Goal: Task Accomplishment & Management: Use online tool/utility

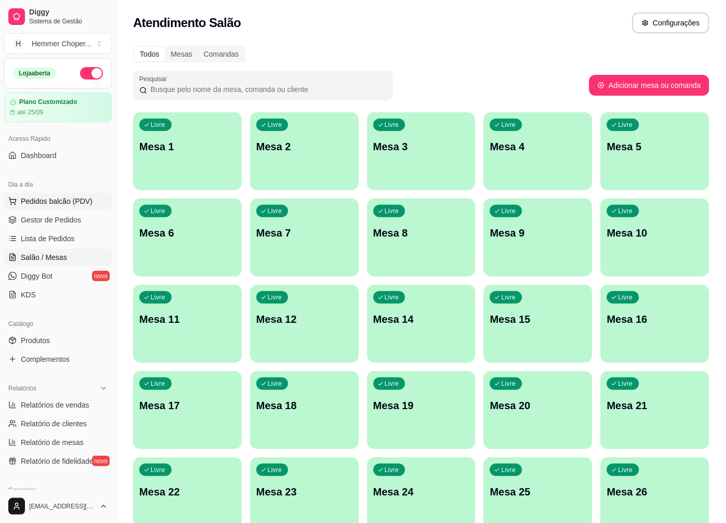
click at [52, 203] on span "Pedidos balcão (PDV)" at bounding box center [57, 201] width 72 height 10
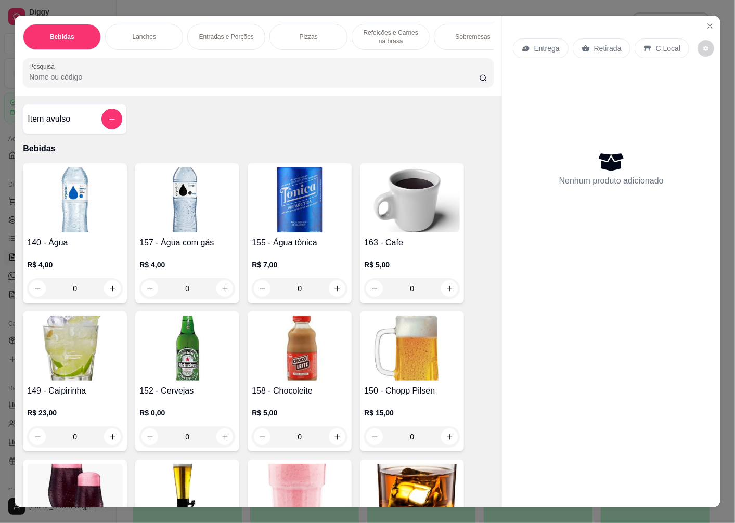
click at [543, 45] on p "Entrega" at bounding box center [546, 48] width 25 height 10
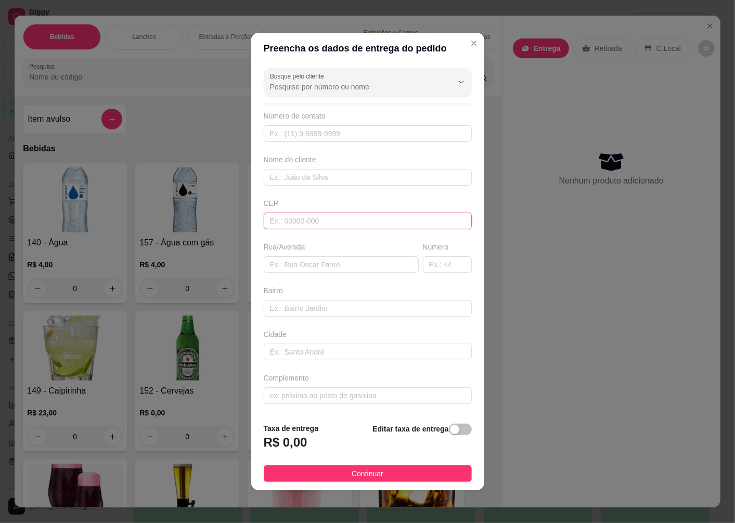
click at [284, 219] on input "text" at bounding box center [368, 221] width 208 height 17
type input "89072200"
type input "Rua [PERSON_NAME]"
type input "[GEOGRAPHIC_DATA]"
type input "Blumenau"
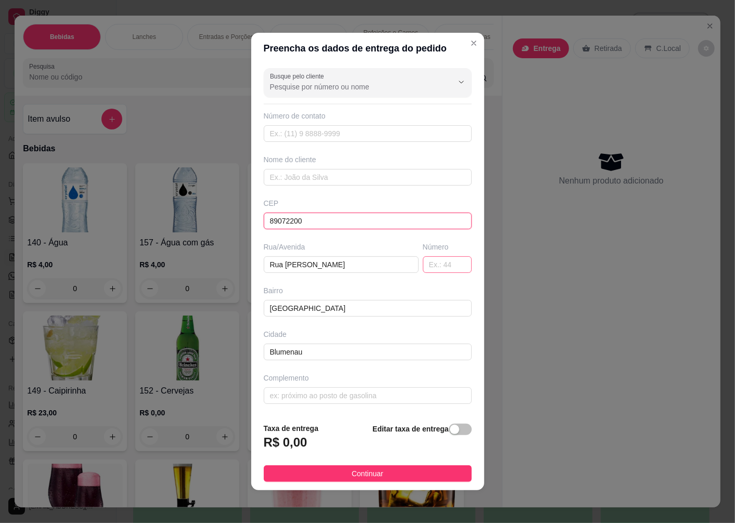
type input "89072200"
click at [431, 272] on input "text" at bounding box center [447, 264] width 49 height 17
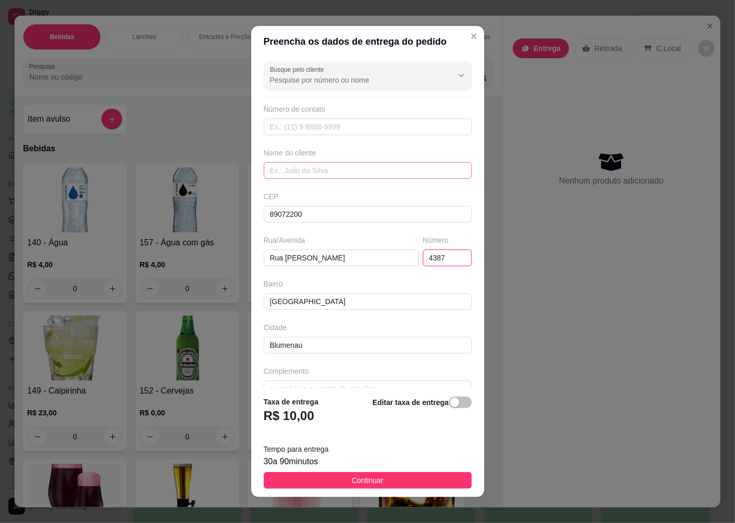
type input "4387"
click at [295, 173] on input "text" at bounding box center [368, 170] width 208 height 17
type input "a"
type input "ADRIELE"
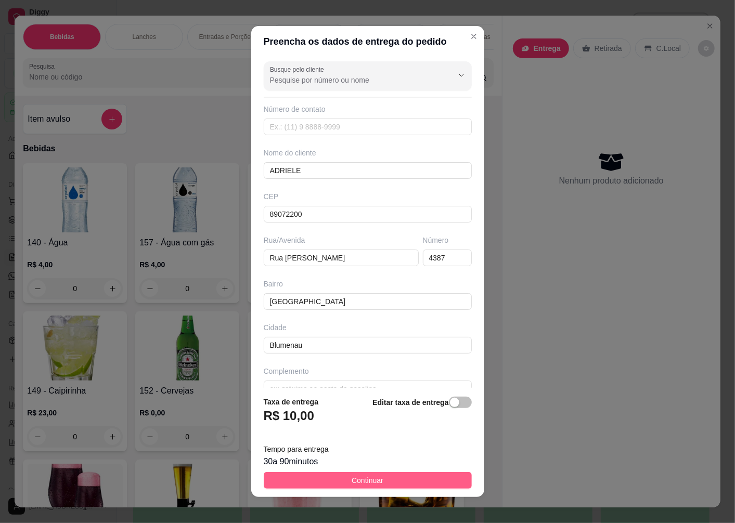
click at [352, 483] on span "Continuar" at bounding box center [368, 480] width 32 height 11
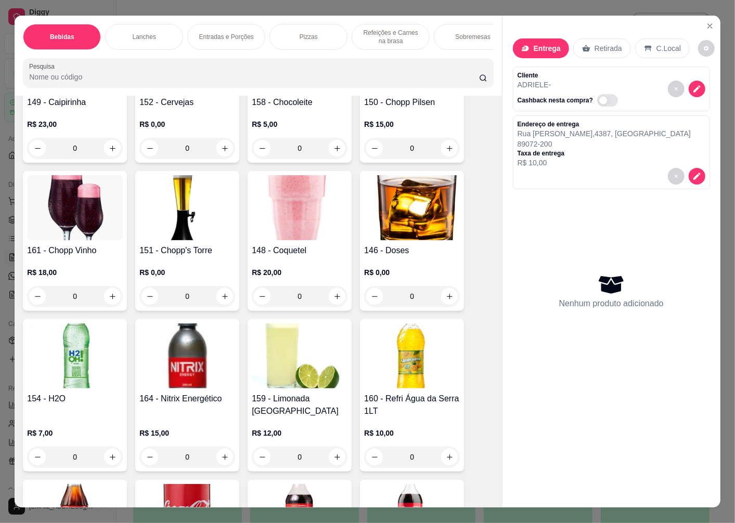
scroll to position [462, 0]
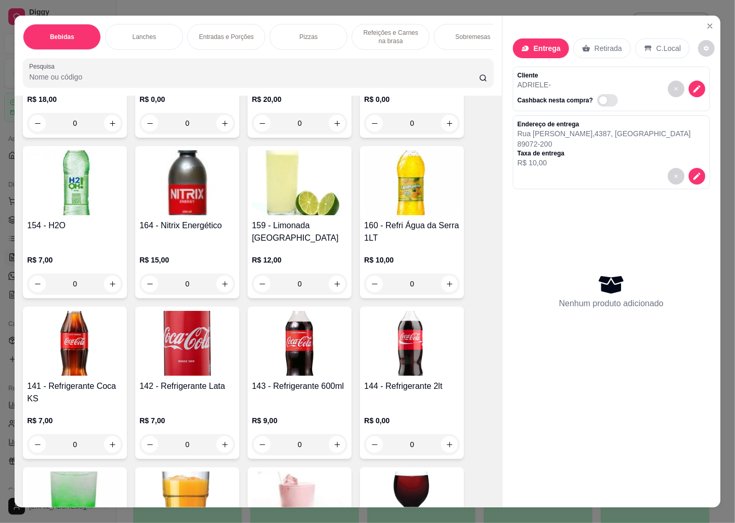
click at [309, 365] on img at bounding box center [300, 343] width 96 height 65
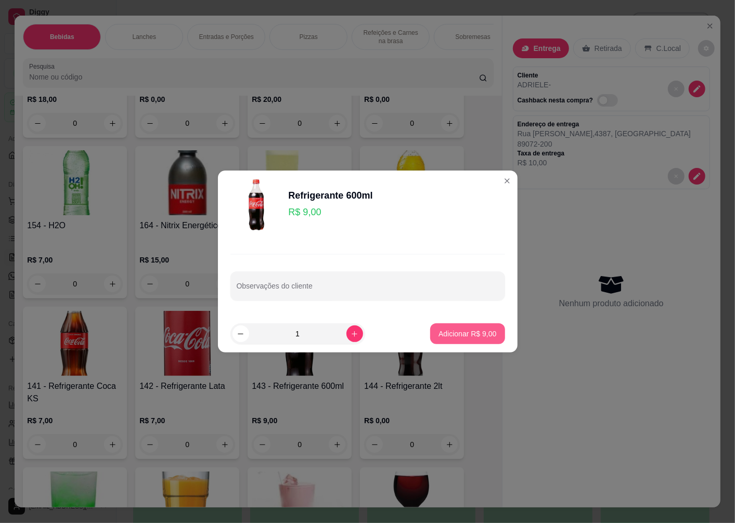
click at [457, 337] on p "Adicionar R$ 9,00" at bounding box center [467, 334] width 58 height 10
type input "1"
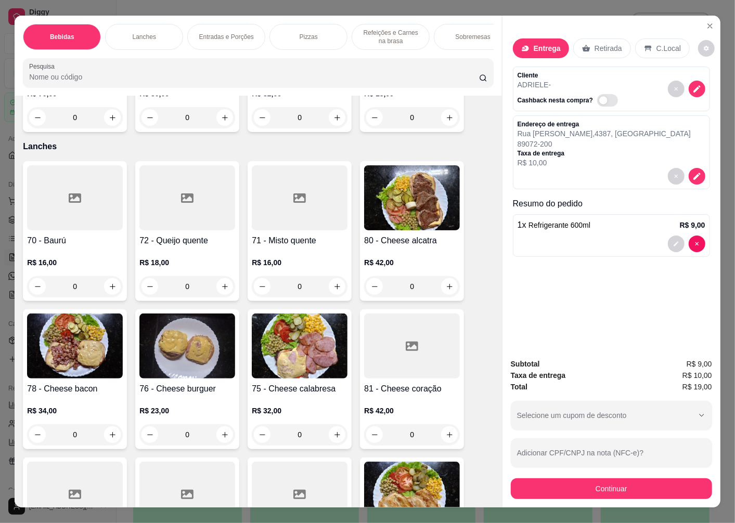
scroll to position [1213, 0]
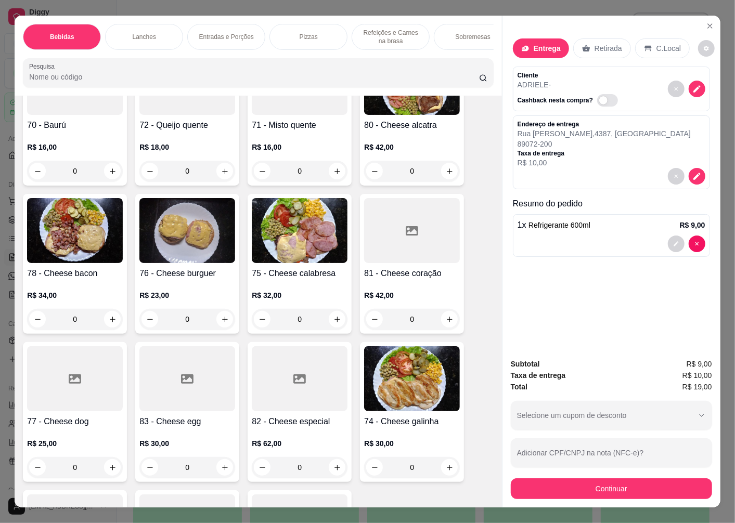
click at [394, 383] on img at bounding box center [412, 378] width 96 height 65
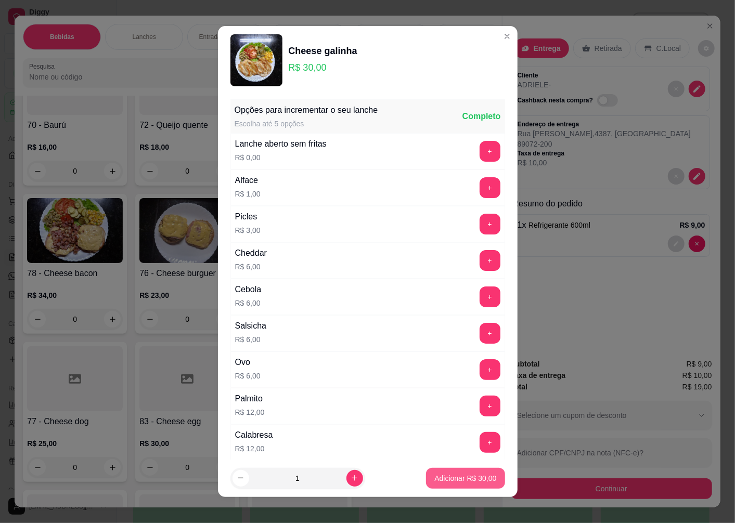
click at [440, 480] on p "Adicionar R$ 30,00" at bounding box center [465, 478] width 62 height 10
type input "1"
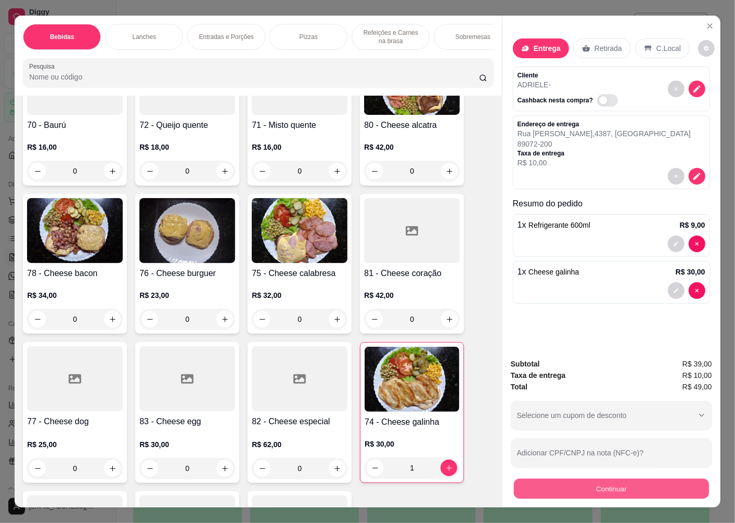
click at [571, 486] on button "Continuar" at bounding box center [611, 488] width 195 height 20
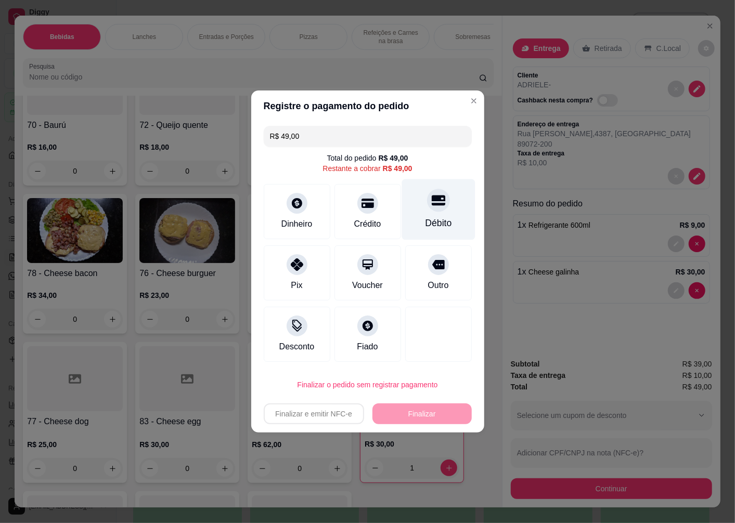
click at [428, 217] on div "Débito" at bounding box center [438, 223] width 27 height 14
type input "R$ 0,00"
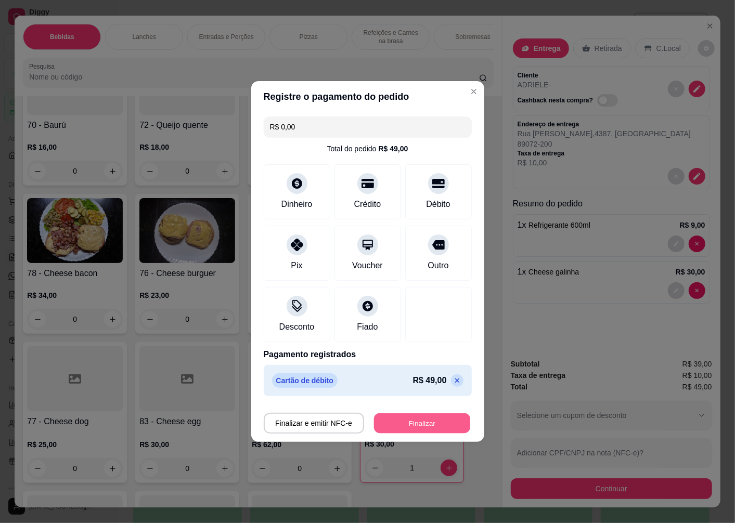
click at [407, 424] on button "Finalizar" at bounding box center [422, 423] width 96 height 20
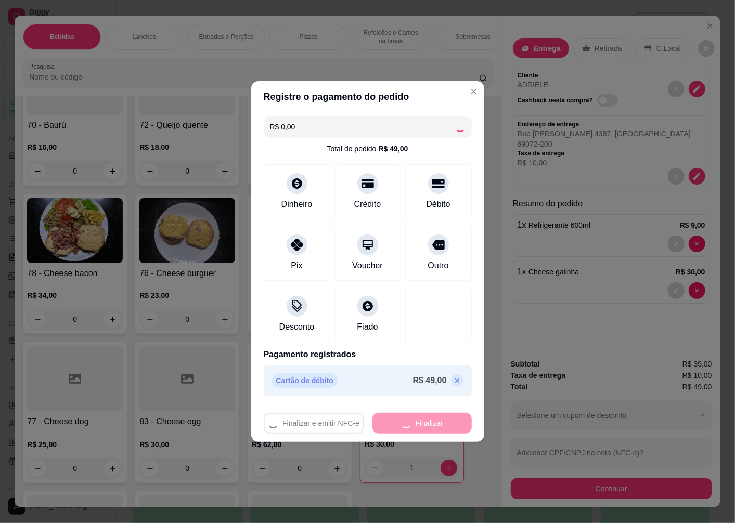
type input "0"
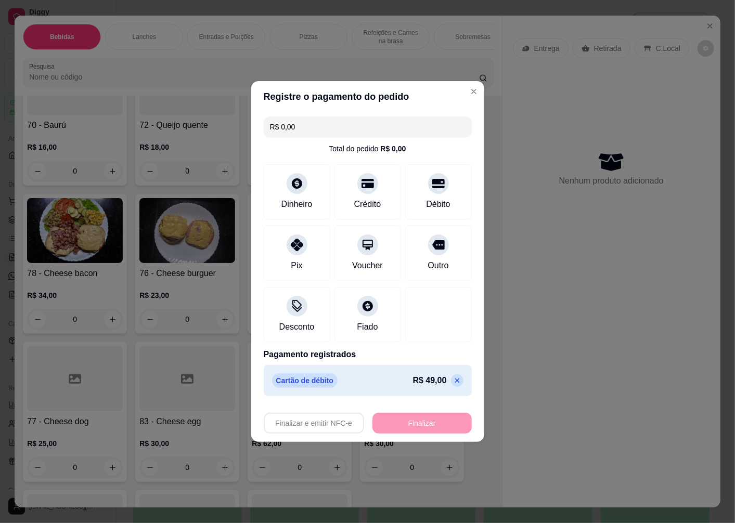
type input "-R$ 49,00"
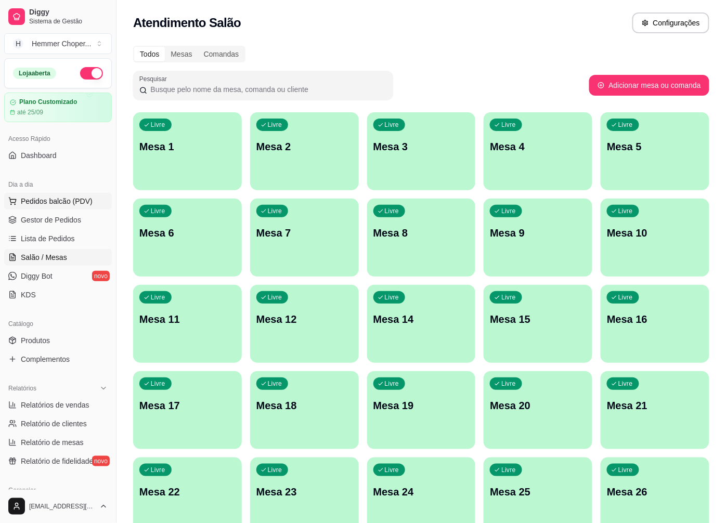
click at [65, 198] on span "Pedidos balcão (PDV)" at bounding box center [57, 201] width 72 height 10
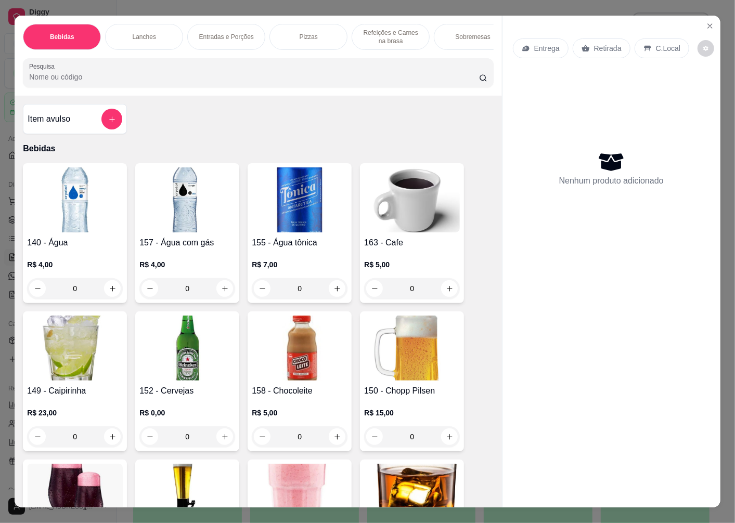
click at [597, 45] on p "Retirada" at bounding box center [608, 48] width 28 height 10
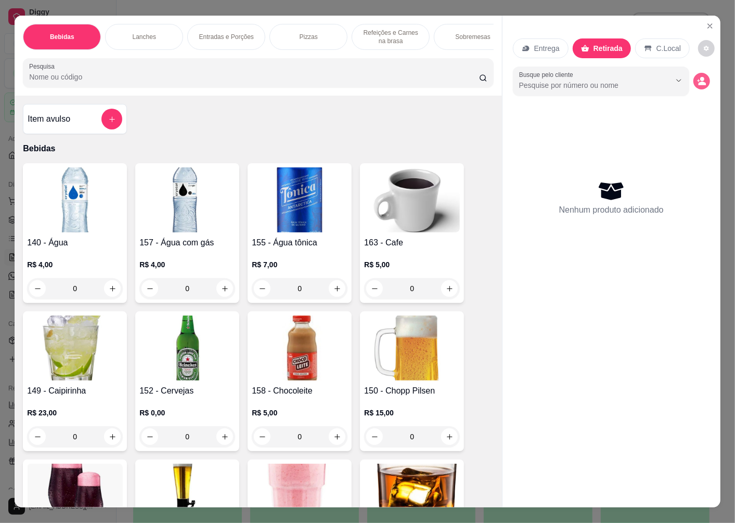
click at [698, 82] on icon "decrease-product-quantity" at bounding box center [702, 84] width 8 height 4
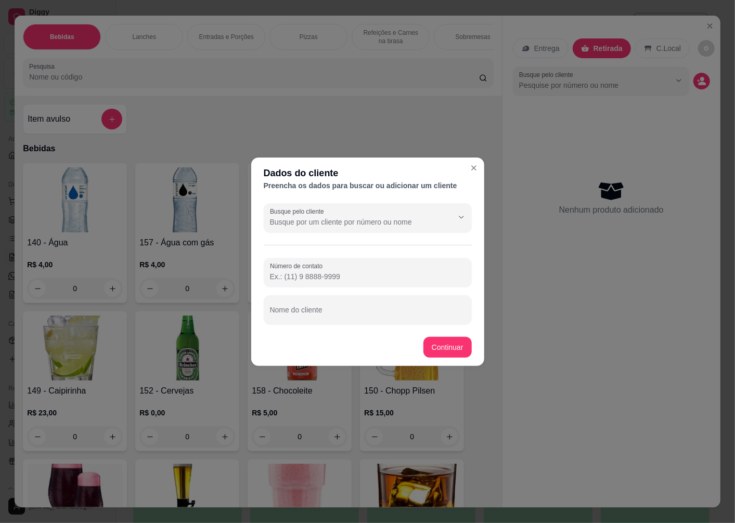
click at [308, 292] on div "Número de contato Nome do cliente" at bounding box center [368, 291] width 208 height 67
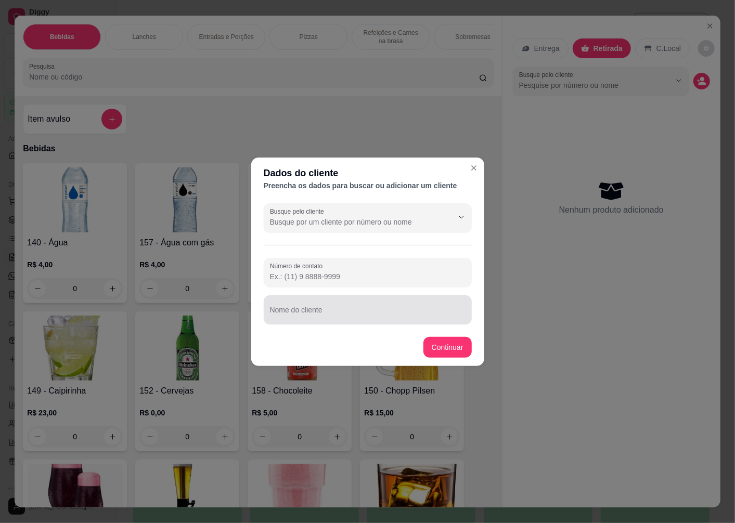
click at [302, 312] on div "Nome do cliente" at bounding box center [368, 309] width 208 height 29
type input "LUIZA"
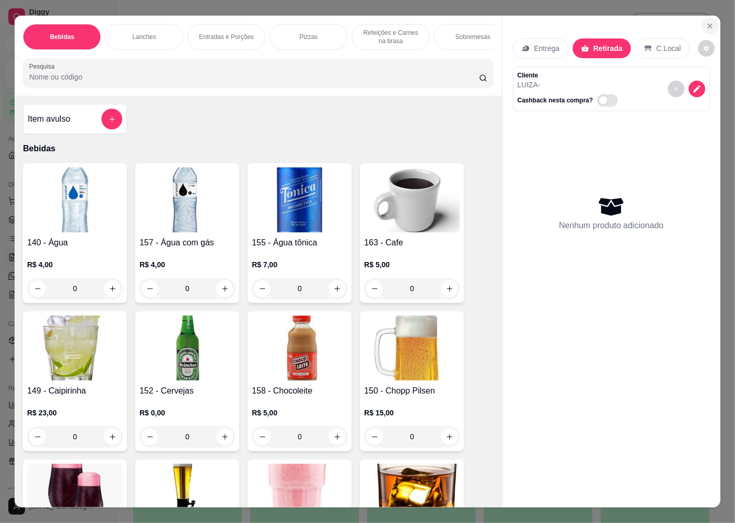
click at [708, 24] on icon "Close" at bounding box center [710, 26] width 4 height 4
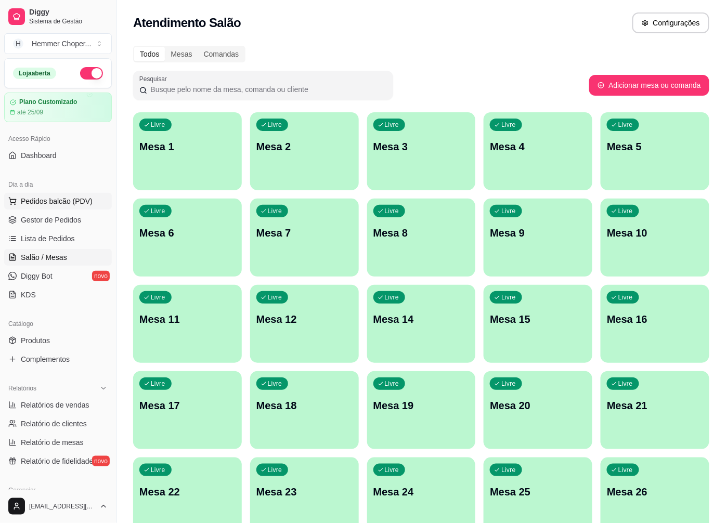
click at [63, 204] on span "Pedidos balcão (PDV)" at bounding box center [57, 201] width 72 height 10
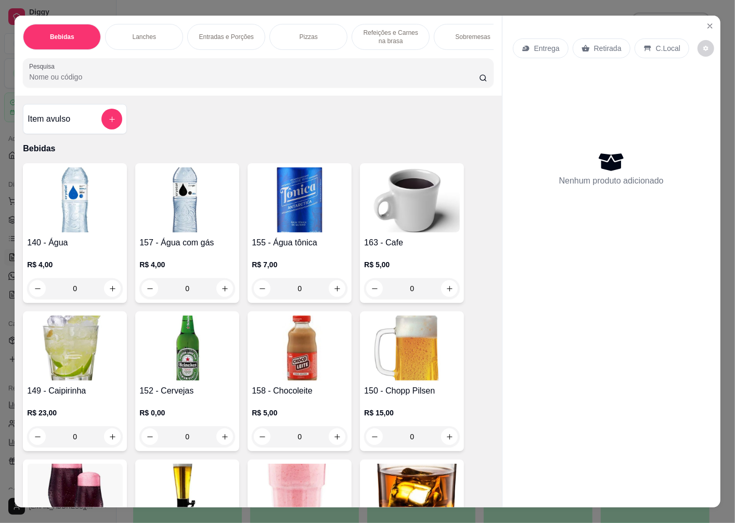
click at [539, 47] on p "Entrega" at bounding box center [546, 48] width 25 height 10
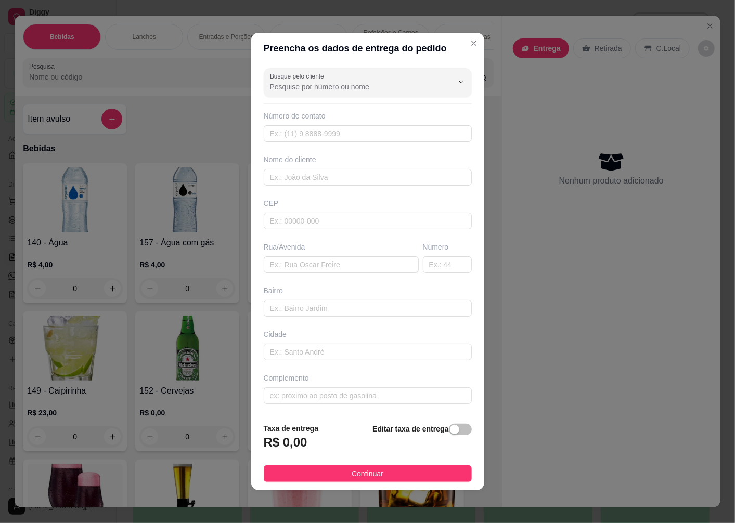
click at [287, 253] on div "Rua/Avenida" at bounding box center [341, 257] width 159 height 31
click at [284, 266] on input "text" at bounding box center [341, 264] width 155 height 17
click at [287, 213] on input "text" at bounding box center [368, 221] width 208 height 17
type input "89072200"
type input "Rua [PERSON_NAME]"
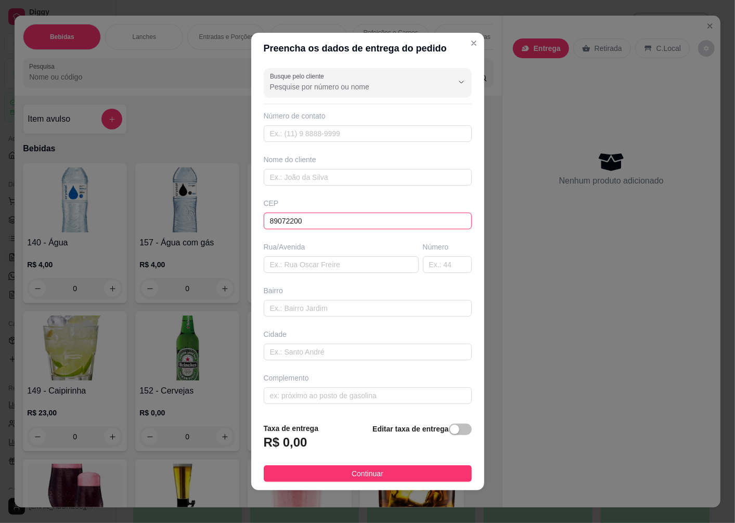
type input "[GEOGRAPHIC_DATA]"
type input "Blumenau"
type input "89072200"
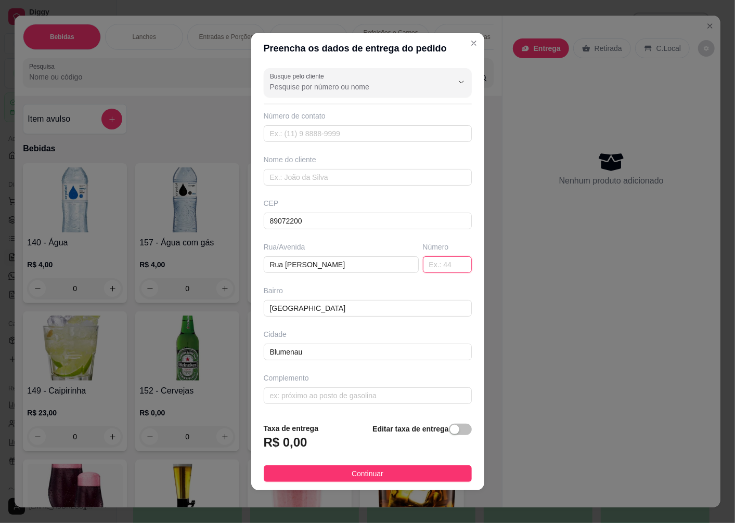
click at [423, 263] on input "text" at bounding box center [447, 264] width 49 height 17
type input "5"
type input "4387"
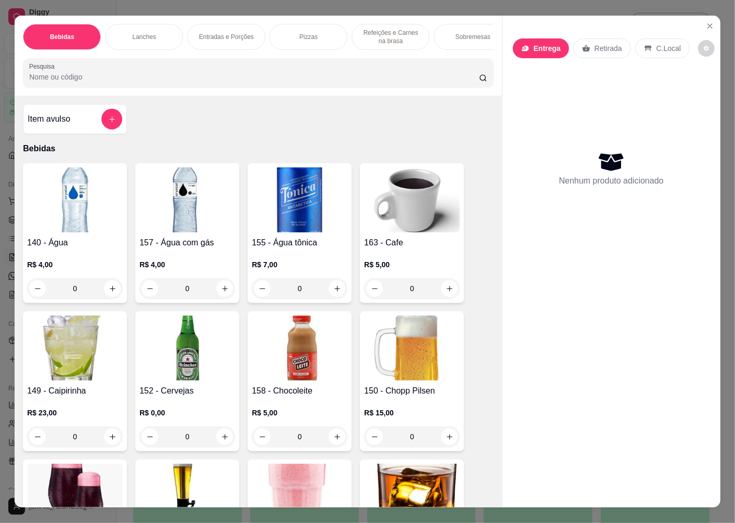
click at [601, 43] on p "Retirada" at bounding box center [608, 48] width 28 height 10
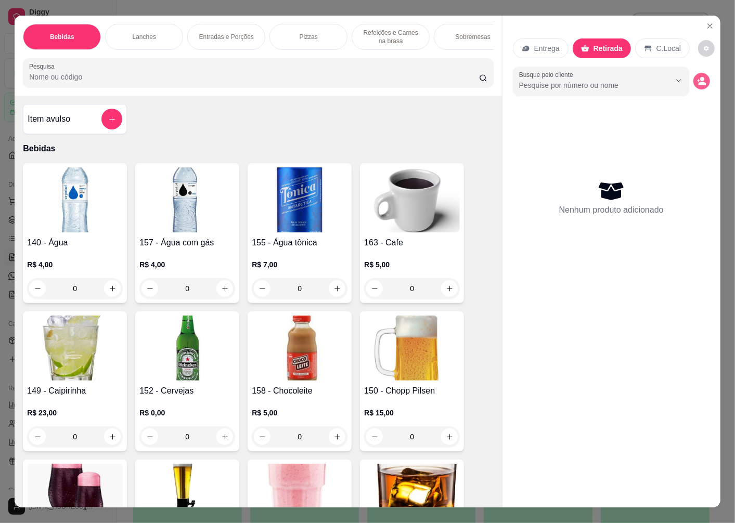
click at [697, 76] on icon "decrease-product-quantity" at bounding box center [701, 80] width 9 height 9
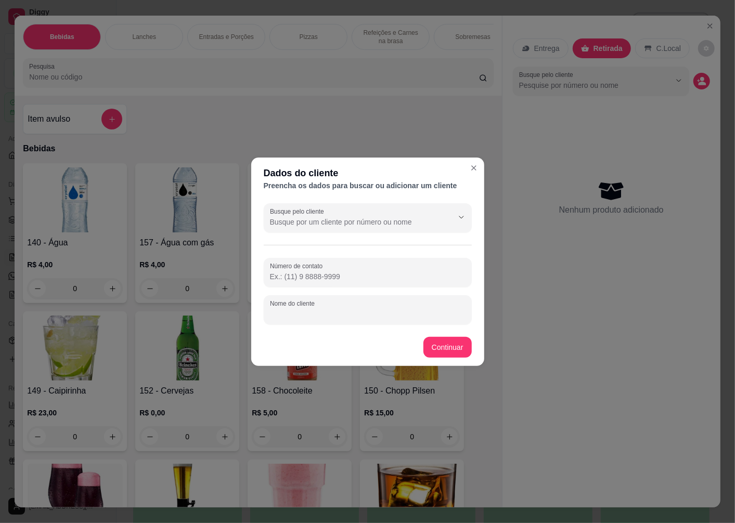
click at [328, 319] on input "Nome do cliente" at bounding box center [368, 314] width 196 height 10
type input "LUIZA"
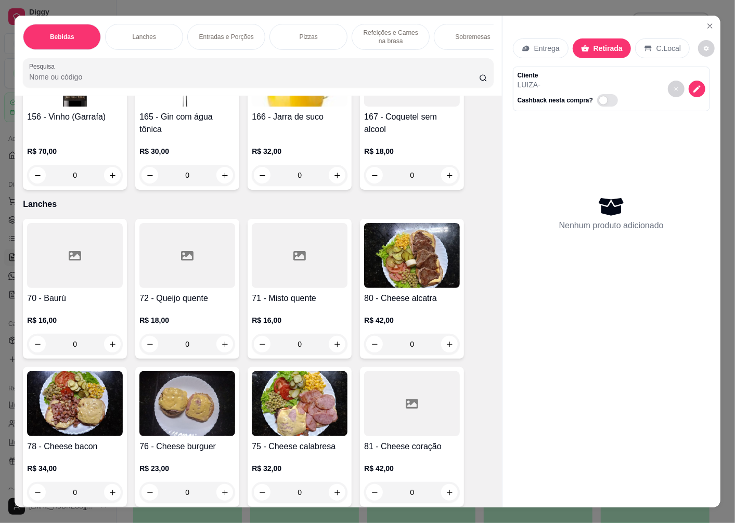
scroll to position [982, 0]
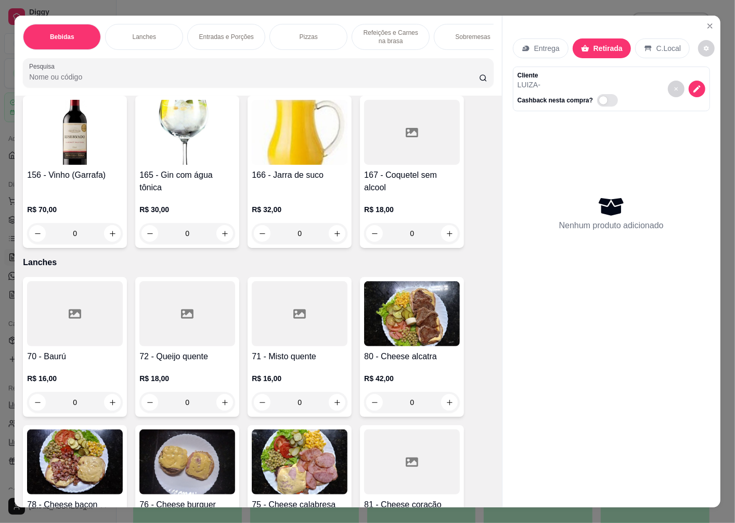
click at [48, 326] on div at bounding box center [75, 313] width 96 height 65
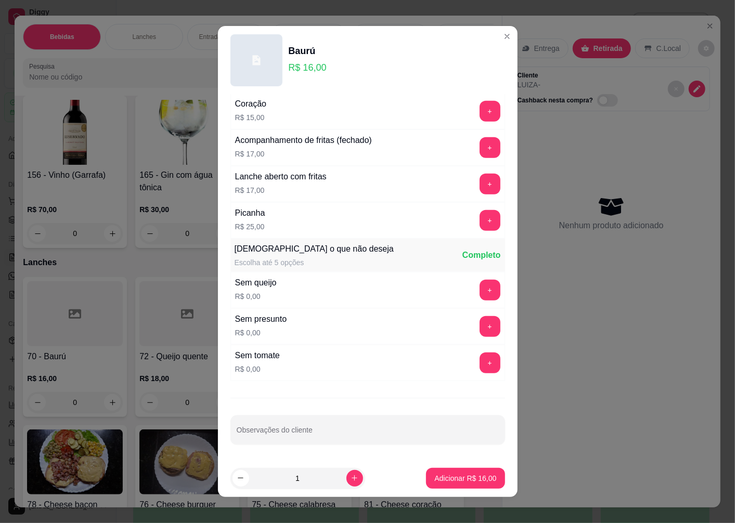
scroll to position [7, 0]
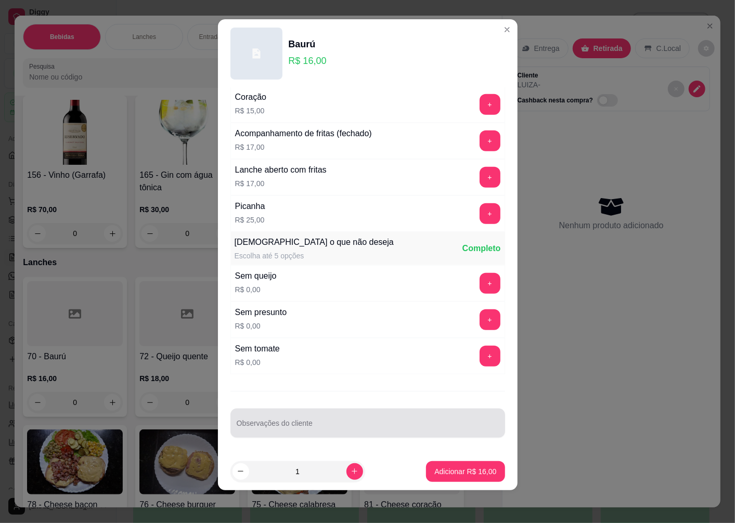
click at [301, 437] on div "Observações do cliente" at bounding box center [367, 423] width 275 height 29
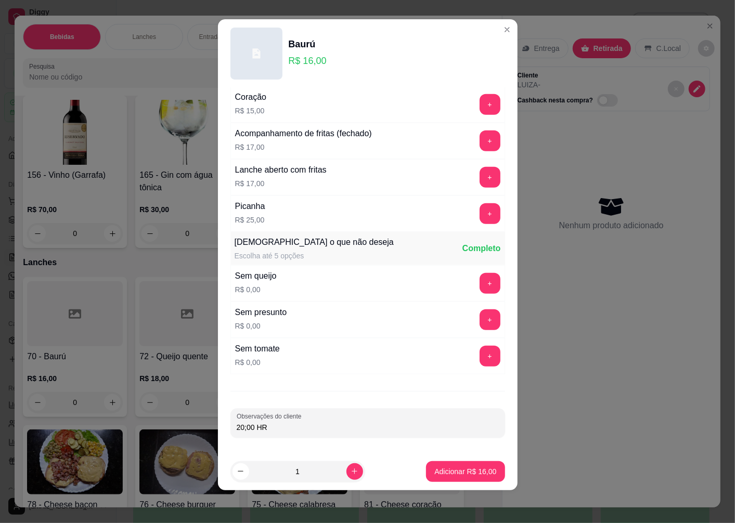
type input "20;00 HRS"
click at [444, 474] on p "Adicionar R$ 16,00" at bounding box center [465, 471] width 60 height 10
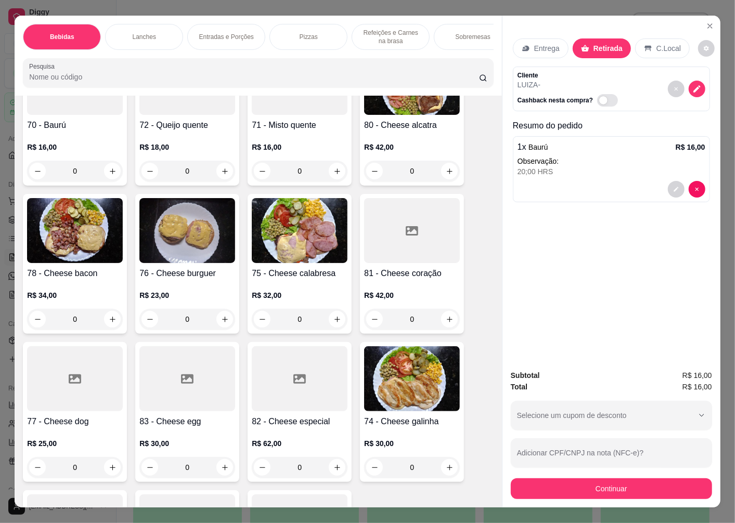
scroll to position [1329, 0]
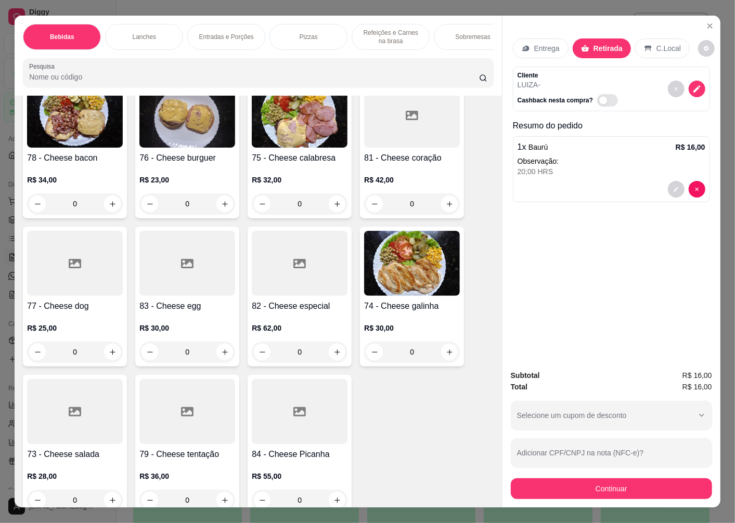
click at [64, 441] on div at bounding box center [75, 411] width 96 height 65
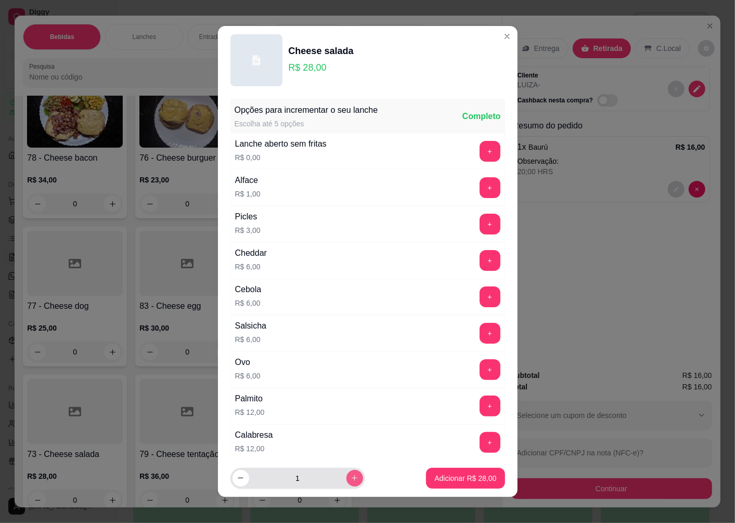
click at [350, 475] on icon "increase-product-quantity" at bounding box center [354, 478] width 8 height 8
type input "2"
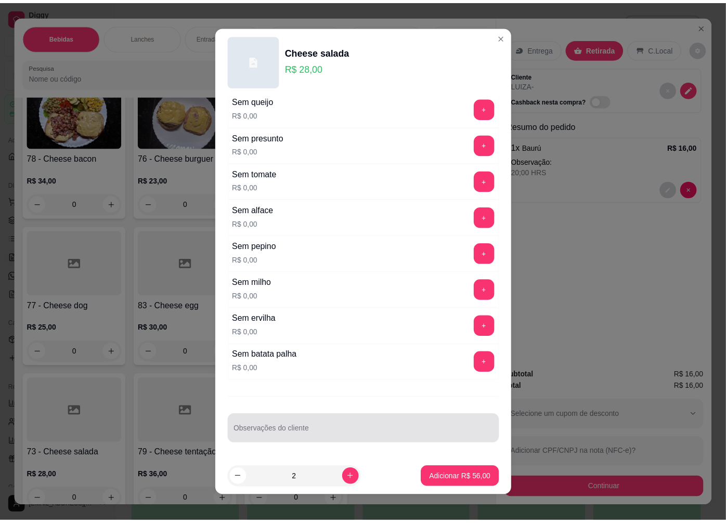
scroll to position [7, 0]
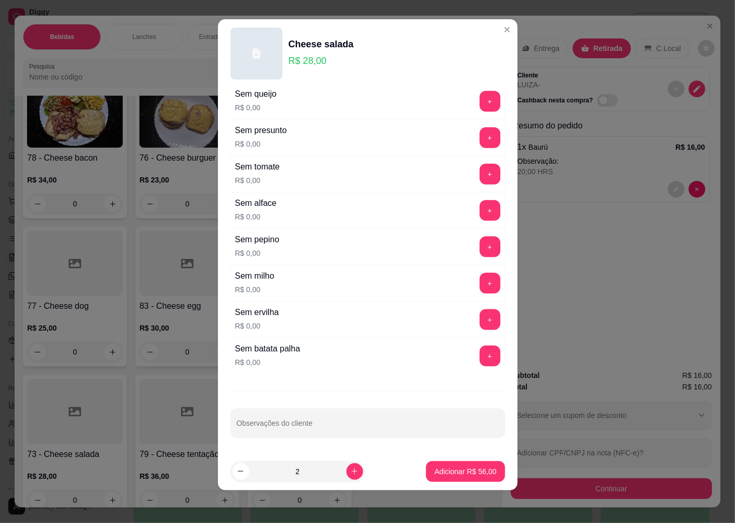
click at [254, 441] on div "Opções para incrementar o seu lanche Escolha até 5 opções Completo Lanche abert…" at bounding box center [368, 270] width 300 height 365
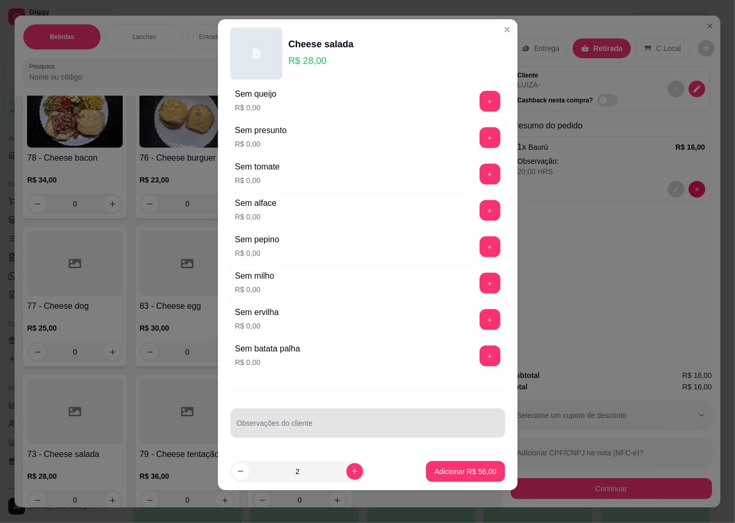
click at [270, 432] on input "Observações do cliente" at bounding box center [368, 427] width 262 height 10
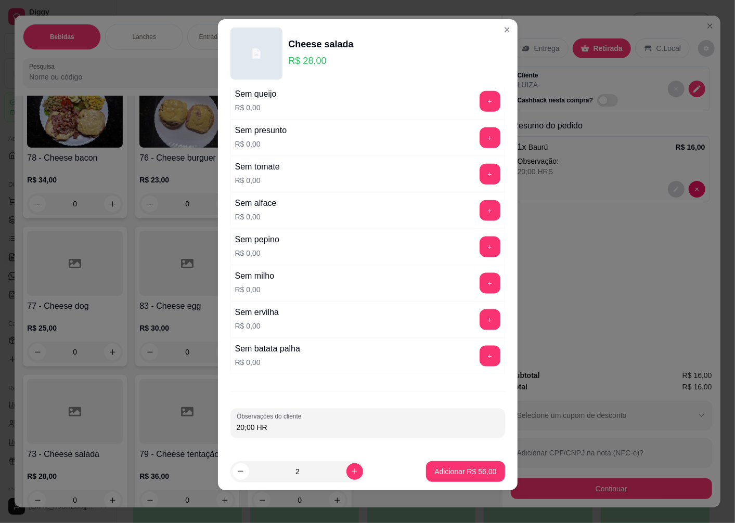
type input "20;00 HRS"
click at [454, 470] on p "Adicionar R$ 56,00" at bounding box center [465, 471] width 62 height 10
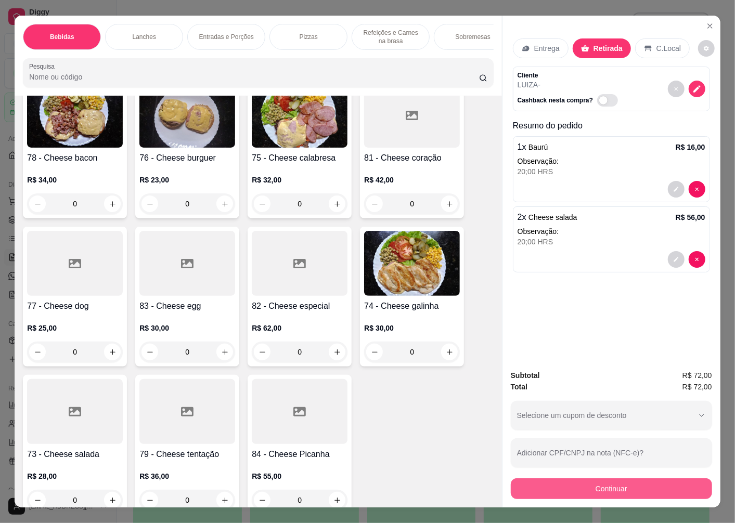
click at [543, 485] on button "Continuar" at bounding box center [611, 488] width 201 height 21
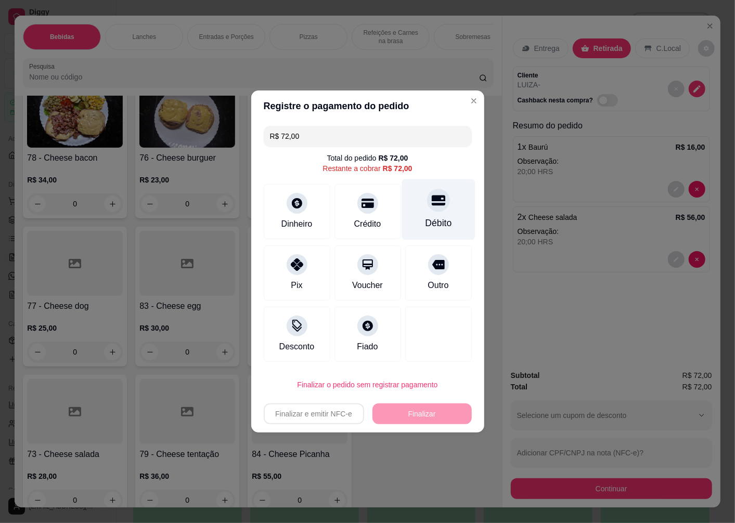
click at [433, 211] on div at bounding box center [438, 200] width 23 height 23
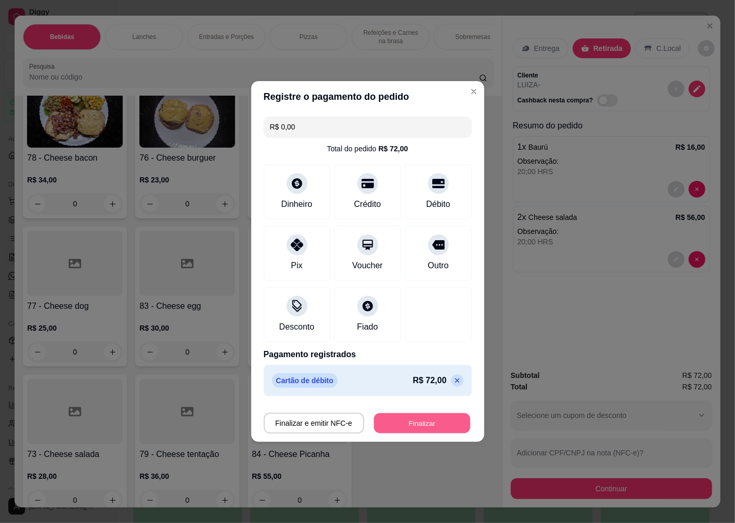
click at [421, 422] on button "Finalizar" at bounding box center [422, 423] width 96 height 20
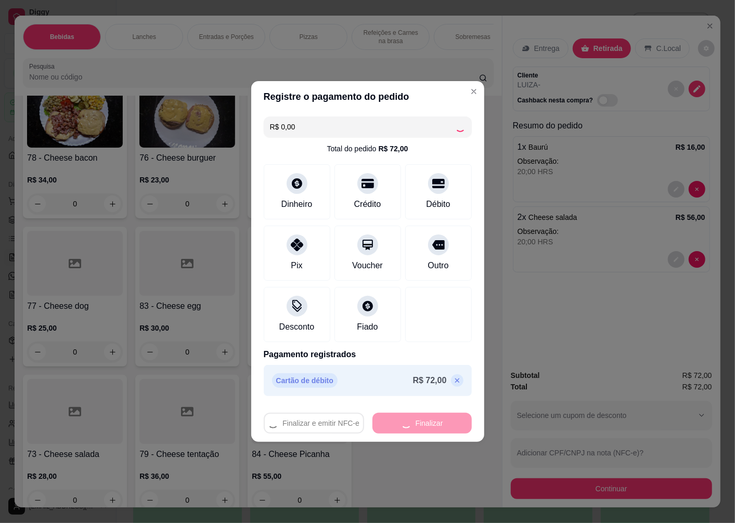
type input "-R$ 72,00"
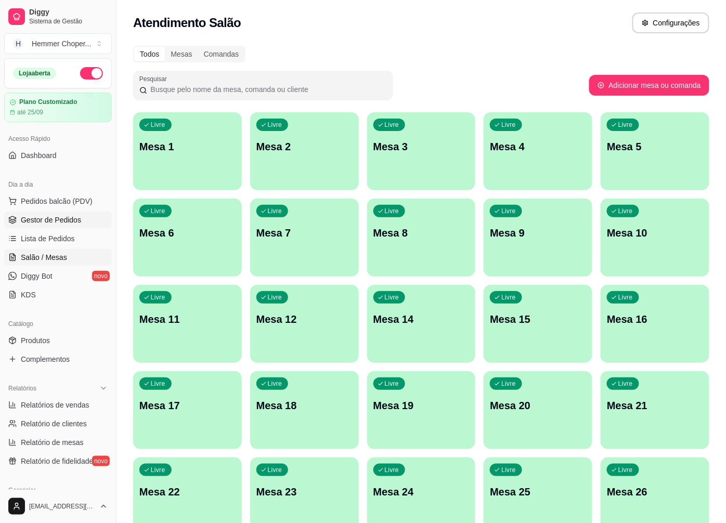
click at [49, 216] on span "Gestor de Pedidos" at bounding box center [51, 220] width 60 height 10
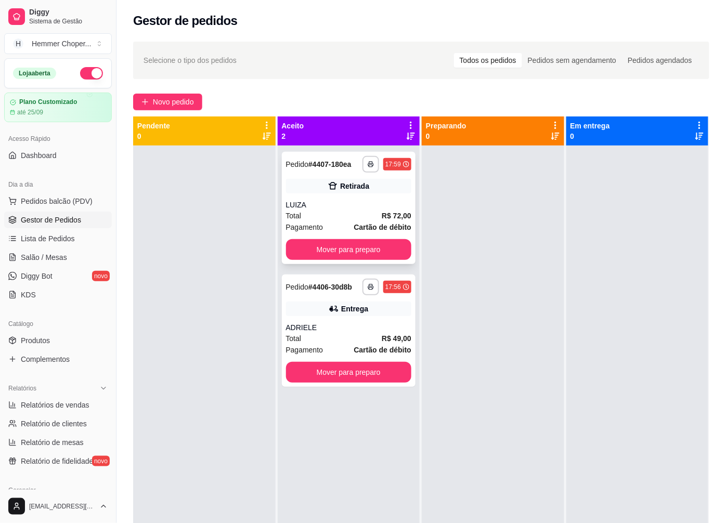
click at [335, 218] on div "Total R$ 72,00" at bounding box center [349, 215] width 126 height 11
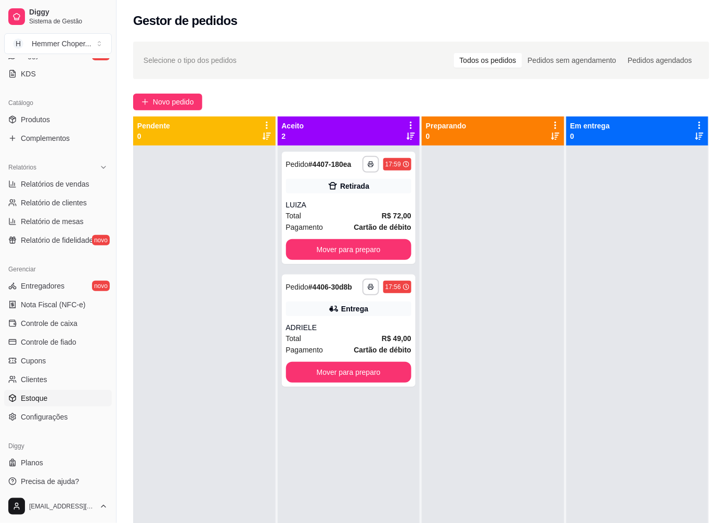
scroll to position [225, 0]
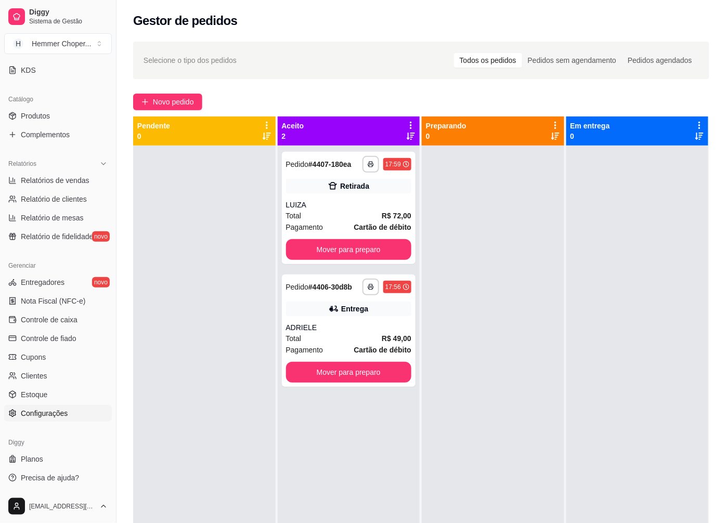
click at [49, 413] on span "Configurações" at bounding box center [44, 413] width 47 height 10
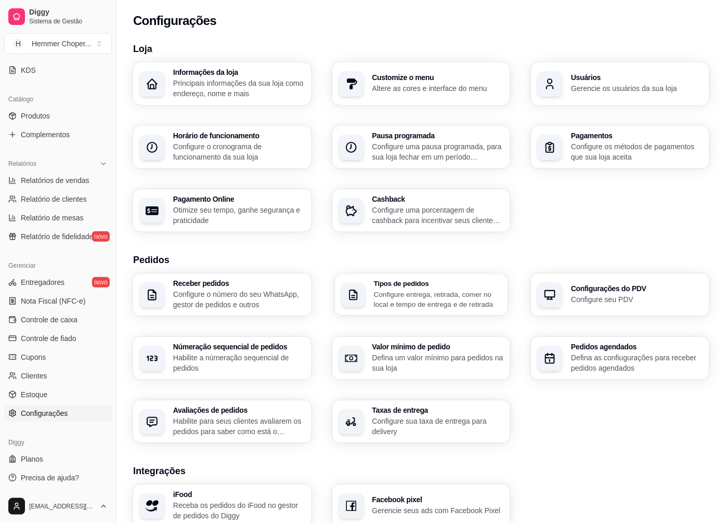
click at [415, 293] on p "Configure entrega, retirada, comer no local e tempo de entrega e de retirada" at bounding box center [437, 299] width 128 height 20
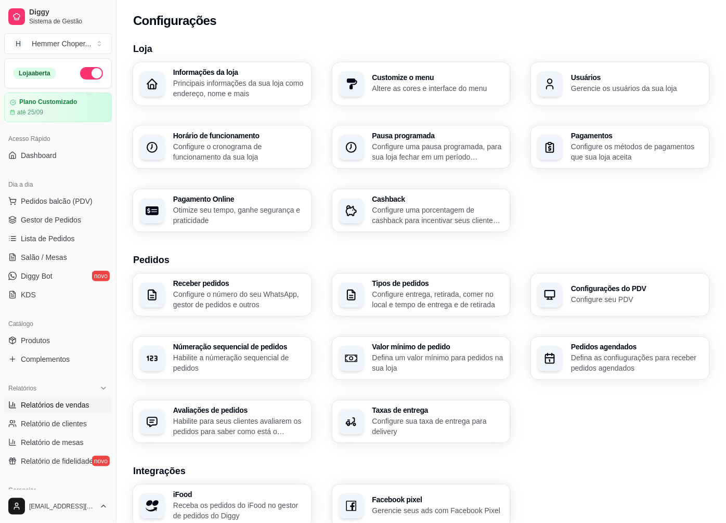
click at [54, 406] on span "Relatórios de vendas" at bounding box center [55, 405] width 69 height 10
select select "ALL"
select select "0"
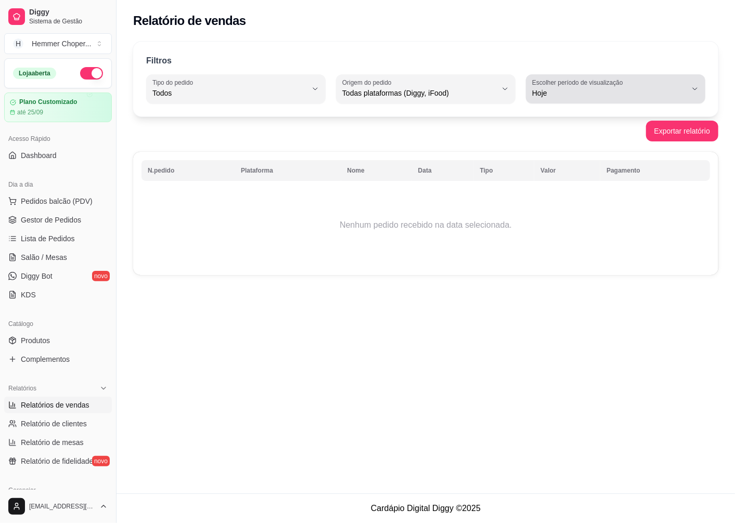
click at [694, 86] on icon "button" at bounding box center [695, 89] width 8 height 8
click at [557, 140] on span "Ontem" at bounding box center [610, 135] width 146 height 10
type input "1"
select select "1"
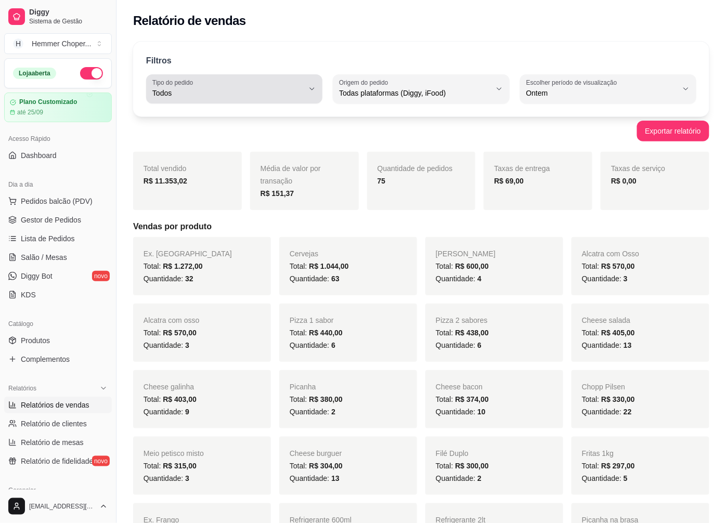
click at [301, 86] on div "Todos" at bounding box center [227, 89] width 151 height 21
click at [183, 136] on span "Entrega" at bounding box center [230, 135] width 144 height 10
type input "DELIVERY"
select select "DELIVERY"
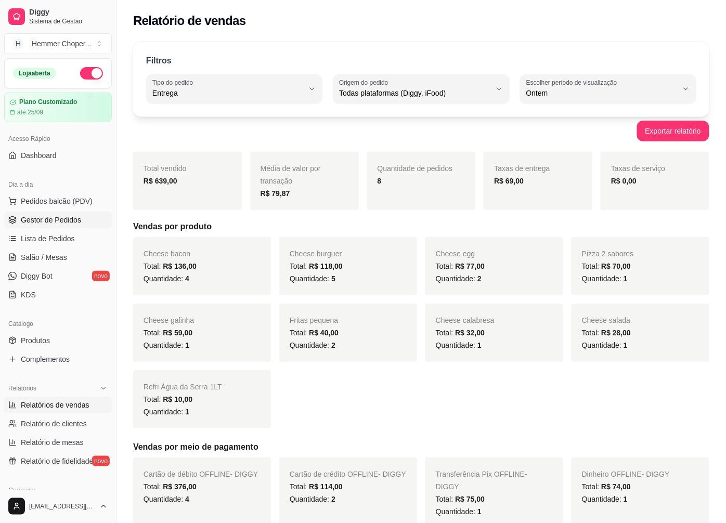
click at [54, 224] on span "Gestor de Pedidos" at bounding box center [51, 220] width 60 height 10
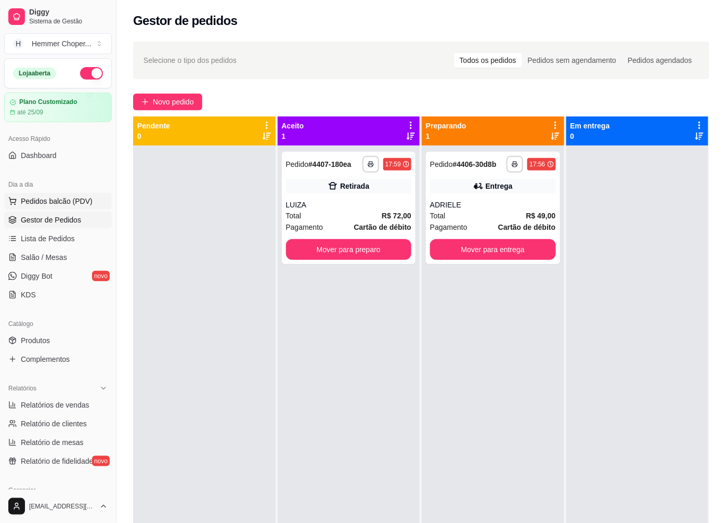
click at [65, 203] on span "Pedidos balcão (PDV)" at bounding box center [57, 201] width 72 height 10
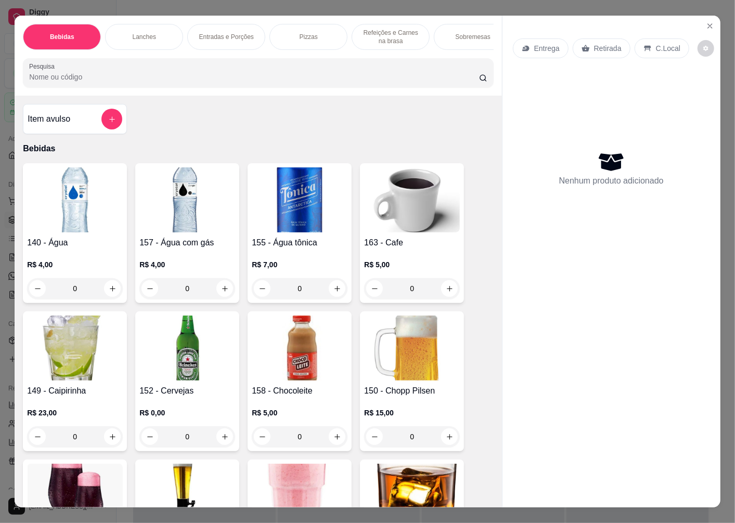
click at [600, 47] on p "Retirada" at bounding box center [608, 48] width 28 height 10
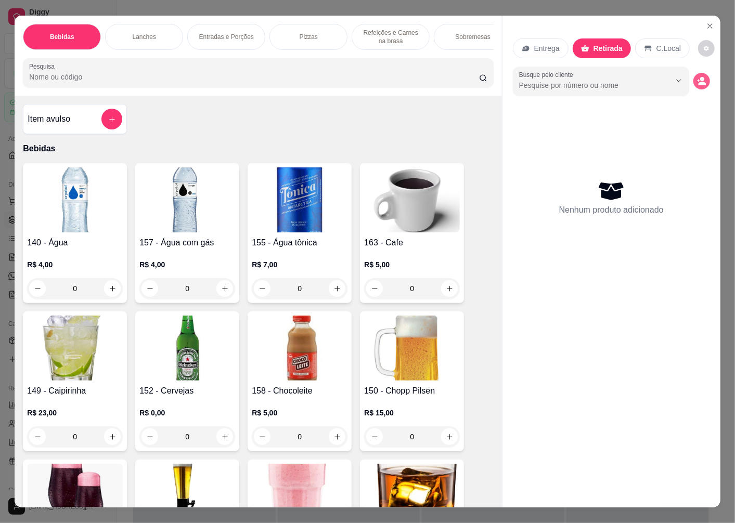
click at [697, 78] on icon "decrease-product-quantity" at bounding box center [701, 80] width 9 height 9
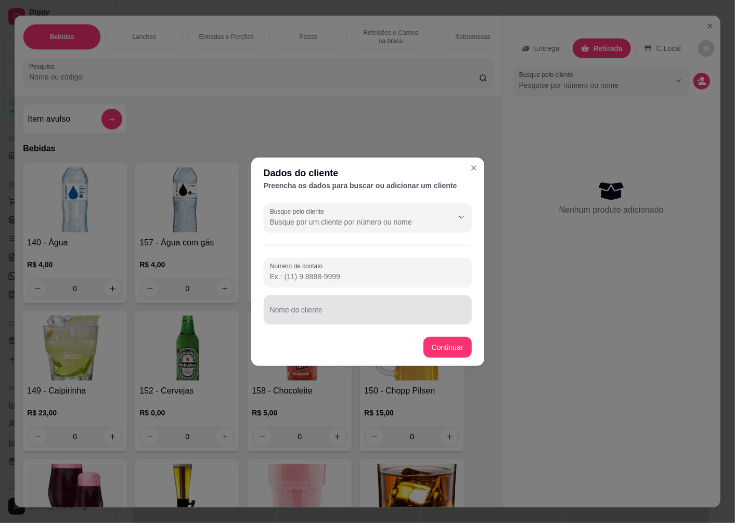
click at [323, 315] on input "Nome do cliente" at bounding box center [368, 314] width 196 height 10
type input "[PERSON_NAME]"
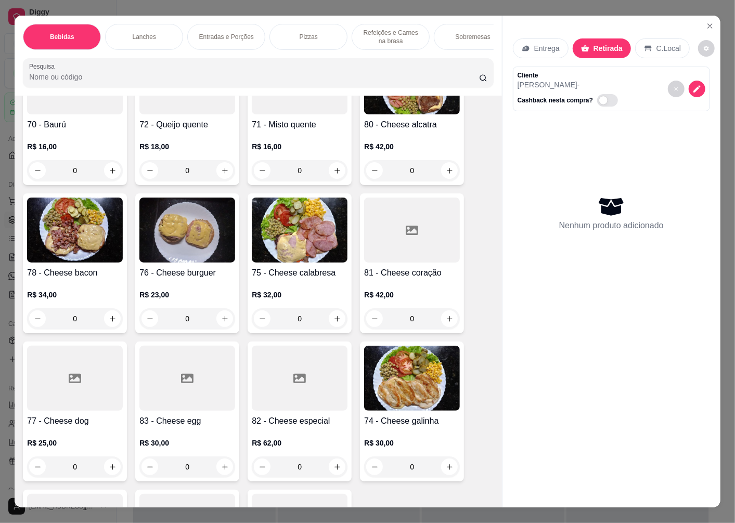
scroll to position [1386, 0]
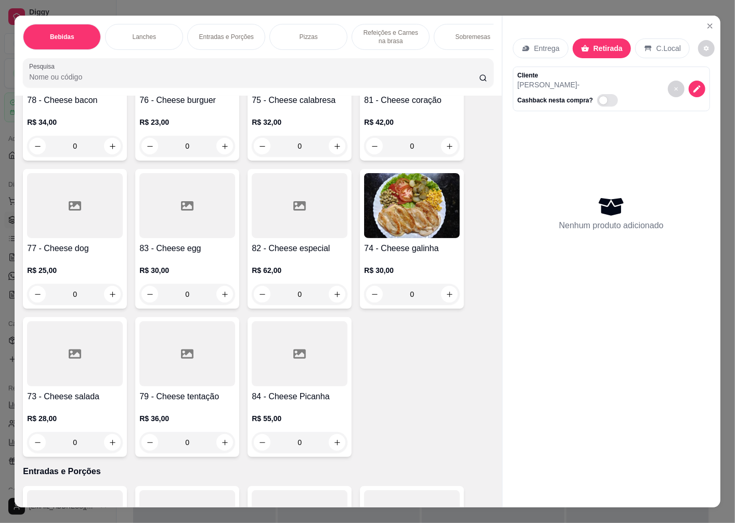
click at [409, 220] on img at bounding box center [412, 205] width 96 height 65
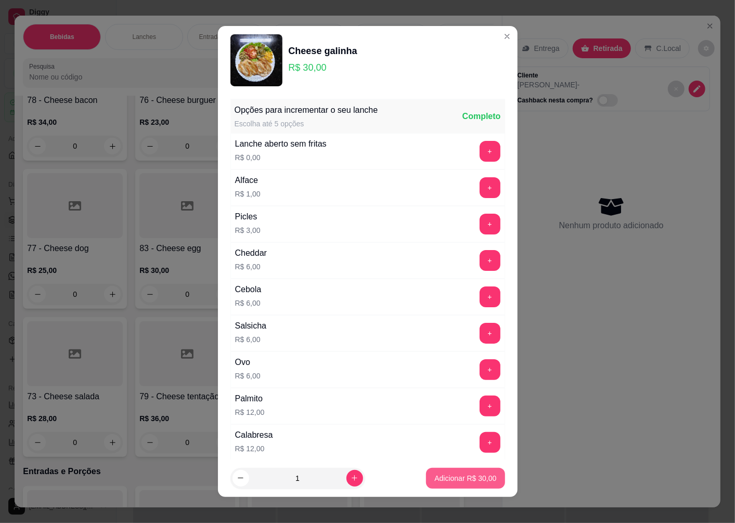
click at [434, 477] on p "Adicionar R$ 30,00" at bounding box center [465, 478] width 62 height 10
type input "1"
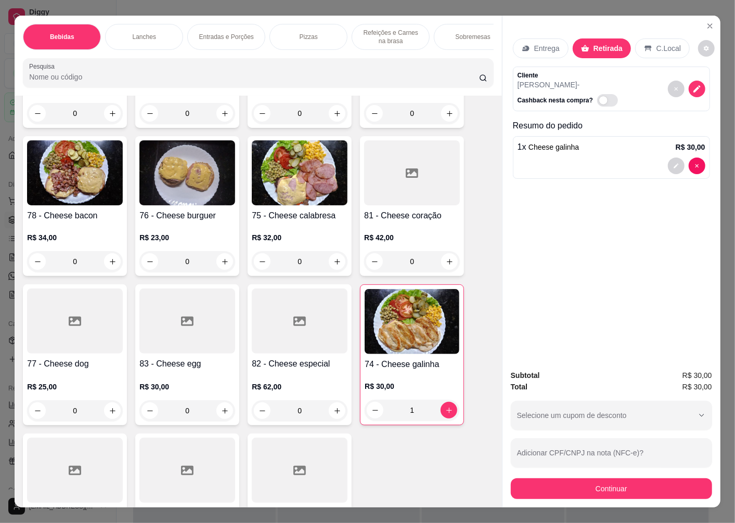
scroll to position [1155, 0]
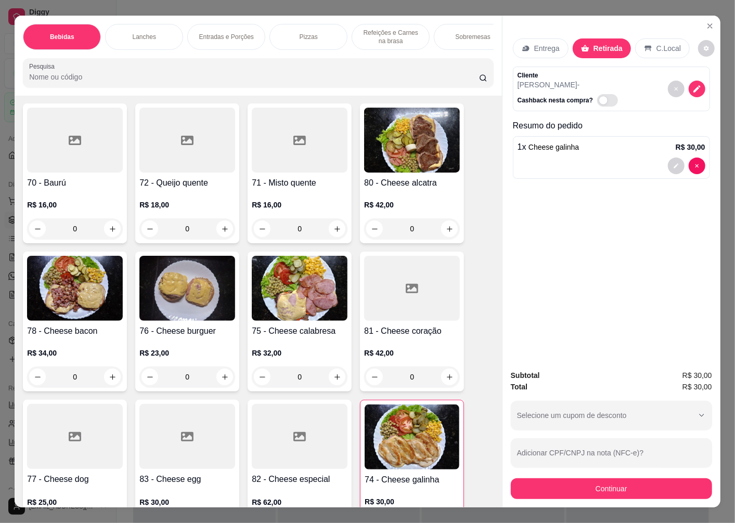
click at [411, 158] on img at bounding box center [412, 140] width 96 height 65
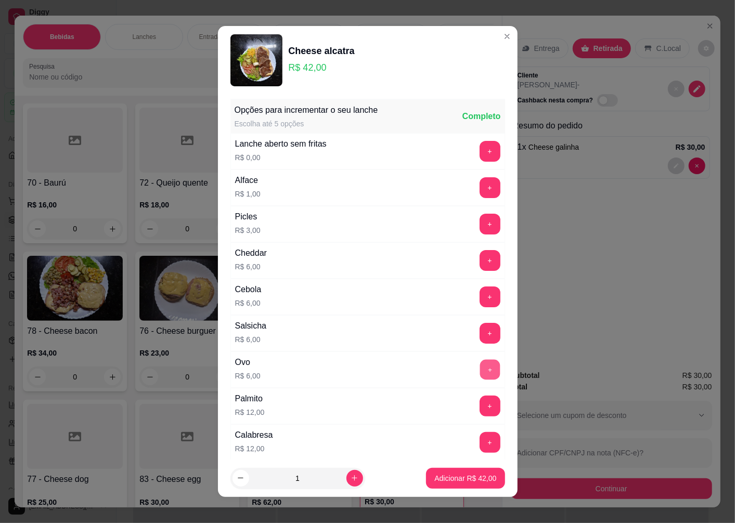
click at [479, 367] on button "+" at bounding box center [489, 370] width 20 height 20
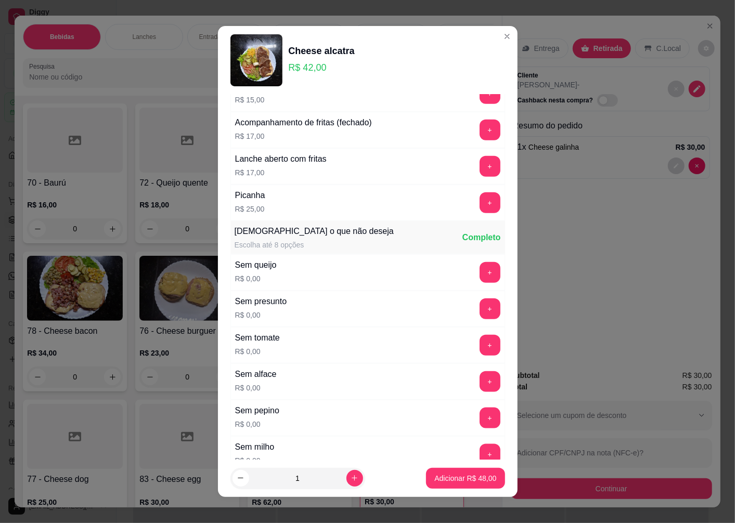
scroll to position [7, 0]
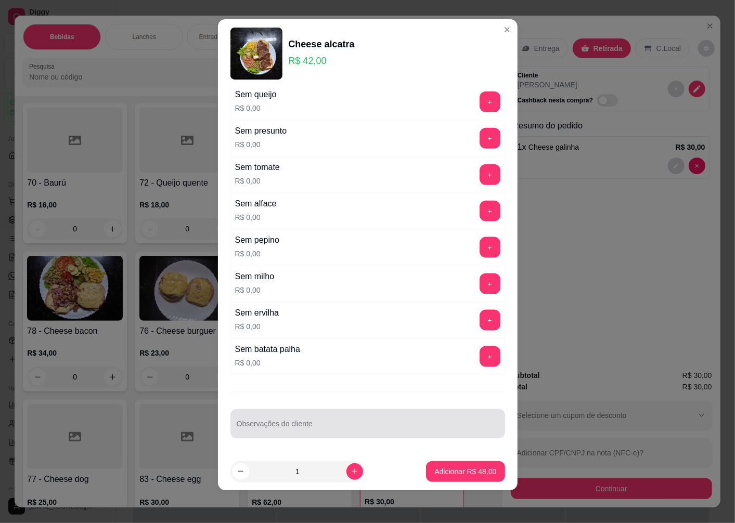
click at [283, 422] on div at bounding box center [368, 423] width 262 height 21
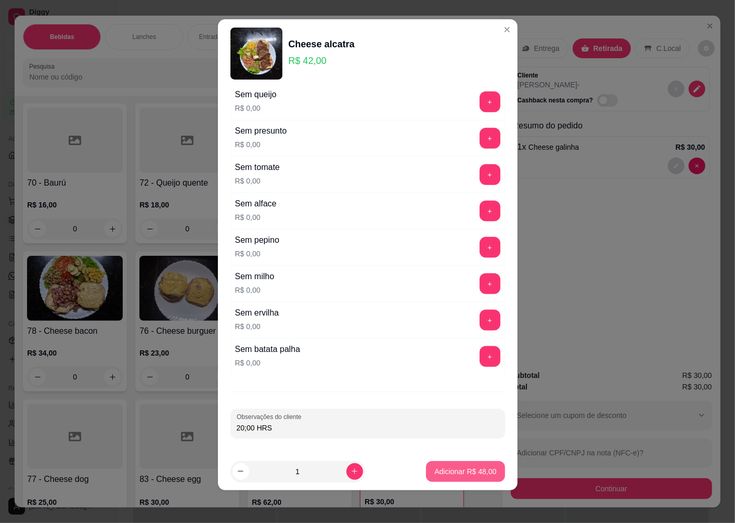
type input "20;00 HRS"
click at [435, 475] on p "Adicionar R$ 48,00" at bounding box center [465, 471] width 60 height 10
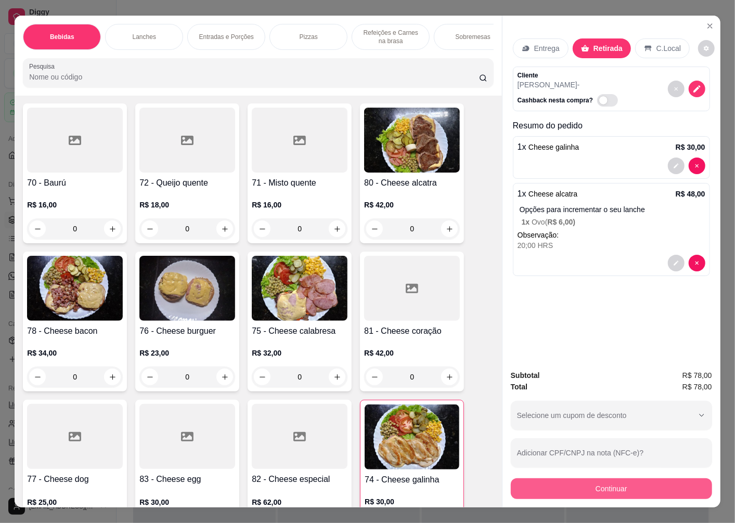
click at [594, 478] on button "Continuar" at bounding box center [611, 488] width 201 height 21
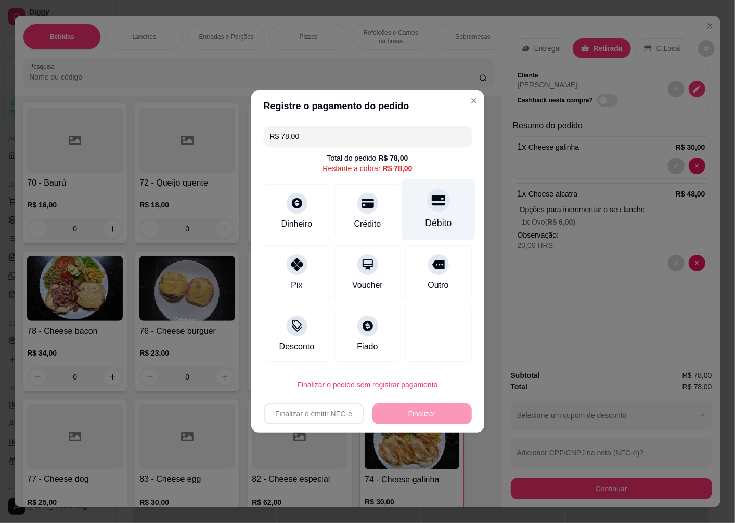
click at [444, 214] on div "Débito" at bounding box center [437, 209] width 73 height 61
type input "R$ 0,00"
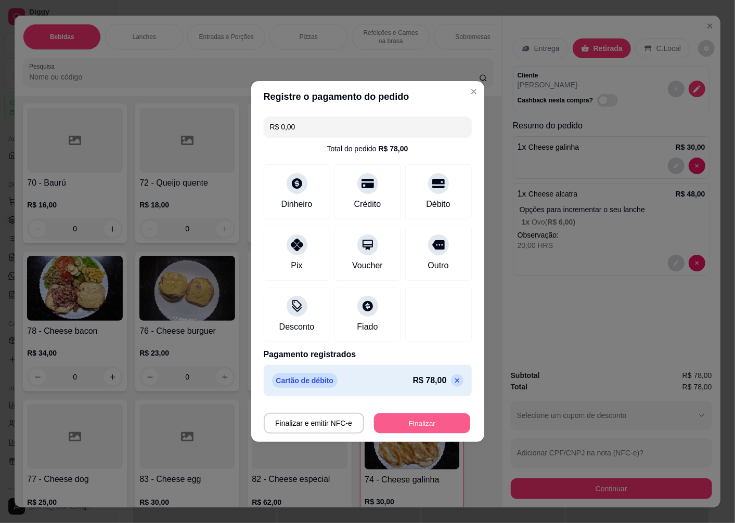
click at [412, 425] on button "Finalizar" at bounding box center [422, 423] width 96 height 20
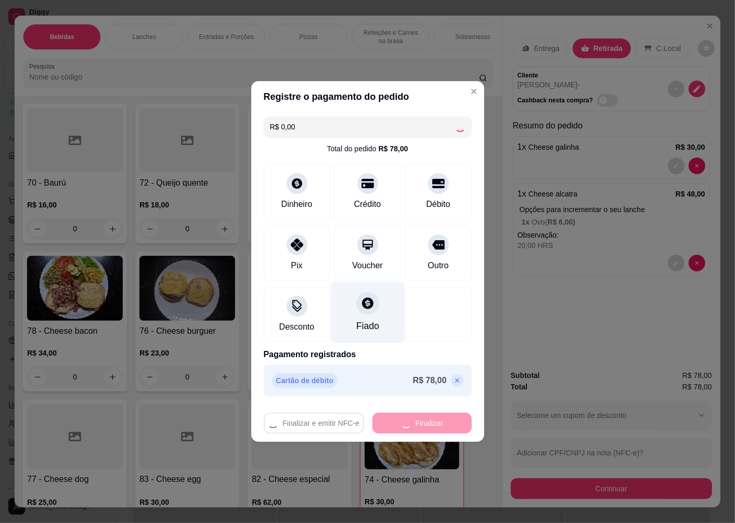
type input "0"
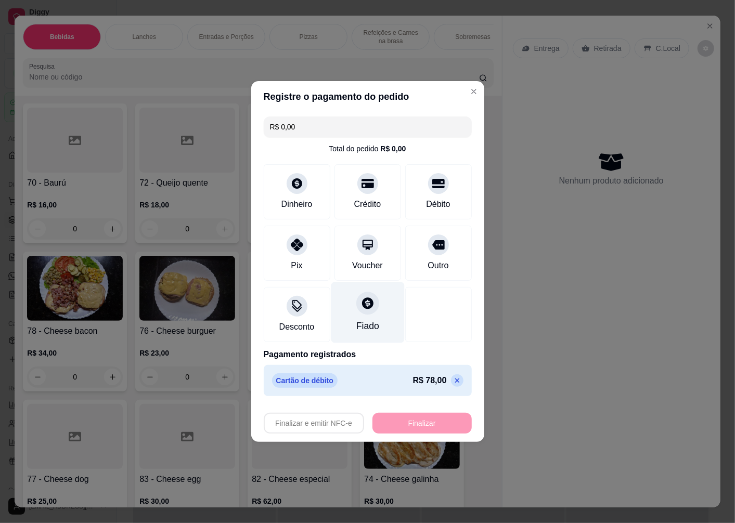
type input "-R$ 78,00"
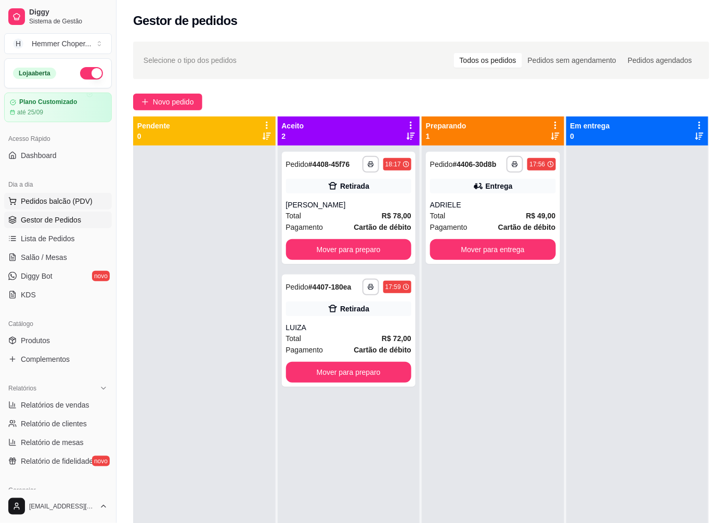
click at [47, 204] on span "Pedidos balcão (PDV)" at bounding box center [57, 201] width 72 height 10
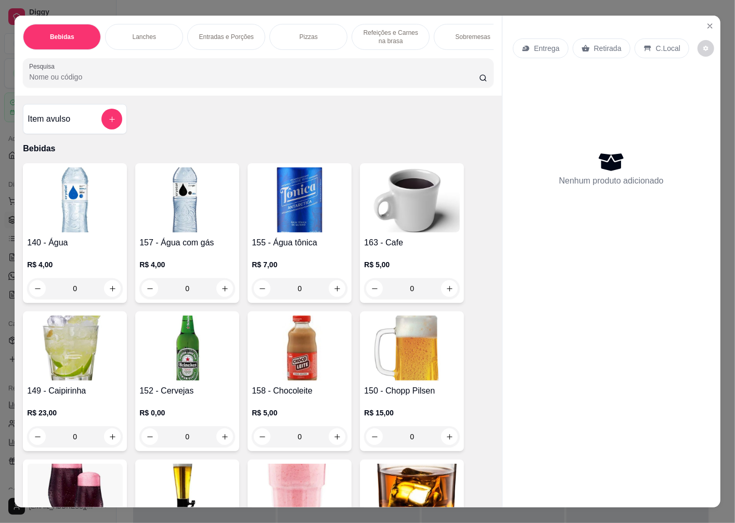
click at [547, 43] on p "Entrega" at bounding box center [546, 48] width 25 height 10
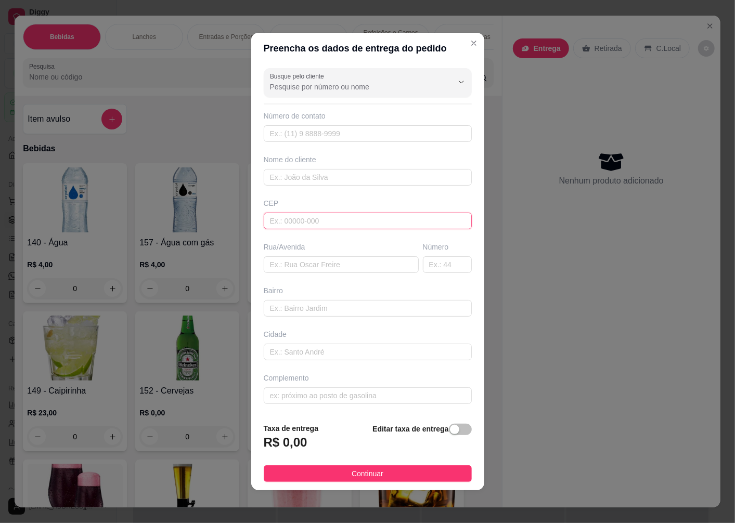
click at [303, 227] on input "text" at bounding box center [368, 221] width 208 height 17
type input "89070000"
type input "Rua [PERSON_NAME]"
type input "[GEOGRAPHIC_DATA]"
type input "Blumenau"
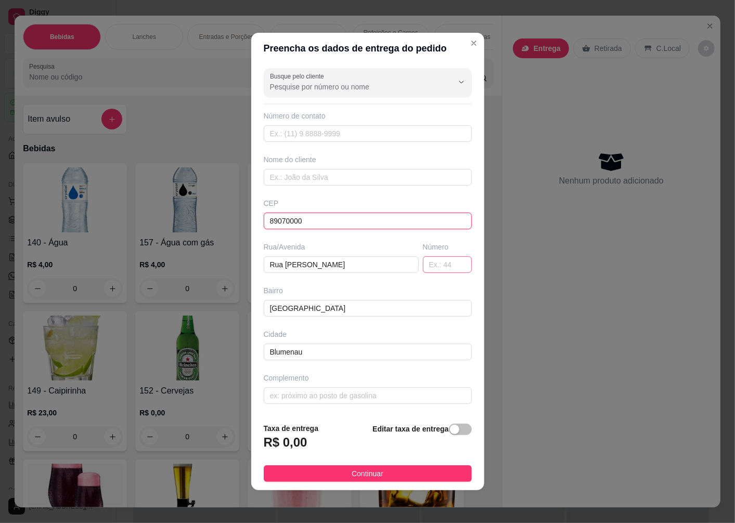
type input "89070000"
click at [432, 266] on input "text" at bounding box center [447, 264] width 49 height 17
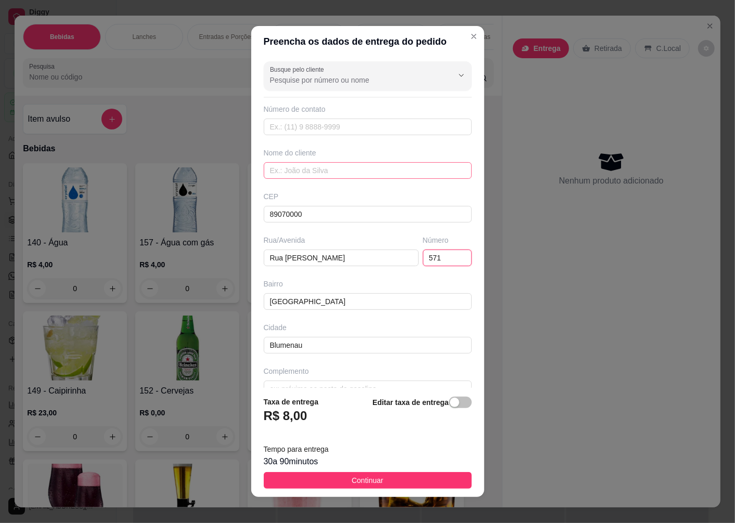
type input "571"
click at [303, 168] on input "text" at bounding box center [368, 170] width 208 height 17
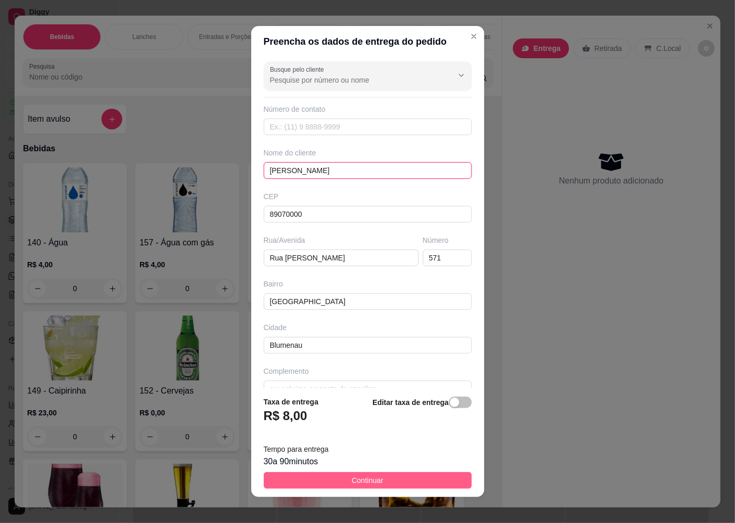
type input "[PERSON_NAME]"
click at [369, 482] on span "Continuar" at bounding box center [368, 480] width 32 height 11
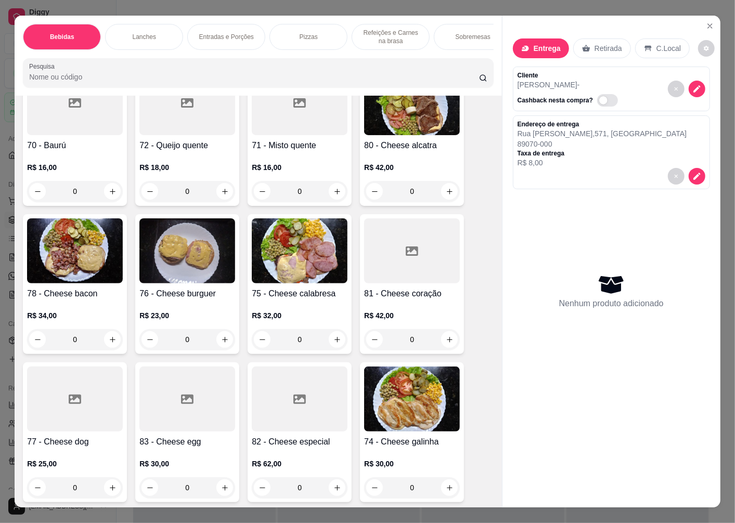
scroll to position [1329, 0]
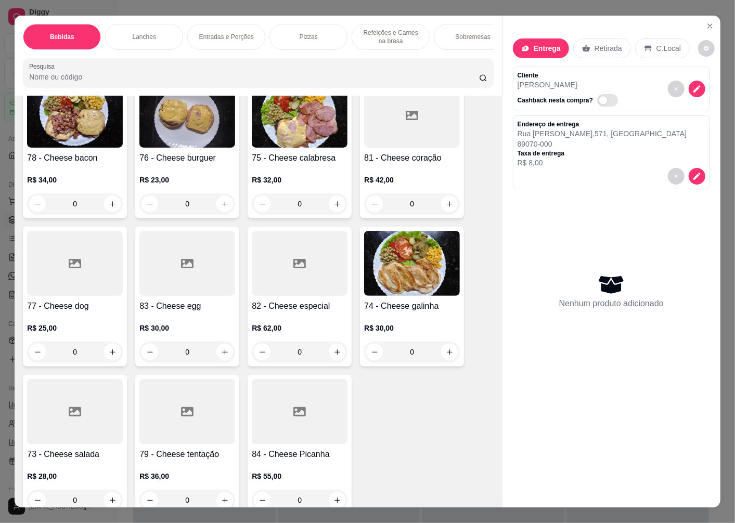
click at [71, 429] on div at bounding box center [75, 411] width 96 height 65
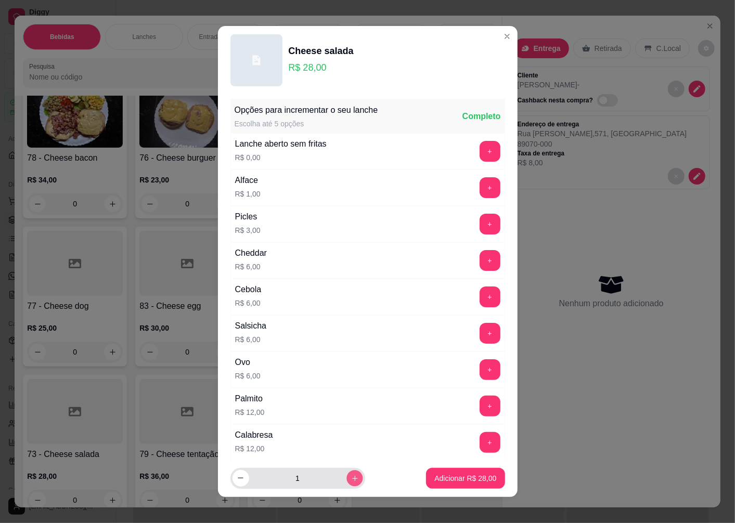
click at [350, 480] on icon "increase-product-quantity" at bounding box center [354, 478] width 8 height 8
type input "4"
click at [447, 482] on p "Adicionar R$ 112,00" at bounding box center [464, 478] width 64 height 10
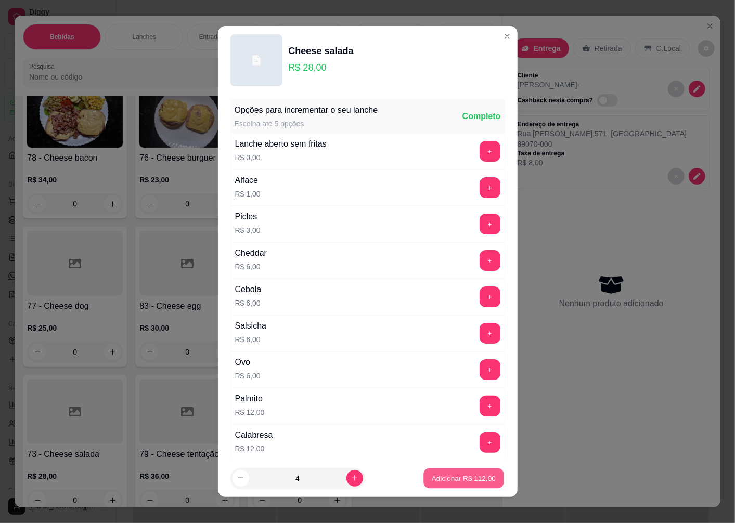
type input "4"
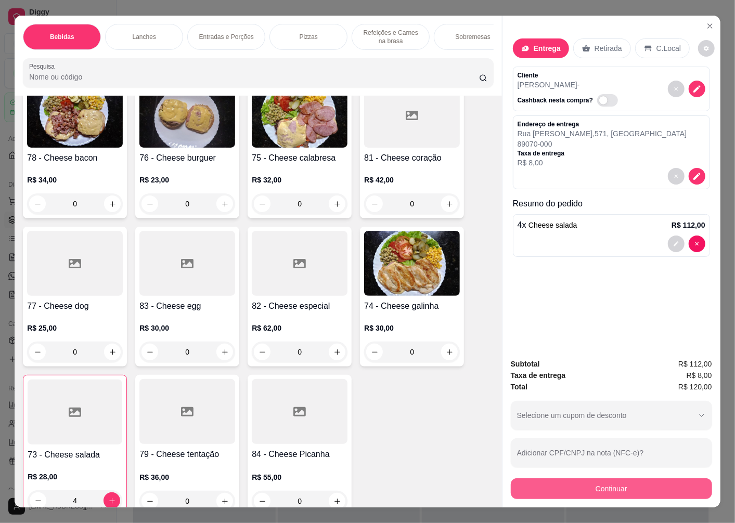
click at [569, 481] on button "Continuar" at bounding box center [611, 488] width 201 height 21
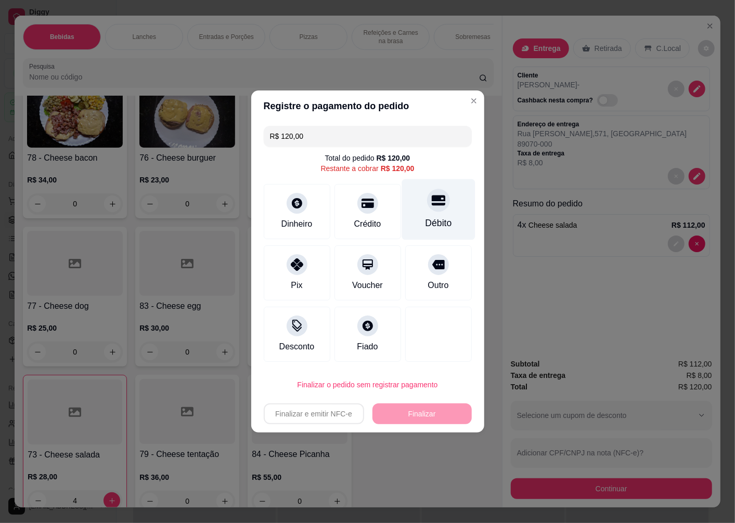
click at [433, 218] on div "Débito" at bounding box center [438, 223] width 27 height 14
type input "R$ 0,00"
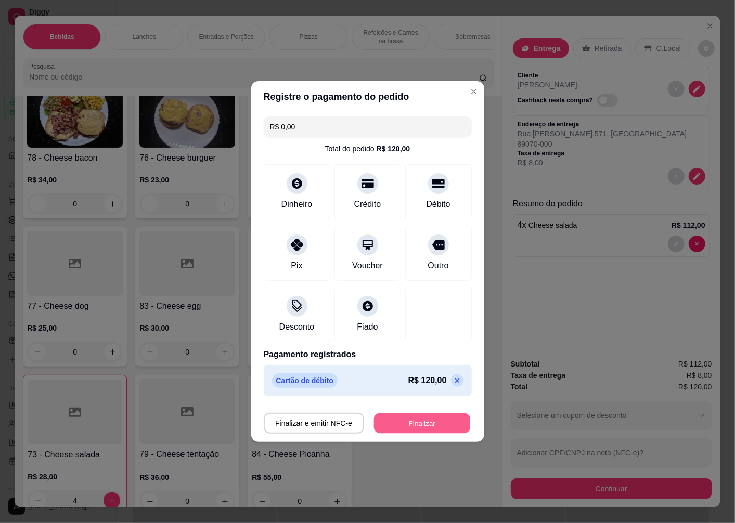
click at [423, 420] on button "Finalizar" at bounding box center [422, 423] width 96 height 20
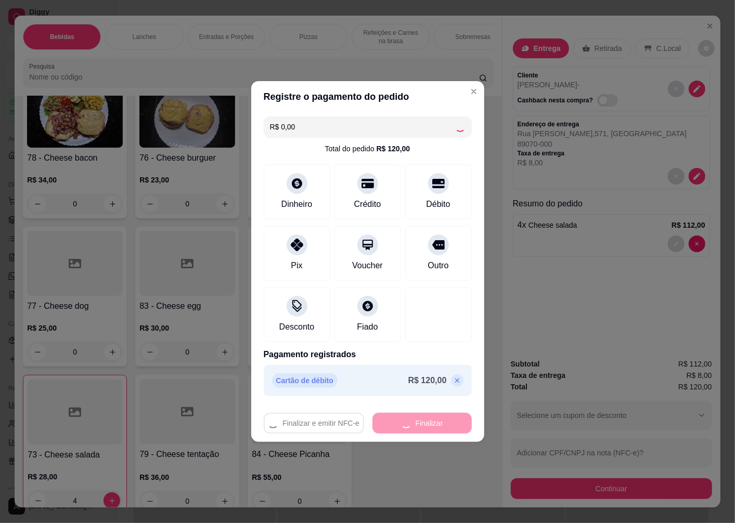
type input "0"
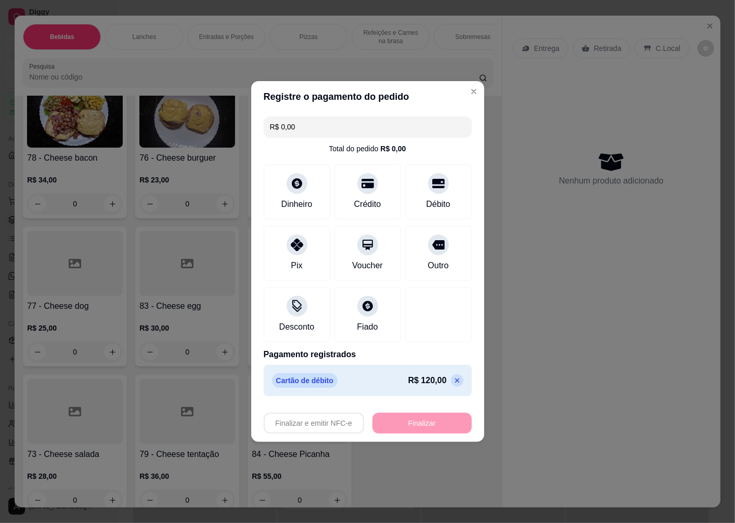
type input "-R$ 120,00"
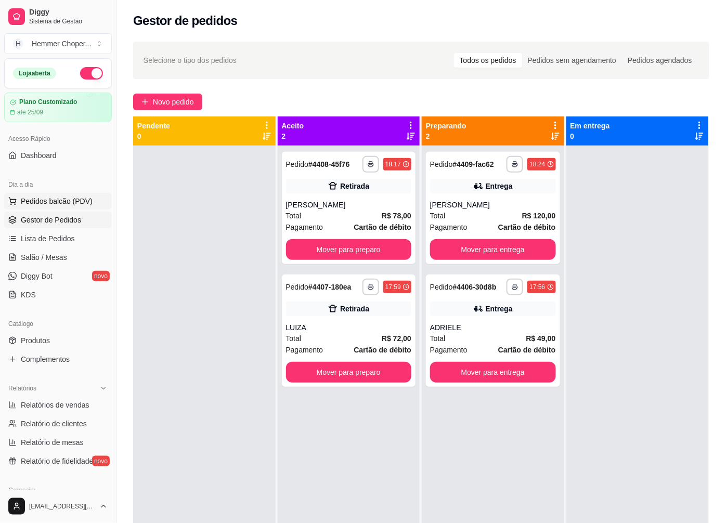
click at [59, 204] on span "Pedidos balcão (PDV)" at bounding box center [57, 201] width 72 height 10
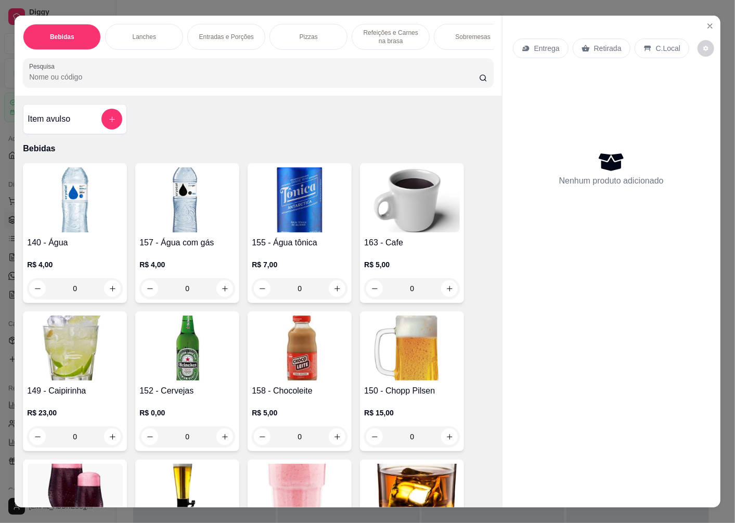
click at [541, 44] on p "Entrega" at bounding box center [546, 48] width 25 height 10
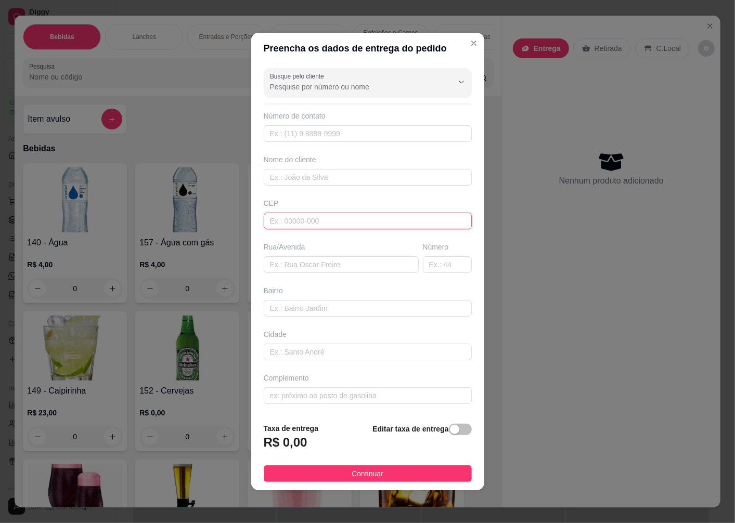
click at [297, 217] on input "text" at bounding box center [368, 221] width 208 height 17
type input "89070535"
type input "[GEOGRAPHIC_DATA][PERSON_NAME]"
type input "Itoupavazinha"
type input "Blumenau"
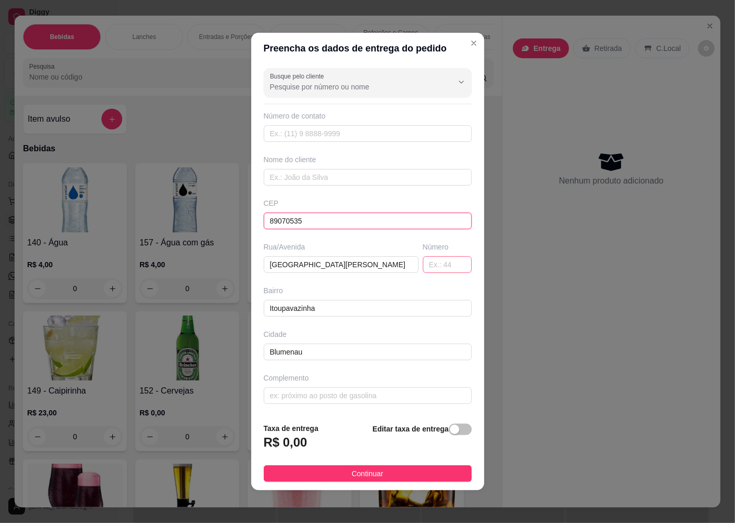
type input "89070535"
click at [437, 264] on input "text" at bounding box center [447, 264] width 49 height 17
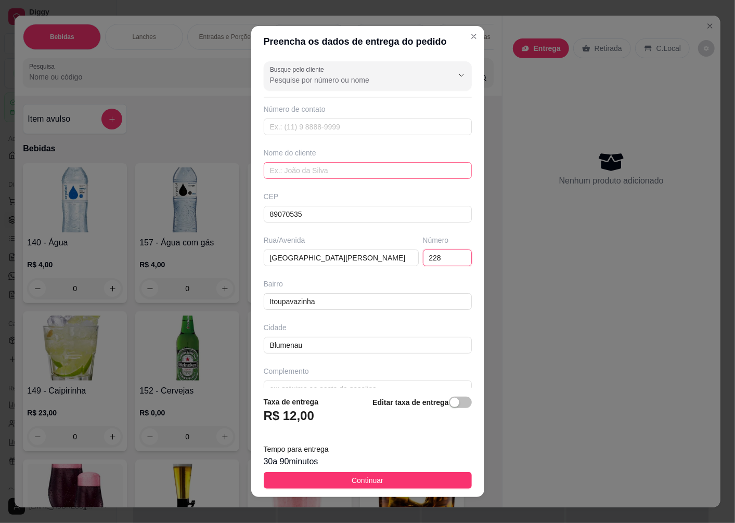
type input "228"
click at [304, 178] on input "text" at bounding box center [368, 170] width 208 height 17
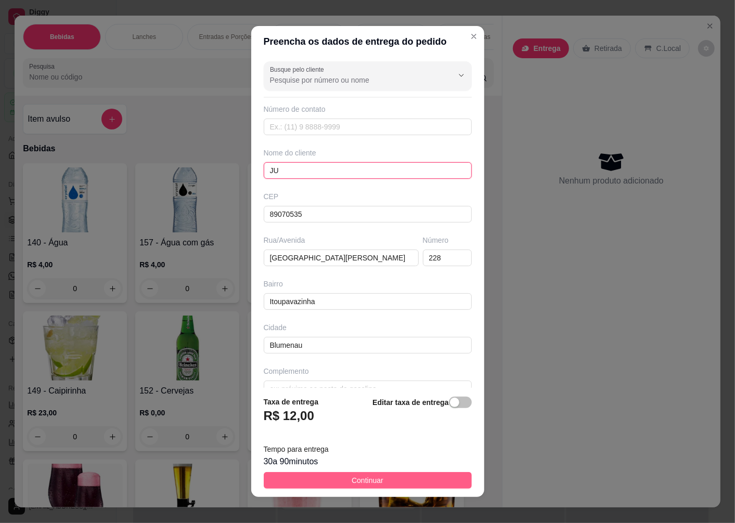
type input "JU"
click at [328, 479] on button "Continuar" at bounding box center [368, 480] width 208 height 17
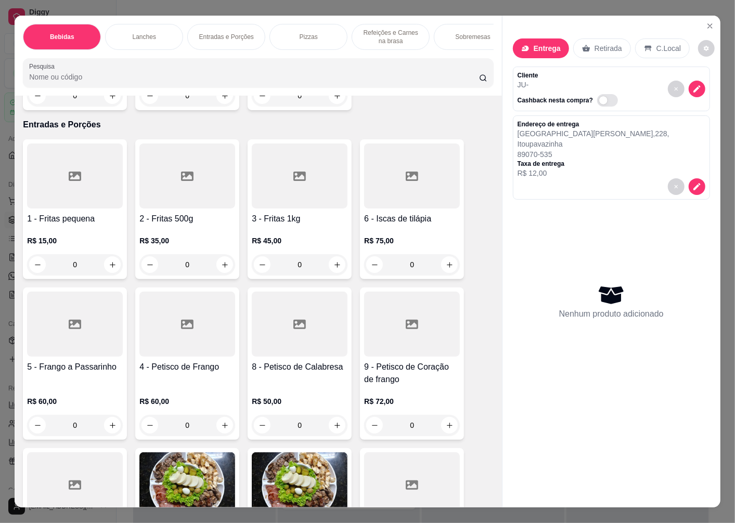
scroll to position [1849, 0]
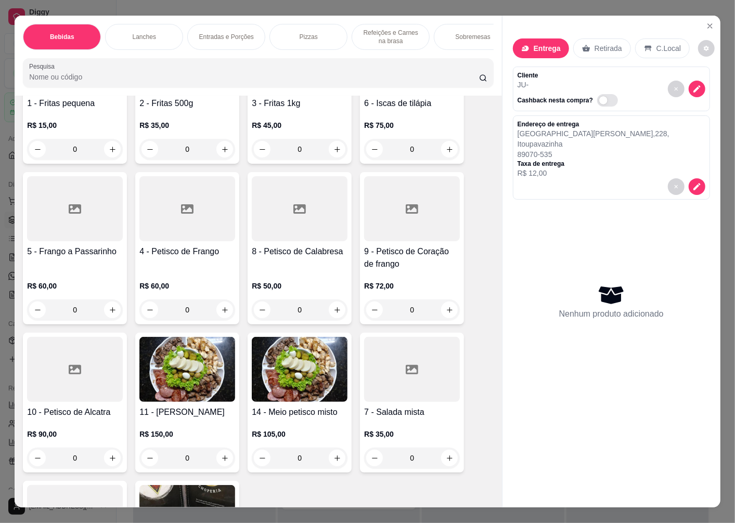
click at [275, 419] on h4 "14 - Meio petisco misto" at bounding box center [300, 412] width 96 height 12
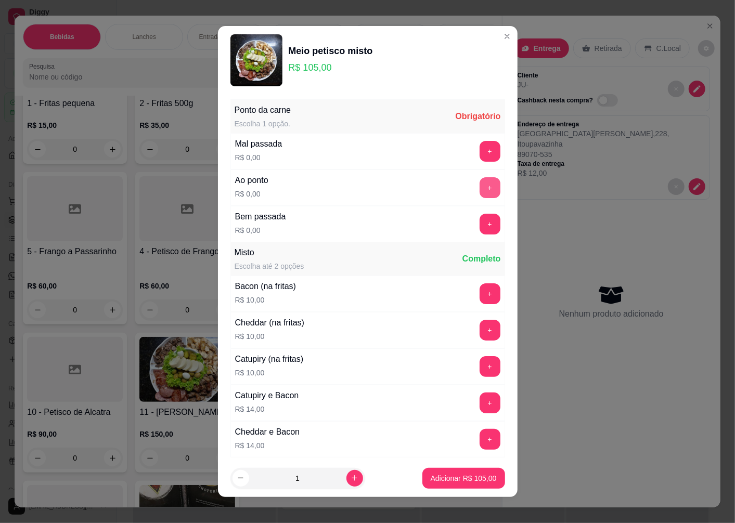
click at [479, 188] on button "+" at bounding box center [489, 187] width 21 height 21
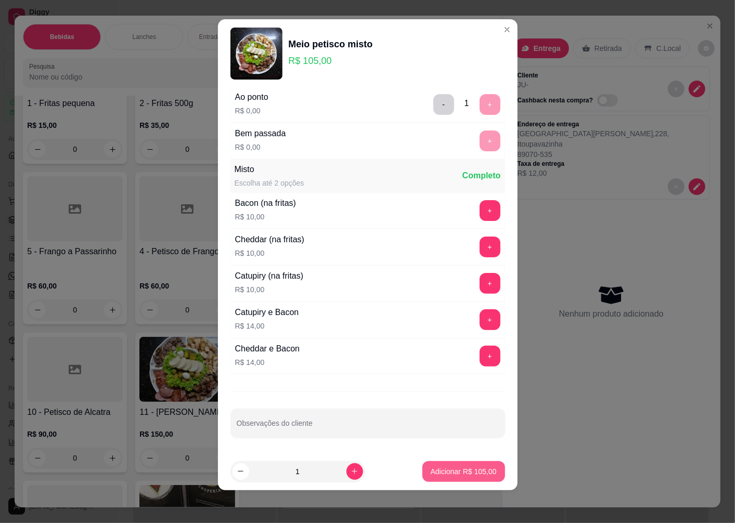
click at [434, 472] on p "Adicionar R$ 105,00" at bounding box center [464, 471] width 66 height 10
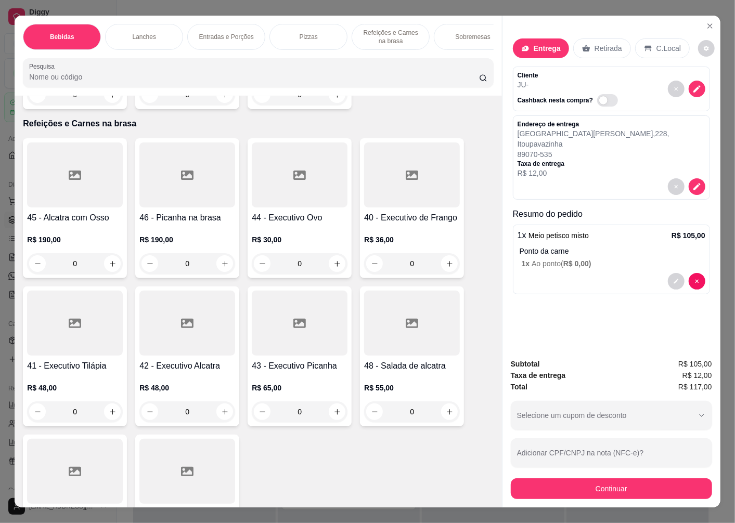
scroll to position [2716, 0]
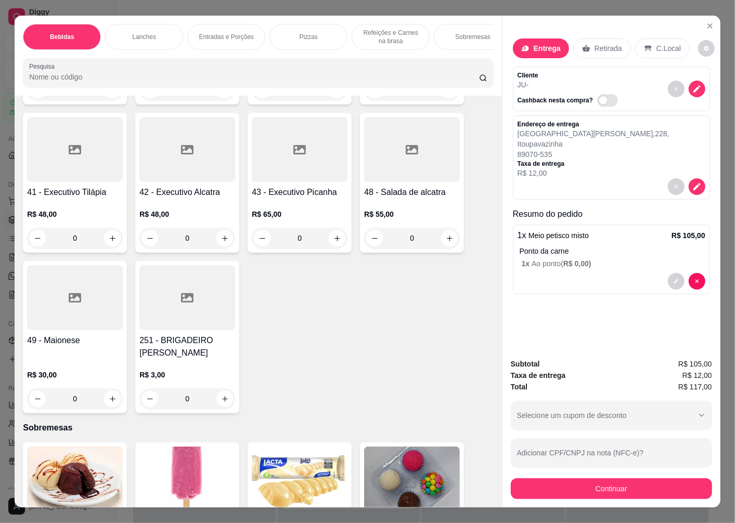
click at [57, 342] on h4 "49 - Maionese" at bounding box center [75, 340] width 96 height 12
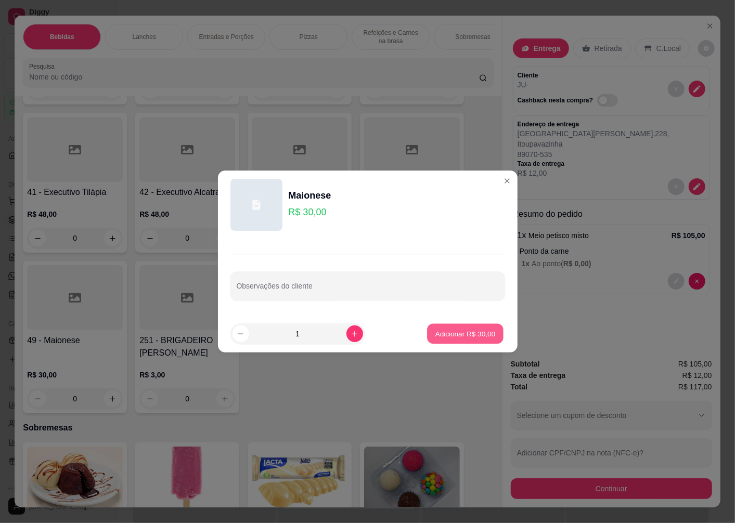
click at [453, 333] on p "Adicionar R$ 30,00" at bounding box center [465, 334] width 60 height 10
type input "1"
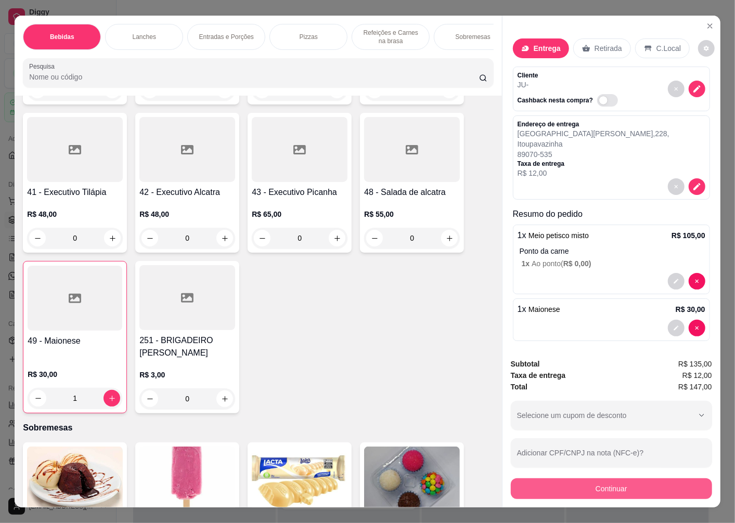
click at [589, 486] on button "Continuar" at bounding box center [611, 488] width 201 height 21
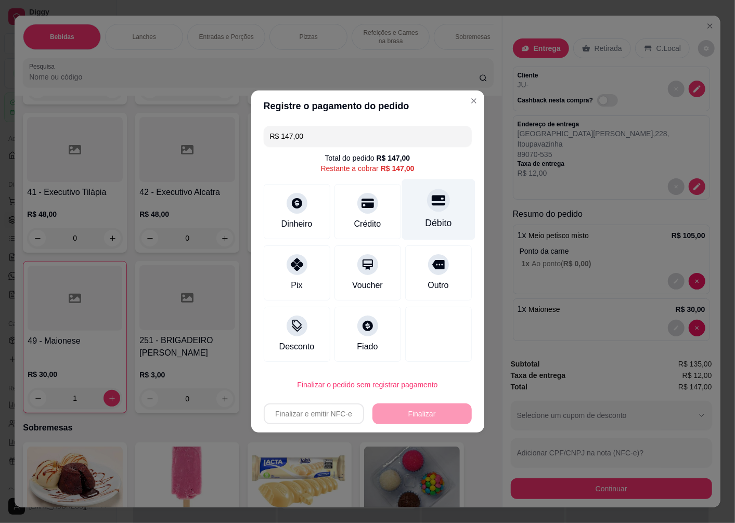
click at [433, 216] on div "Débito" at bounding box center [437, 209] width 73 height 61
type input "R$ 0,00"
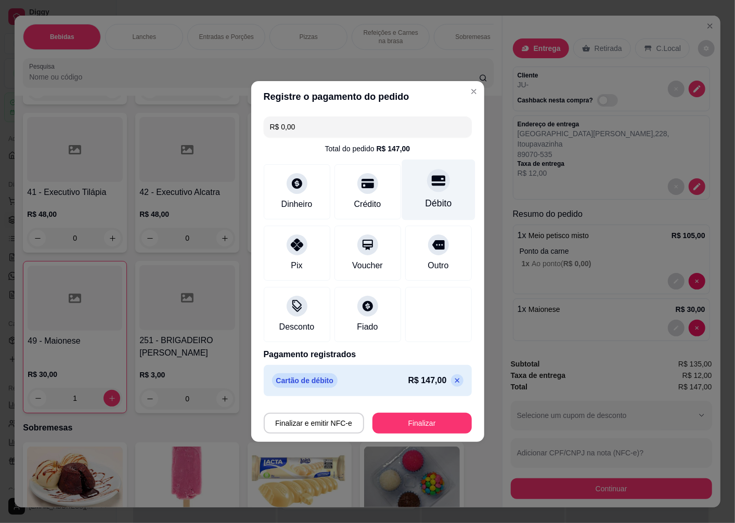
click at [432, 188] on div at bounding box center [438, 180] width 23 height 23
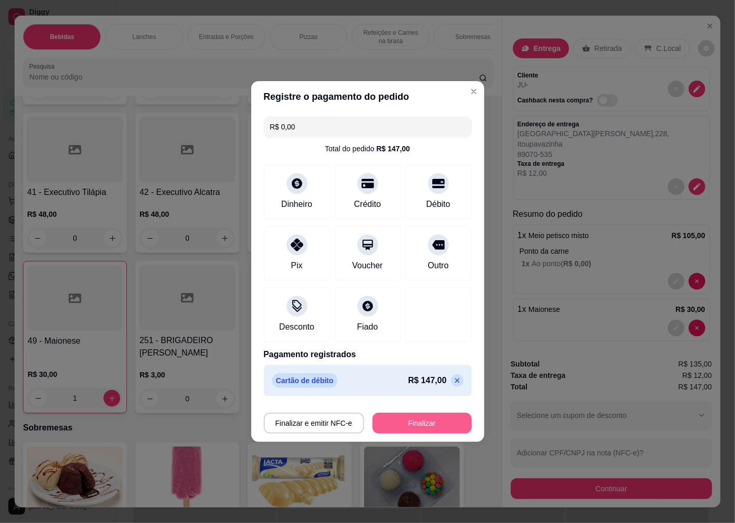
click at [414, 425] on button "Finalizar" at bounding box center [421, 423] width 99 height 21
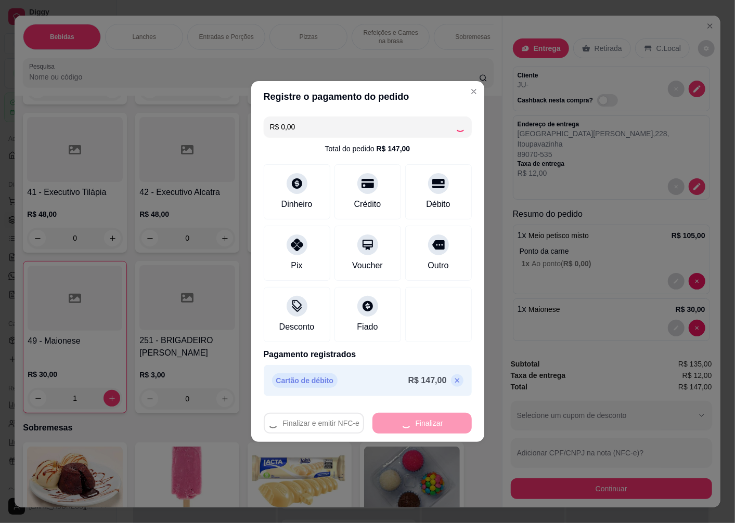
type input "0"
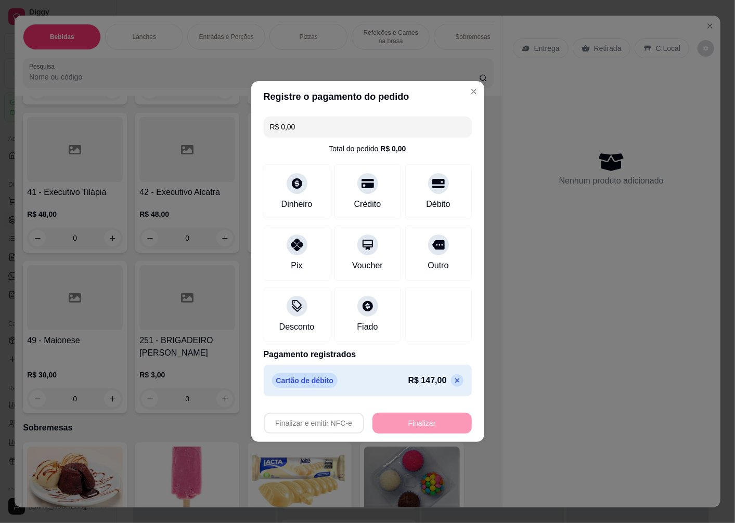
type input "-R$ 147,00"
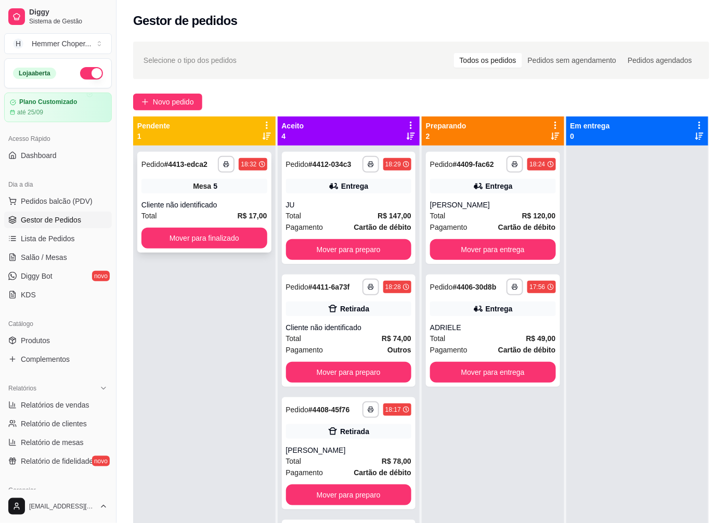
click at [189, 201] on div "Cliente não identificado" at bounding box center [204, 205] width 126 height 10
click at [204, 231] on button "Mover para finalizado" at bounding box center [205, 238] width 122 height 20
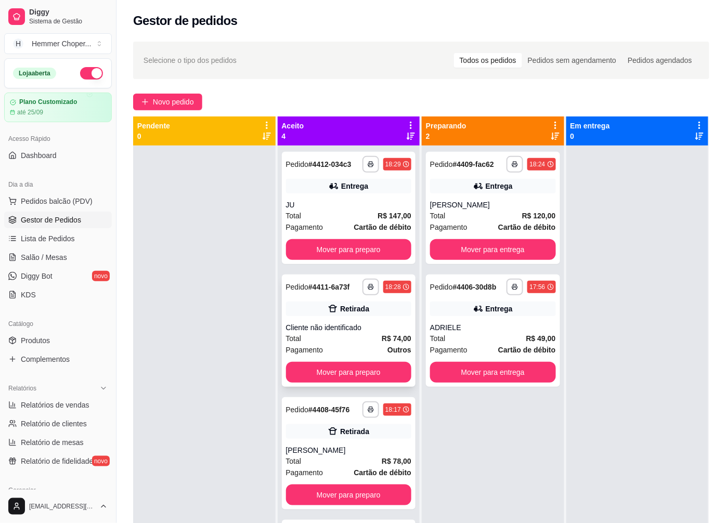
click at [352, 330] on div "Cliente não identificado" at bounding box center [349, 327] width 126 height 10
click at [341, 322] on div "Cliente não identificado" at bounding box center [349, 327] width 126 height 10
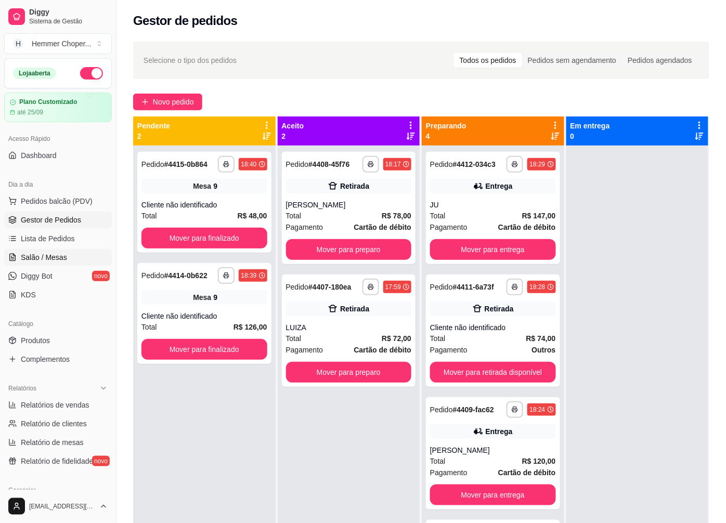
click at [49, 259] on span "Salão / Mesas" at bounding box center [44, 257] width 46 height 10
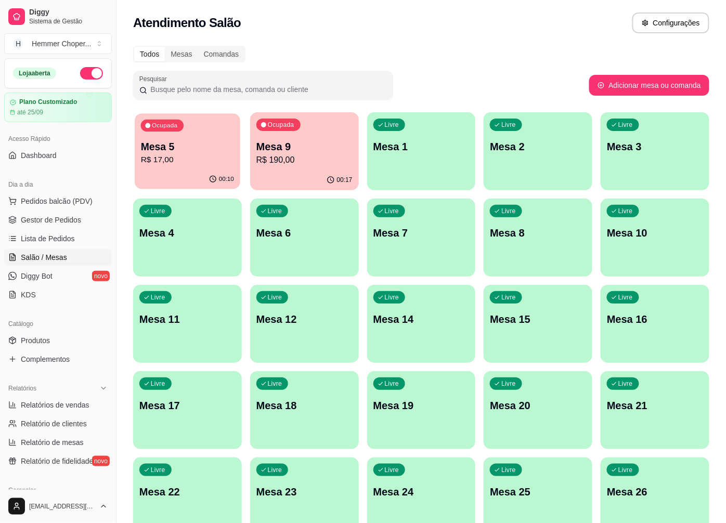
click at [186, 165] on p "R$ 17,00" at bounding box center [187, 160] width 93 height 12
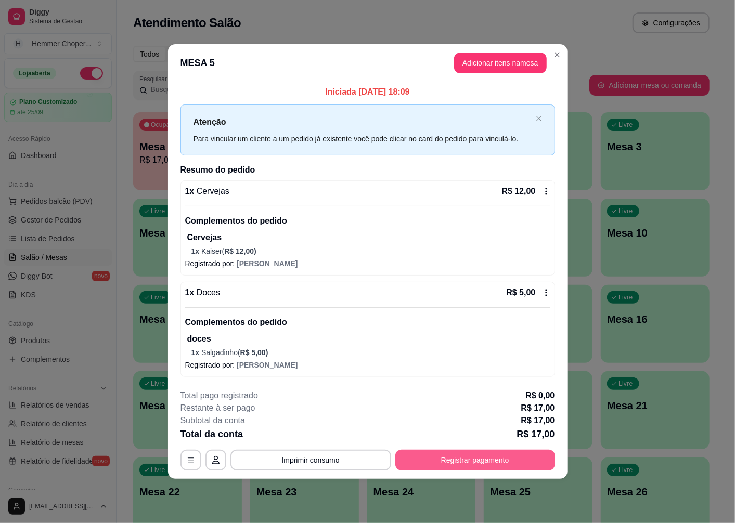
click at [460, 460] on button "Registrar pagamento" at bounding box center [475, 460] width 160 height 21
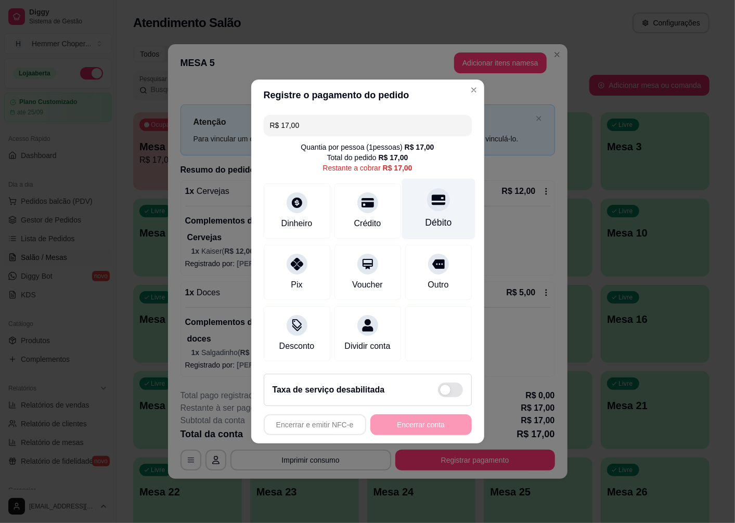
click at [431, 200] on icon at bounding box center [438, 200] width 14 height 14
type input "R$ 0,00"
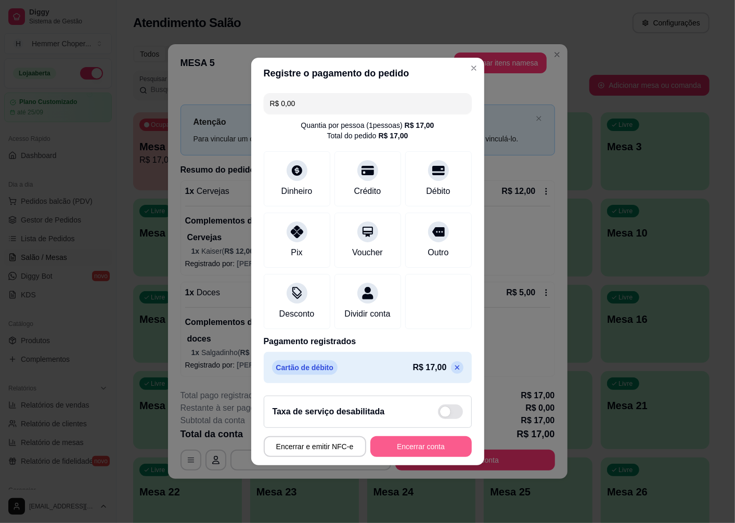
click at [422, 448] on button "Encerrar conta" at bounding box center [420, 446] width 101 height 21
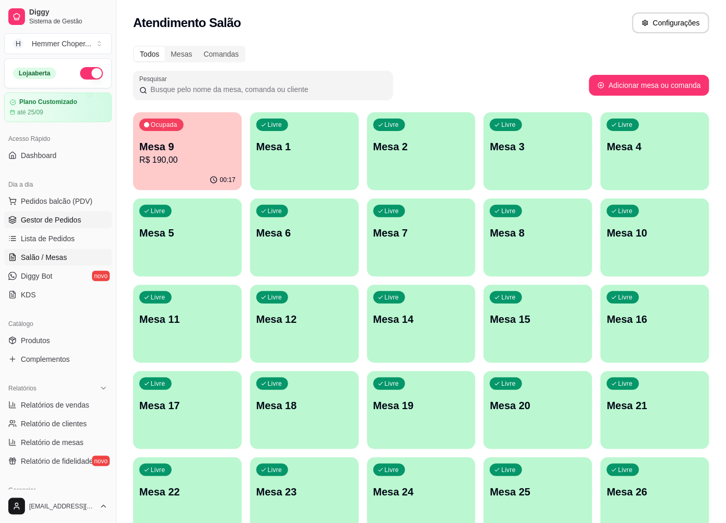
click at [55, 224] on span "Gestor de Pedidos" at bounding box center [51, 220] width 60 height 10
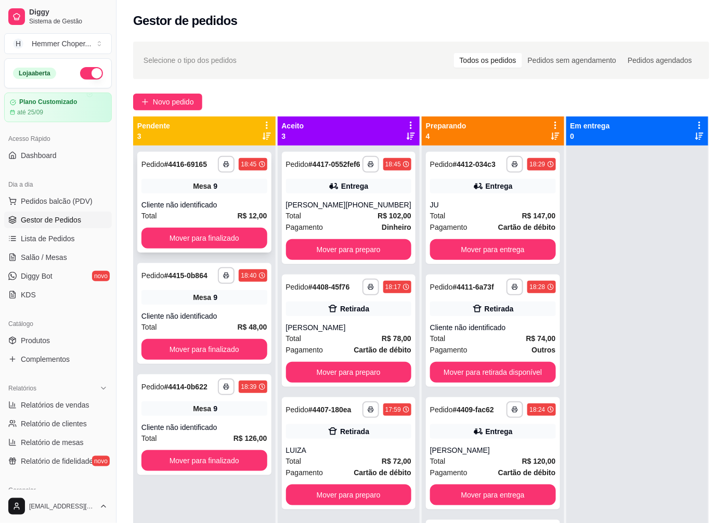
click at [227, 196] on div "**********" at bounding box center [204, 202] width 134 height 101
click at [194, 236] on button "Mover para finalizado" at bounding box center [204, 238] width 126 height 21
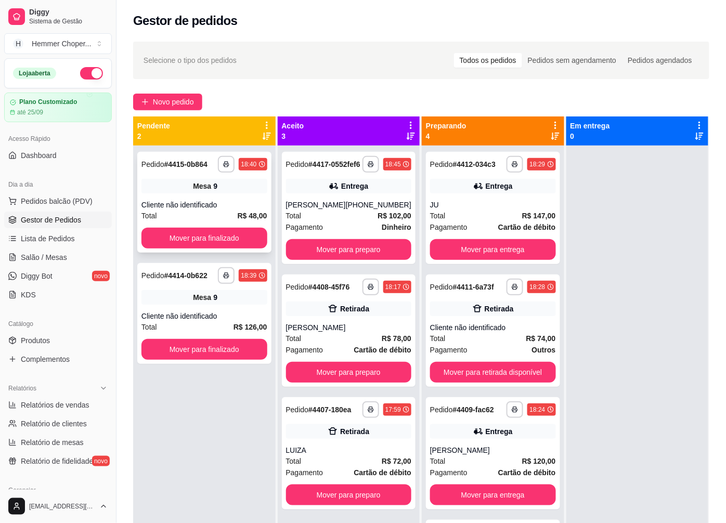
click at [203, 205] on div "Cliente não identificado" at bounding box center [204, 205] width 126 height 10
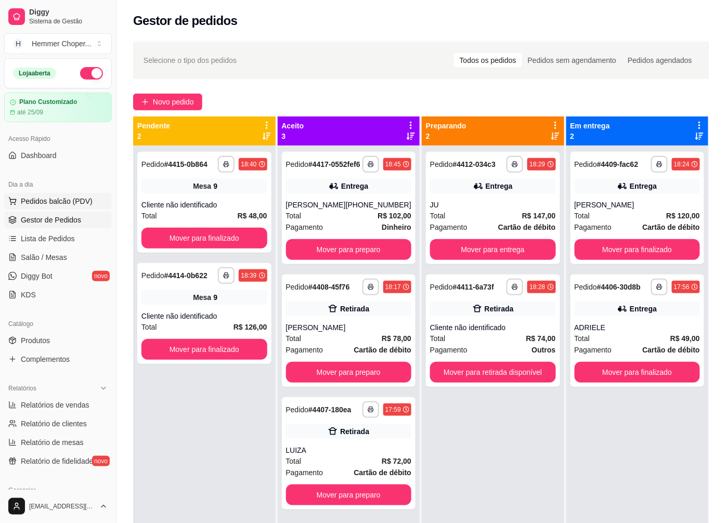
click at [61, 204] on span "Pedidos balcão (PDV)" at bounding box center [57, 201] width 72 height 10
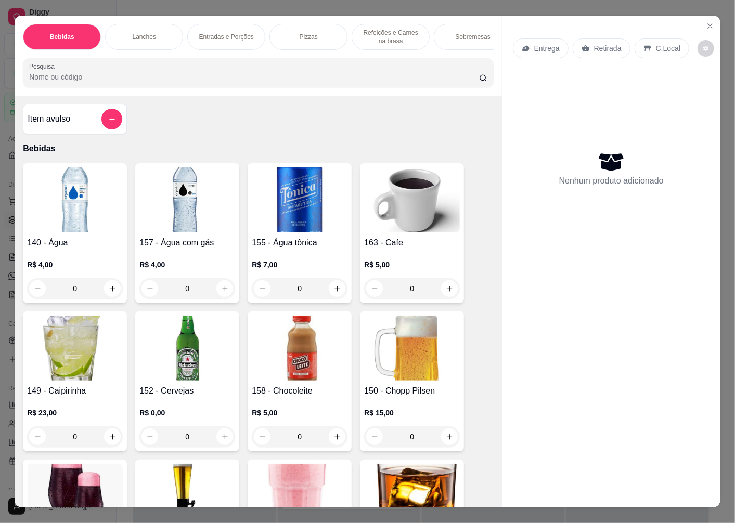
click at [537, 45] on p "Entrega" at bounding box center [546, 48] width 25 height 10
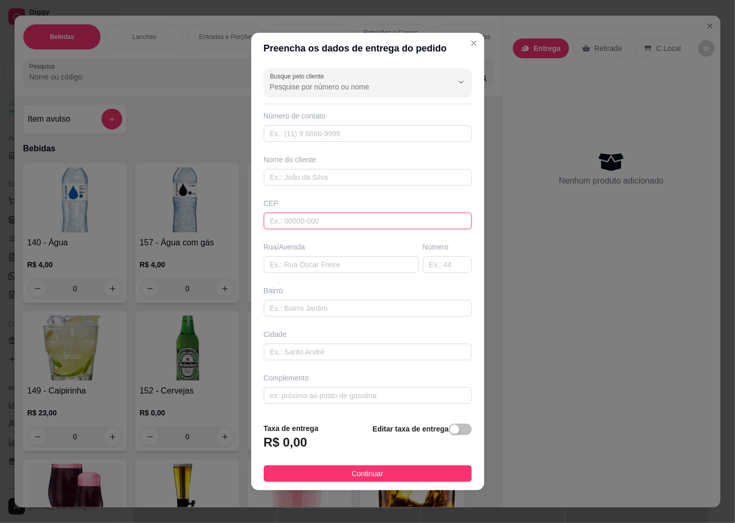
click at [300, 215] on input "text" at bounding box center [368, 221] width 208 height 17
type input "89070349"
type input "Rua [PERSON_NAME]"
type input "[GEOGRAPHIC_DATA]"
type input "Blumenau"
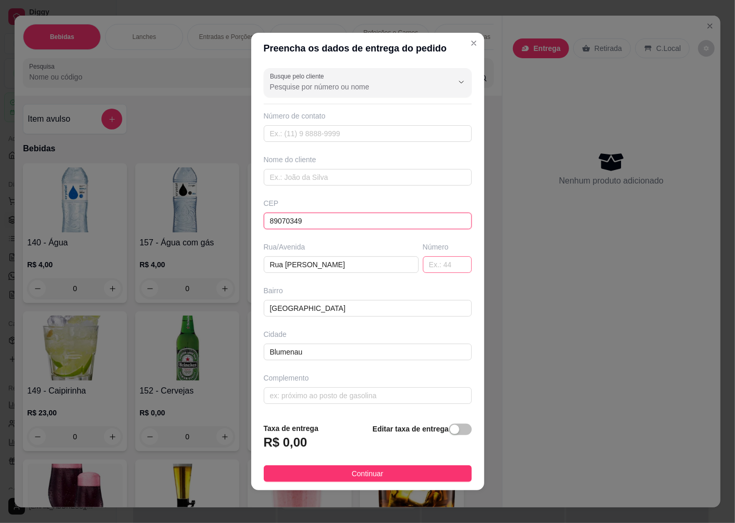
type input "89070349"
click at [423, 266] on input "text" at bounding box center [447, 264] width 49 height 17
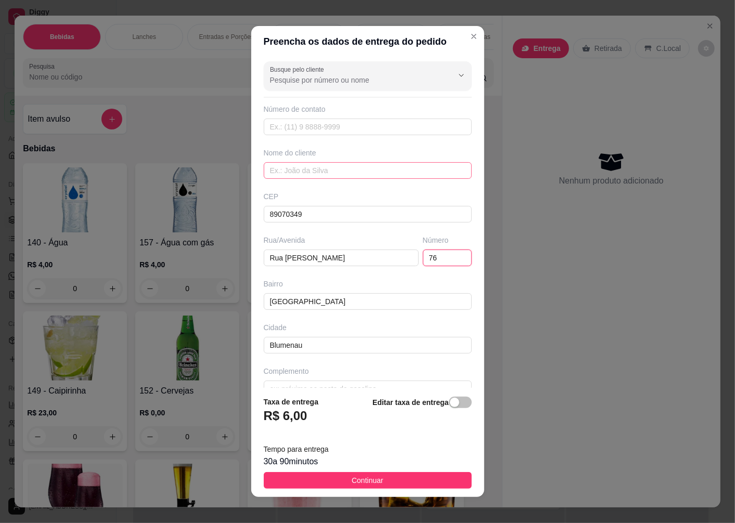
type input "76"
click at [302, 172] on input "text" at bounding box center [368, 170] width 208 height 17
type input "GUTO"
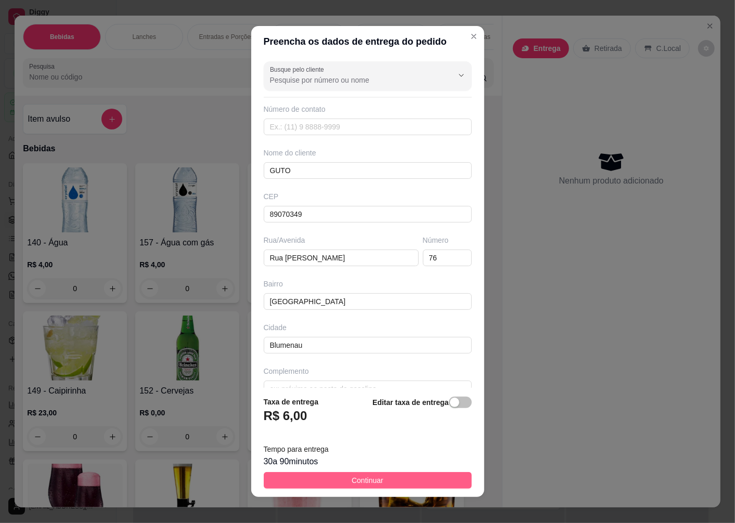
click at [324, 482] on button "Continuar" at bounding box center [368, 480] width 208 height 17
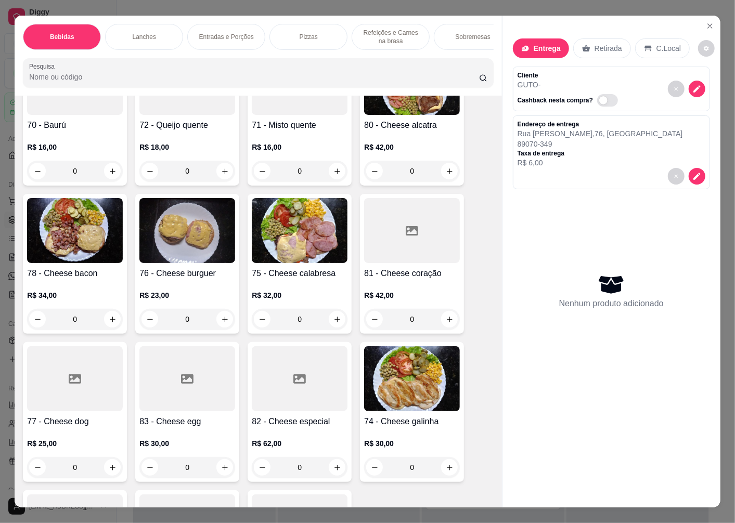
scroll to position [1386, 0]
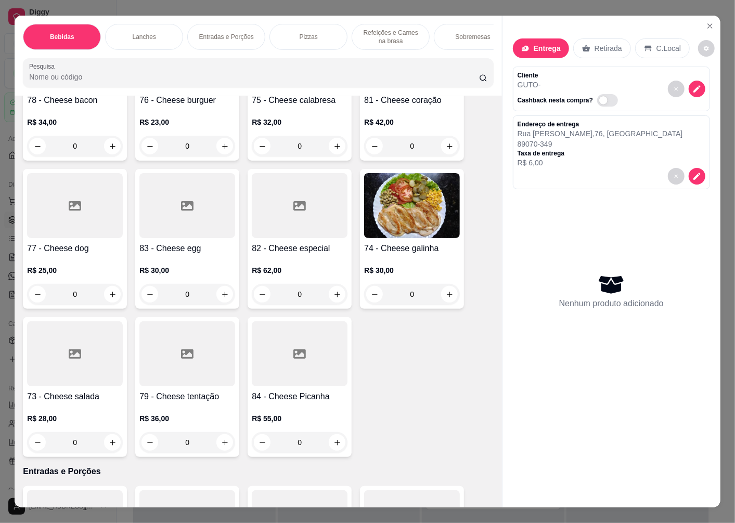
click at [69, 394] on h4 "73 - Cheese salada" at bounding box center [75, 397] width 96 height 12
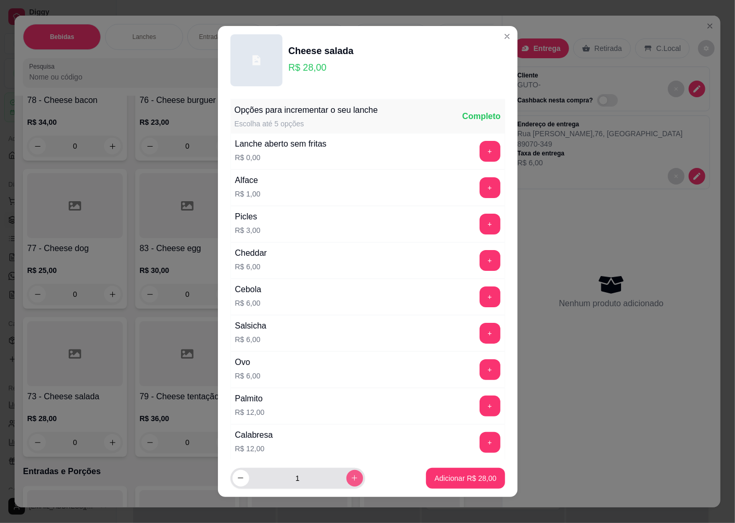
click at [350, 481] on icon "increase-product-quantity" at bounding box center [354, 478] width 8 height 8
click at [350, 482] on icon "increase-product-quantity" at bounding box center [354, 478] width 8 height 8
type input "3"
click at [450, 482] on p "Adicionar R$ 84,00" at bounding box center [465, 478] width 60 height 10
type input "3"
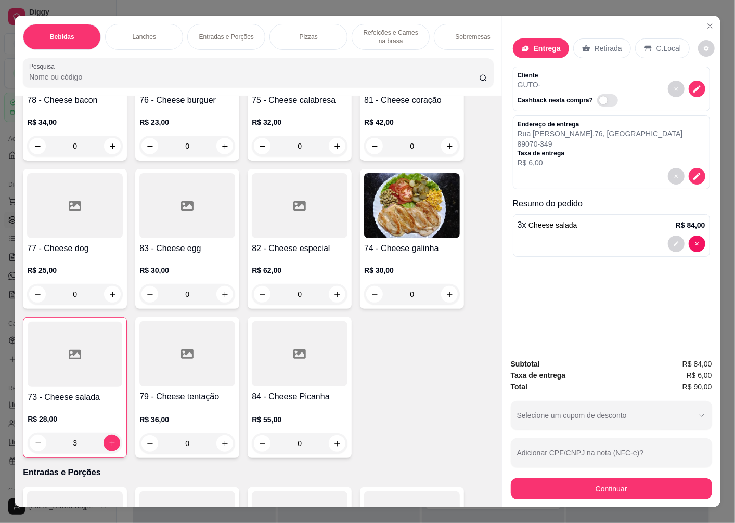
click at [173, 258] on div "R$ 30,00 0" at bounding box center [187, 280] width 96 height 50
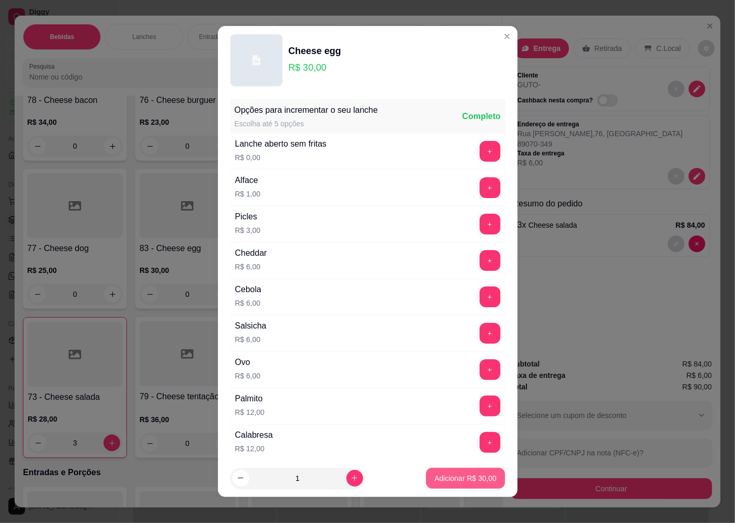
click at [437, 481] on p "Adicionar R$ 30,00" at bounding box center [465, 478] width 62 height 10
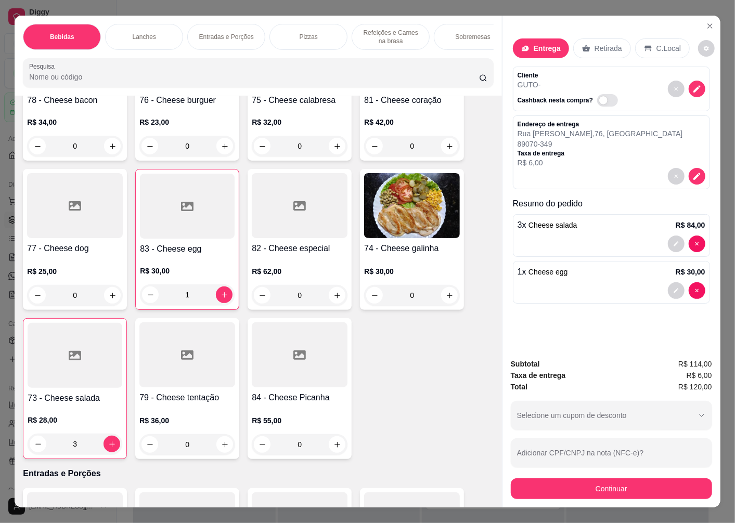
type input "1"
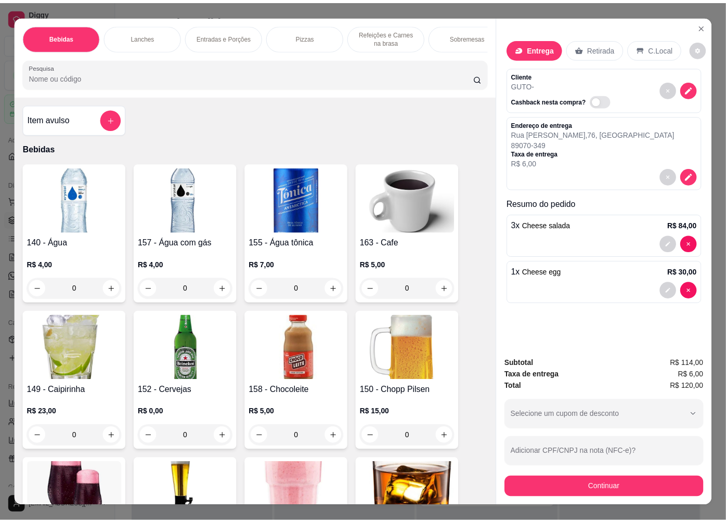
scroll to position [173, 0]
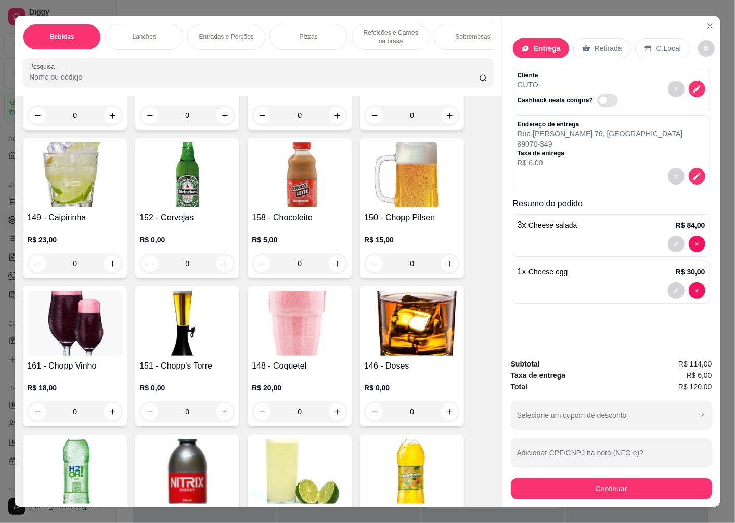
click at [398, 455] on img at bounding box center [412, 471] width 96 height 65
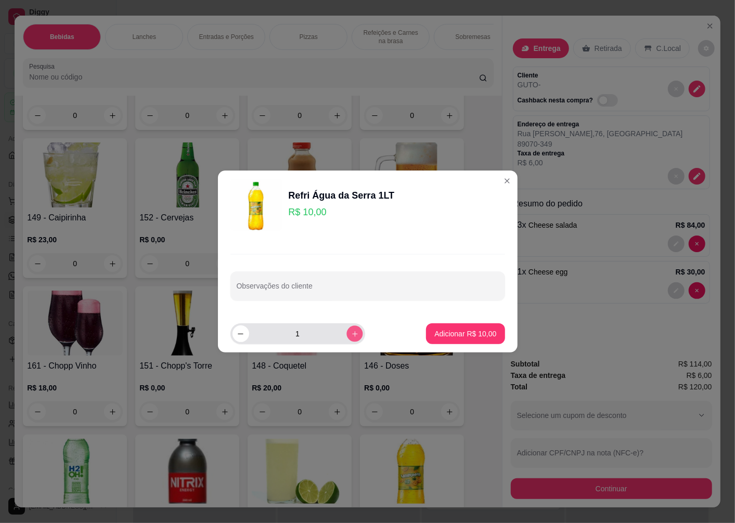
click at [350, 333] on icon "increase-product-quantity" at bounding box center [354, 334] width 8 height 8
type input "2"
click at [451, 335] on p "Adicionar R$ 20,00" at bounding box center [465, 334] width 62 height 10
type input "2"
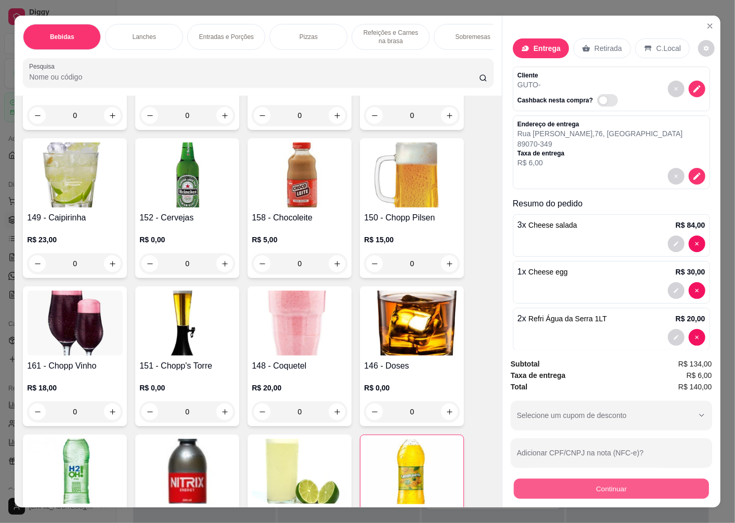
click at [562, 487] on button "Continuar" at bounding box center [611, 488] width 195 height 20
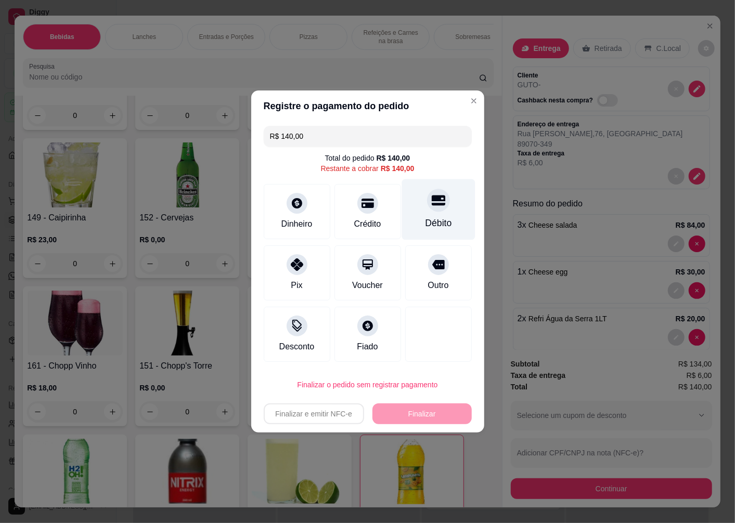
click at [431, 203] on icon at bounding box center [438, 201] width 14 height 10
type input "R$ 0,00"
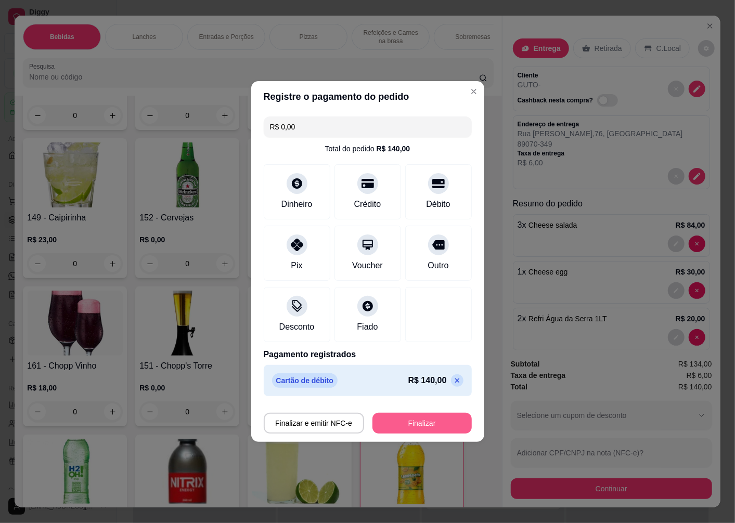
click at [405, 423] on button "Finalizar" at bounding box center [421, 423] width 99 height 21
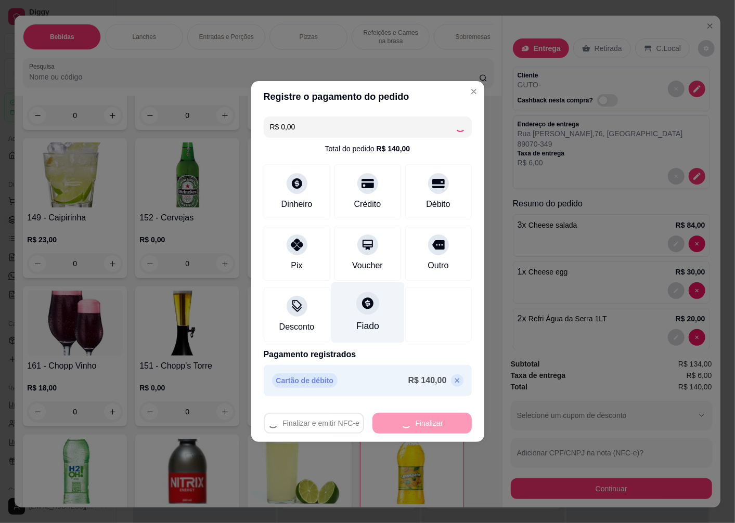
type input "0"
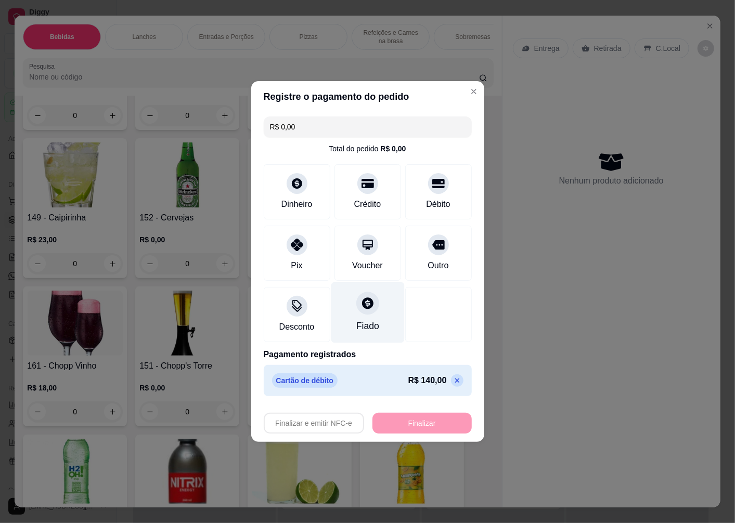
type input "-R$ 140,00"
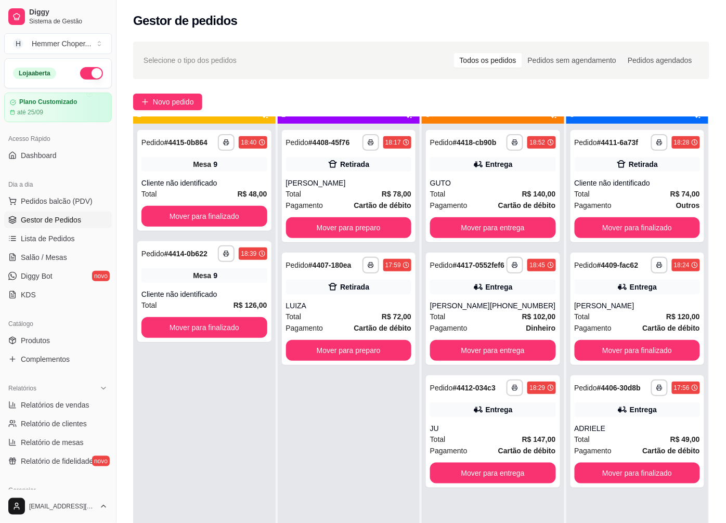
scroll to position [29, 0]
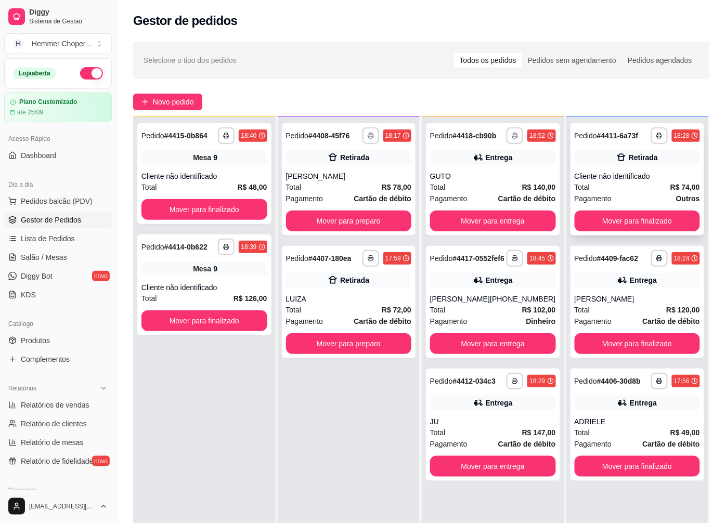
click at [609, 183] on div "Total R$ 74,00" at bounding box center [638, 186] width 126 height 11
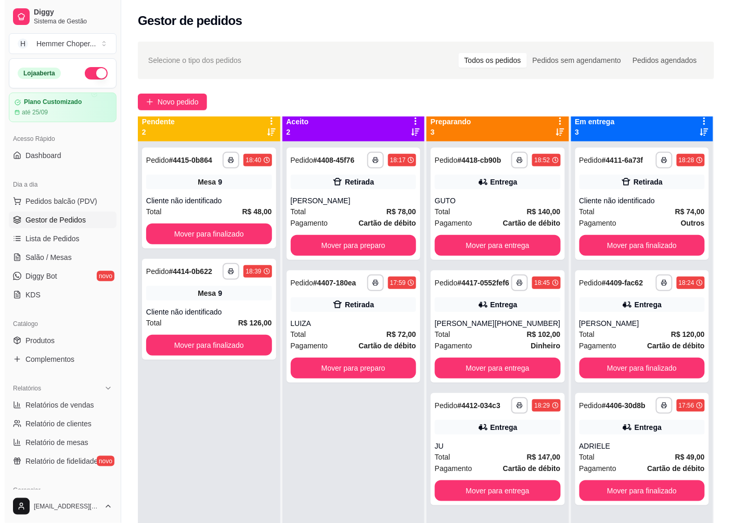
scroll to position [0, 0]
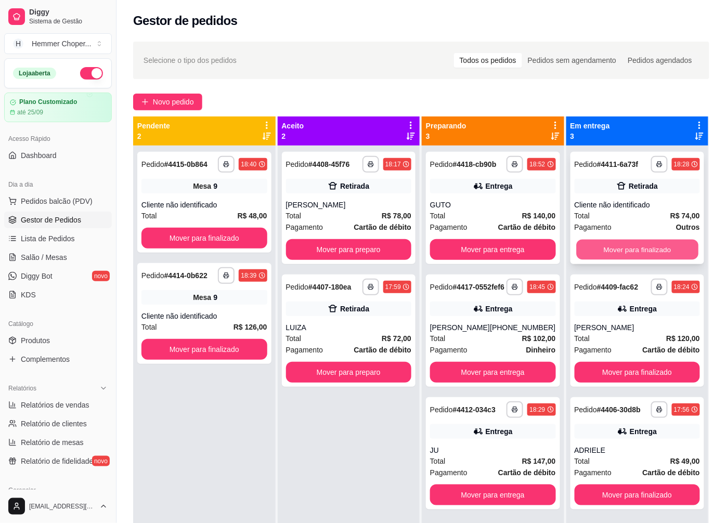
click at [625, 248] on button "Mover para finalizado" at bounding box center [637, 250] width 122 height 20
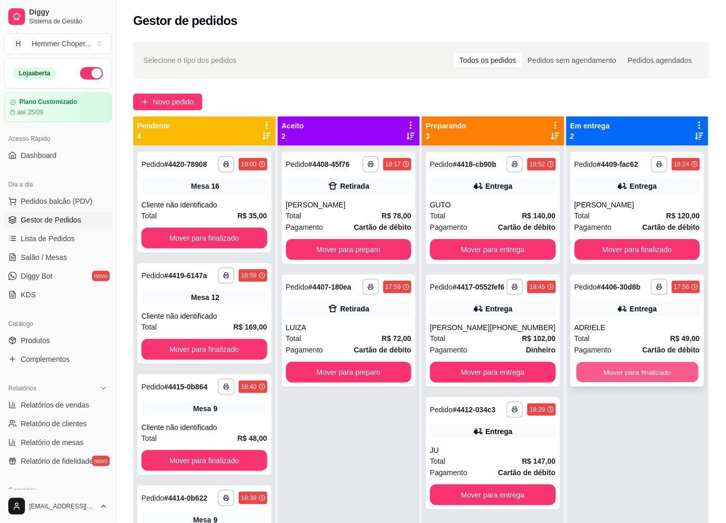
click at [625, 372] on button "Mover para finalizado" at bounding box center [637, 372] width 122 height 20
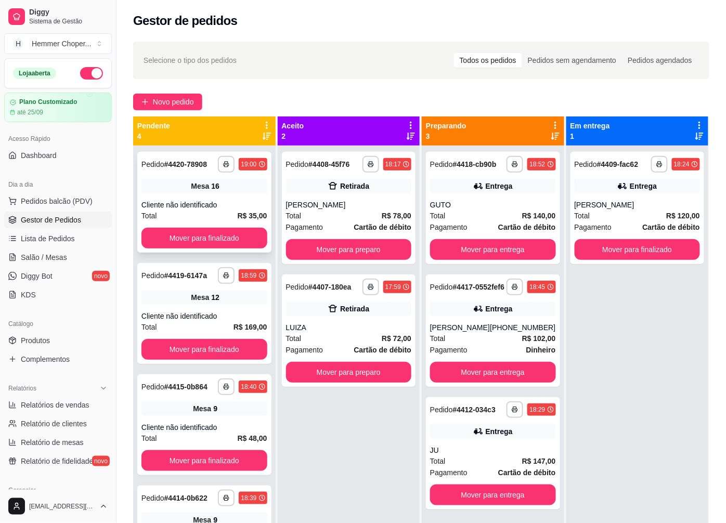
click at [224, 191] on div "Mesa 16" at bounding box center [204, 186] width 126 height 15
click at [201, 306] on div "**********" at bounding box center [204, 313] width 134 height 101
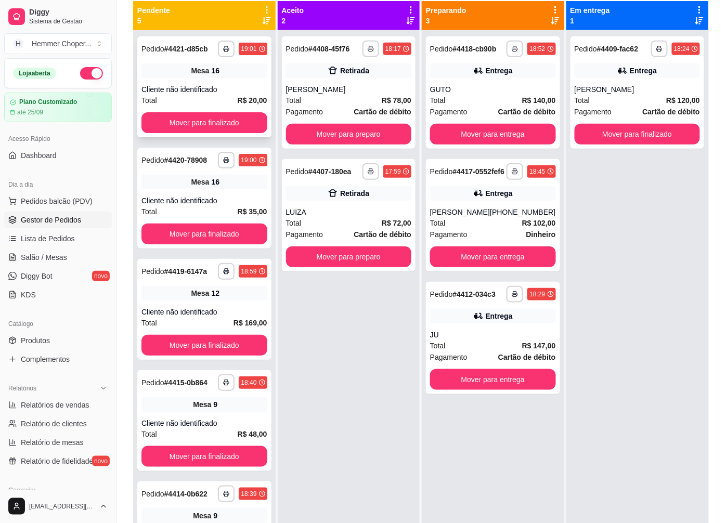
click at [177, 71] on div "Mesa 16" at bounding box center [204, 70] width 126 height 15
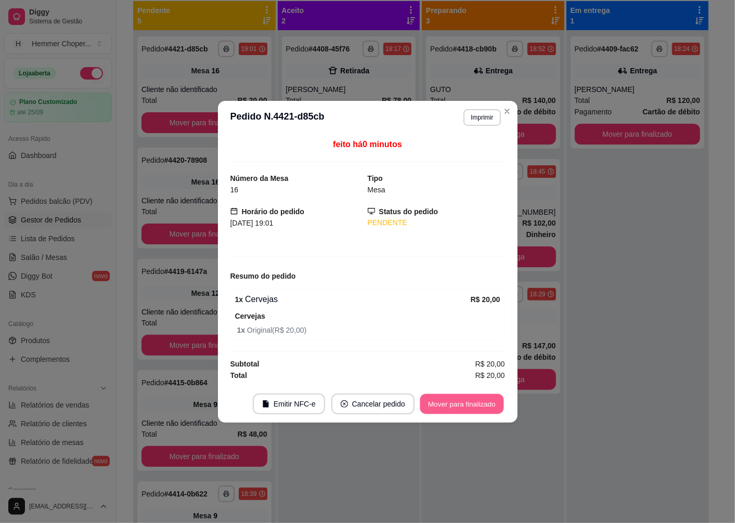
click at [447, 408] on button "Mover para finalizado" at bounding box center [462, 404] width 84 height 20
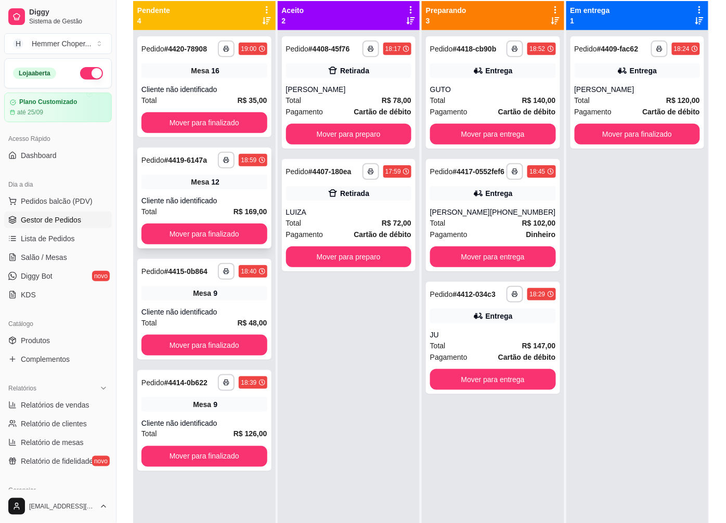
click at [220, 184] on div "Mesa 12" at bounding box center [204, 182] width 126 height 15
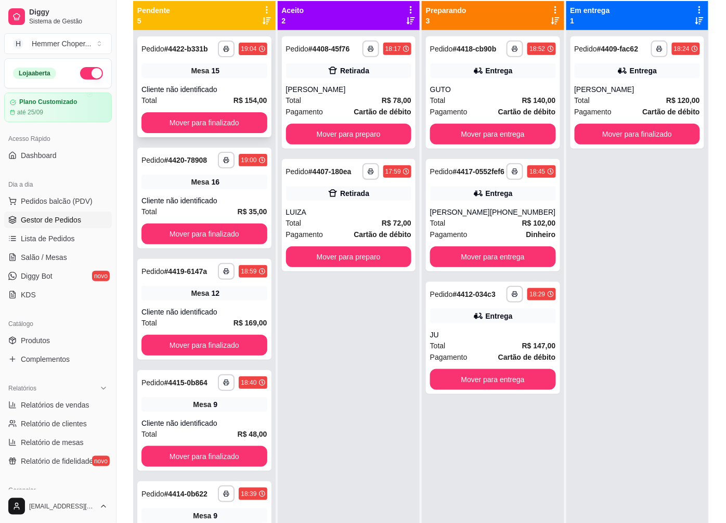
click at [225, 78] on div "Mesa 15" at bounding box center [204, 70] width 126 height 15
click at [603, 138] on button "Mover para finalizado" at bounding box center [638, 134] width 126 height 21
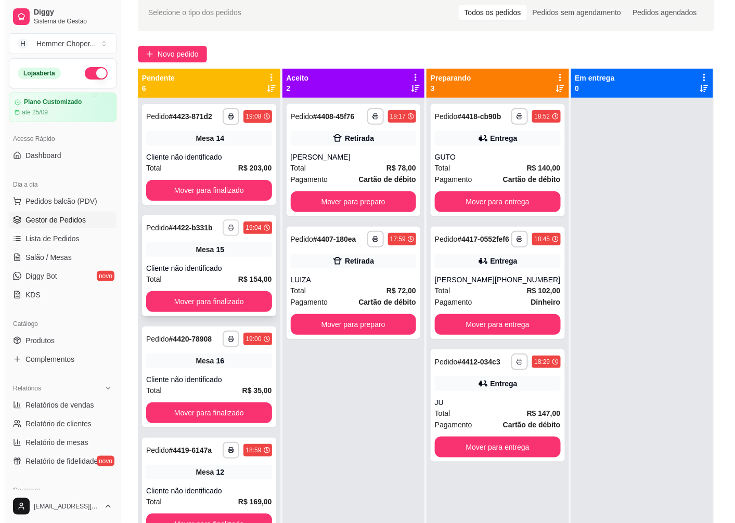
scroll to position [43, 0]
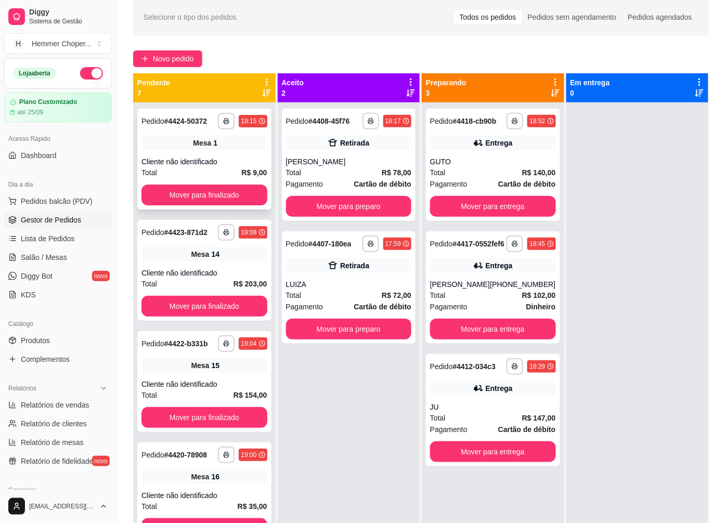
click at [203, 177] on div "Total R$ 9,00" at bounding box center [204, 172] width 126 height 11
click at [190, 196] on button "Mover para finalizado" at bounding box center [204, 195] width 126 height 21
click at [70, 198] on span "Pedidos balcão (PDV)" at bounding box center [57, 201] width 72 height 10
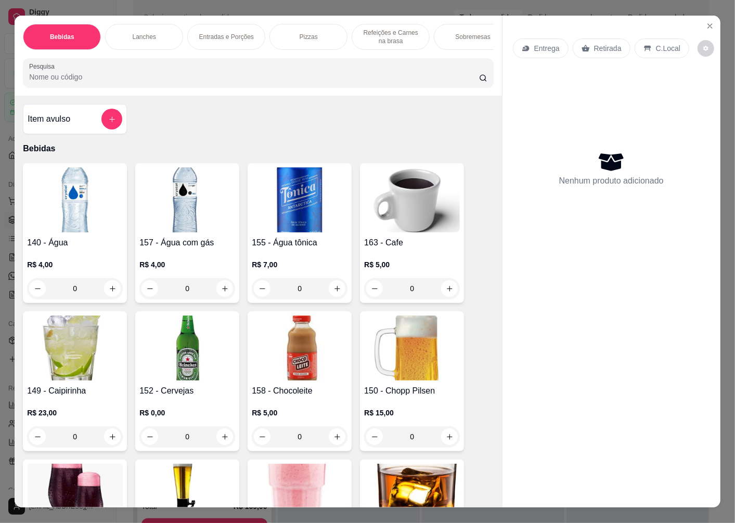
click at [612, 43] on p "Retirada" at bounding box center [608, 48] width 28 height 10
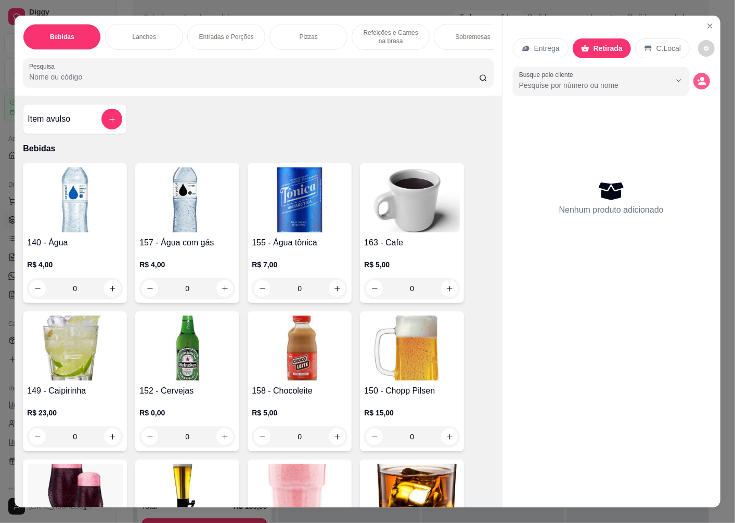
click at [697, 77] on icon "decrease-product-quantity" at bounding box center [701, 80] width 9 height 9
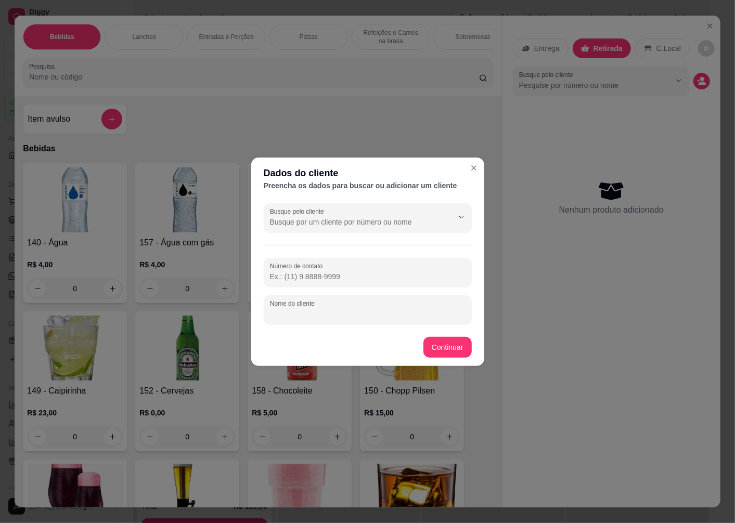
click at [301, 316] on input "Nome do cliente" at bounding box center [368, 314] width 196 height 10
type input "JANETE"
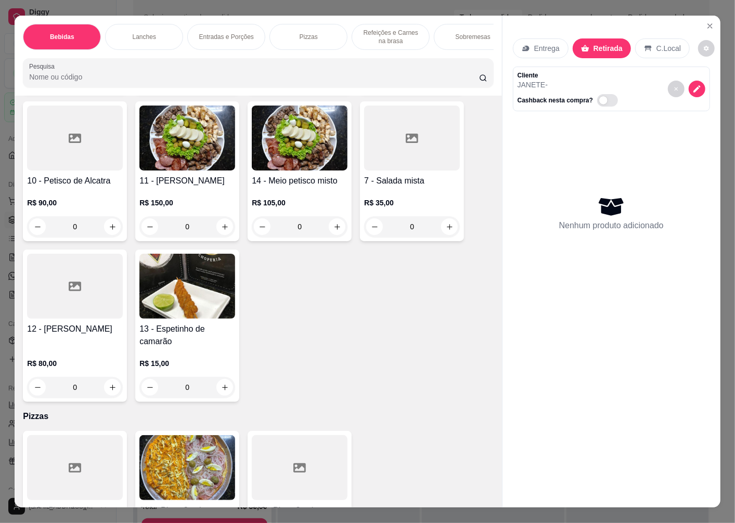
scroll to position [2253, 0]
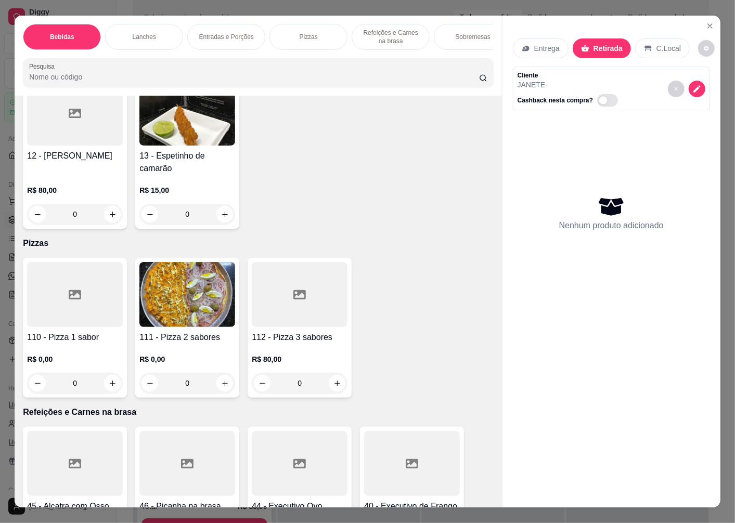
click at [179, 344] on h4 "111 - Pizza 2 sabores" at bounding box center [187, 337] width 96 height 12
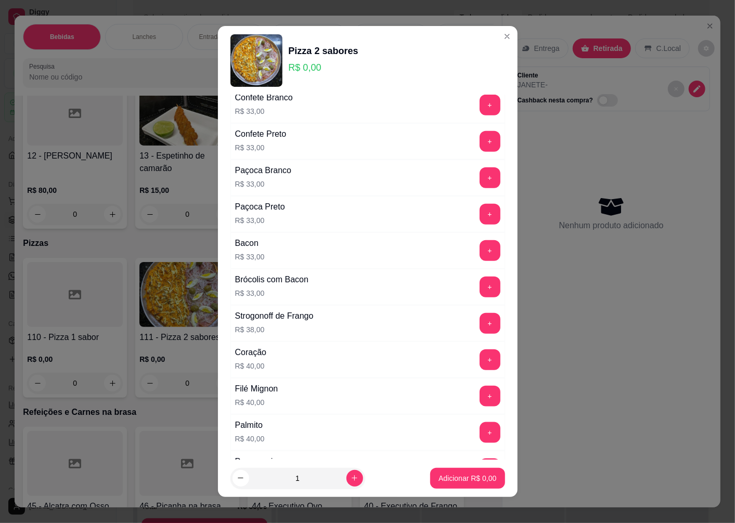
scroll to position [664, 0]
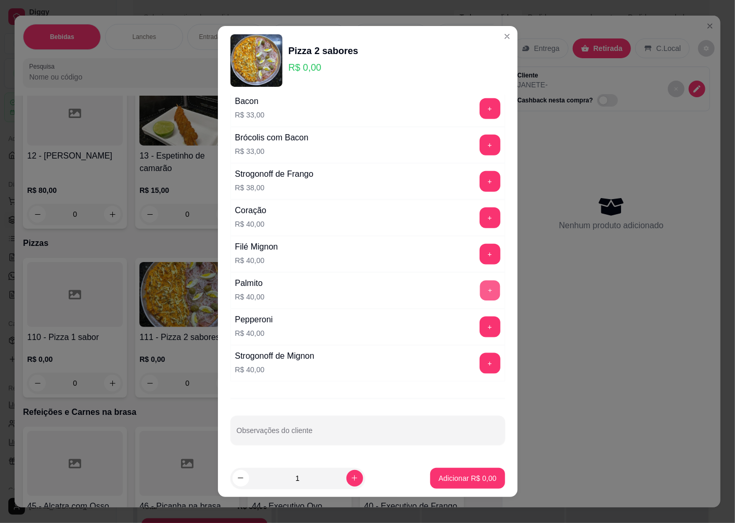
click at [479, 286] on button "+" at bounding box center [489, 290] width 20 height 20
click at [479, 327] on button "+" at bounding box center [489, 327] width 21 height 21
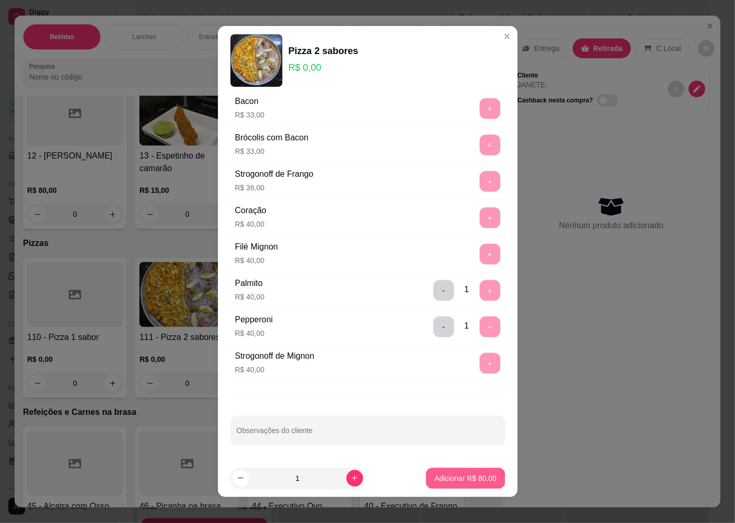
click at [451, 480] on p "Adicionar R$ 80,00" at bounding box center [465, 478] width 62 height 10
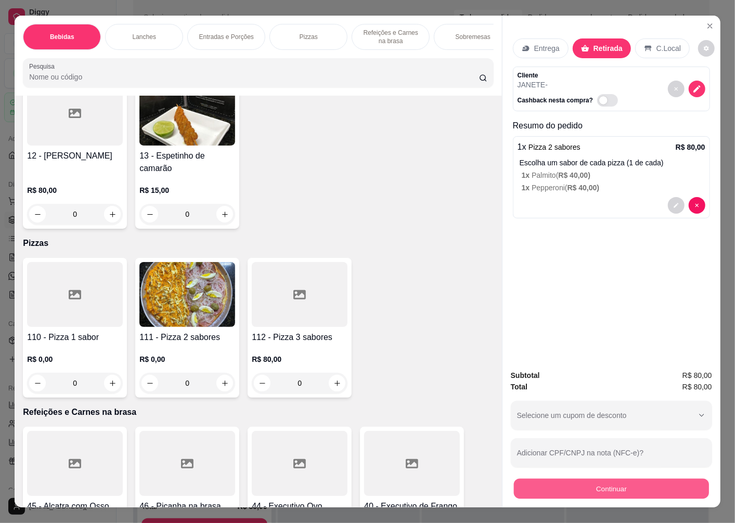
click at [552, 478] on button "Continuar" at bounding box center [611, 488] width 195 height 20
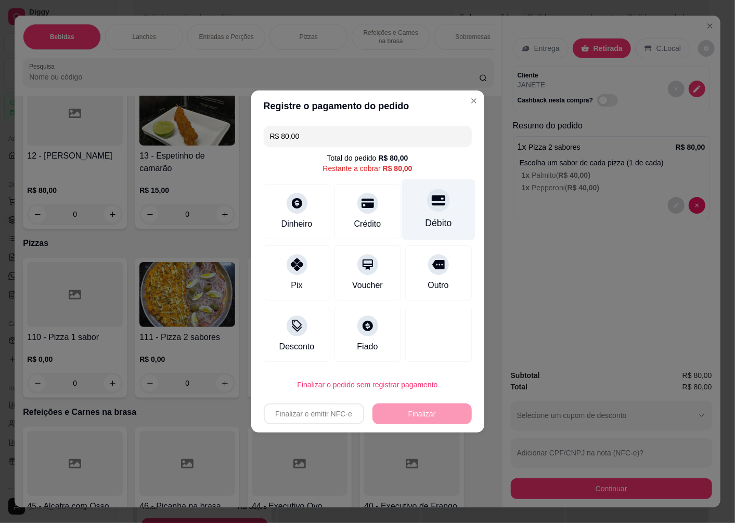
click at [431, 207] on icon at bounding box center [438, 200] width 14 height 14
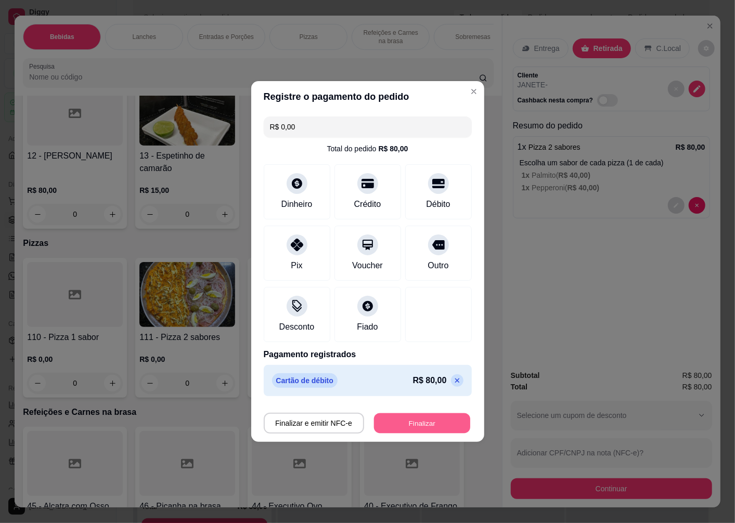
click at [408, 426] on button "Finalizar" at bounding box center [422, 423] width 96 height 20
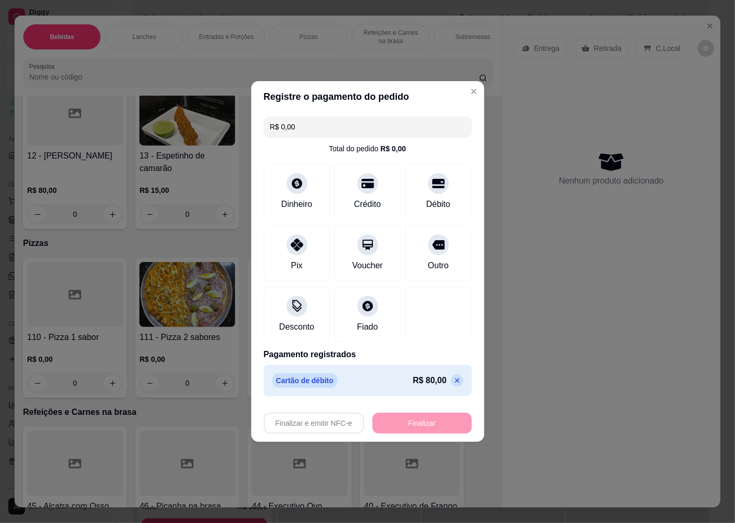
type input "-R$ 80,00"
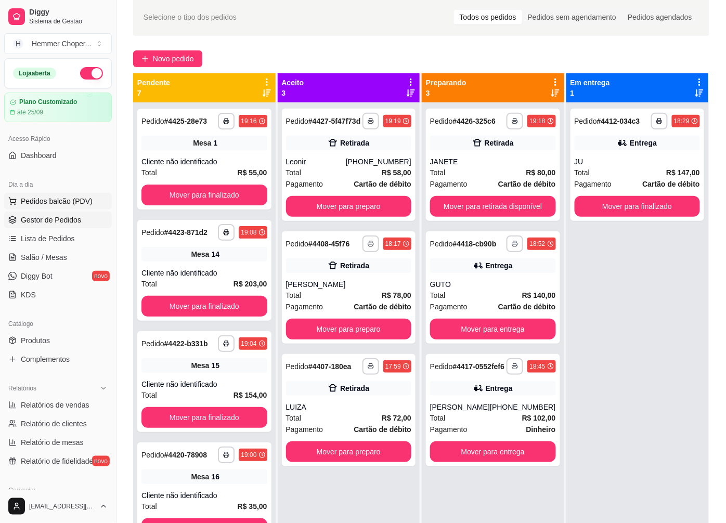
click at [61, 206] on span "Pedidos balcão (PDV)" at bounding box center [57, 201] width 72 height 10
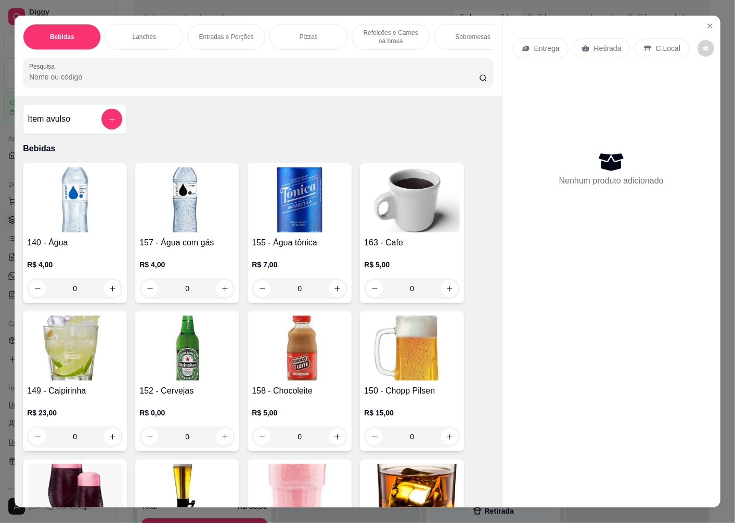
click at [540, 45] on p "Entrega" at bounding box center [546, 48] width 25 height 10
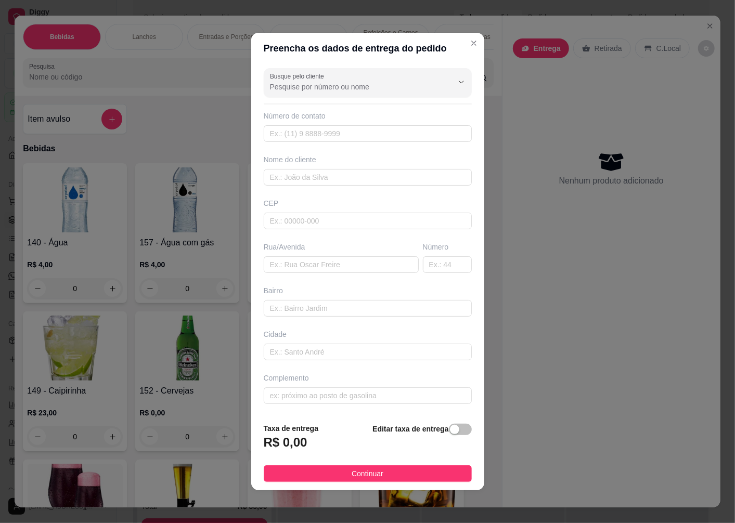
click at [293, 211] on div "CEP" at bounding box center [368, 213] width 214 height 31
click at [298, 220] on input "text" at bounding box center [368, 221] width 208 height 17
type input "89065501"
type input "Rua Professor [PERSON_NAME]"
type input "[GEOGRAPHIC_DATA]"
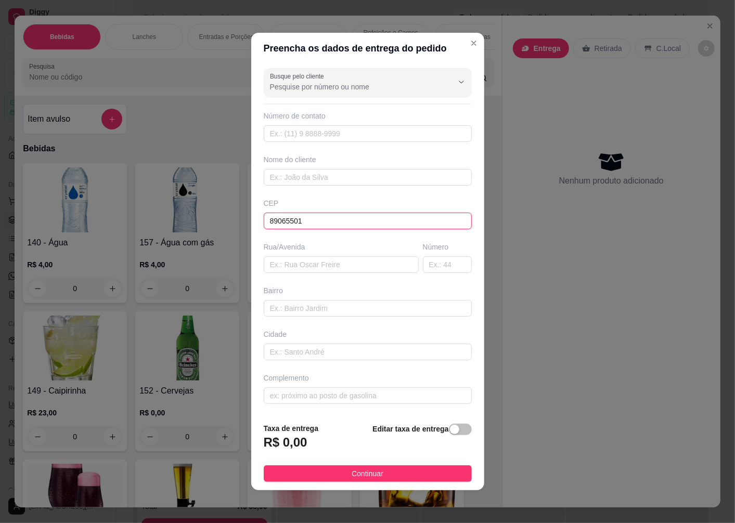
type input "Blumenau"
type input "89065501"
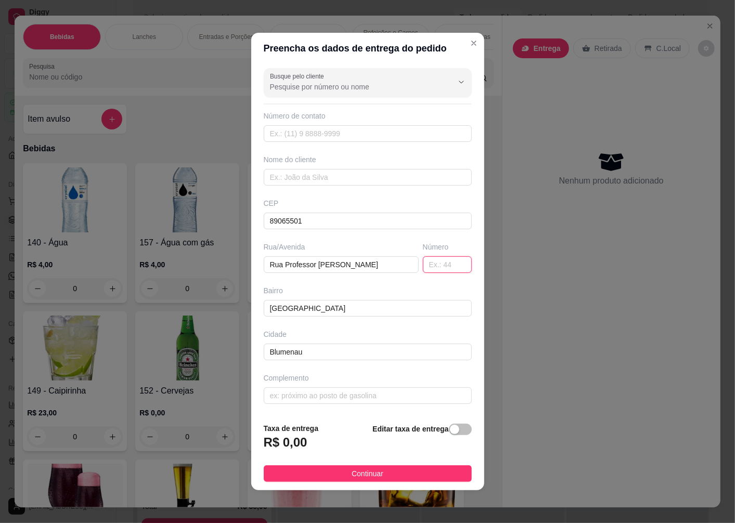
click at [433, 262] on input "text" at bounding box center [447, 264] width 49 height 17
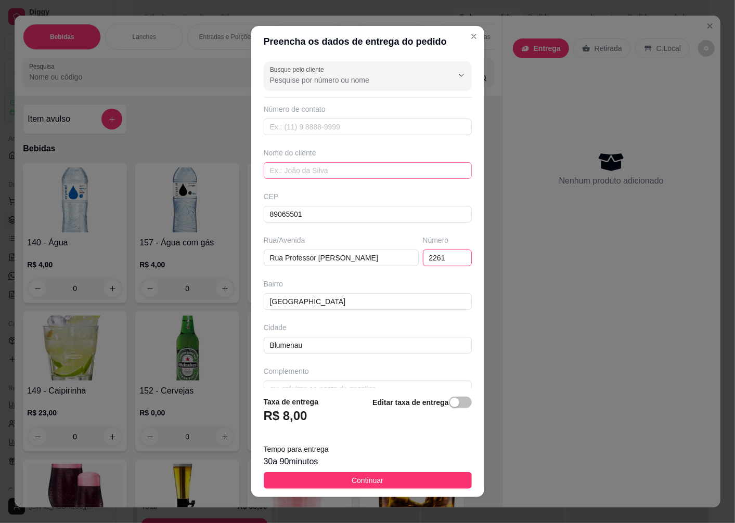
type input "2261"
click at [291, 178] on input "text" at bounding box center [368, 170] width 208 height 17
type input "[PERSON_NAME]"
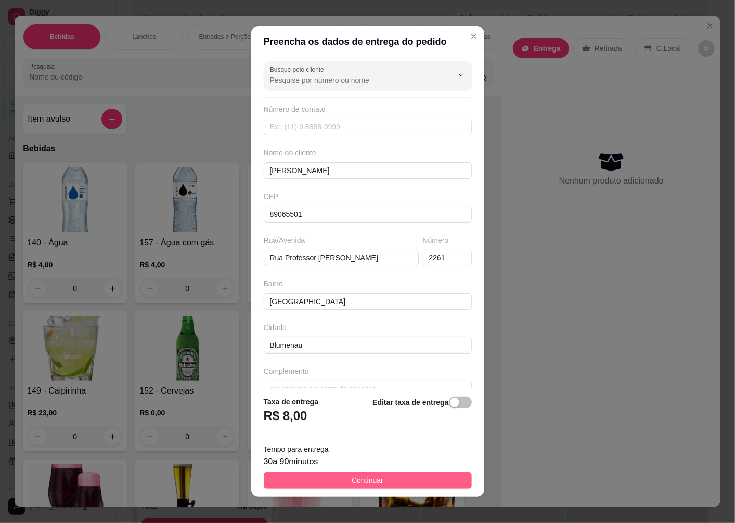
click at [361, 484] on span "Continuar" at bounding box center [368, 480] width 32 height 11
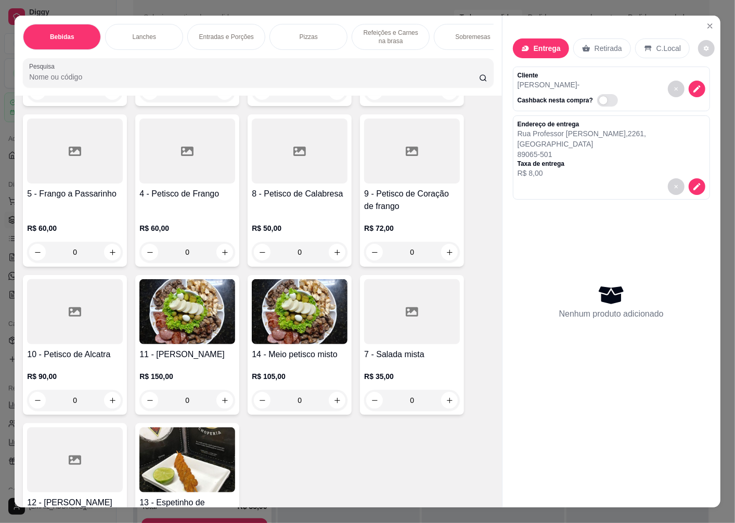
scroll to position [2138, 0]
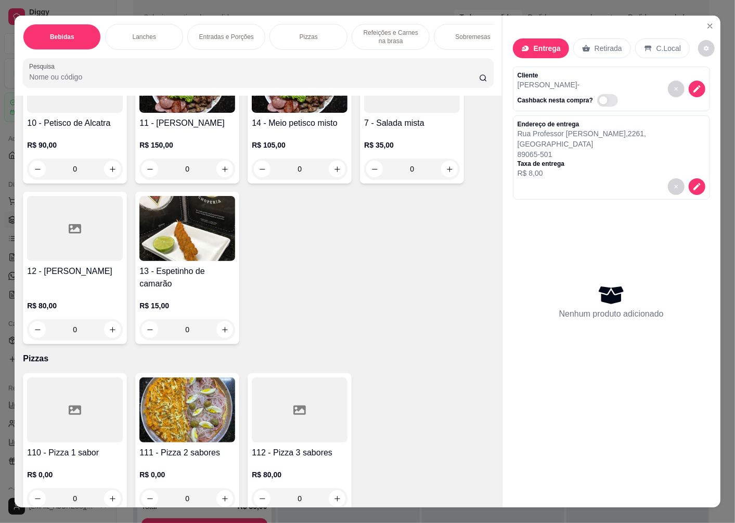
click at [191, 407] on img at bounding box center [187, 410] width 96 height 65
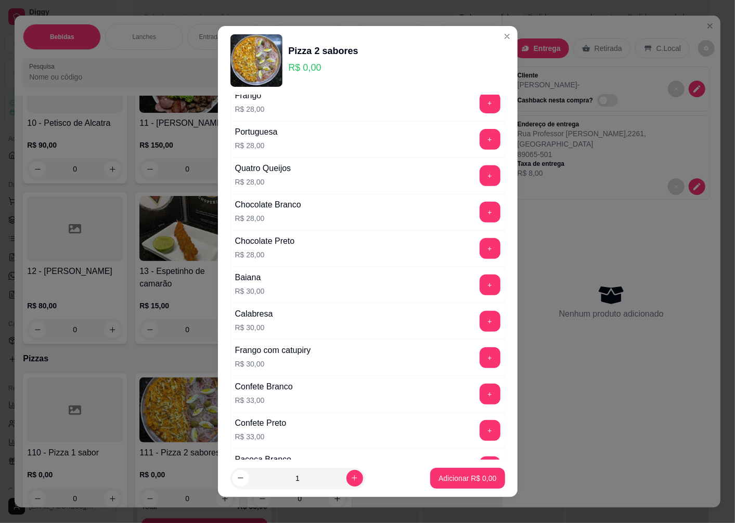
scroll to position [346, 0]
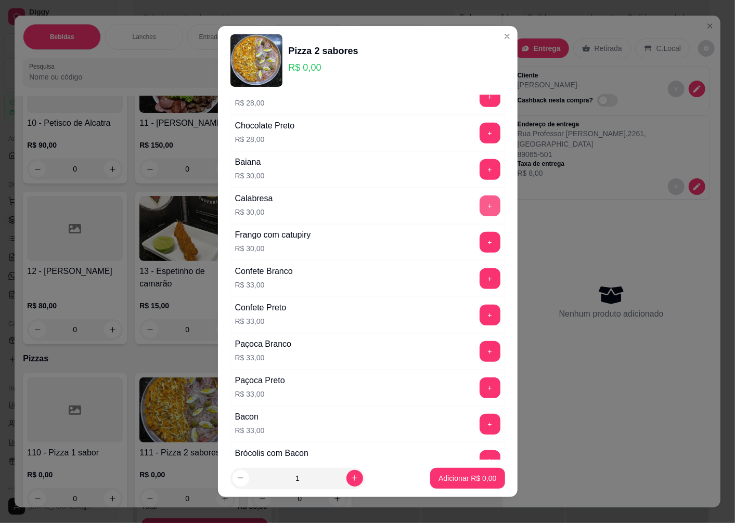
click at [479, 208] on button "+" at bounding box center [489, 206] width 21 height 21
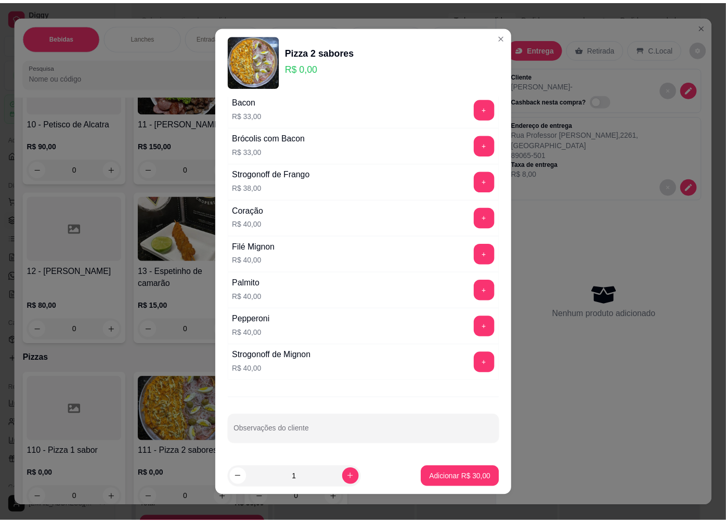
scroll to position [606, 0]
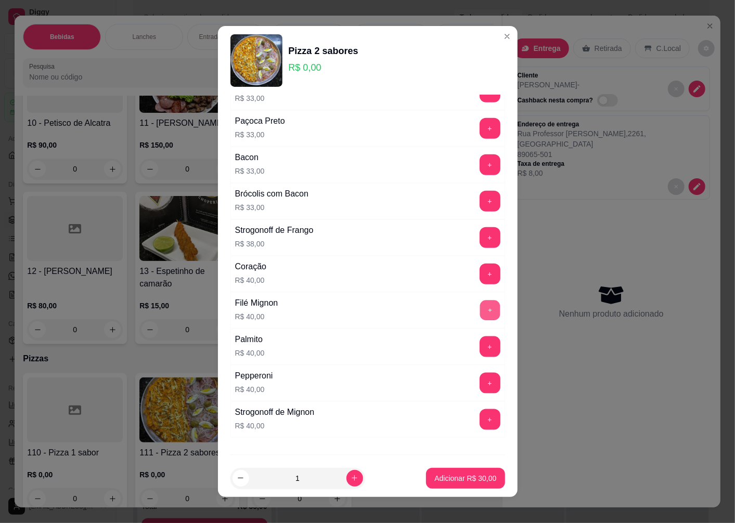
click at [479, 308] on button "+" at bounding box center [489, 310] width 20 height 20
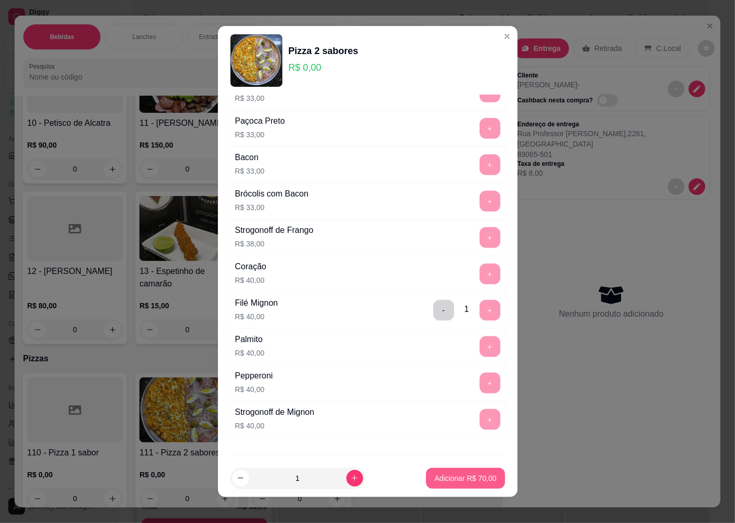
click at [443, 479] on p "Adicionar R$ 70,00" at bounding box center [465, 478] width 62 height 10
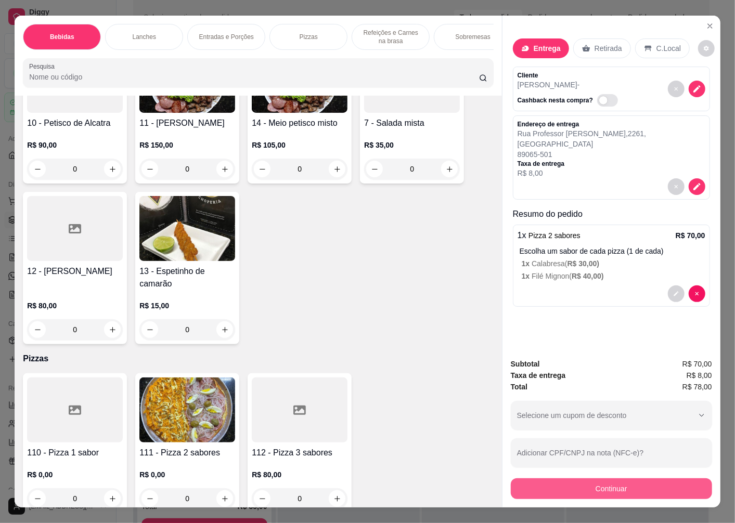
click at [576, 481] on button "Continuar" at bounding box center [611, 488] width 201 height 21
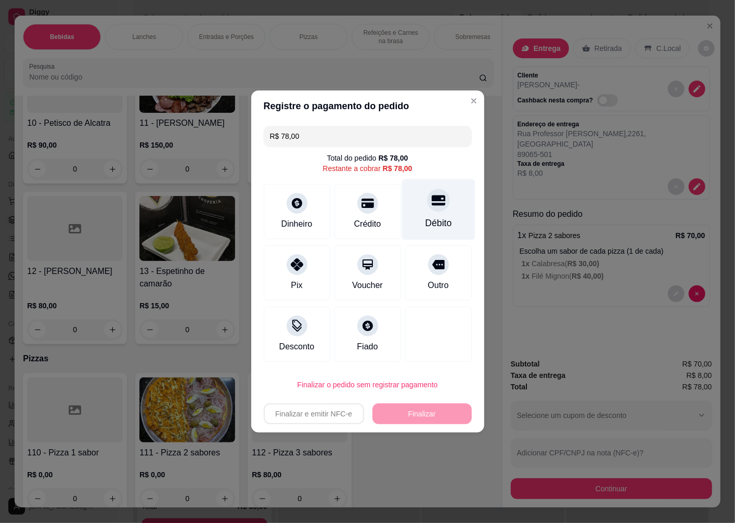
click at [430, 214] on div "Débito" at bounding box center [437, 209] width 73 height 61
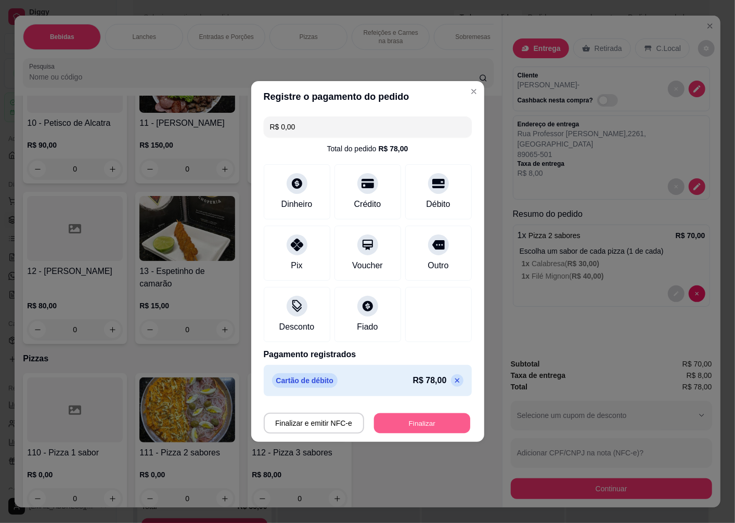
click at [412, 427] on button "Finalizar" at bounding box center [422, 423] width 96 height 20
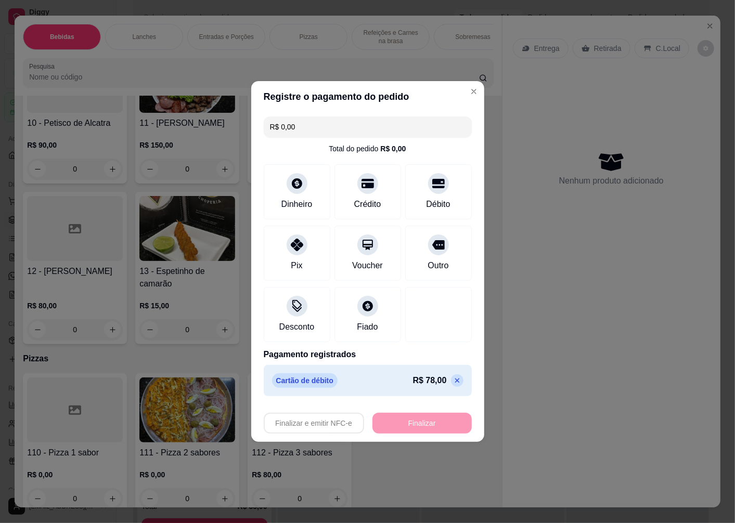
type input "-R$ 78,00"
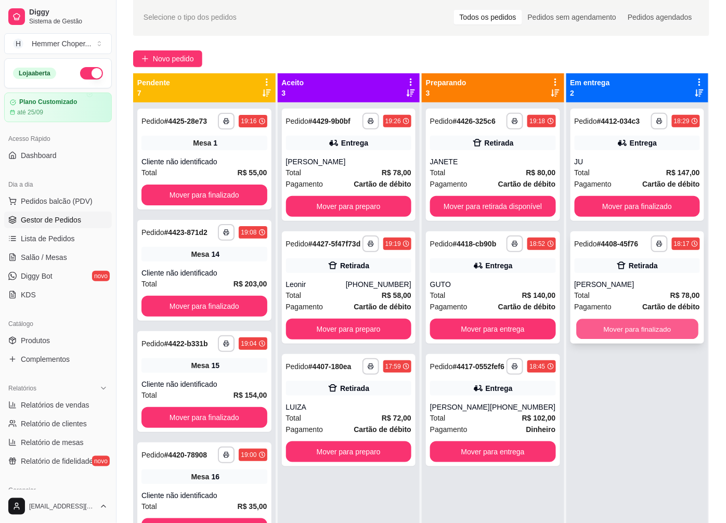
click at [641, 333] on button "Mover para finalizado" at bounding box center [637, 329] width 122 height 20
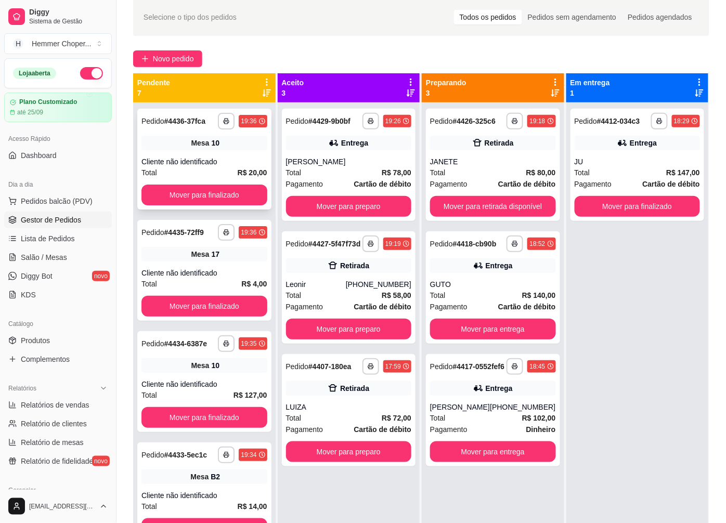
click at [209, 157] on div "Cliente não identificado" at bounding box center [204, 162] width 126 height 10
click at [192, 190] on button "Mover para finalizado" at bounding box center [204, 195] width 126 height 21
click at [57, 251] on link "Salão / Mesas" at bounding box center [58, 257] width 108 height 17
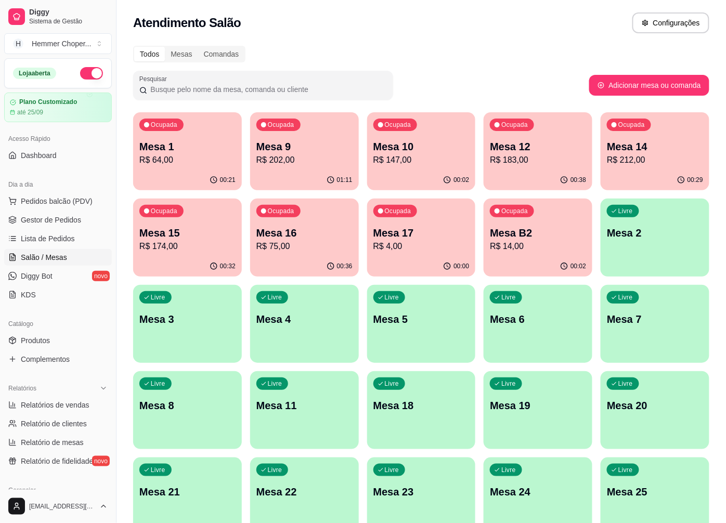
click at [408, 149] on p "Mesa 10" at bounding box center [421, 146] width 96 height 15
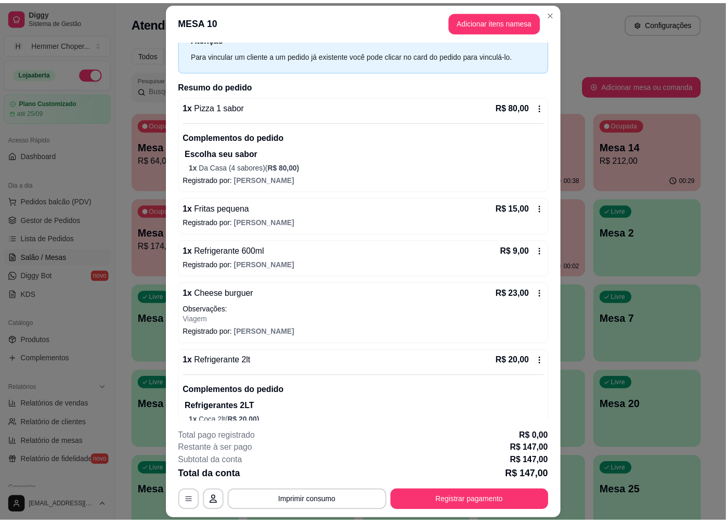
scroll to position [69, 0]
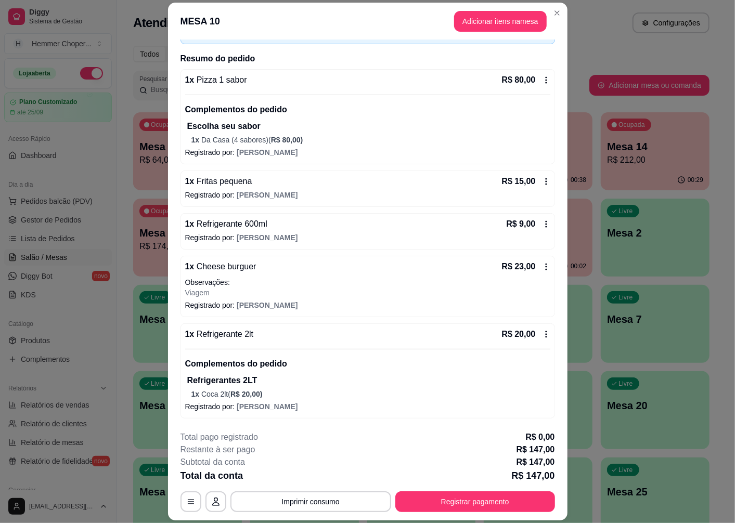
click at [244, 231] on div "1 x Refrigerante 600ml R$ 9,00 Registrado por: [PERSON_NAME]" at bounding box center [367, 231] width 374 height 36
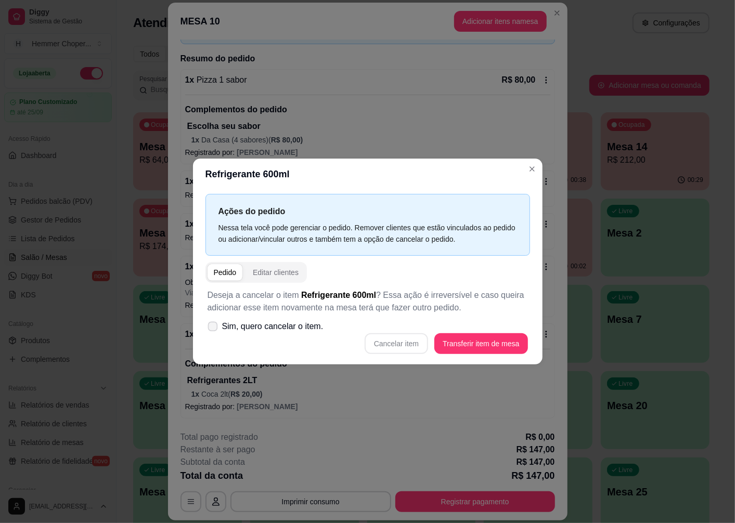
click at [284, 328] on span "Sim, quero cancelar o item." at bounding box center [272, 326] width 101 height 12
click at [214, 329] on input "Sim, quero cancelar o item." at bounding box center [210, 332] width 7 height 7
checkbox input "true"
click at [402, 349] on button "Cancelar item" at bounding box center [397, 344] width 62 height 20
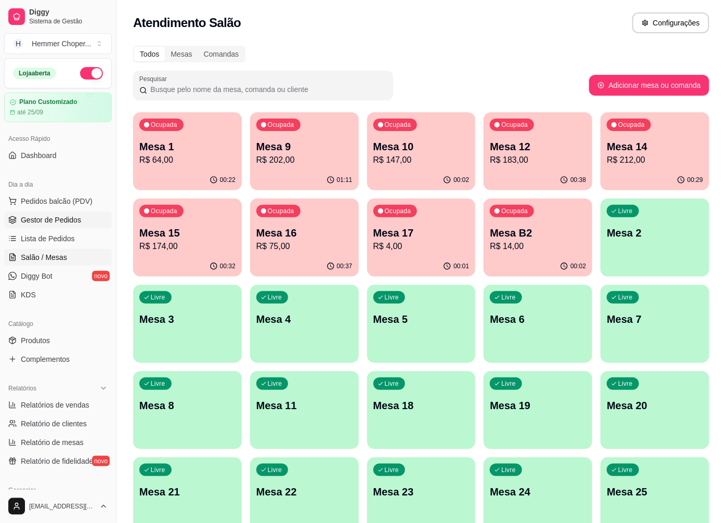
click at [55, 223] on span "Gestor de Pedidos" at bounding box center [51, 220] width 60 height 10
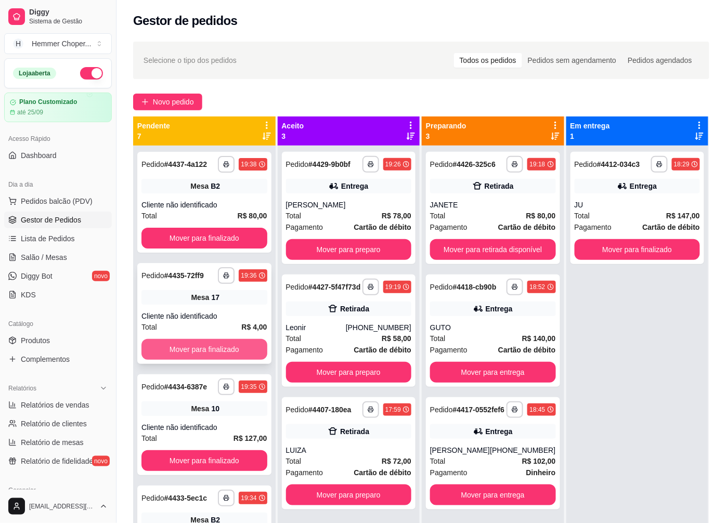
click at [204, 346] on button "Mover para finalizado" at bounding box center [204, 349] width 126 height 21
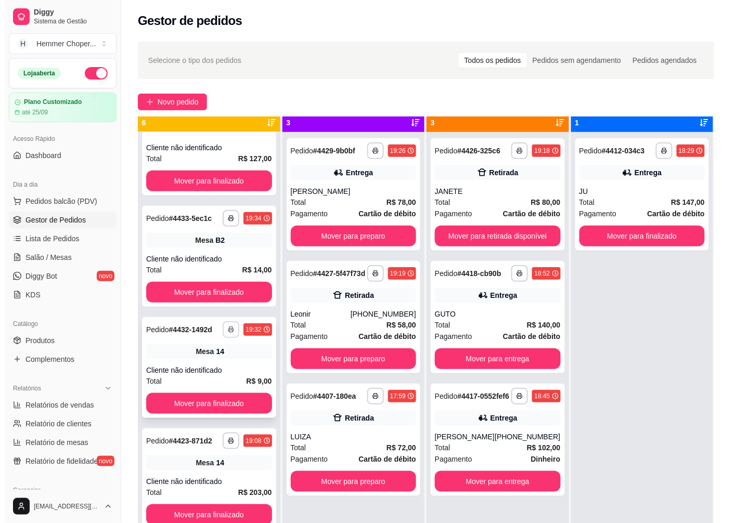
scroll to position [29, 0]
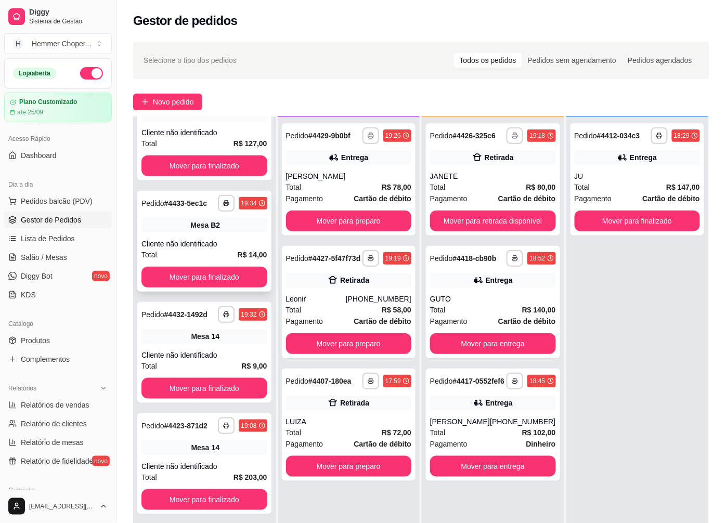
click at [206, 239] on div "Cliente não identificado" at bounding box center [204, 244] width 126 height 10
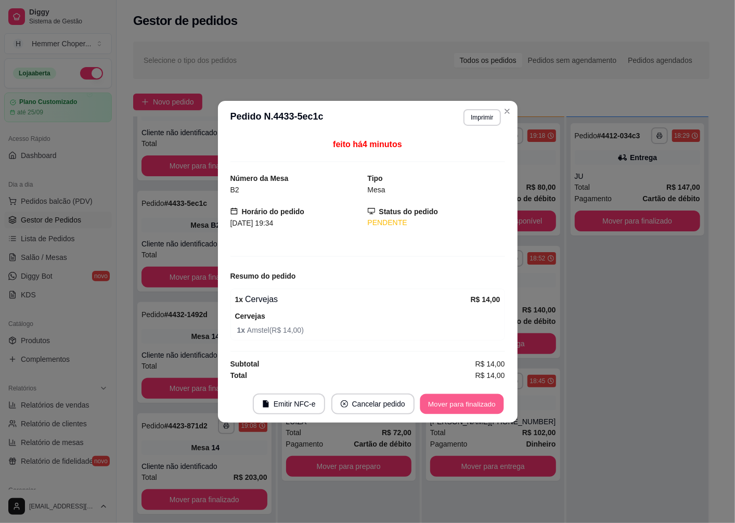
click at [453, 410] on button "Mover para finalizado" at bounding box center [462, 404] width 84 height 20
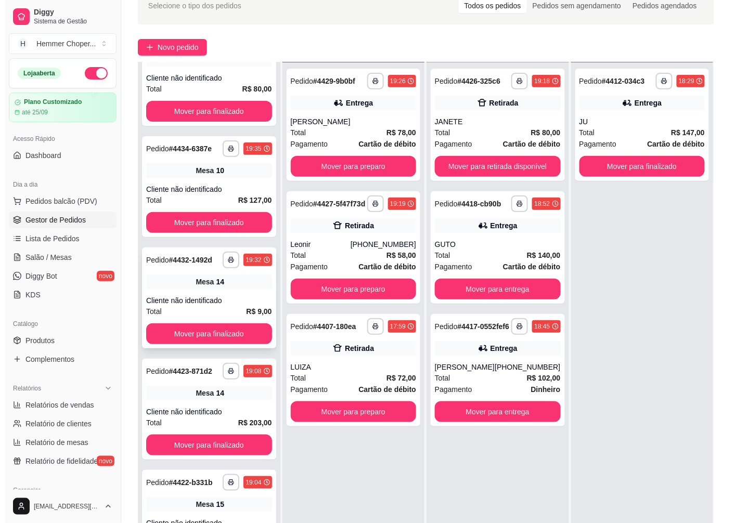
scroll to position [58, 0]
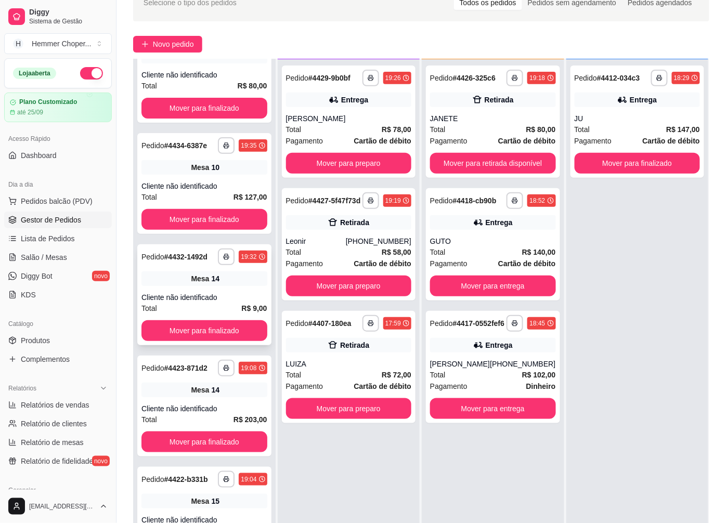
click at [199, 292] on div "Cliente não identificado" at bounding box center [204, 297] width 126 height 10
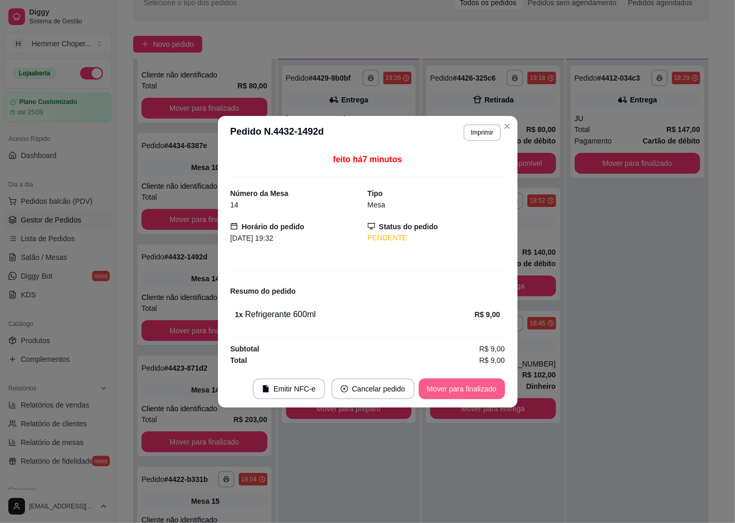
click at [442, 387] on button "Mover para finalizado" at bounding box center [462, 389] width 86 height 21
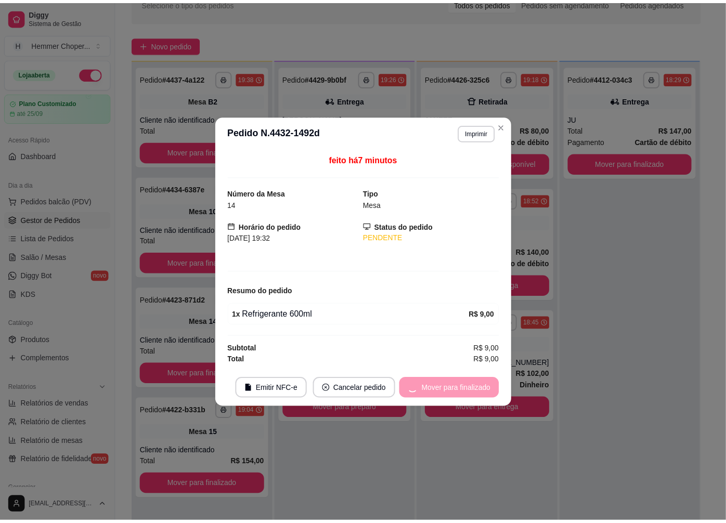
scroll to position [0, 0]
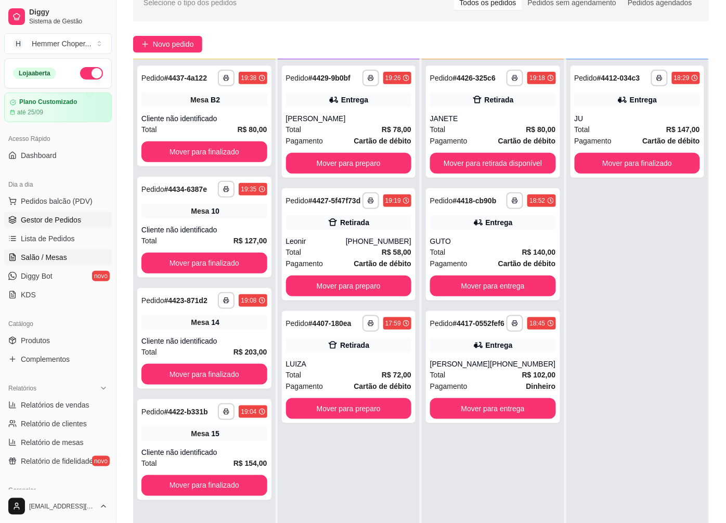
click at [55, 258] on span "Salão / Mesas" at bounding box center [44, 257] width 46 height 10
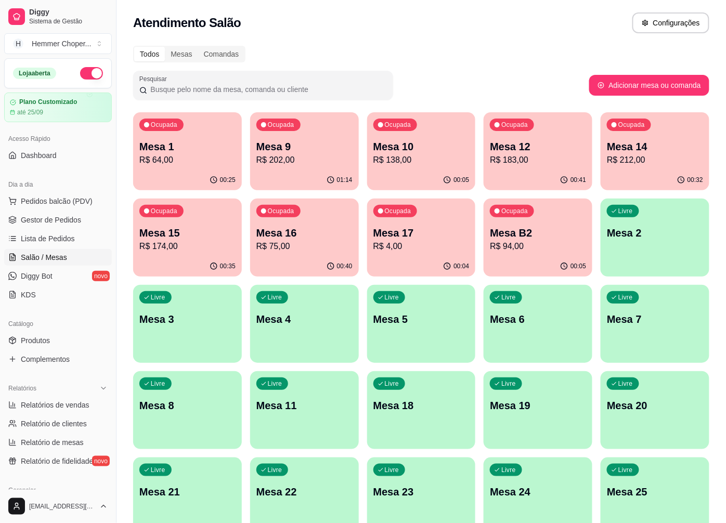
click at [210, 165] on p "R$ 64,00" at bounding box center [187, 160] width 96 height 12
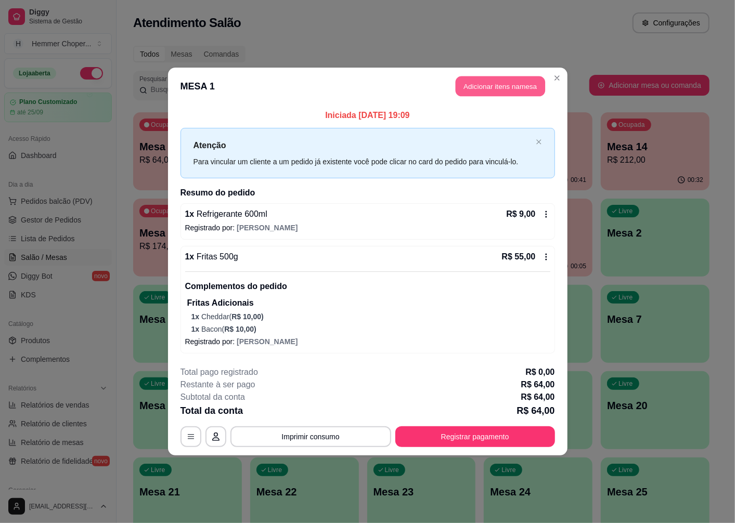
click at [511, 87] on button "Adicionar itens na mesa" at bounding box center [500, 86] width 89 height 20
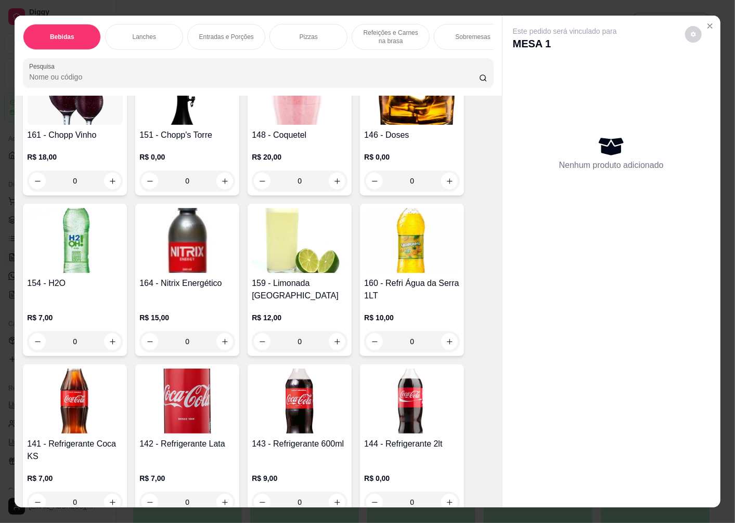
scroll to position [462, 0]
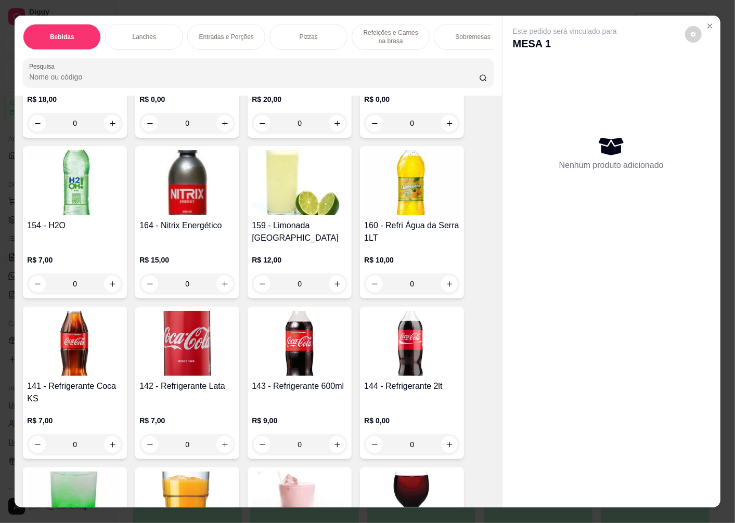
click at [313, 362] on img at bounding box center [300, 343] width 96 height 65
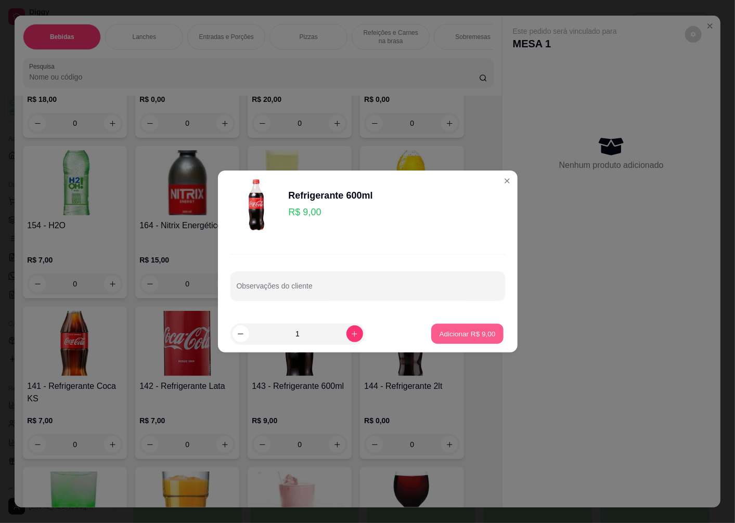
click at [450, 333] on p "Adicionar R$ 9,00" at bounding box center [467, 334] width 56 height 10
type input "1"
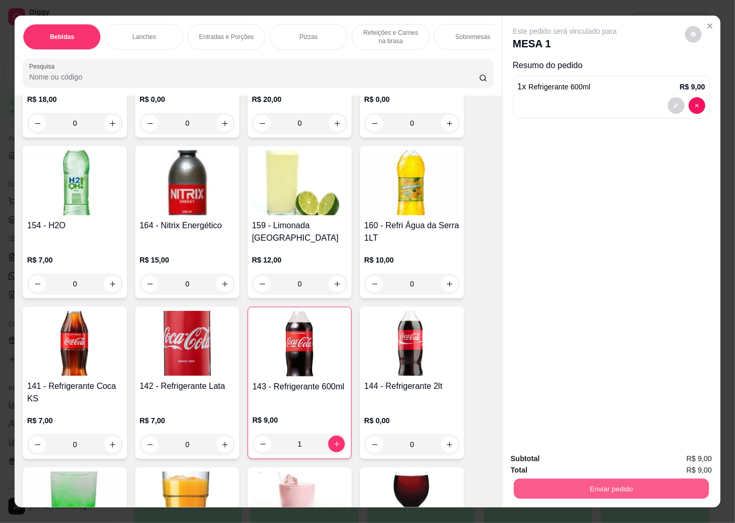
click at [549, 484] on button "Enviar pedido" at bounding box center [611, 488] width 195 height 20
click at [547, 459] on button "Não registrar e enviar pedido" at bounding box center [577, 459] width 108 height 20
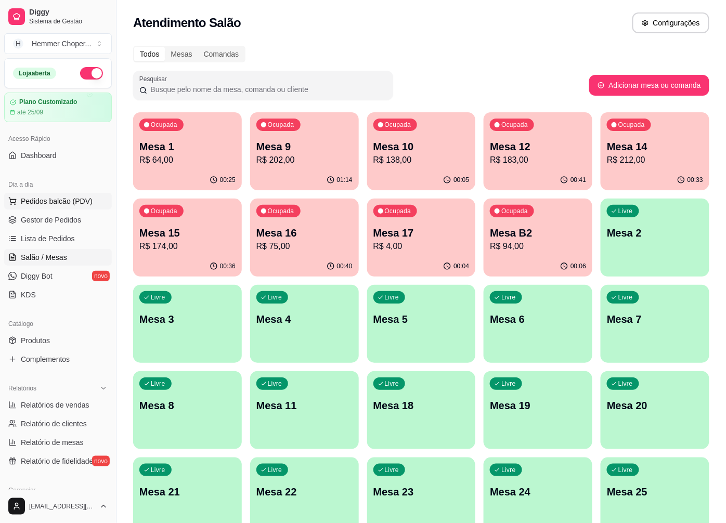
click at [30, 201] on span "Pedidos balcão (PDV)" at bounding box center [57, 201] width 72 height 10
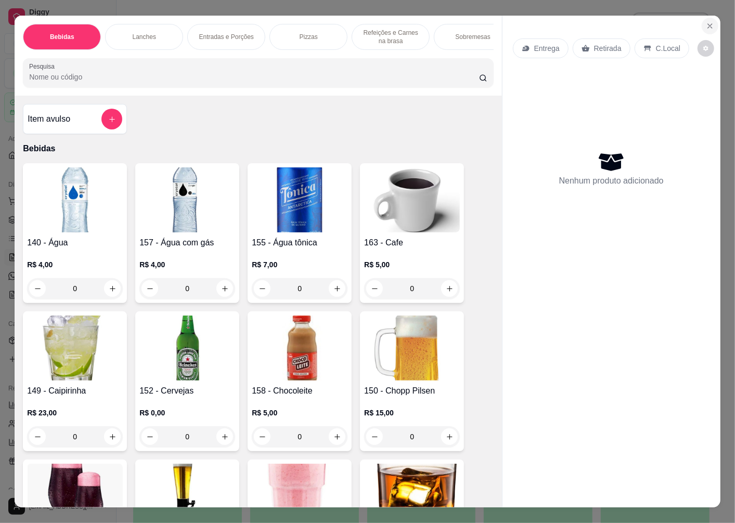
click at [706, 22] on icon "Close" at bounding box center [710, 26] width 8 height 8
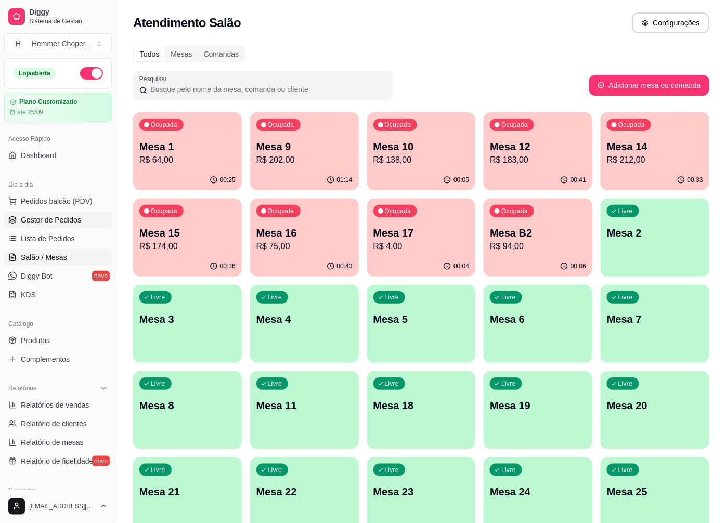
click at [44, 221] on span "Gestor de Pedidos" at bounding box center [51, 220] width 60 height 10
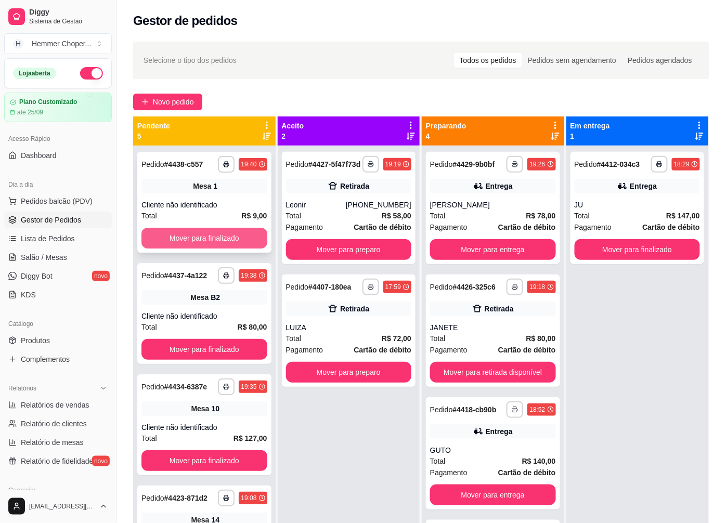
click at [212, 237] on button "Mover para finalizado" at bounding box center [204, 238] width 126 height 21
click at [189, 321] on div "Cliente não identificado" at bounding box center [204, 316] width 126 height 10
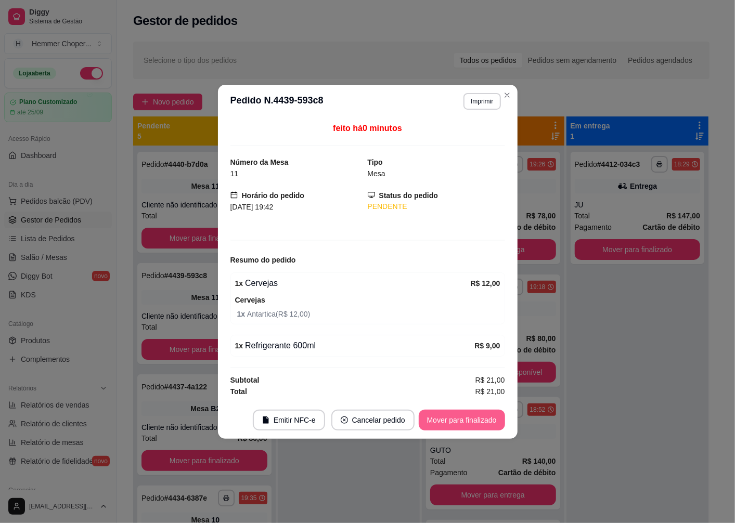
click at [458, 424] on button "Mover para finalizado" at bounding box center [462, 420] width 86 height 21
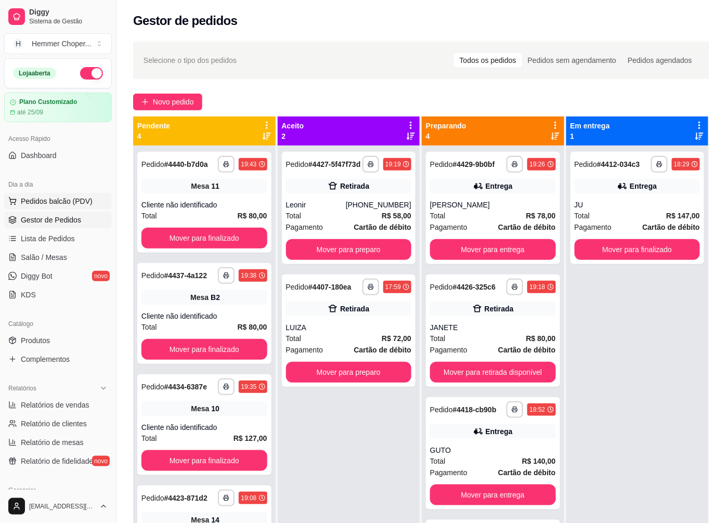
click at [63, 198] on span "Pedidos balcão (PDV)" at bounding box center [57, 201] width 72 height 10
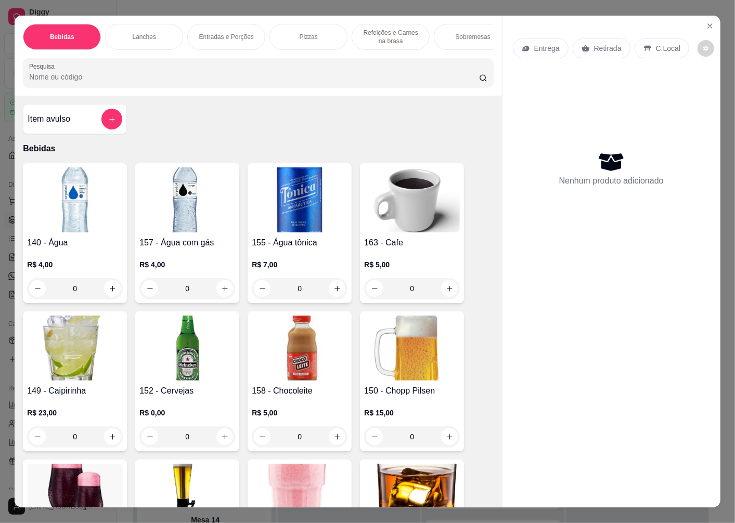
click at [605, 44] on p "Retirada" at bounding box center [608, 48] width 28 height 10
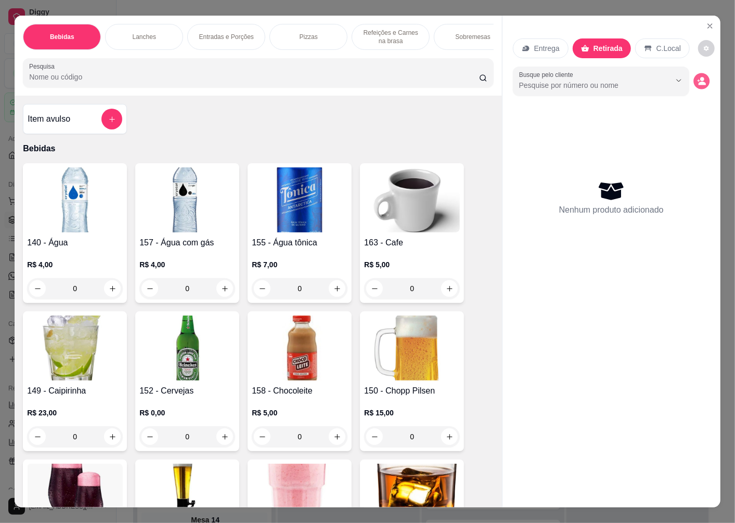
click at [700, 77] on circle "decrease-product-quantity" at bounding box center [702, 79] width 4 height 4
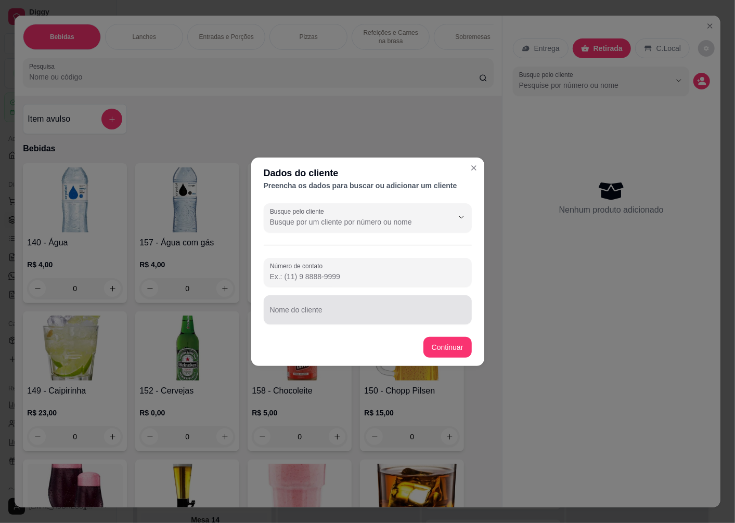
click at [308, 315] on input "Nome do cliente" at bounding box center [368, 314] width 196 height 10
type input "BETO"
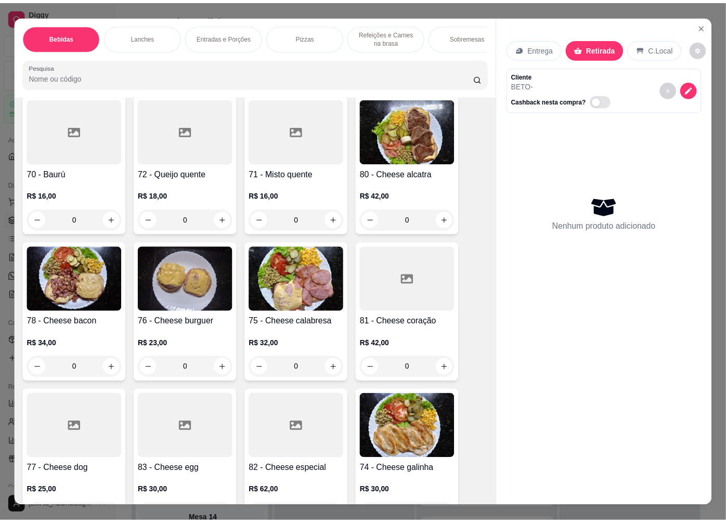
scroll to position [1155, 0]
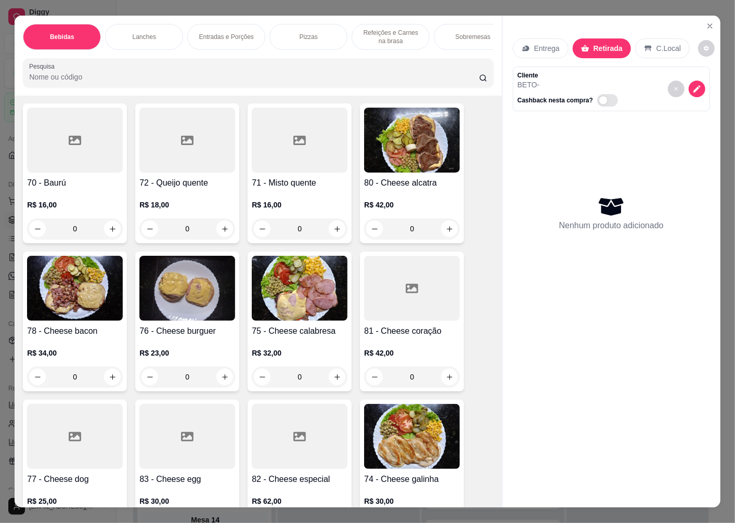
click at [74, 313] on img at bounding box center [75, 288] width 96 height 65
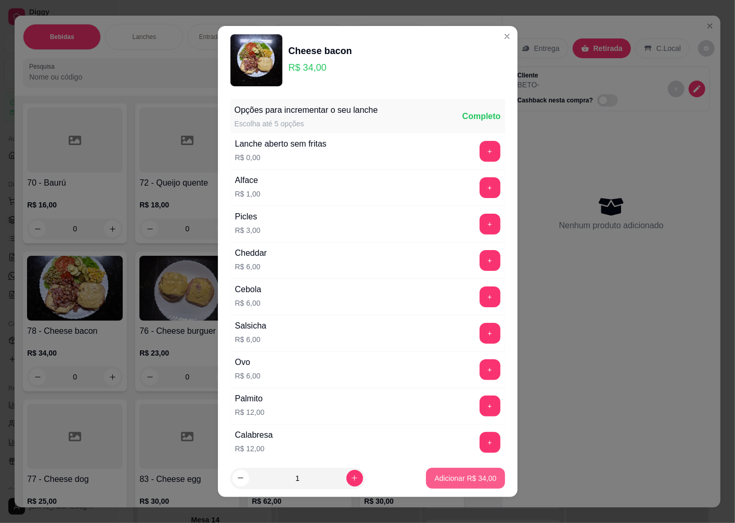
click at [450, 481] on p "Adicionar R$ 34,00" at bounding box center [465, 478] width 62 height 10
type input "1"
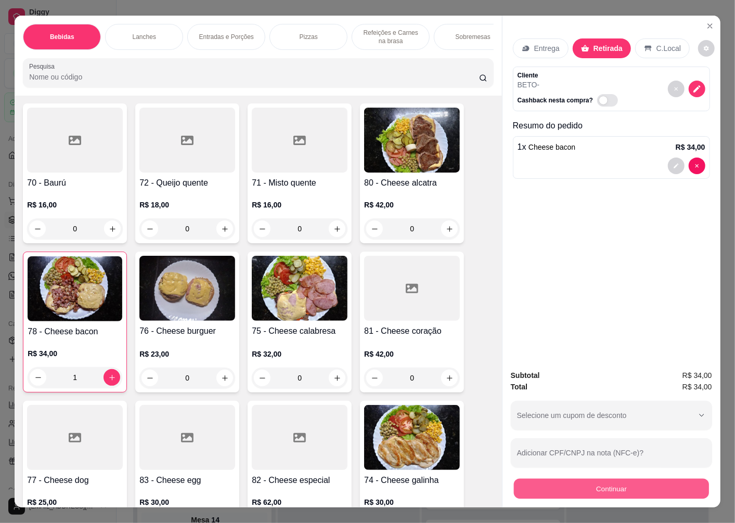
click at [607, 492] on button "Continuar" at bounding box center [611, 488] width 195 height 20
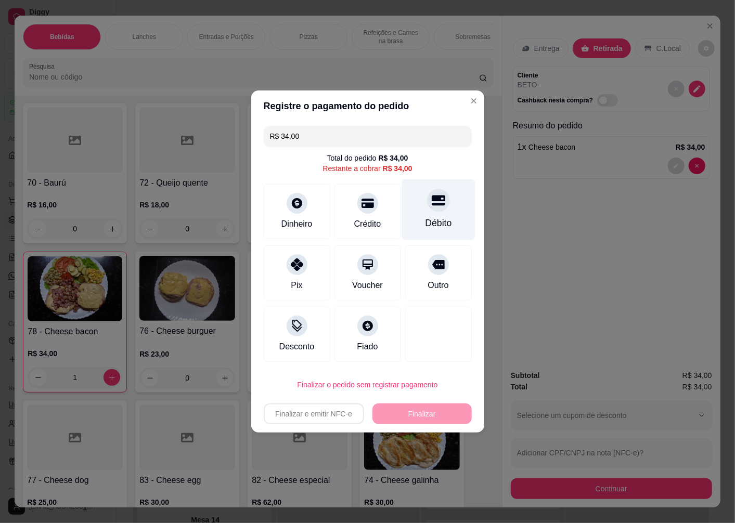
click at [423, 210] on div "Débito" at bounding box center [437, 209] width 73 height 61
type input "R$ 0,00"
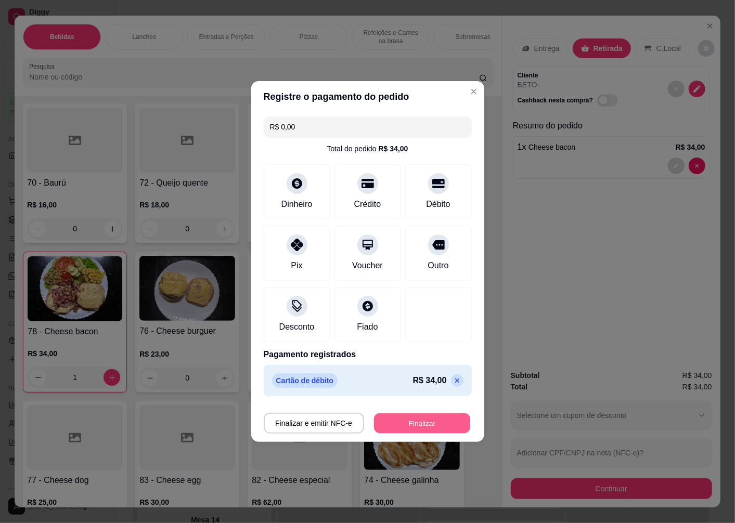
click at [395, 426] on button "Finalizar" at bounding box center [422, 423] width 96 height 20
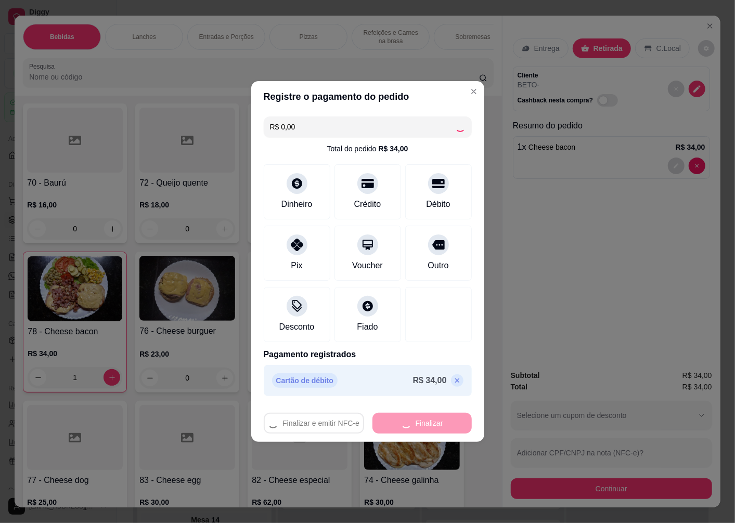
type input "0"
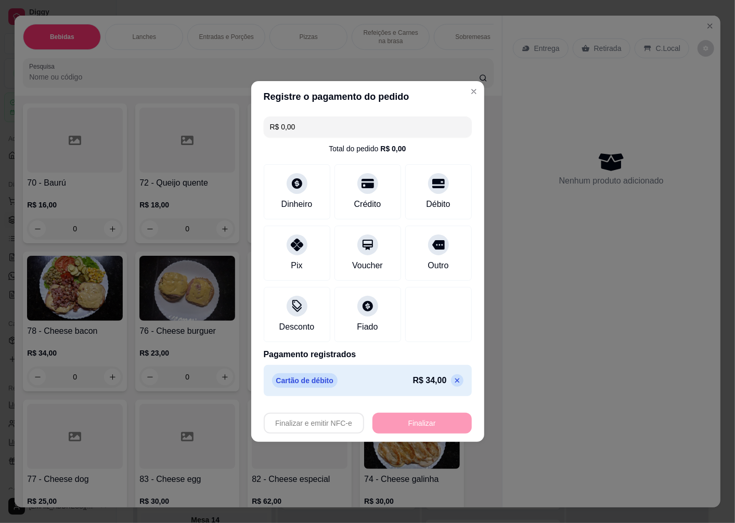
type input "-R$ 34,00"
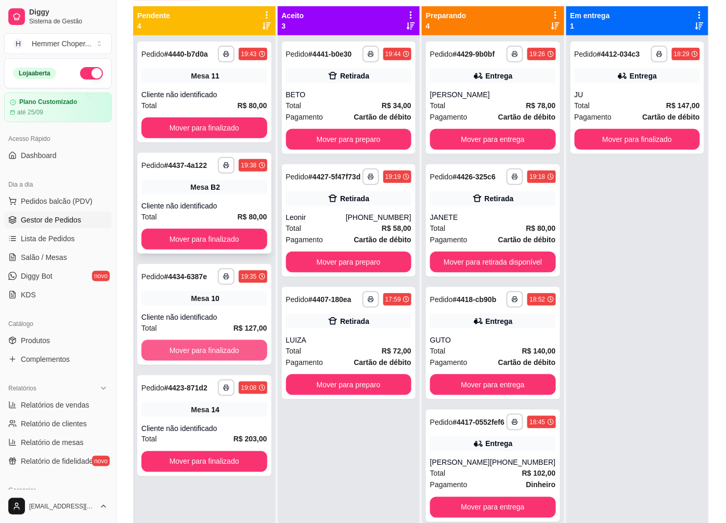
scroll to position [43, 0]
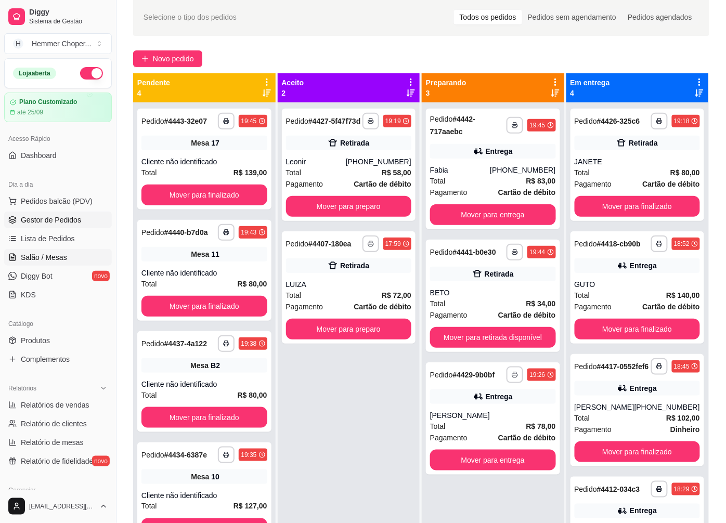
click at [47, 252] on span "Salão / Mesas" at bounding box center [44, 257] width 46 height 10
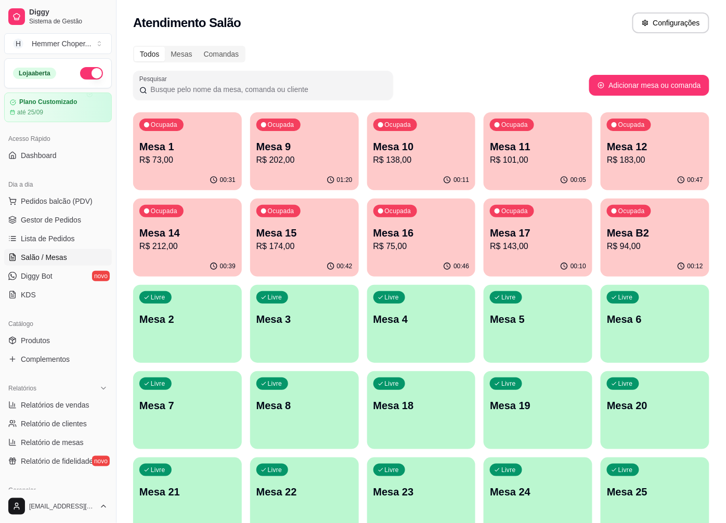
click at [630, 157] on p "R$ 183,00" at bounding box center [655, 160] width 96 height 12
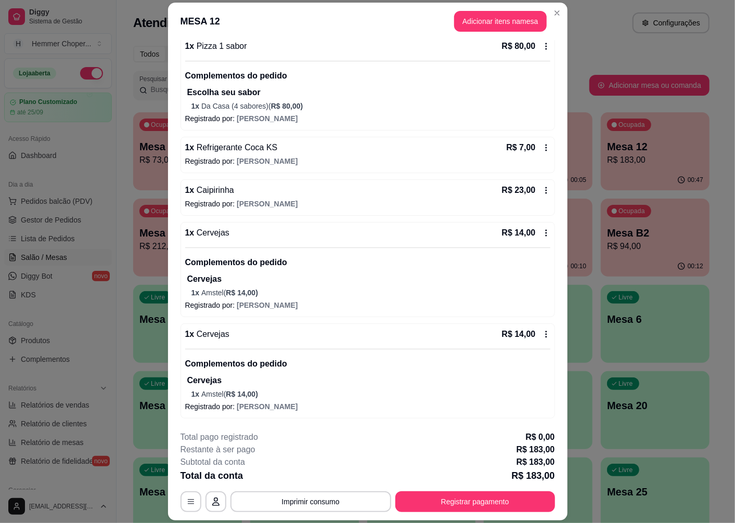
scroll to position [30, 0]
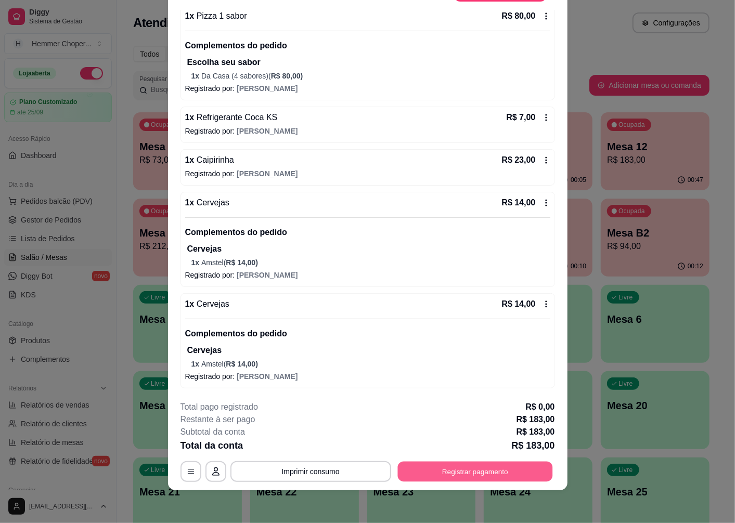
click at [459, 474] on button "Registrar pagamento" at bounding box center [474, 472] width 155 height 20
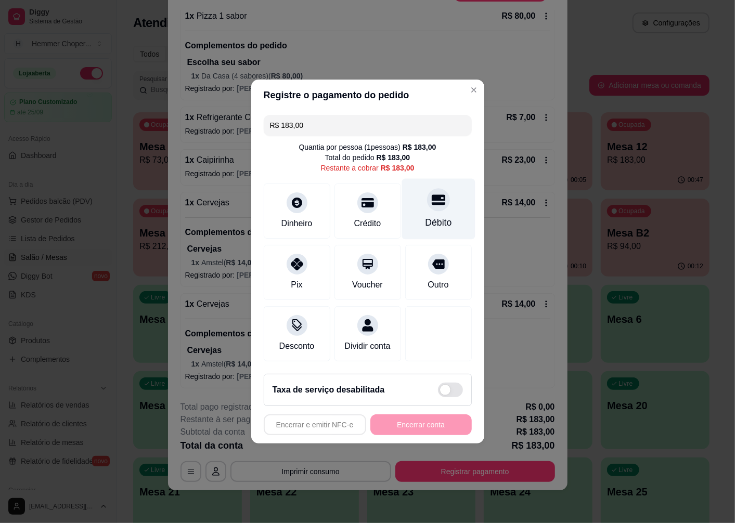
click at [437, 208] on div "Débito" at bounding box center [437, 209] width 73 height 61
type input "R$ 0,00"
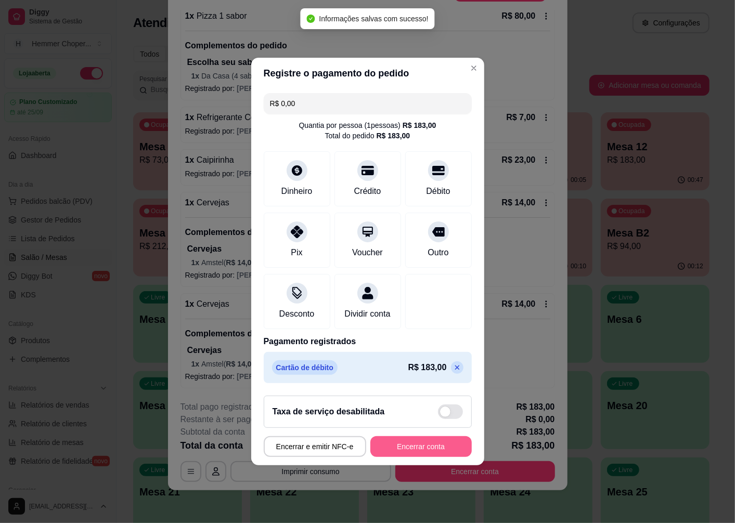
click at [402, 453] on button "Encerrar conta" at bounding box center [420, 446] width 101 height 21
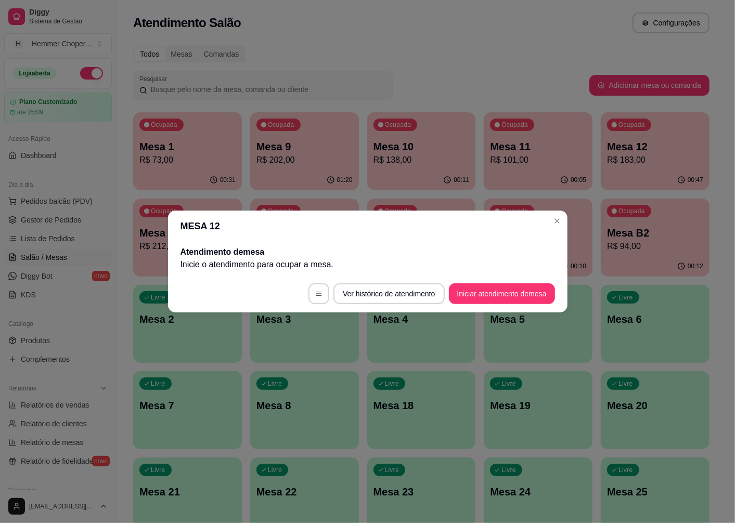
scroll to position [0, 0]
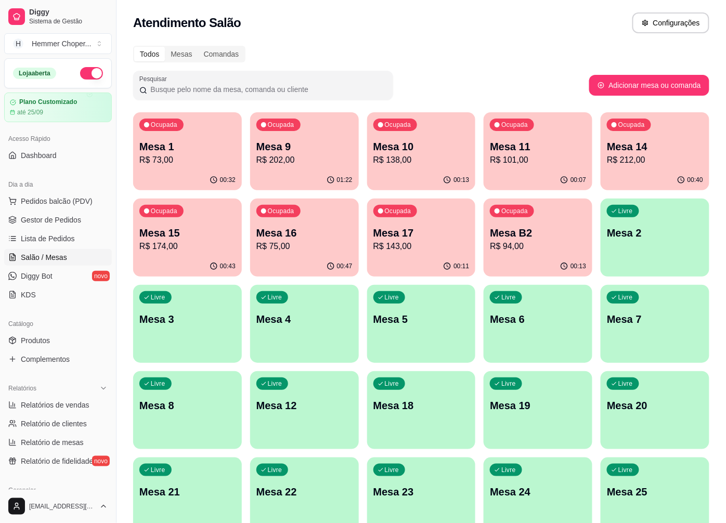
click at [329, 220] on div "Ocupada Mesa 16 R$ 75,00" at bounding box center [304, 228] width 109 height 58
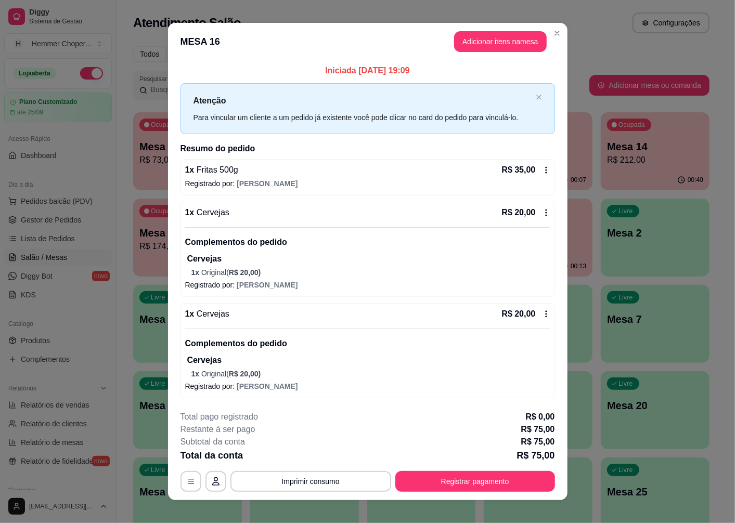
scroll to position [10, 0]
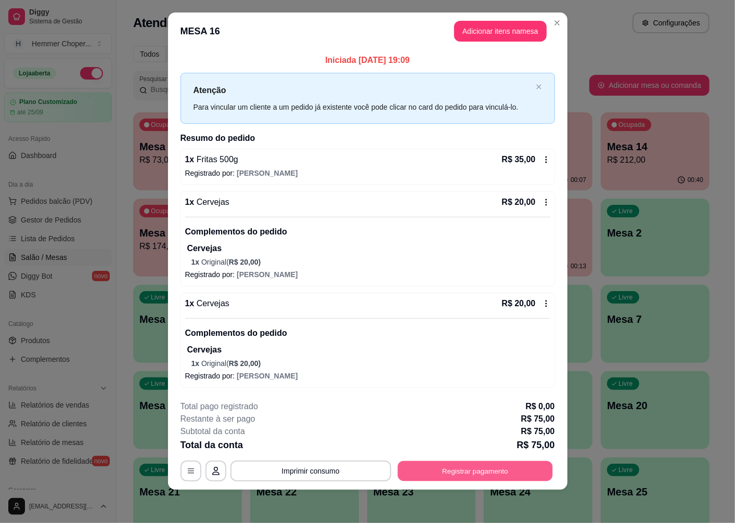
click at [440, 470] on button "Registrar pagamento" at bounding box center [474, 471] width 155 height 20
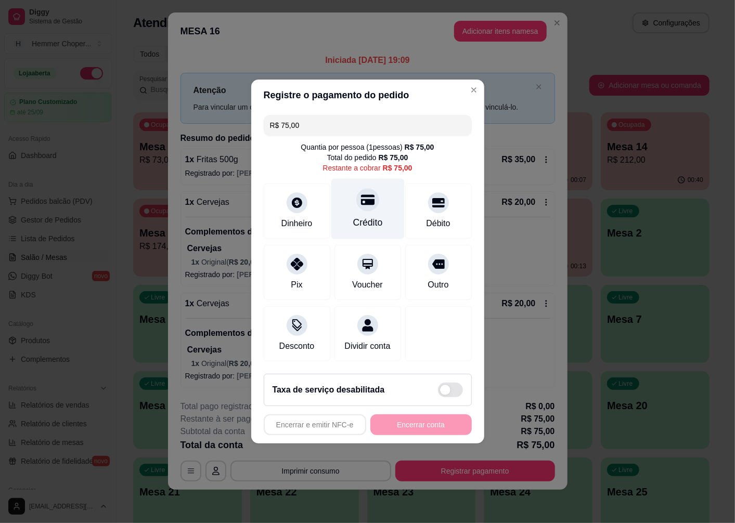
click at [356, 202] on div at bounding box center [367, 199] width 23 height 23
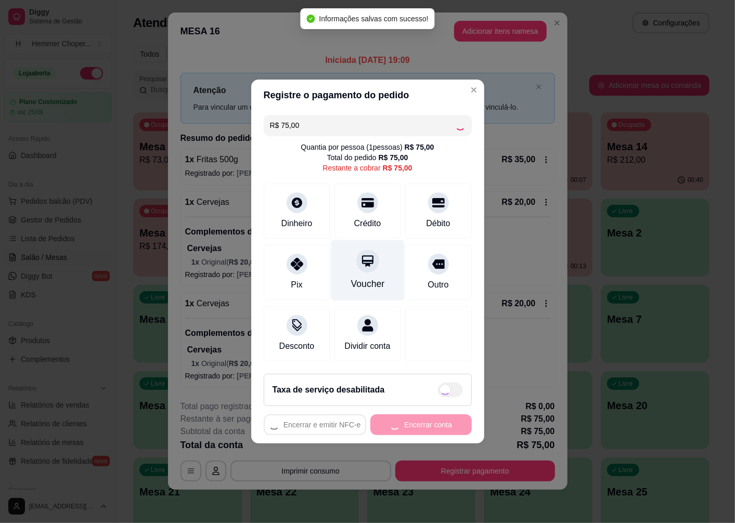
type input "R$ 0,00"
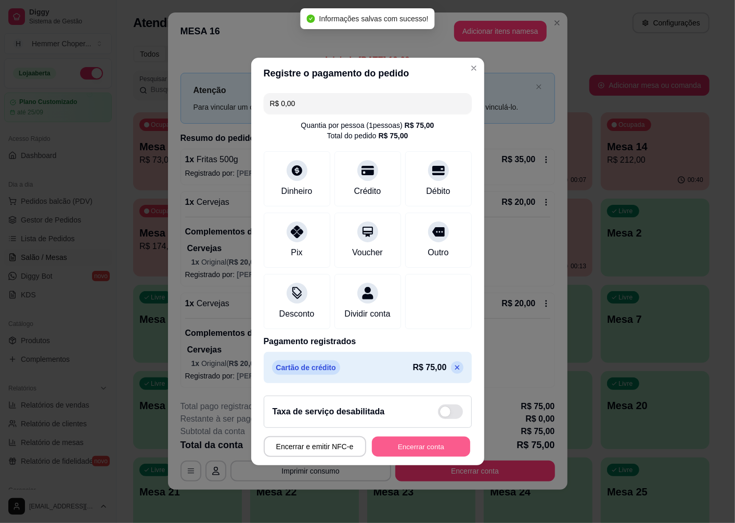
click at [397, 451] on button "Encerrar conta" at bounding box center [421, 447] width 98 height 20
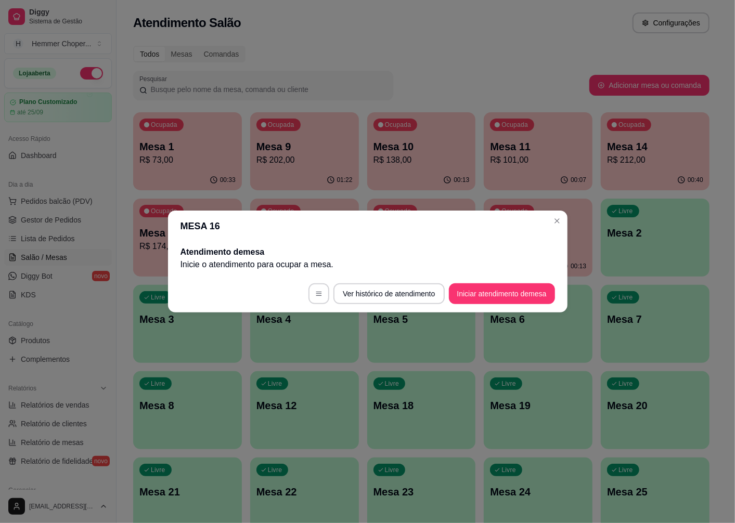
scroll to position [0, 0]
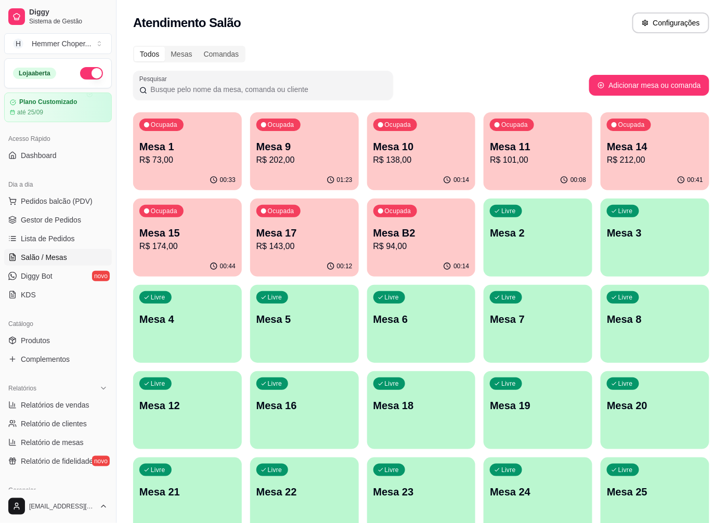
click at [307, 151] on p "Mesa 9" at bounding box center [304, 146] width 96 height 15
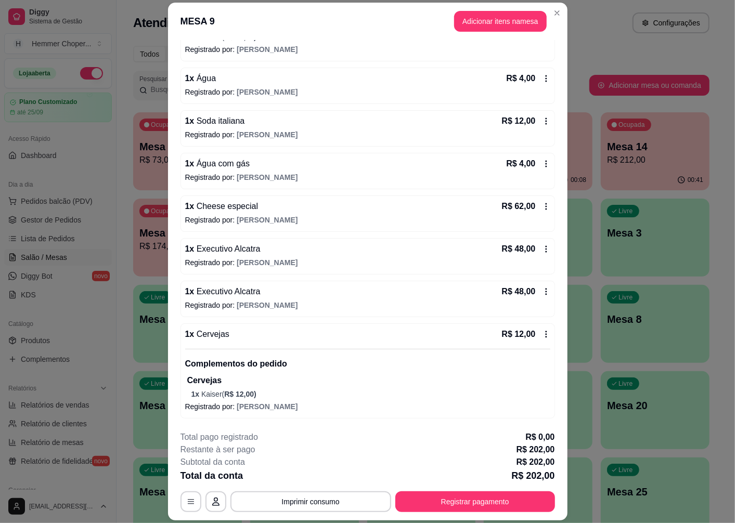
scroll to position [30, 0]
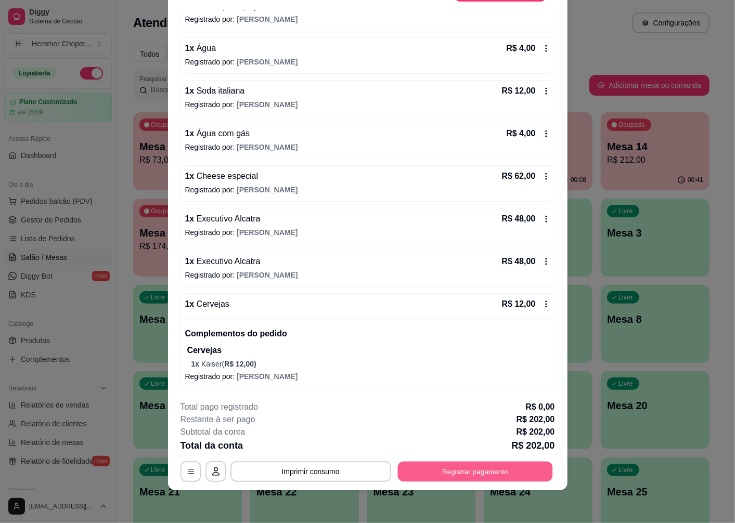
click at [470, 467] on button "Registrar pagamento" at bounding box center [474, 472] width 155 height 20
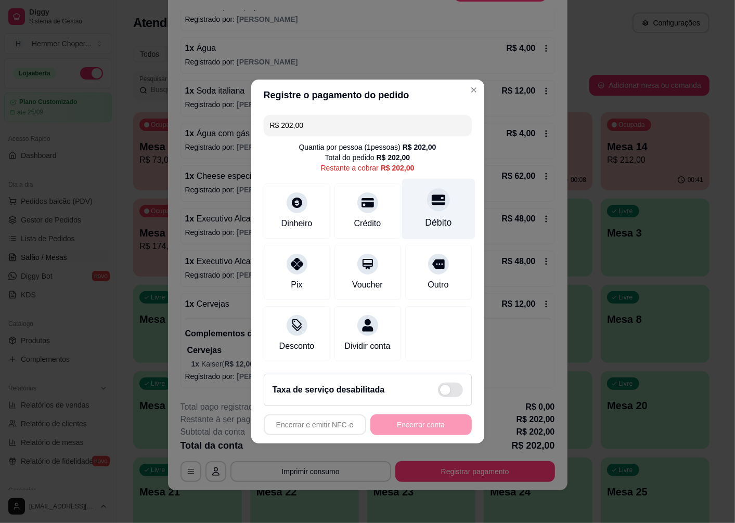
click at [434, 201] on div at bounding box center [438, 199] width 23 height 23
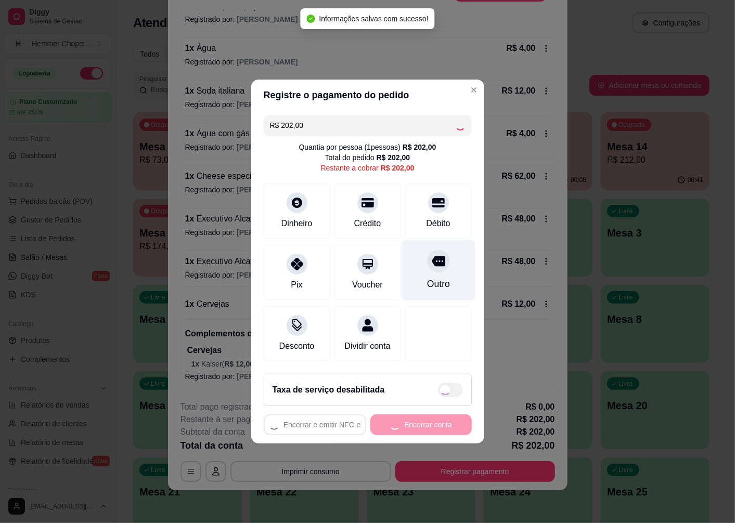
type input "R$ 0,00"
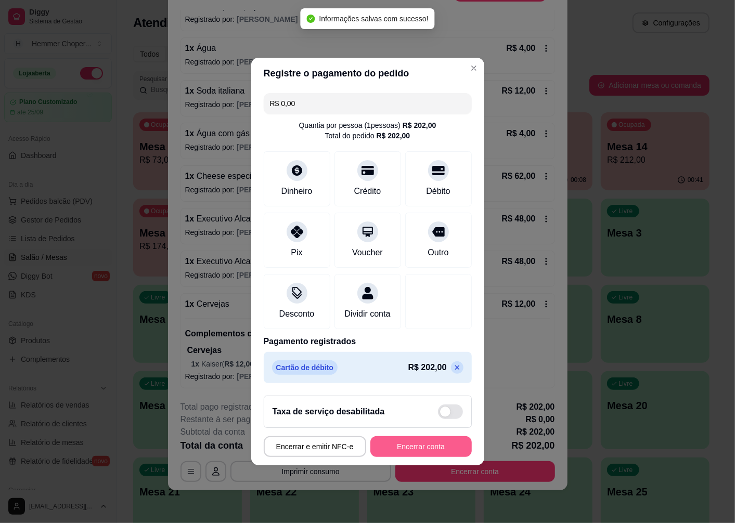
click at [410, 449] on button "Encerrar conta" at bounding box center [420, 446] width 101 height 21
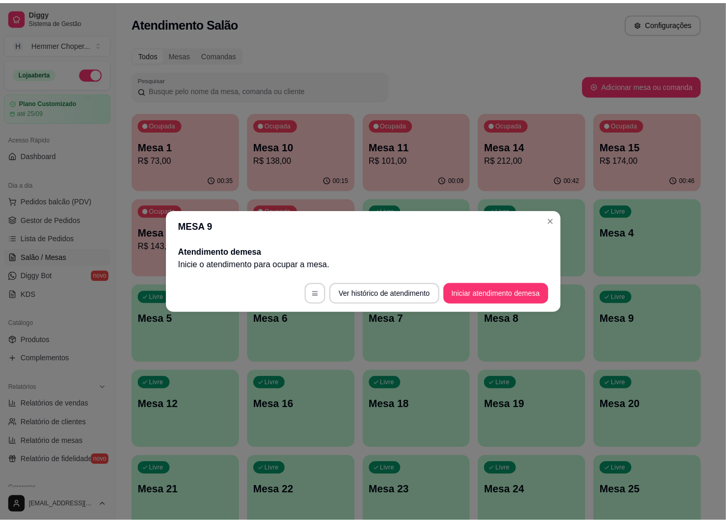
scroll to position [0, 0]
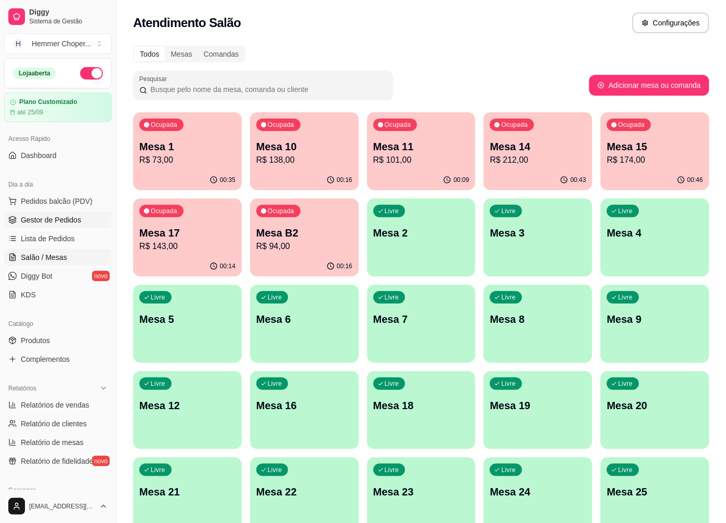
click at [60, 222] on span "Gestor de Pedidos" at bounding box center [51, 220] width 60 height 10
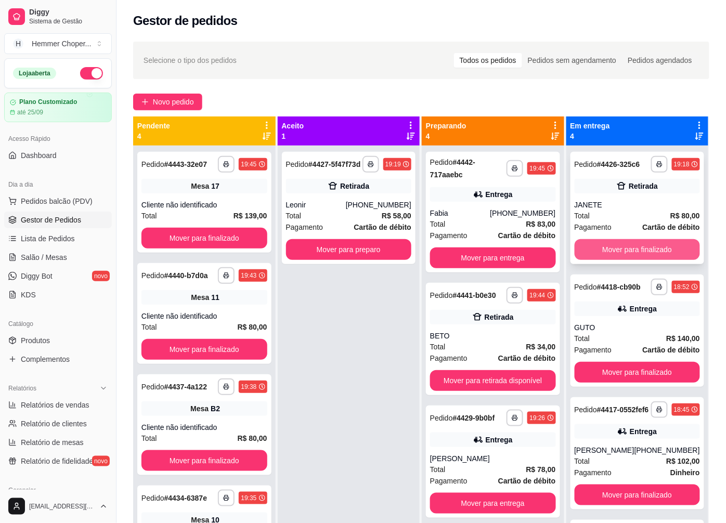
click at [612, 251] on button "Mover para finalizado" at bounding box center [638, 249] width 126 height 21
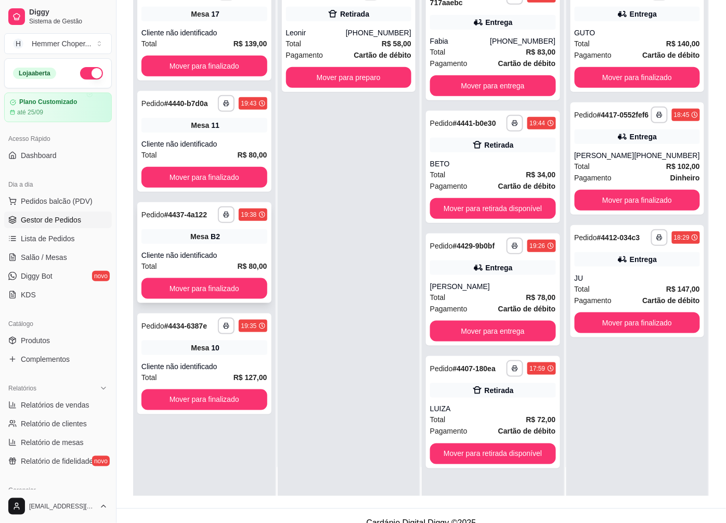
scroll to position [159, 0]
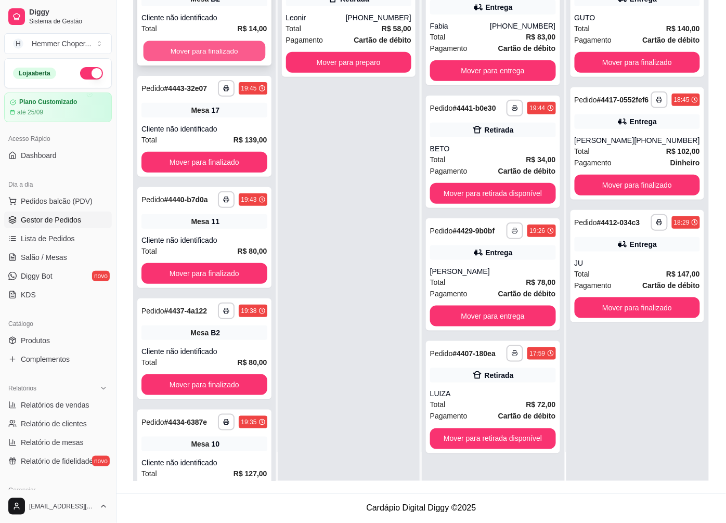
click at [204, 61] on button "Mover para finalizado" at bounding box center [205, 51] width 122 height 20
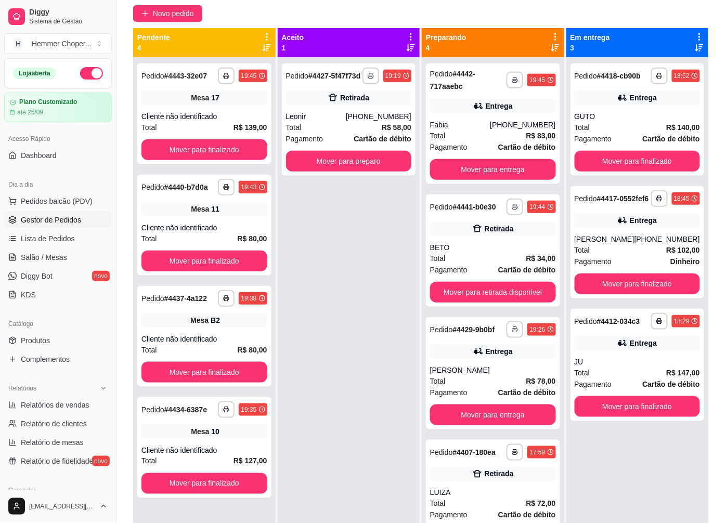
scroll to position [0, 0]
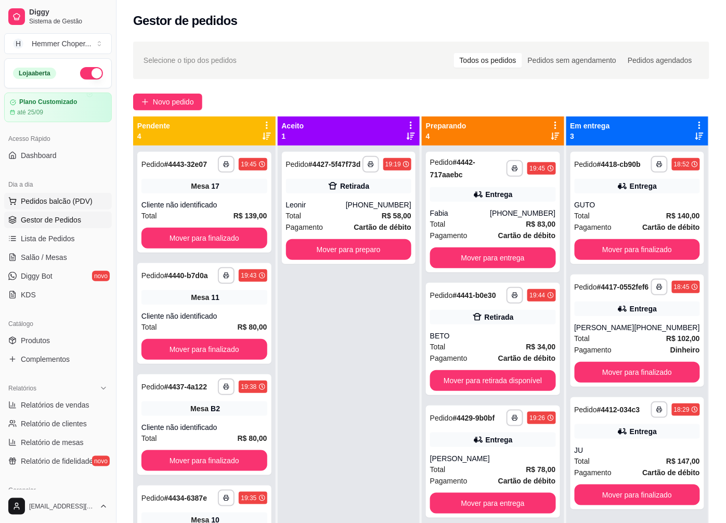
click at [70, 206] on span "Pedidos balcão (PDV)" at bounding box center [57, 201] width 72 height 10
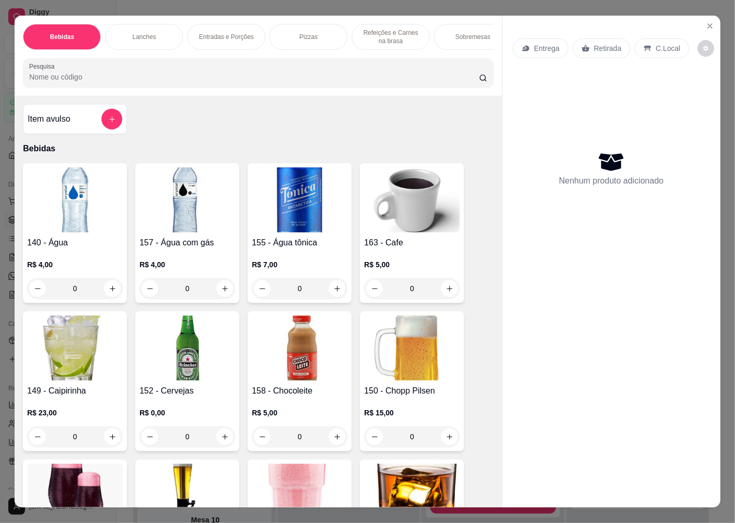
click at [543, 47] on p "Entrega" at bounding box center [546, 48] width 25 height 10
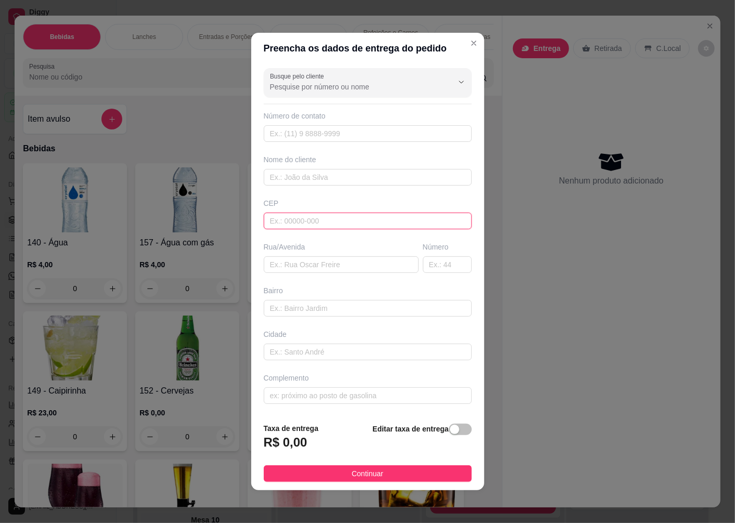
click at [299, 213] on input "text" at bounding box center [368, 221] width 208 height 17
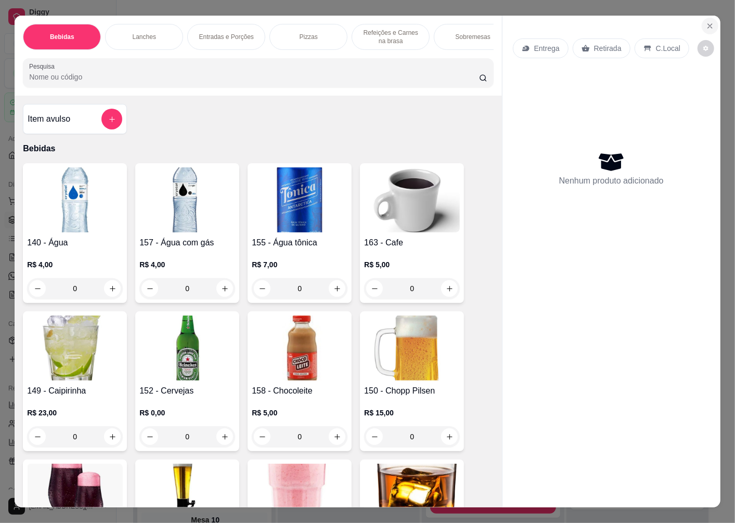
click at [706, 22] on icon "Close" at bounding box center [710, 26] width 8 height 8
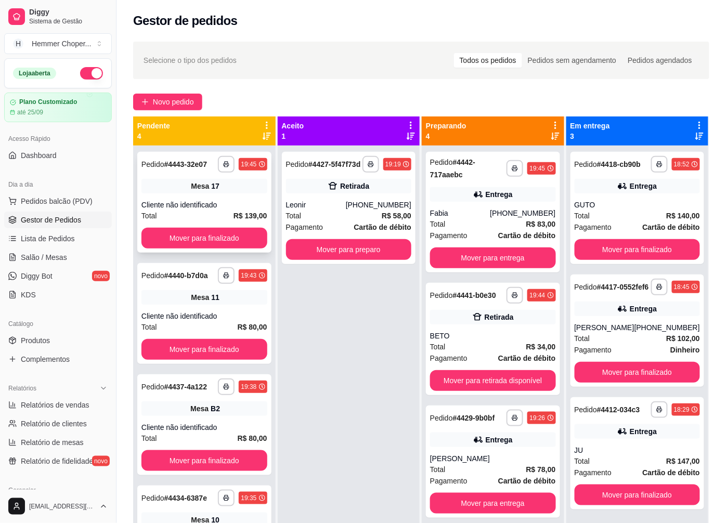
click at [198, 205] on div "Cliente não identificado" at bounding box center [204, 205] width 126 height 10
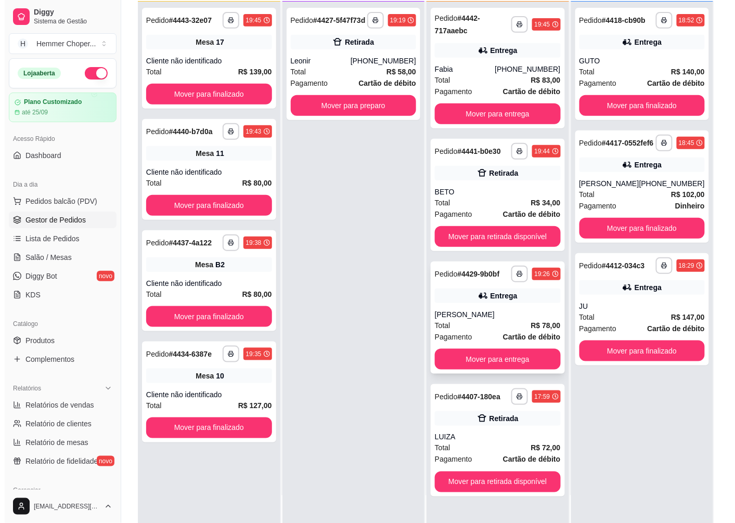
scroll to position [159, 0]
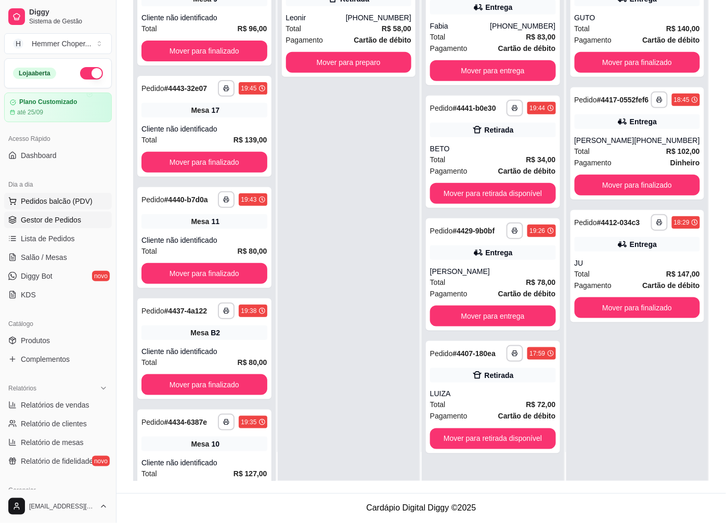
click at [56, 200] on span "Pedidos balcão (PDV)" at bounding box center [57, 201] width 72 height 10
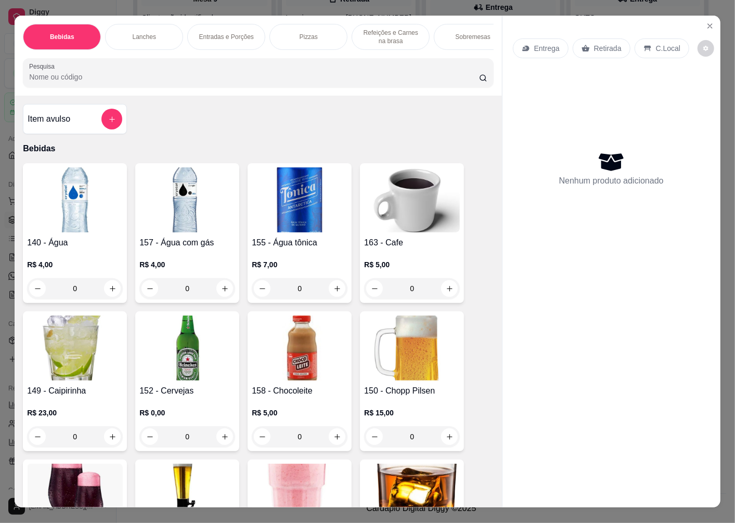
click at [538, 44] on p "Entrega" at bounding box center [546, 48] width 25 height 10
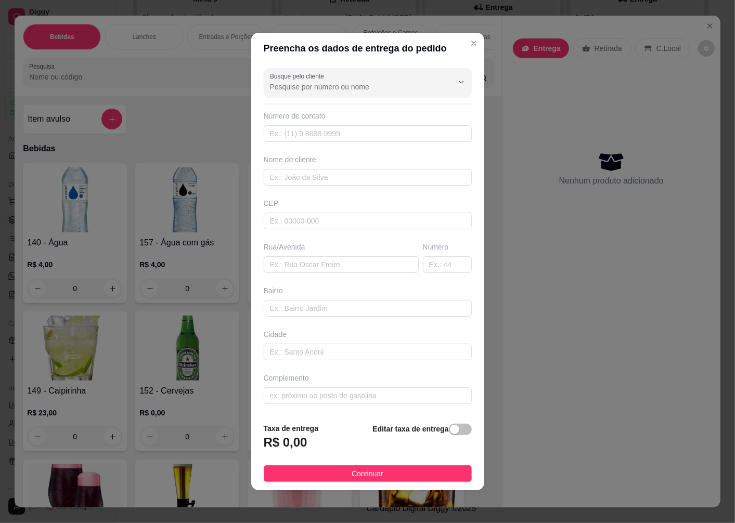
click at [279, 206] on div "CEP" at bounding box center [368, 203] width 208 height 10
click at [294, 214] on input "text" at bounding box center [368, 221] width 208 height 17
type input "89074680"
type input "[GEOGRAPHIC_DATA]"
type input "Testo Salto"
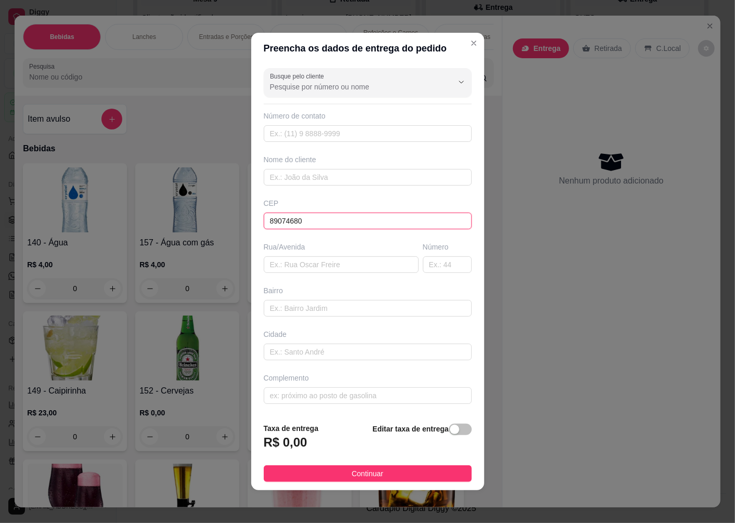
type input "Blumenau"
type input "89074680"
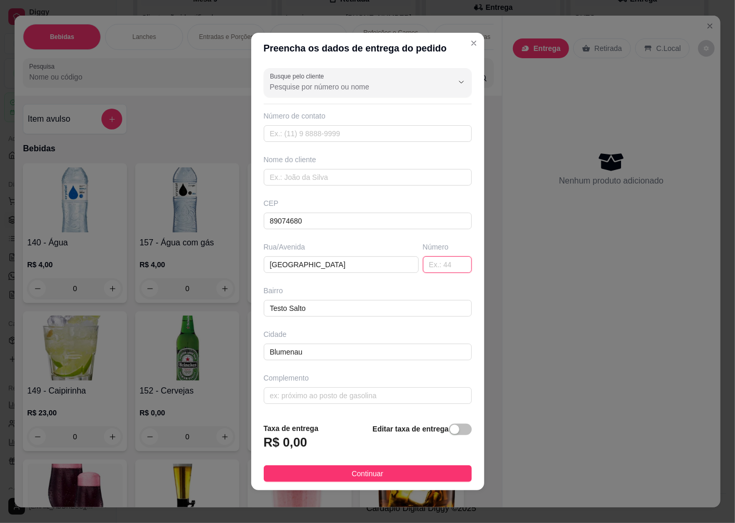
click at [427, 261] on input "text" at bounding box center [447, 264] width 49 height 17
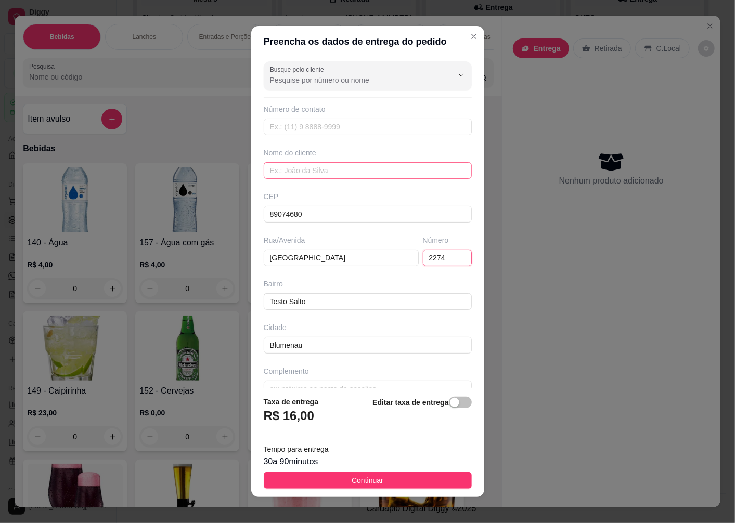
type input "2274"
click at [291, 174] on input "text" at bounding box center [368, 170] width 208 height 17
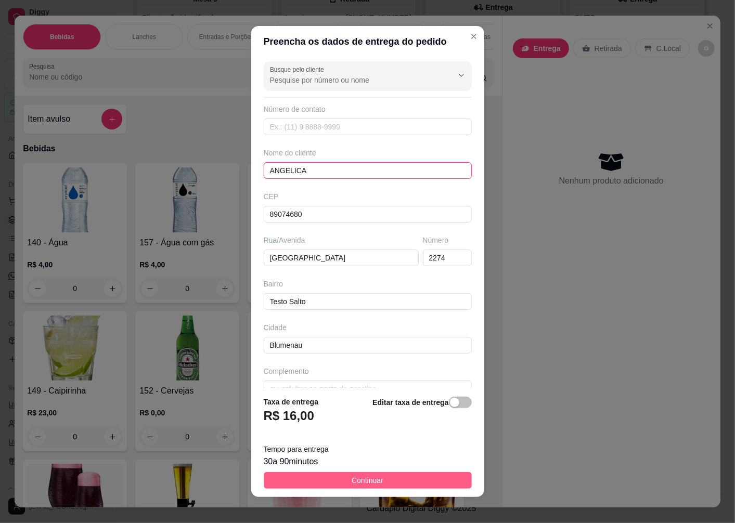
type input "ANGELICA"
click at [365, 479] on span "Continuar" at bounding box center [368, 480] width 32 height 11
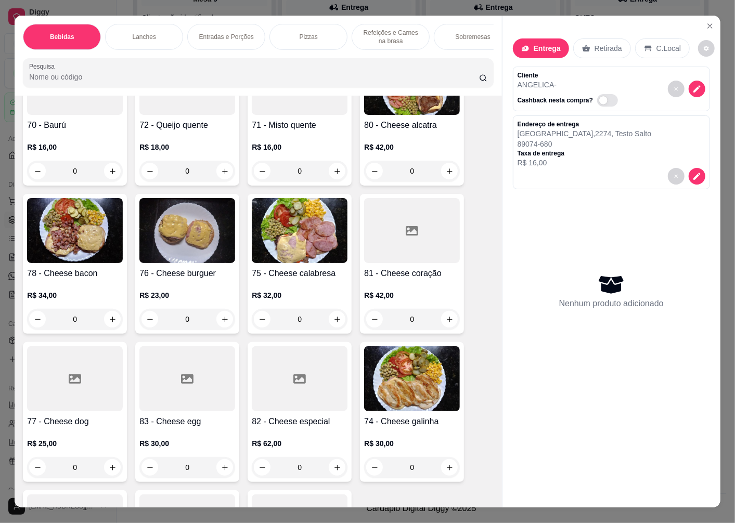
scroll to position [1386, 0]
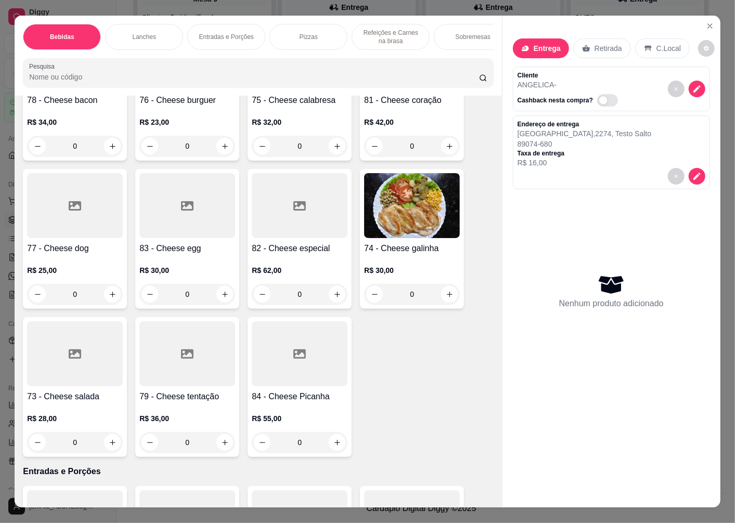
click at [66, 399] on h4 "73 - Cheese salada" at bounding box center [75, 397] width 96 height 12
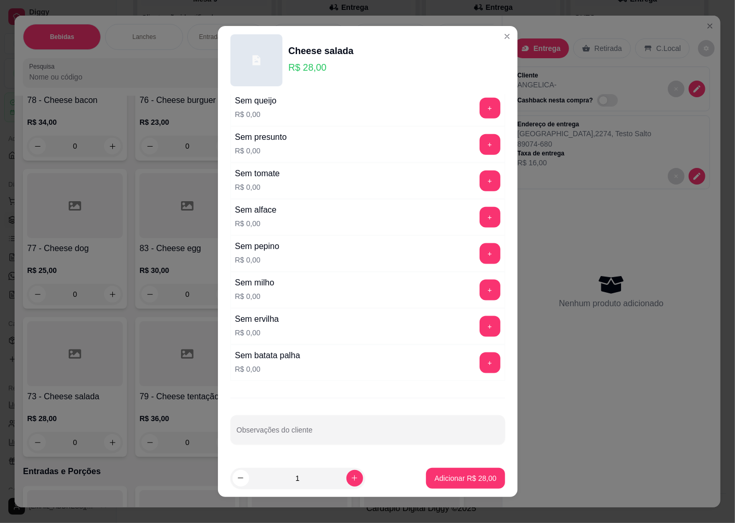
scroll to position [697, 0]
click at [479, 146] on button "+" at bounding box center [489, 145] width 20 height 20
click at [439, 480] on p "Adicionar R$ 28,00" at bounding box center [465, 478] width 62 height 10
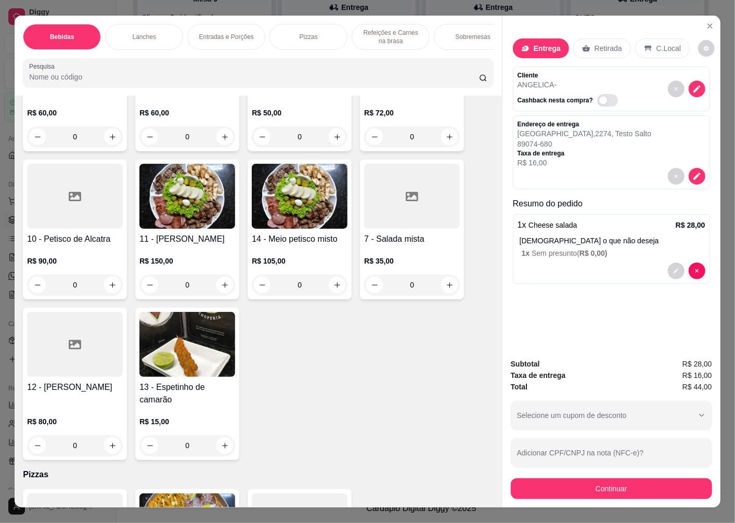
scroll to position [2196, 0]
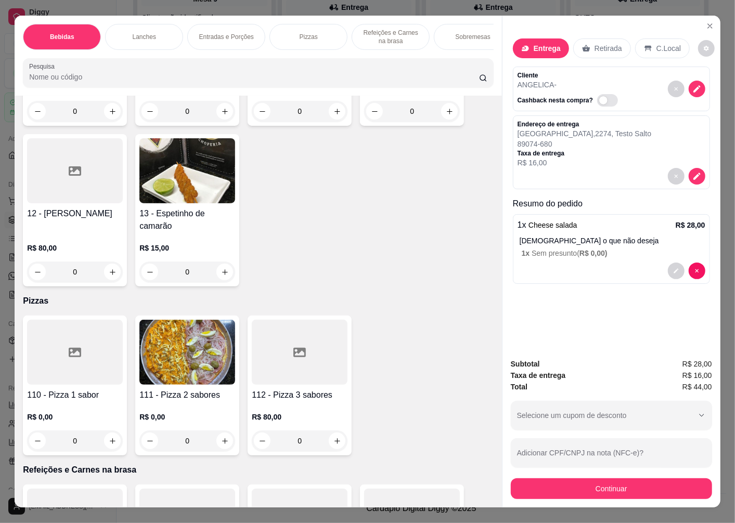
click at [199, 361] on img at bounding box center [187, 352] width 96 height 65
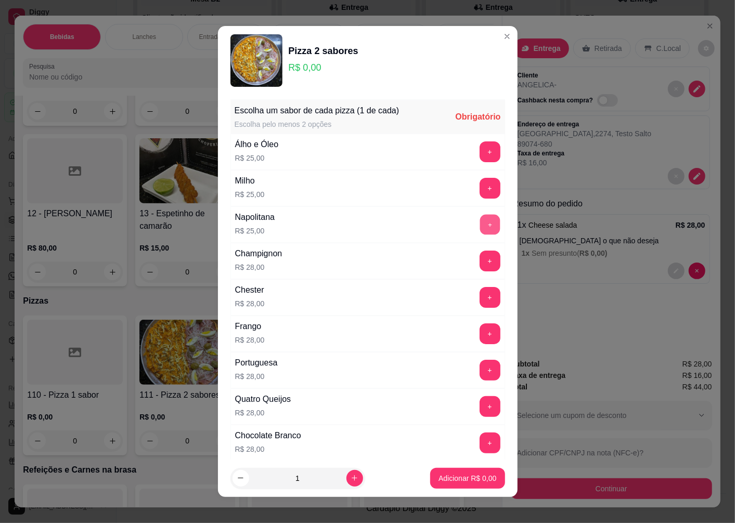
click at [479, 225] on button "+" at bounding box center [489, 224] width 20 height 20
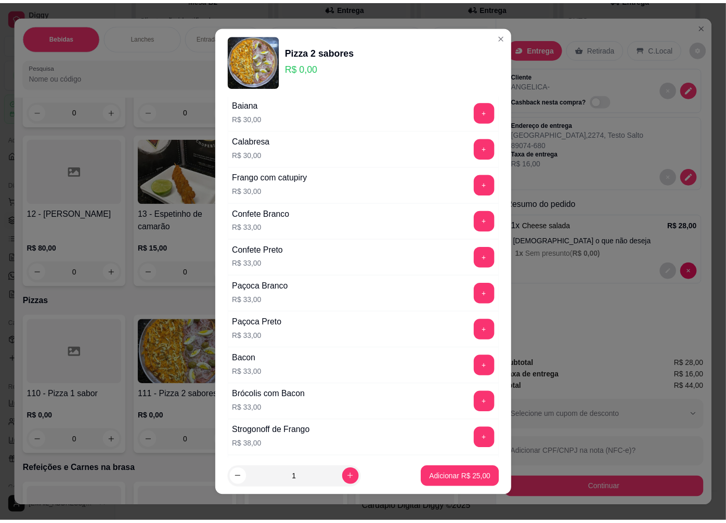
scroll to position [578, 0]
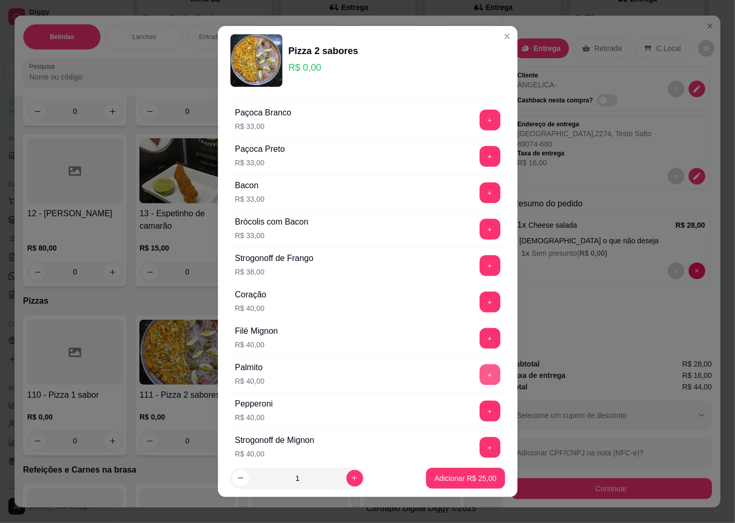
click at [479, 372] on button "+" at bounding box center [489, 375] width 21 height 21
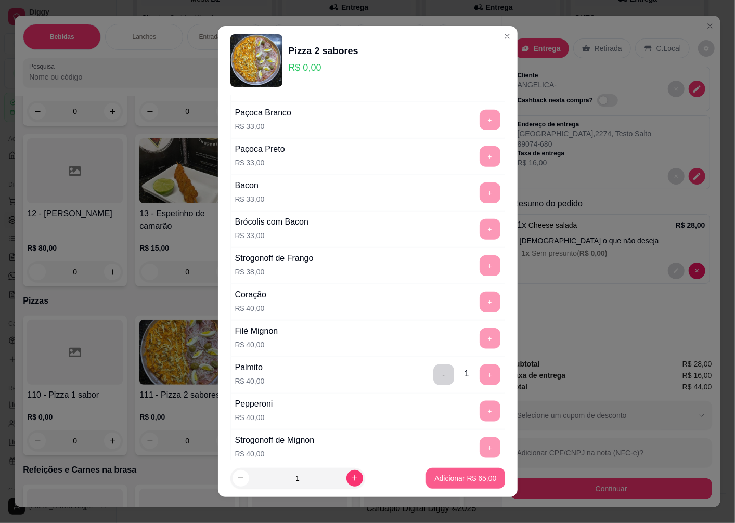
click at [438, 484] on button "Adicionar R$ 65,00" at bounding box center [465, 478] width 79 height 21
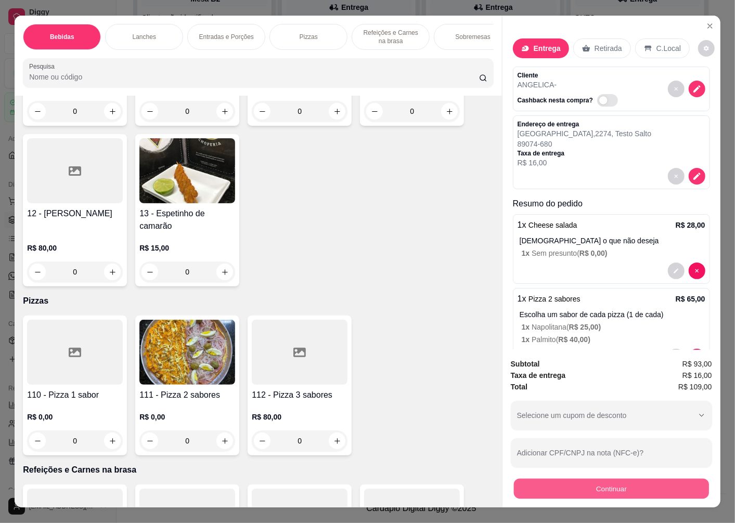
click at [555, 485] on button "Continuar" at bounding box center [611, 488] width 195 height 20
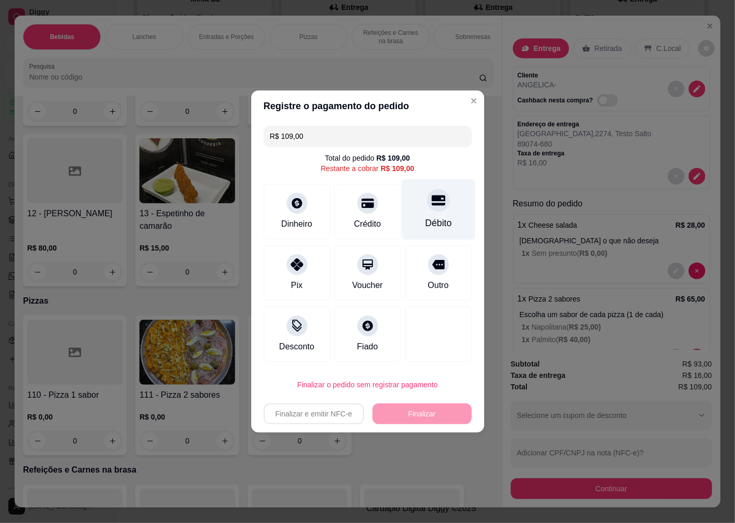
click at [433, 214] on div "Débito" at bounding box center [437, 209] width 73 height 61
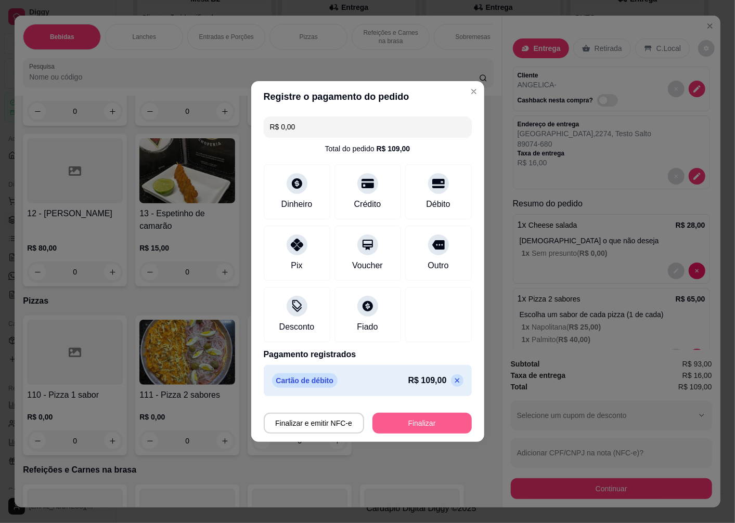
click at [407, 422] on button "Finalizar" at bounding box center [421, 423] width 99 height 21
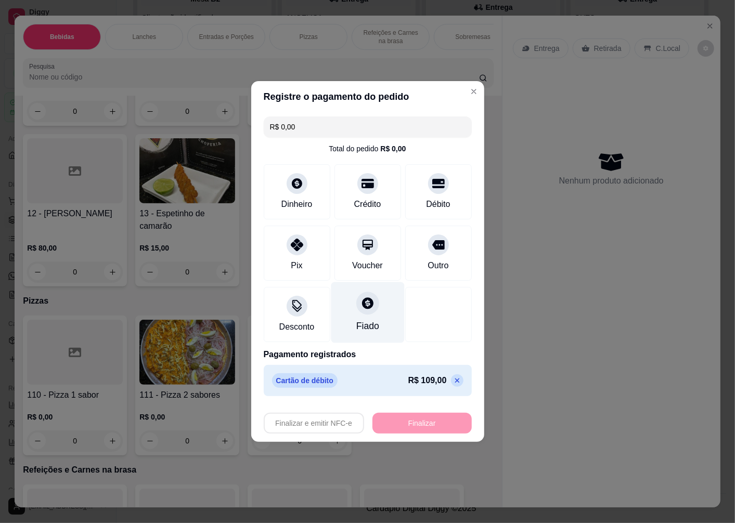
type input "-R$ 109,00"
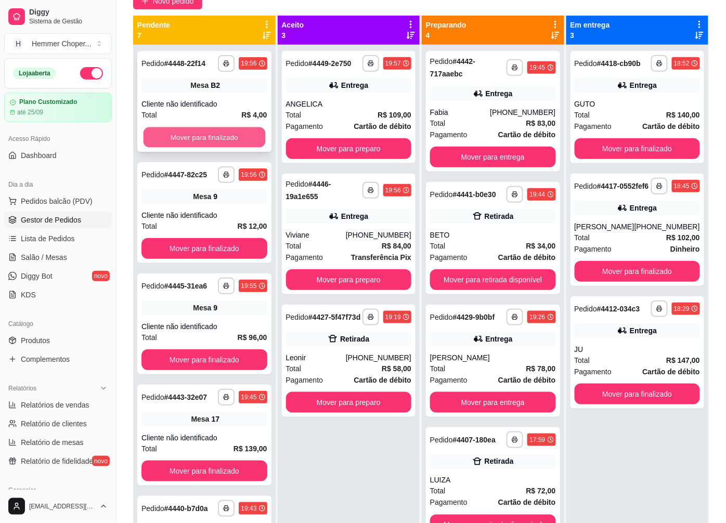
click at [186, 133] on button "Mover para finalizado" at bounding box center [205, 137] width 122 height 20
click at [190, 107] on div "Cliente não identificado" at bounding box center [204, 104] width 126 height 10
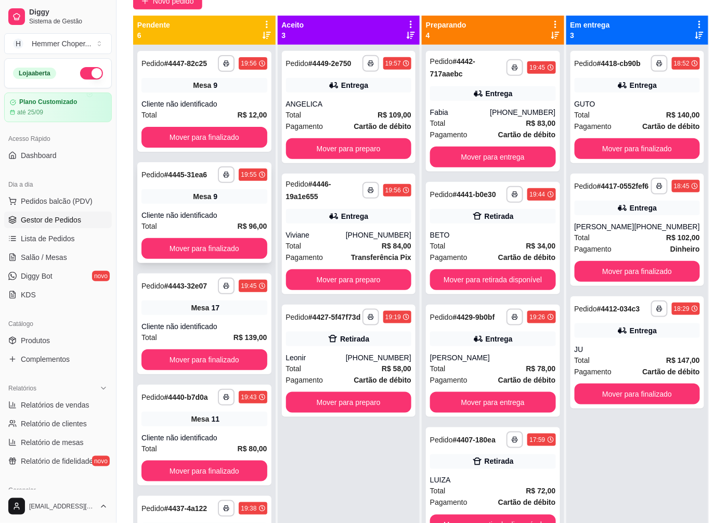
click at [197, 197] on span "Mesa" at bounding box center [202, 196] width 18 height 10
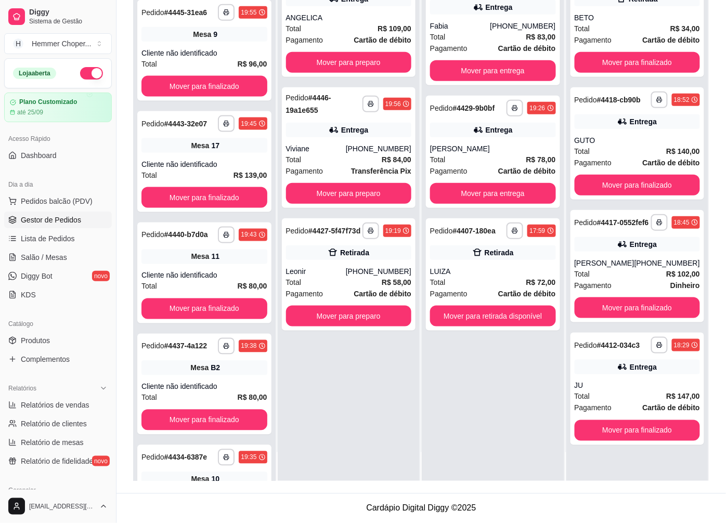
scroll to position [418, 0]
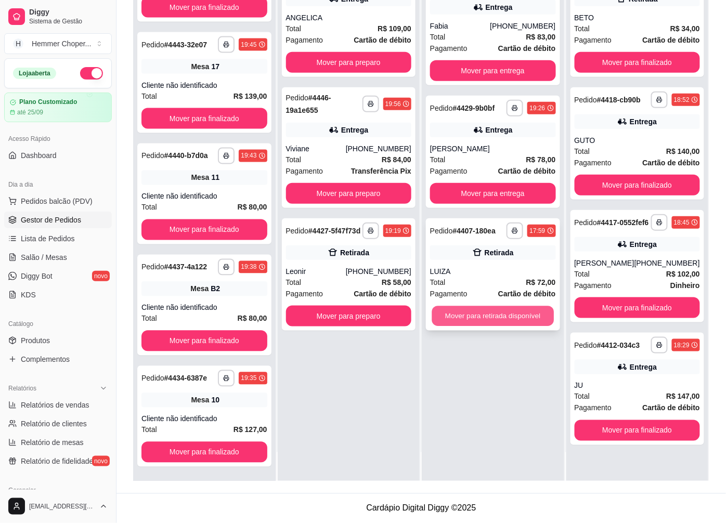
click at [497, 313] on button "Mover para retirada disponível" at bounding box center [493, 316] width 122 height 20
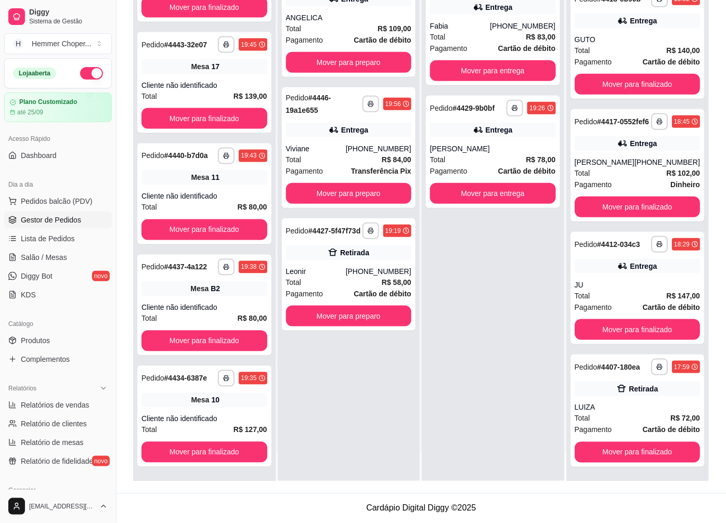
scroll to position [119, 0]
click at [599, 325] on button "Mover para finalizado" at bounding box center [638, 329] width 126 height 21
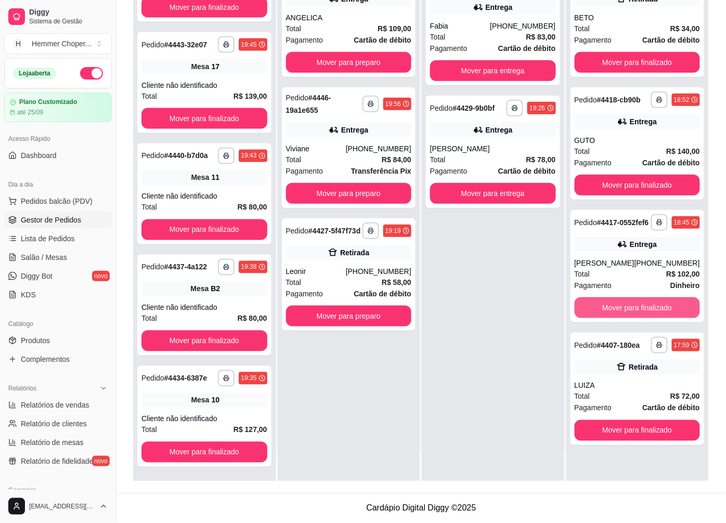
scroll to position [0, 0]
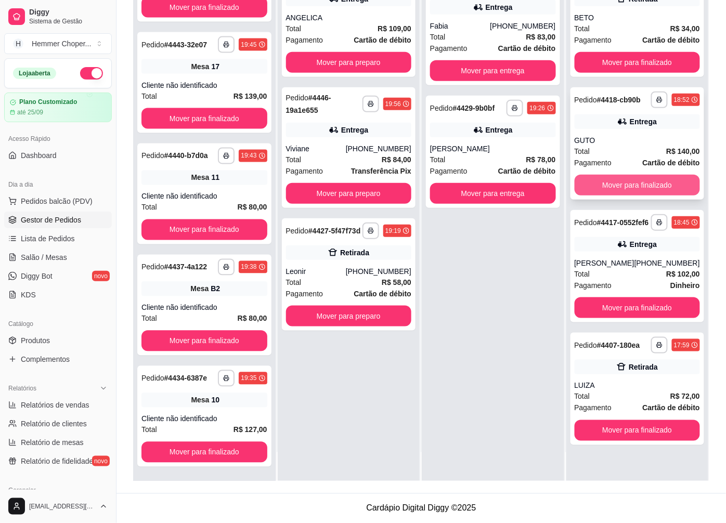
click at [614, 176] on button "Mover para finalizado" at bounding box center [638, 185] width 126 height 21
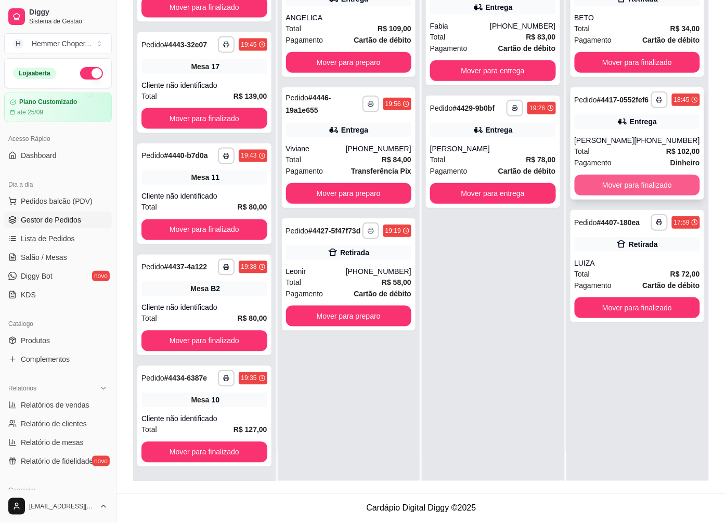
click at [605, 194] on button "Mover para finalizado" at bounding box center [638, 185] width 126 height 21
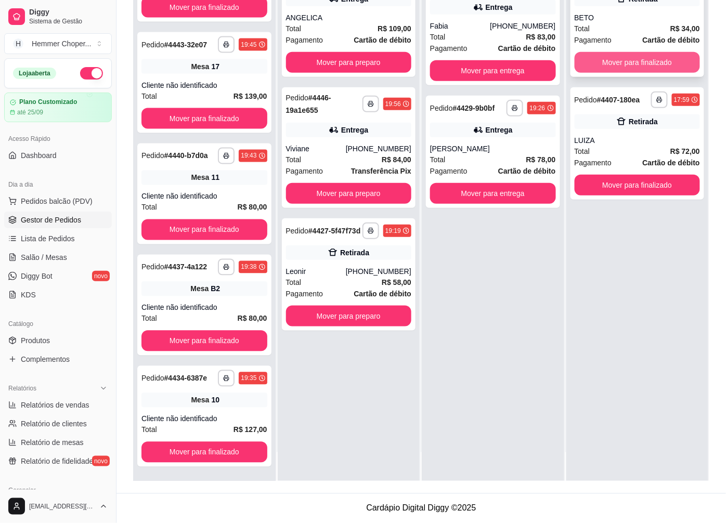
click at [611, 57] on button "Mover para finalizado" at bounding box center [638, 62] width 126 height 21
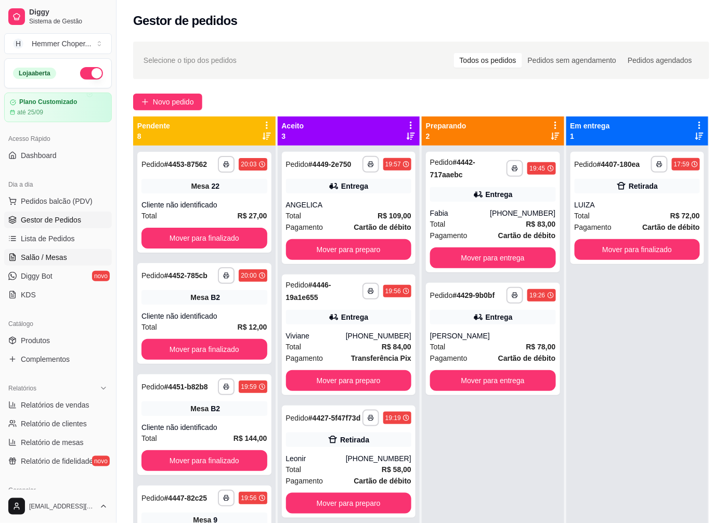
click at [34, 261] on span "Salão / Mesas" at bounding box center [44, 257] width 46 height 10
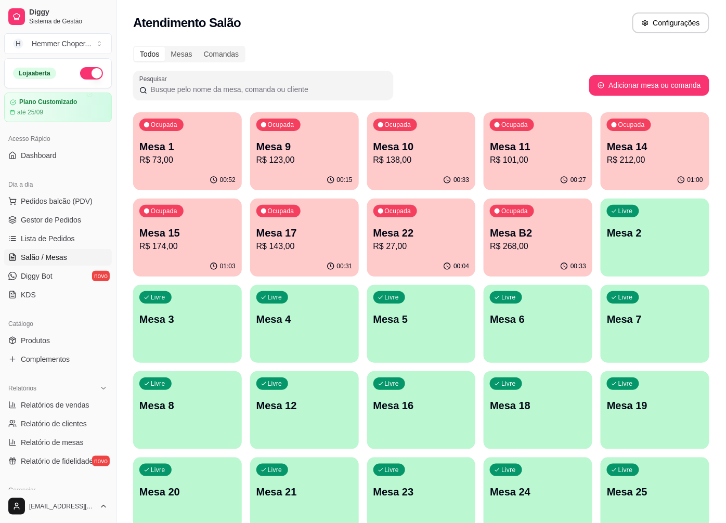
click at [212, 250] on p "R$ 174,00" at bounding box center [187, 246] width 96 height 12
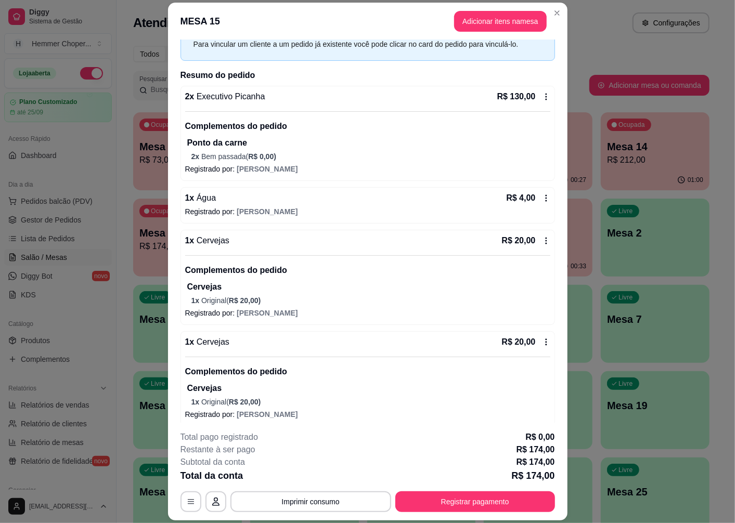
scroll to position [60, 0]
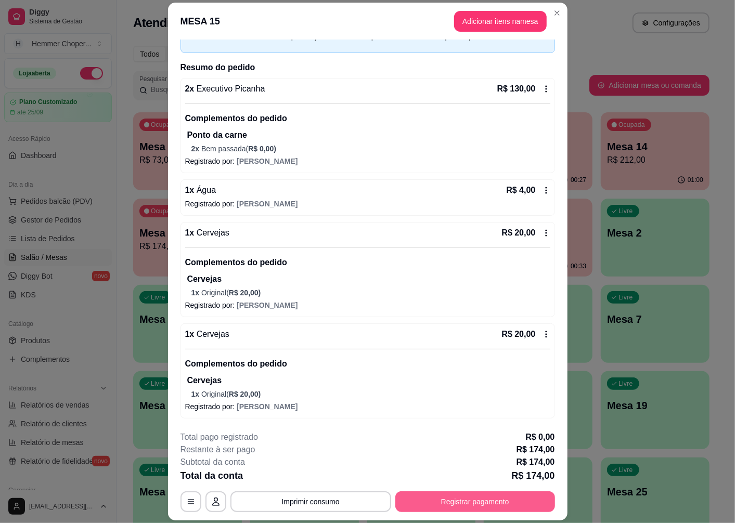
click at [484, 502] on button "Registrar pagamento" at bounding box center [475, 501] width 160 height 21
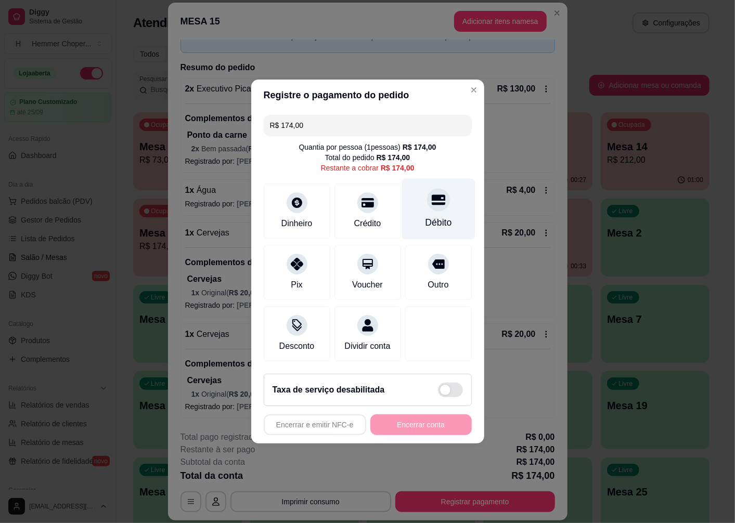
click at [435, 203] on div at bounding box center [438, 199] width 23 height 23
type input "R$ 0,00"
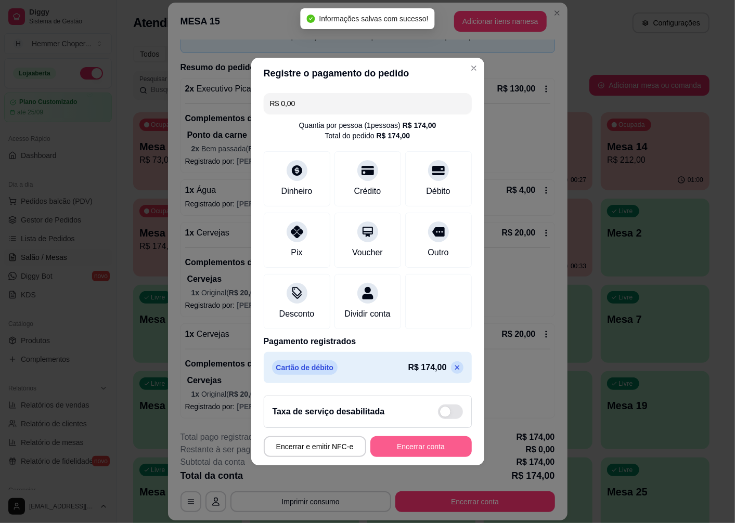
click at [418, 453] on button "Encerrar conta" at bounding box center [420, 446] width 101 height 21
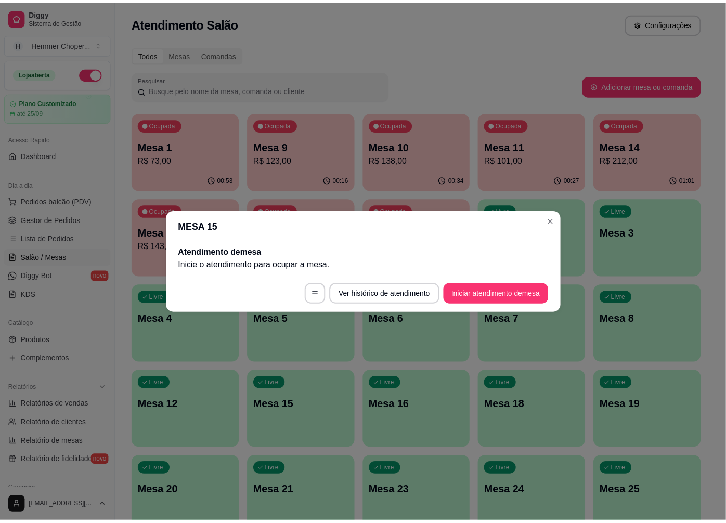
scroll to position [0, 0]
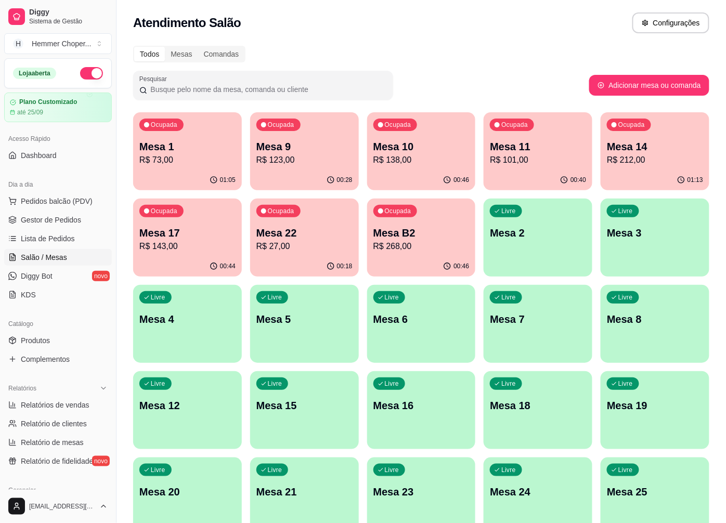
click at [191, 174] on div "01:05" at bounding box center [187, 180] width 109 height 20
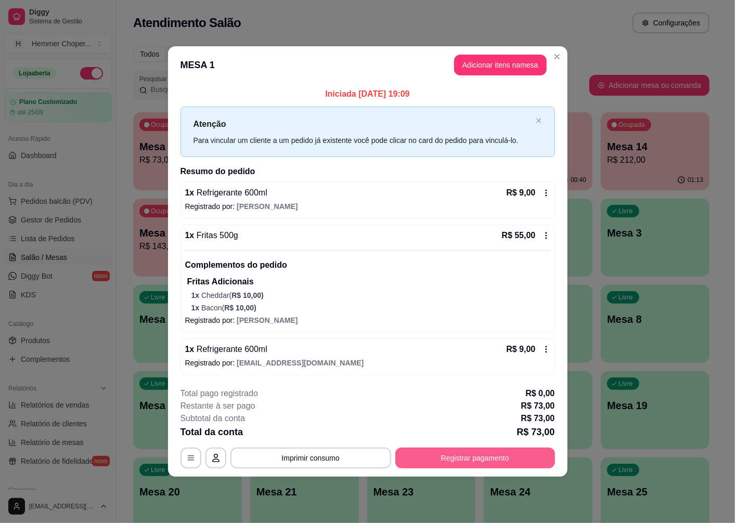
click at [477, 460] on button "Registrar pagamento" at bounding box center [475, 458] width 160 height 21
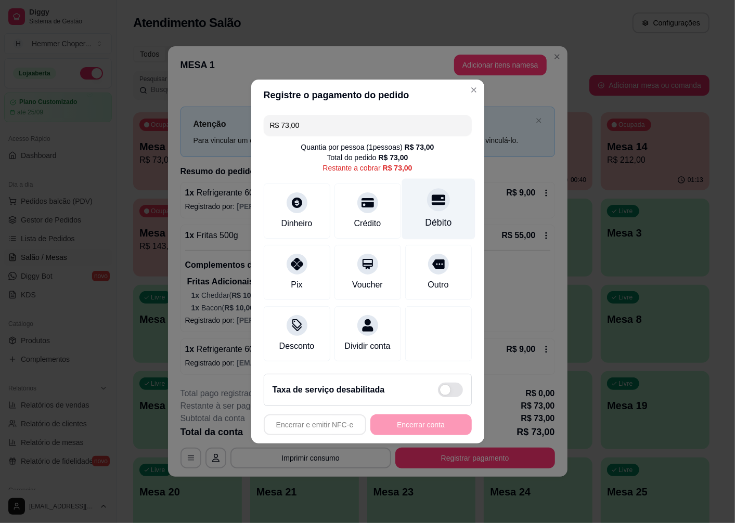
click at [429, 201] on div at bounding box center [438, 199] width 23 height 23
type input "R$ 0,00"
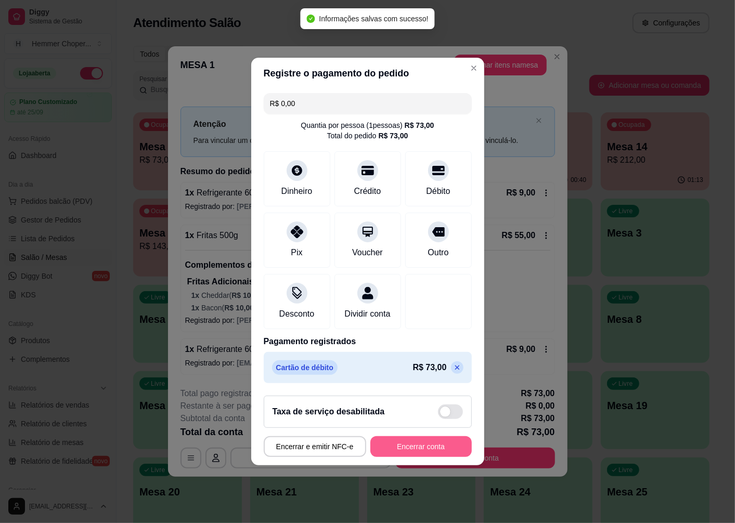
click at [394, 453] on button "Encerrar conta" at bounding box center [420, 446] width 101 height 21
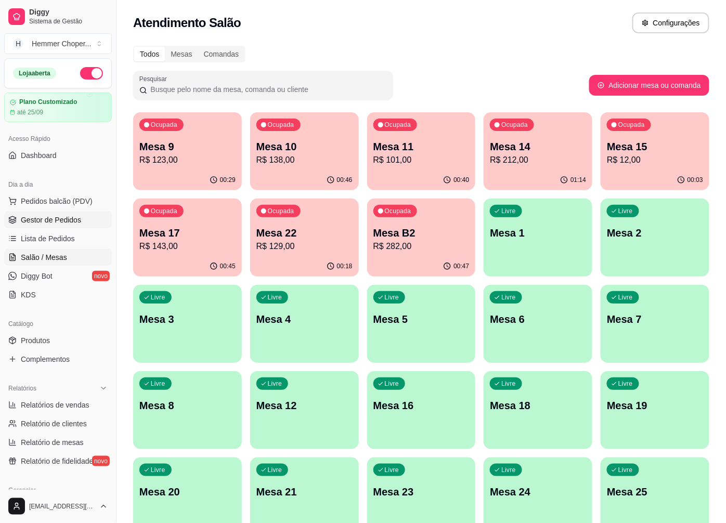
click at [69, 218] on span "Gestor de Pedidos" at bounding box center [51, 220] width 60 height 10
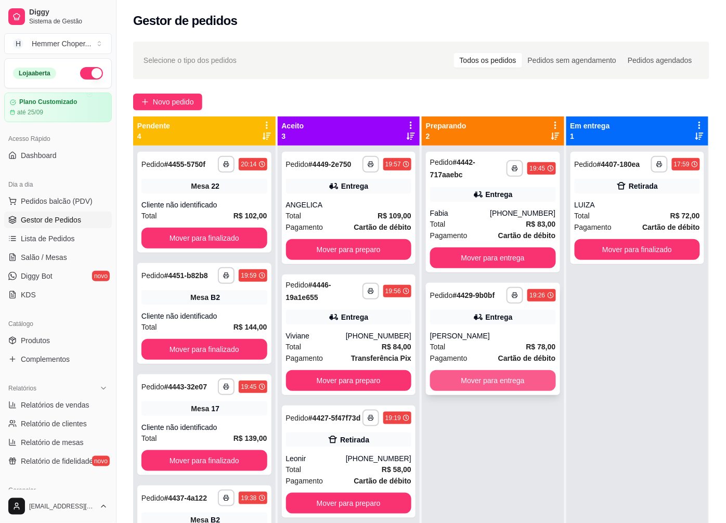
click at [496, 387] on button "Mover para entrega" at bounding box center [493, 380] width 126 height 21
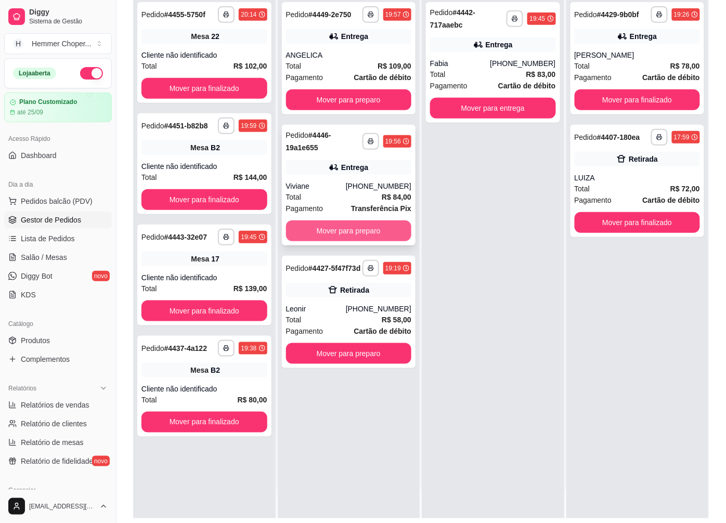
scroll to position [159, 0]
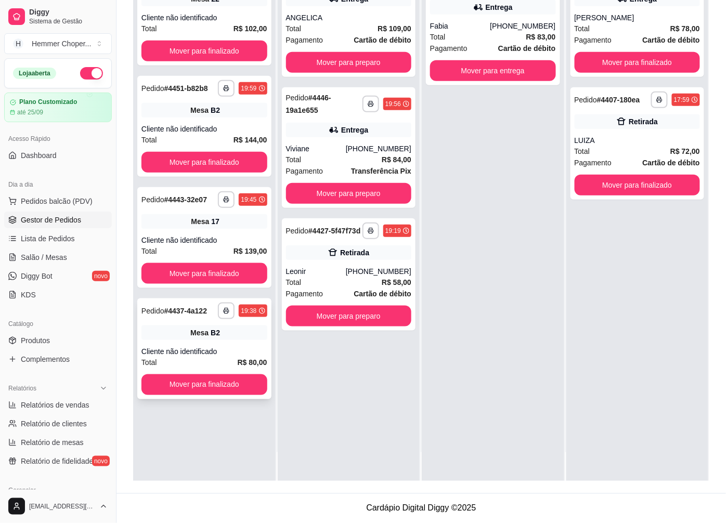
click at [211, 331] on div "B2" at bounding box center [215, 333] width 9 height 10
click at [197, 386] on button "Mover para finalizado" at bounding box center [204, 384] width 126 height 21
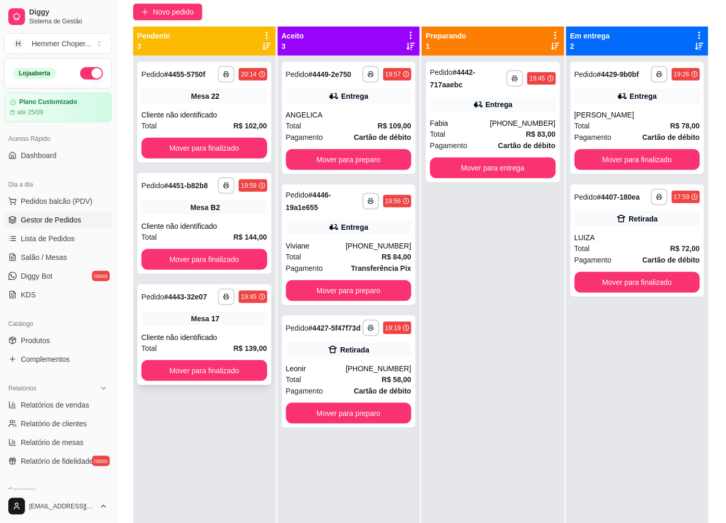
scroll to position [43, 0]
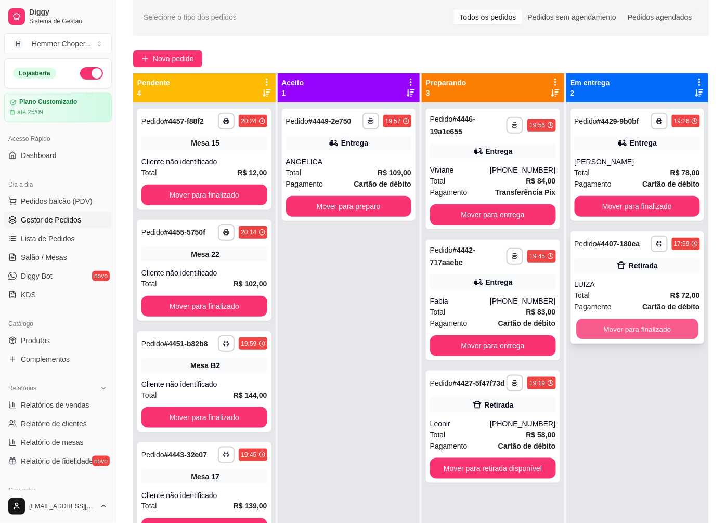
click at [609, 327] on button "Mover para finalizado" at bounding box center [637, 329] width 122 height 20
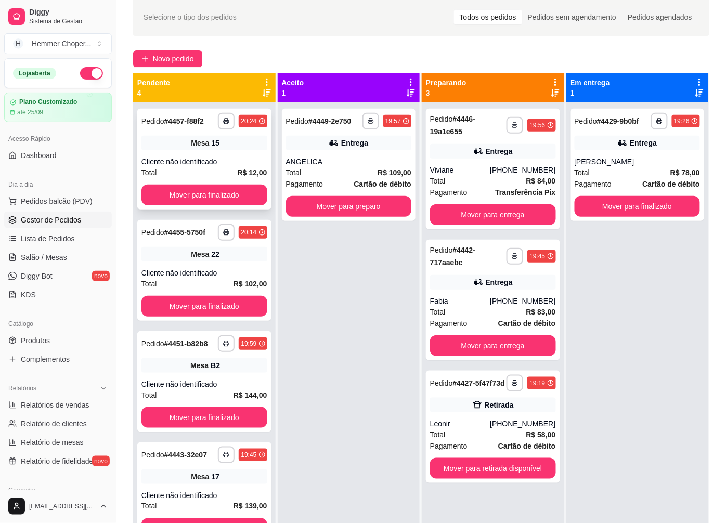
click at [212, 162] on div "Cliente não identificado" at bounding box center [204, 162] width 126 height 10
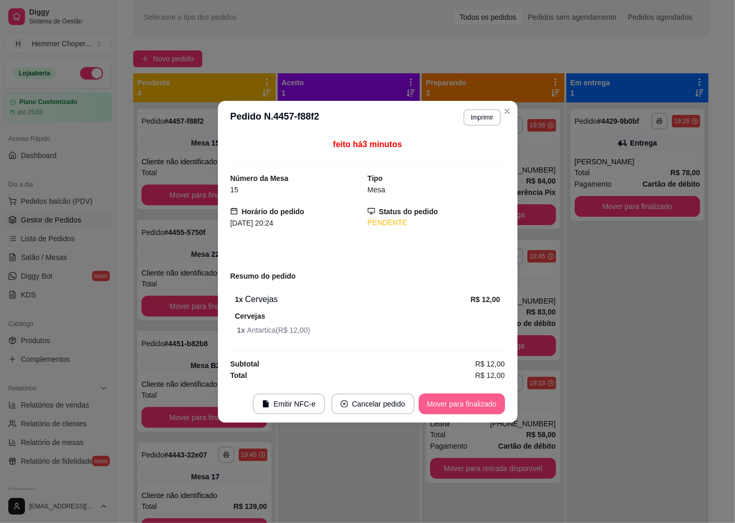
click at [446, 401] on button "Mover para finalizado" at bounding box center [462, 404] width 86 height 21
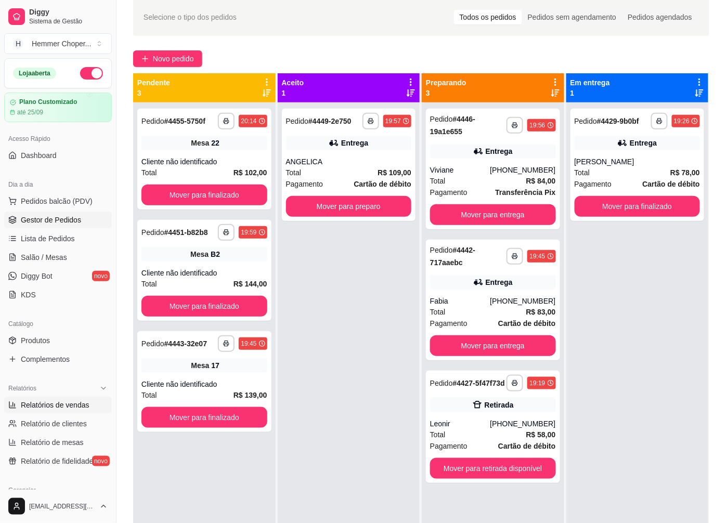
click at [48, 406] on span "Relatórios de vendas" at bounding box center [55, 405] width 69 height 10
select select "ALL"
select select "0"
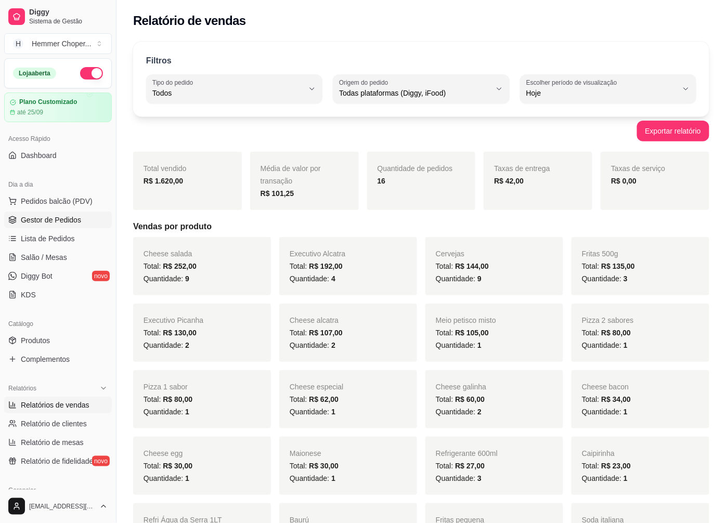
click at [64, 223] on span "Gestor de Pedidos" at bounding box center [51, 220] width 60 height 10
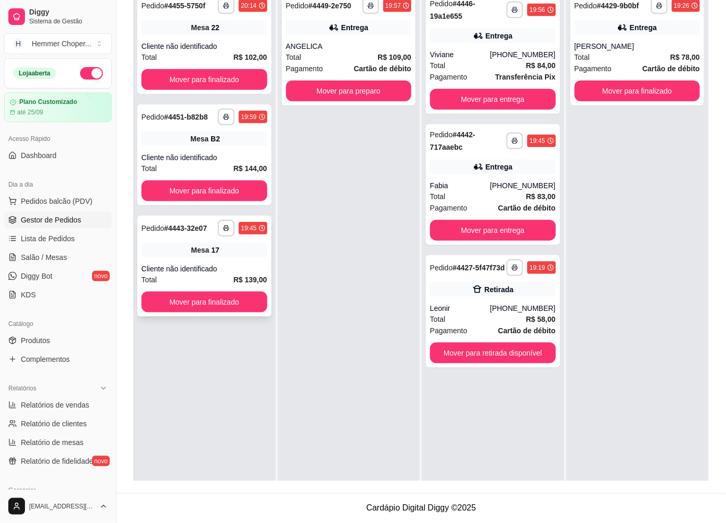
click at [205, 256] on div "Mesa 17" at bounding box center [204, 250] width 126 height 15
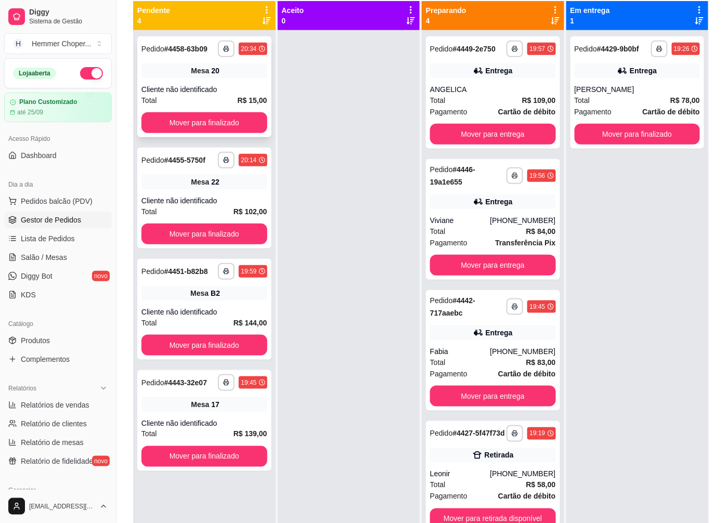
click at [205, 96] on div "Total R$ 15,00" at bounding box center [204, 100] width 126 height 11
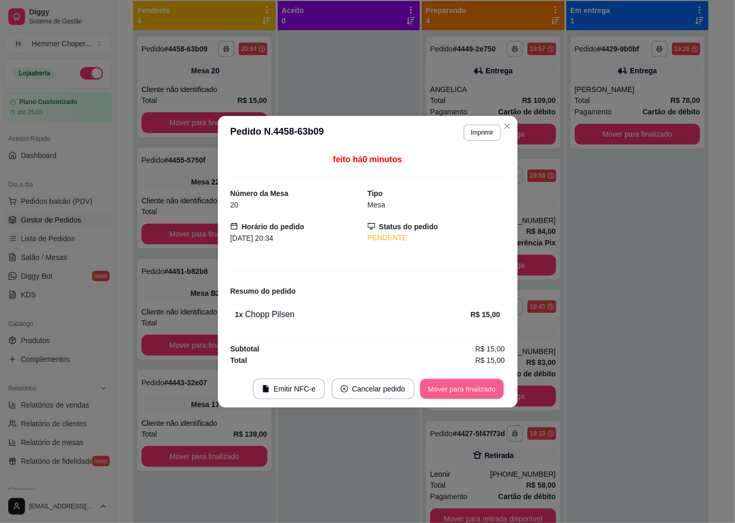
click at [434, 392] on button "Mover para finalizado" at bounding box center [462, 389] width 84 height 20
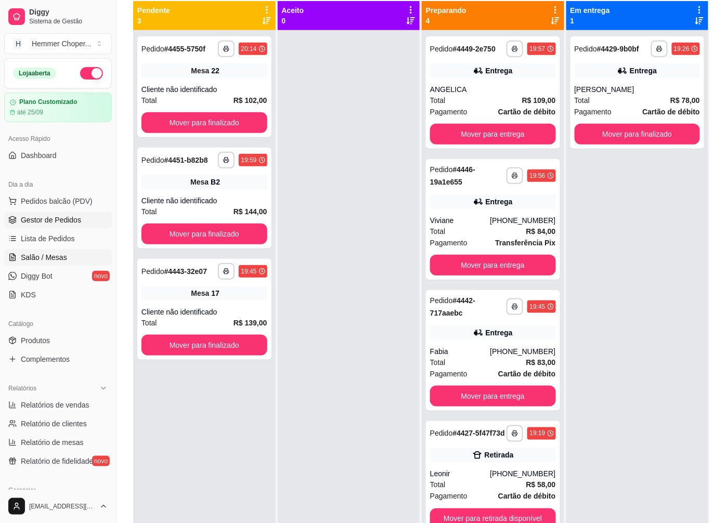
click at [47, 253] on span "Salão / Mesas" at bounding box center [44, 257] width 46 height 10
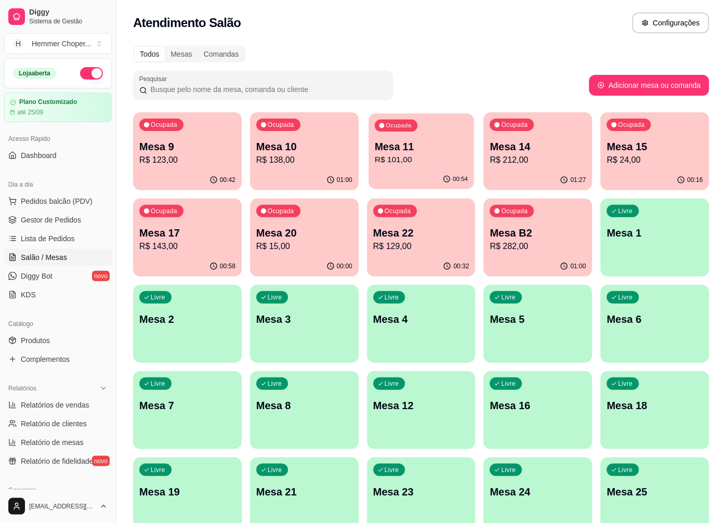
click at [402, 158] on p "R$ 101,00" at bounding box center [420, 160] width 93 height 12
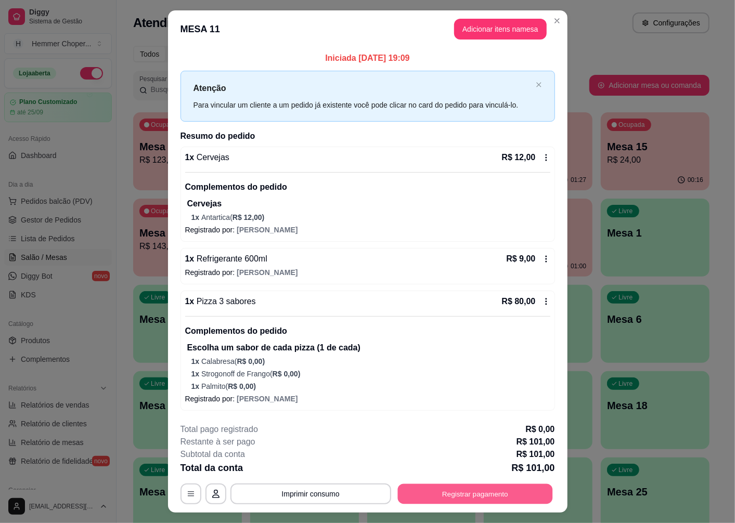
click at [433, 491] on button "Registrar pagamento" at bounding box center [474, 494] width 155 height 20
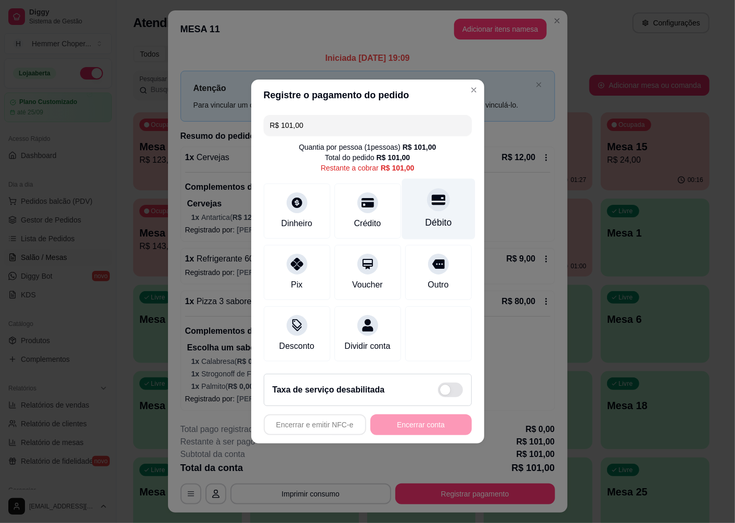
click at [433, 202] on icon at bounding box center [438, 200] width 14 height 14
type input "R$ 0,00"
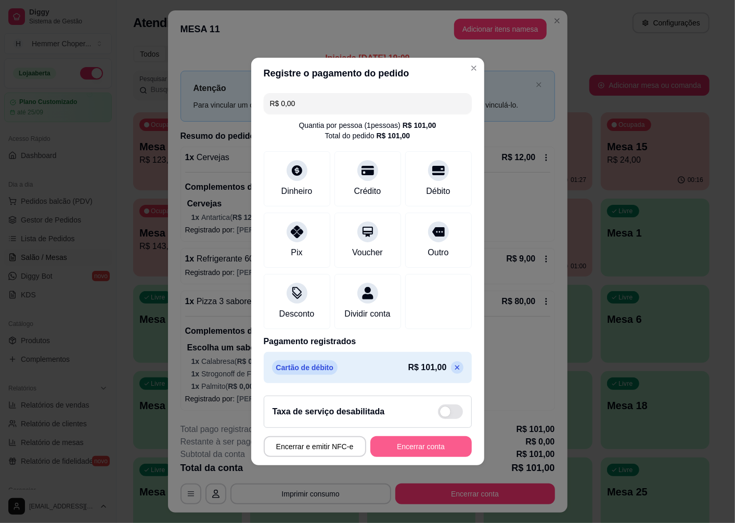
click at [414, 451] on button "Encerrar conta" at bounding box center [420, 446] width 101 height 21
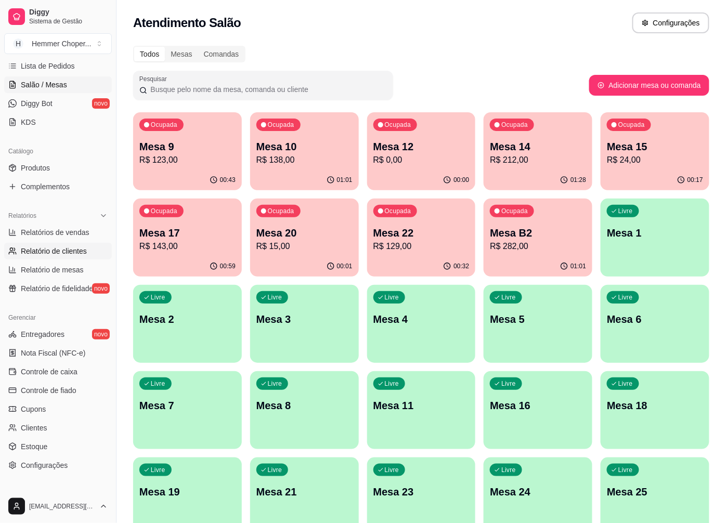
scroll to position [173, 0]
click at [49, 172] on span "Produtos" at bounding box center [35, 167] width 29 height 10
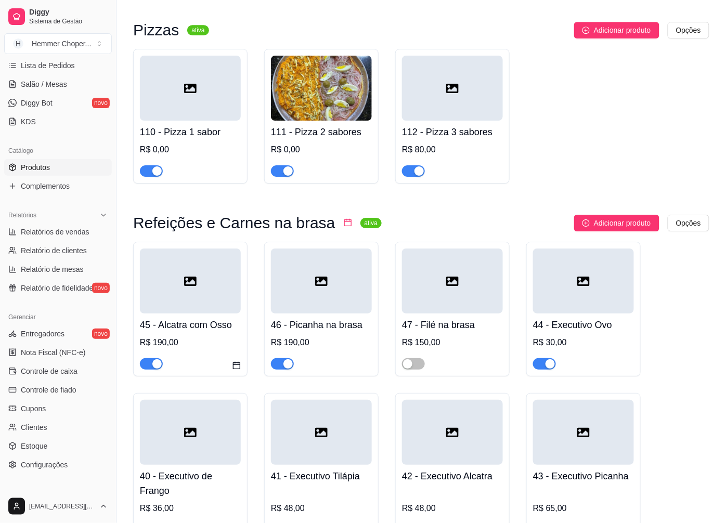
scroll to position [3120, 0]
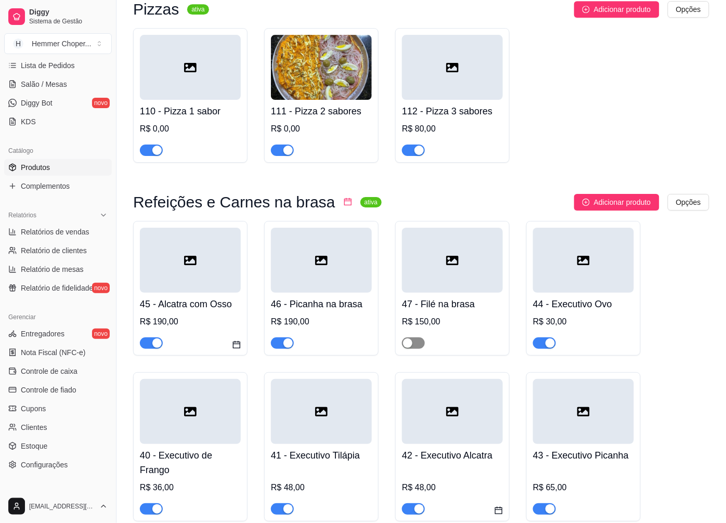
click at [410, 339] on div "button" at bounding box center [407, 343] width 9 height 9
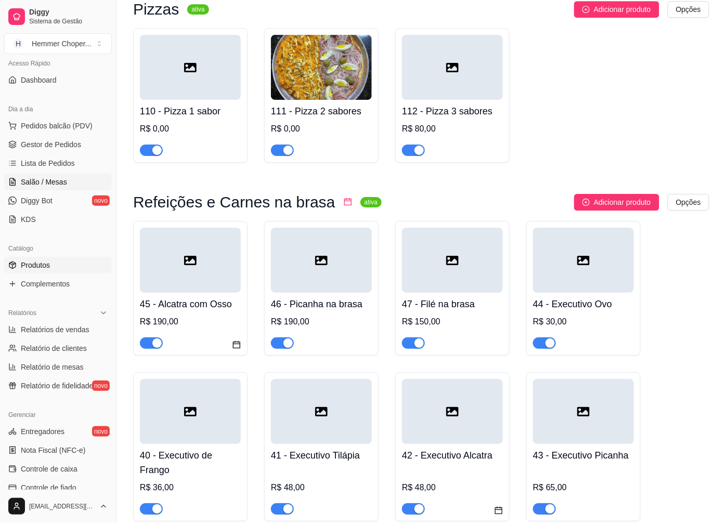
scroll to position [58, 0]
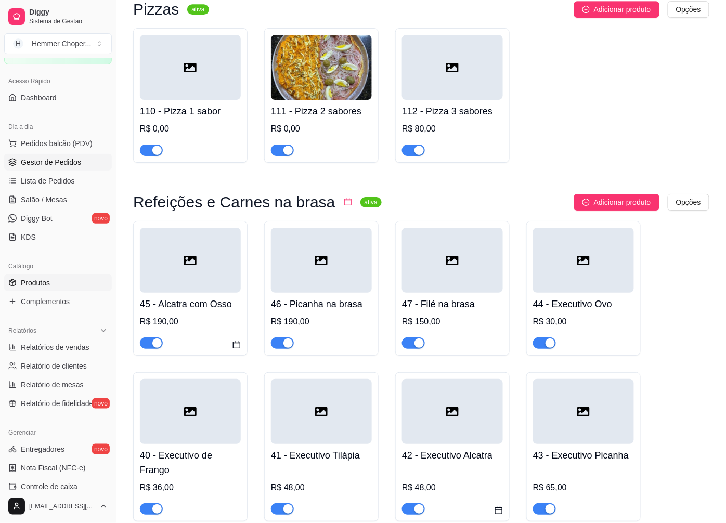
click at [58, 159] on span "Gestor de Pedidos" at bounding box center [51, 162] width 60 height 10
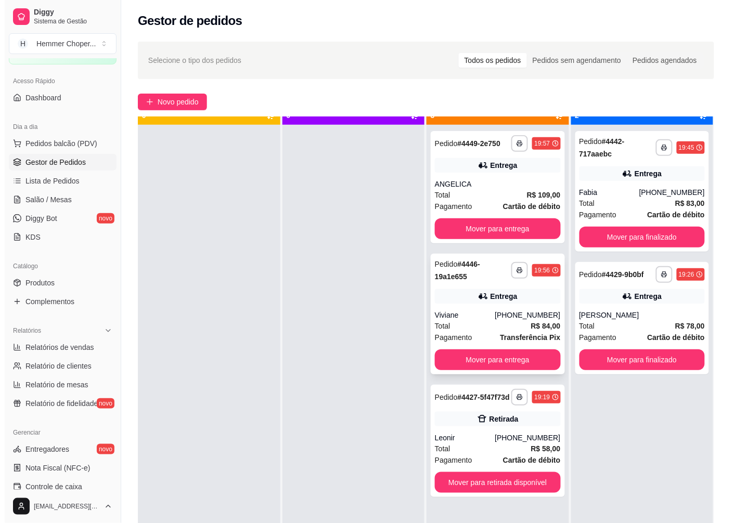
scroll to position [29, 0]
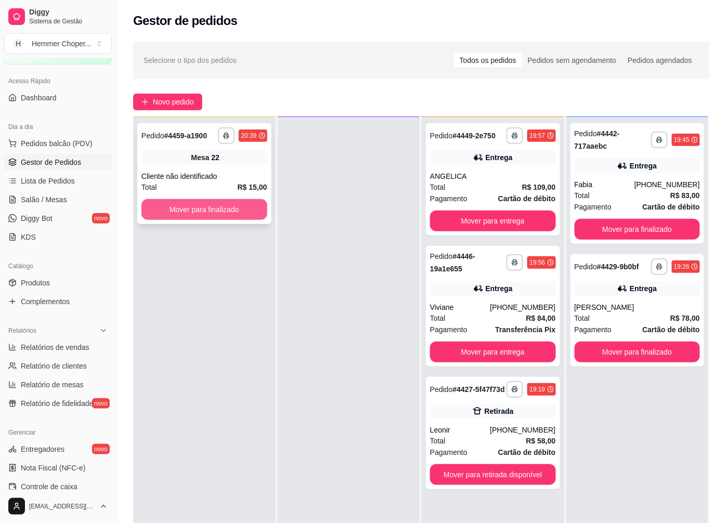
click at [204, 204] on button "Mover para finalizado" at bounding box center [204, 209] width 126 height 21
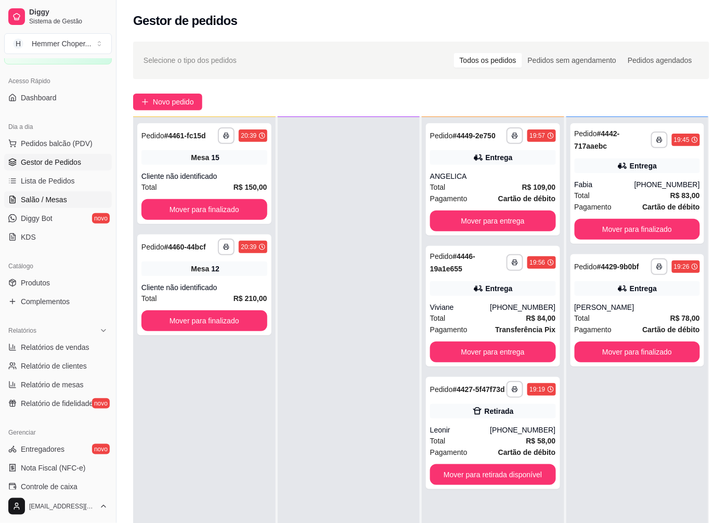
click at [53, 201] on span "Salão / Mesas" at bounding box center [44, 199] width 46 height 10
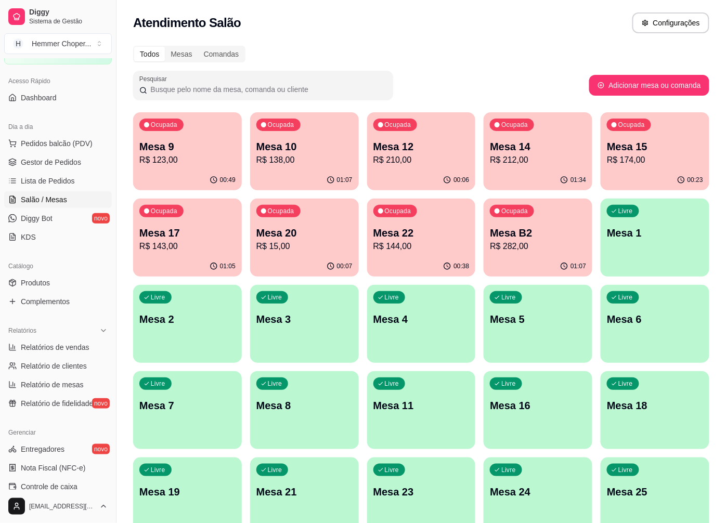
click at [515, 162] on p "R$ 212,00" at bounding box center [538, 160] width 96 height 12
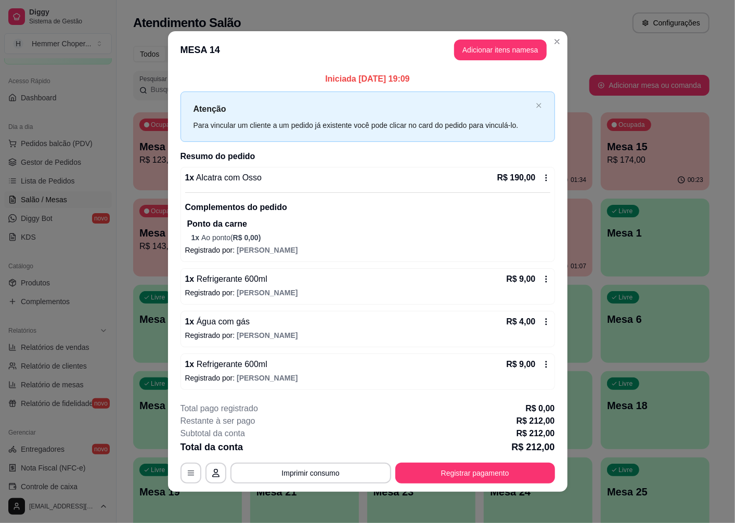
scroll to position [2, 0]
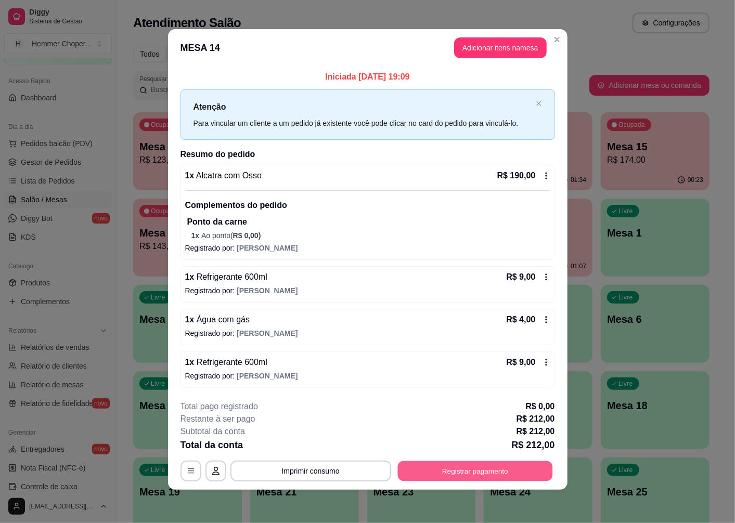
click at [472, 472] on button "Registrar pagamento" at bounding box center [474, 471] width 155 height 20
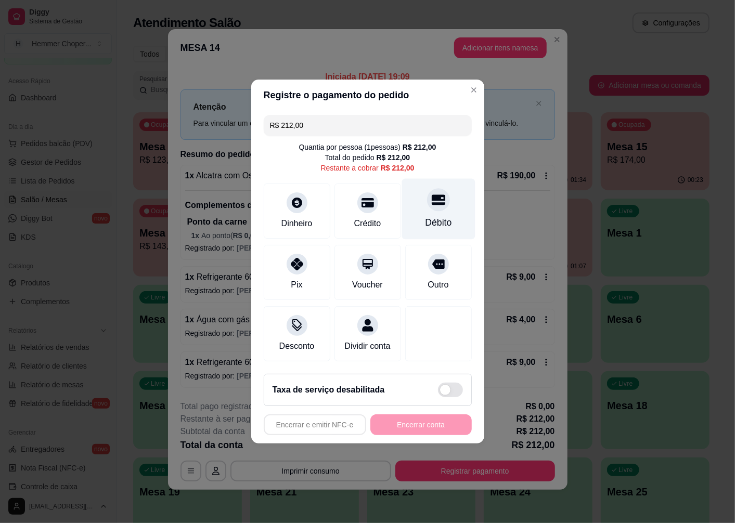
click at [434, 201] on div at bounding box center [438, 199] width 23 height 23
type input "R$ 0,00"
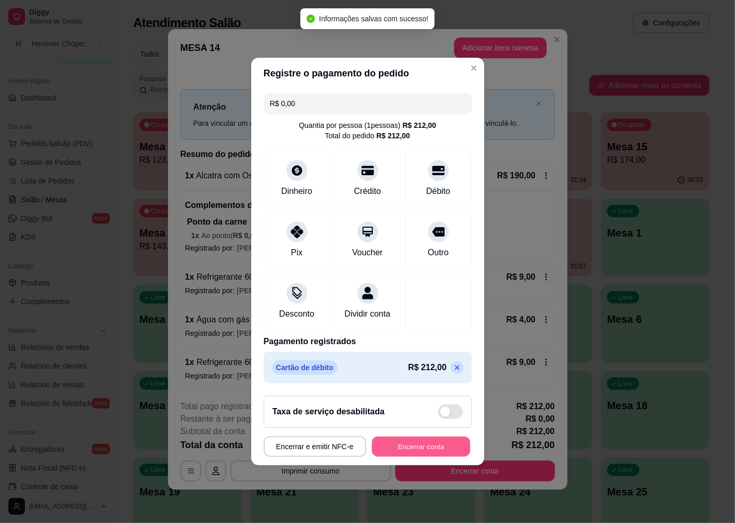
click at [418, 451] on button "Encerrar conta" at bounding box center [421, 447] width 98 height 20
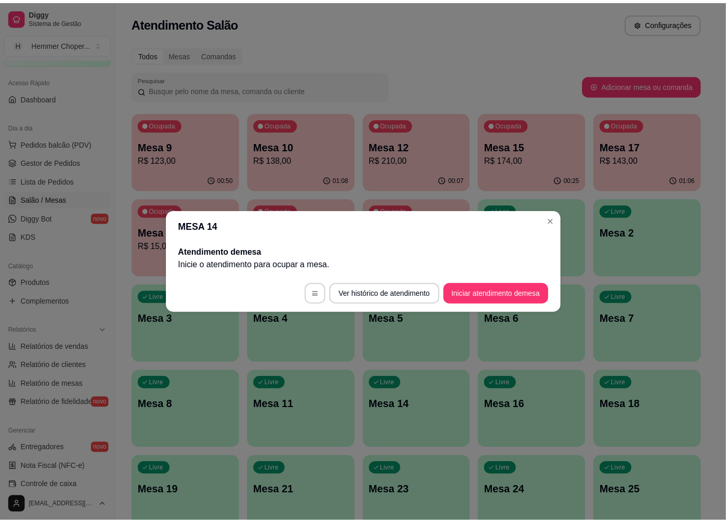
scroll to position [0, 0]
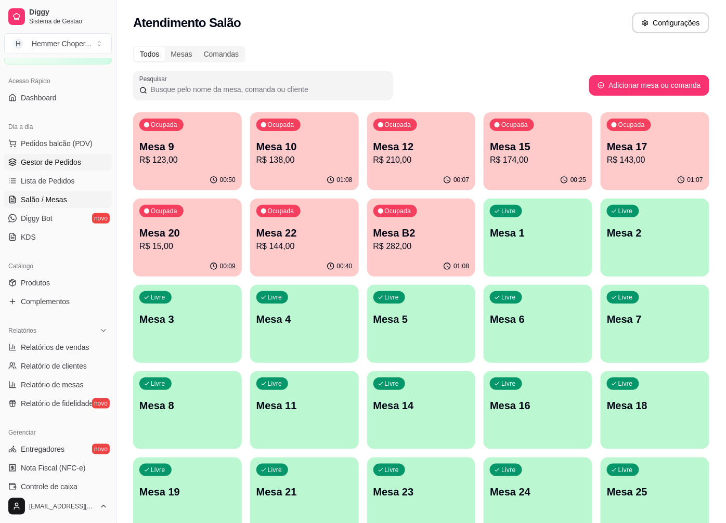
click at [63, 165] on span "Gestor de Pedidos" at bounding box center [51, 162] width 60 height 10
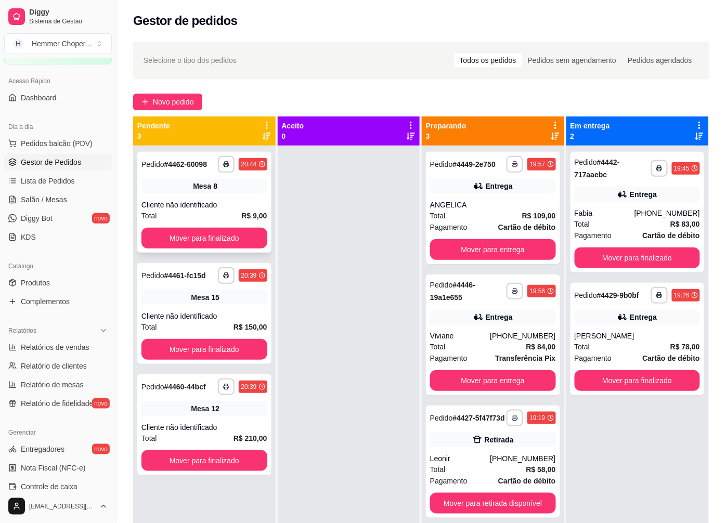
click at [228, 202] on div "Cliente não identificado" at bounding box center [204, 205] width 126 height 10
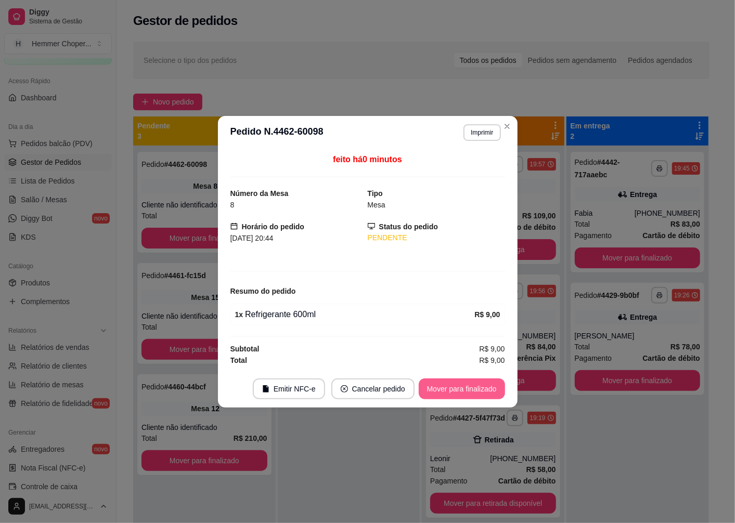
click at [427, 383] on button "Mover para finalizado" at bounding box center [462, 389] width 86 height 21
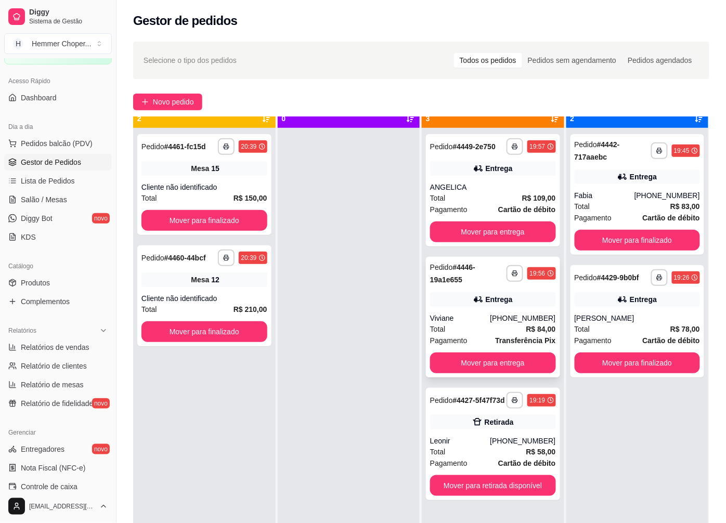
scroll to position [29, 0]
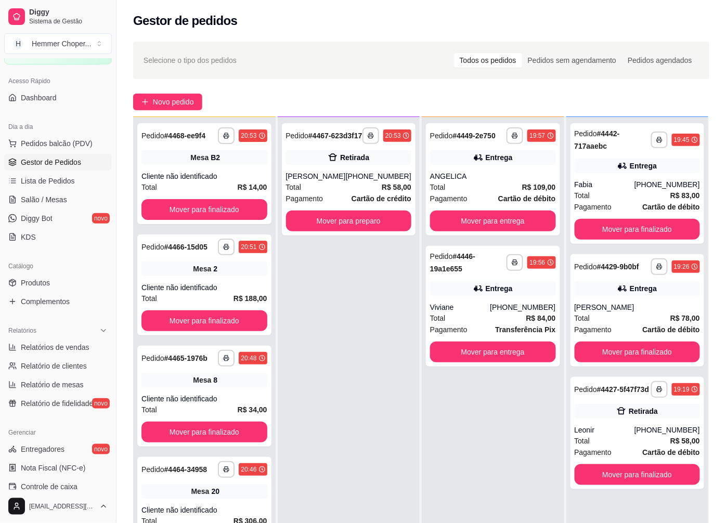
drag, startPoint x: 503, startPoint y: 110, endPoint x: 329, endPoint y: 328, distance: 279.1
click at [345, 354] on div "**********" at bounding box center [349, 378] width 142 height 523
click at [207, 281] on div "**********" at bounding box center [204, 285] width 134 height 101
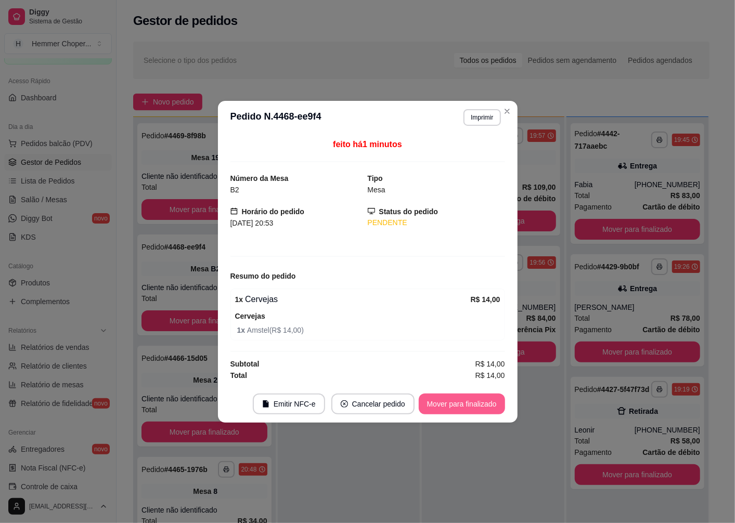
click at [476, 404] on button "Mover para finalizado" at bounding box center [462, 404] width 86 height 21
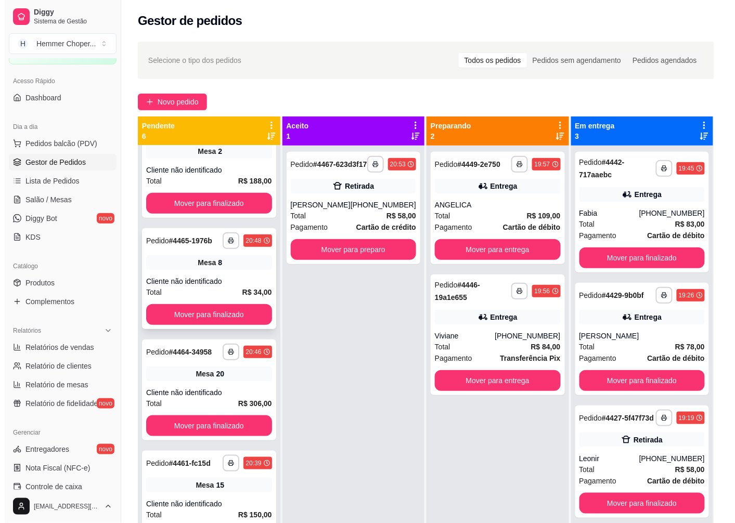
scroll to position [163, 0]
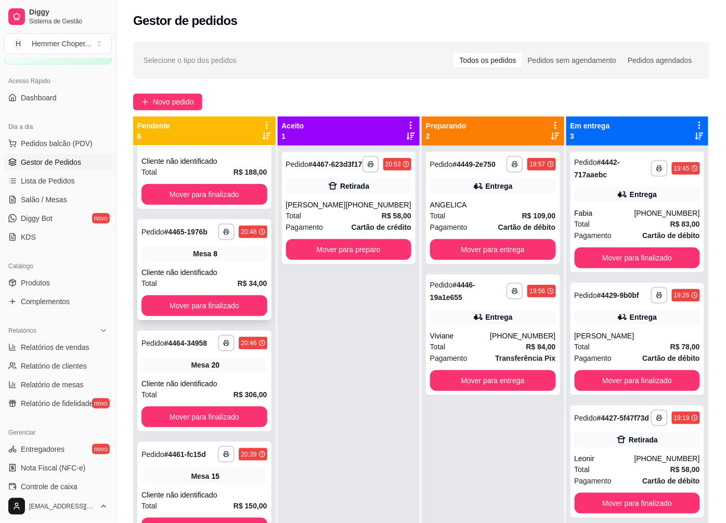
click at [204, 267] on div "Cliente não identificado" at bounding box center [204, 272] width 126 height 10
click at [219, 372] on div "**********" at bounding box center [204, 381] width 134 height 101
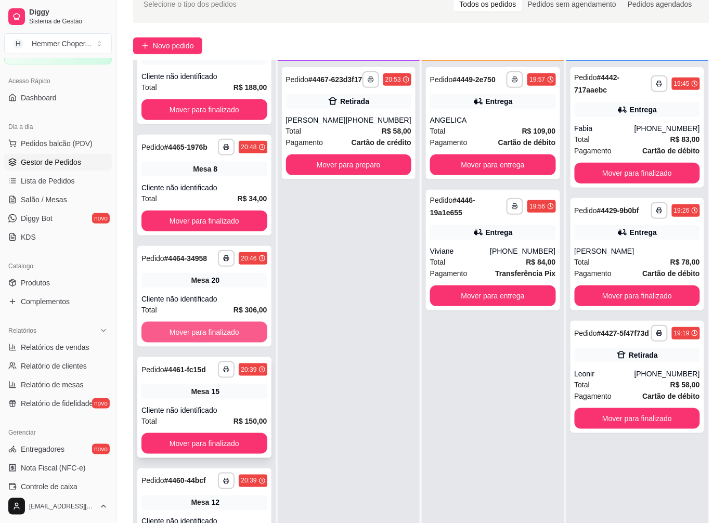
scroll to position [58, 0]
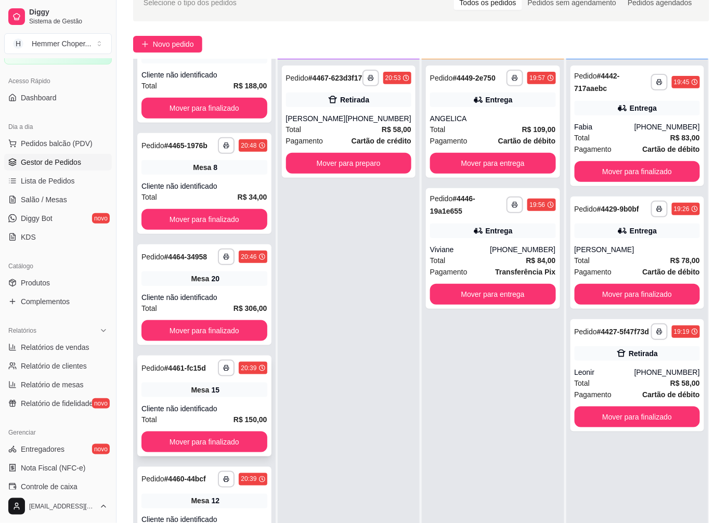
click at [212, 410] on div "Cliente não identificado" at bounding box center [204, 409] width 126 height 10
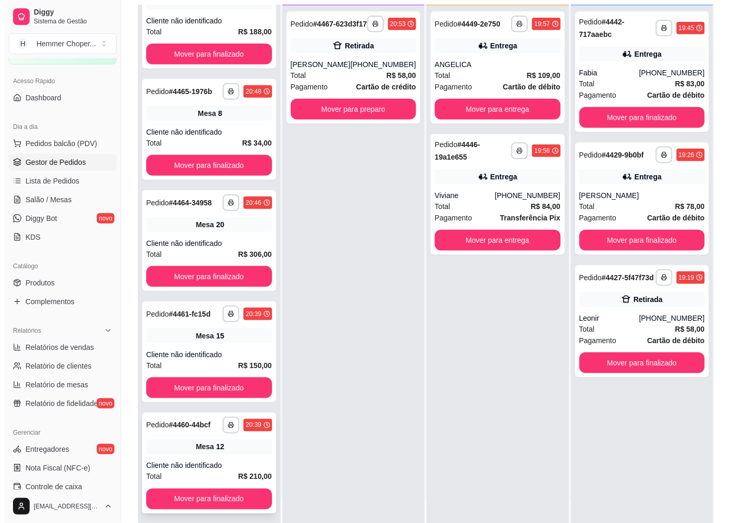
scroll to position [159, 0]
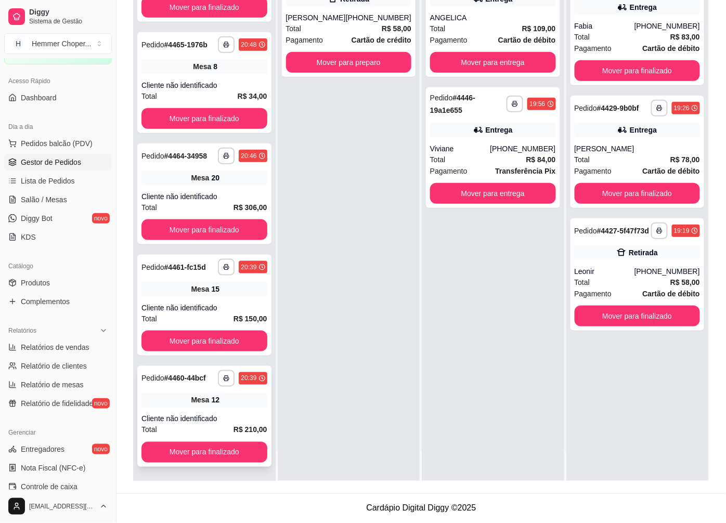
click at [217, 414] on div "Cliente não identificado" at bounding box center [204, 419] width 126 height 10
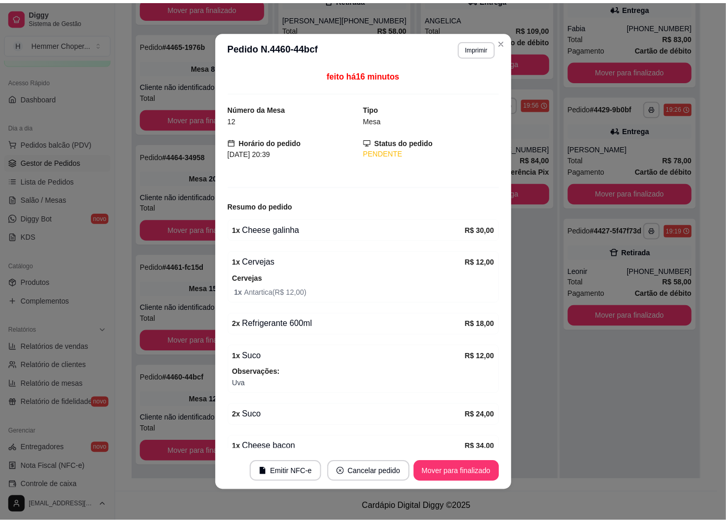
scroll to position [167, 0]
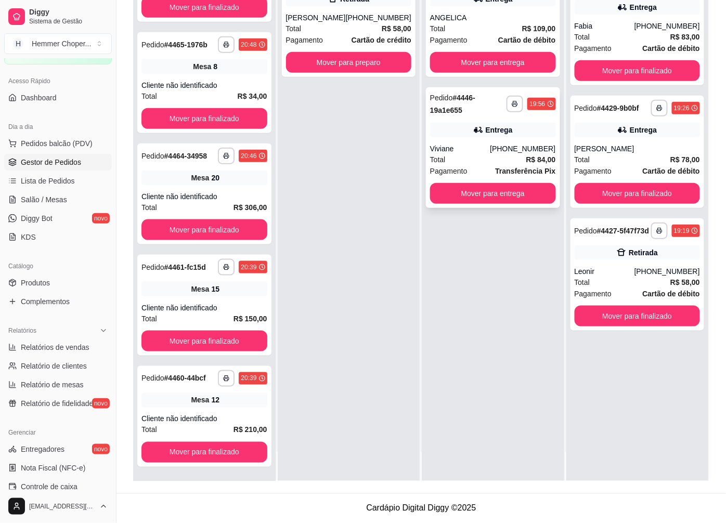
click at [487, 162] on div "Total R$ 84,00" at bounding box center [493, 159] width 126 height 11
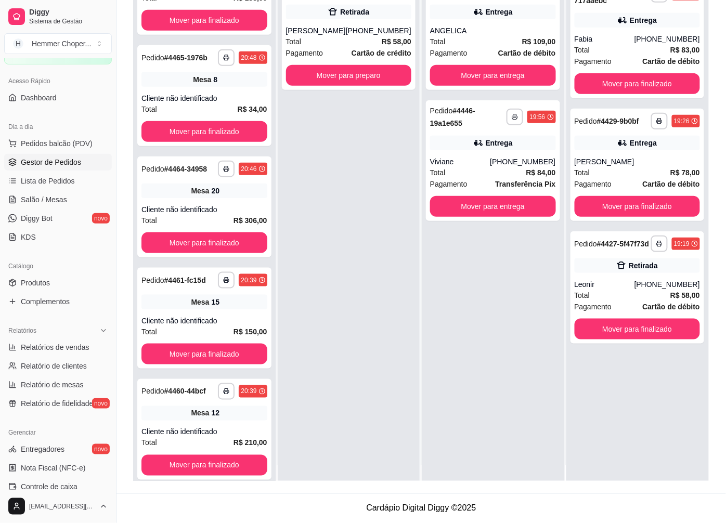
scroll to position [0, 0]
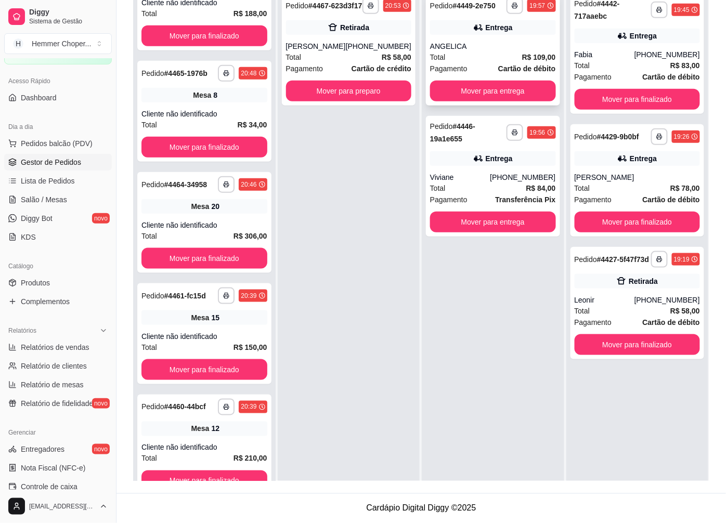
click at [482, 63] on div "Pagamento Cartão de débito" at bounding box center [493, 68] width 126 height 11
click at [460, 36] on div "**********" at bounding box center [493, 49] width 134 height 112
click at [485, 166] on div "**********" at bounding box center [493, 176] width 134 height 121
click at [486, 219] on button "Mover para entrega" at bounding box center [493, 222] width 126 height 21
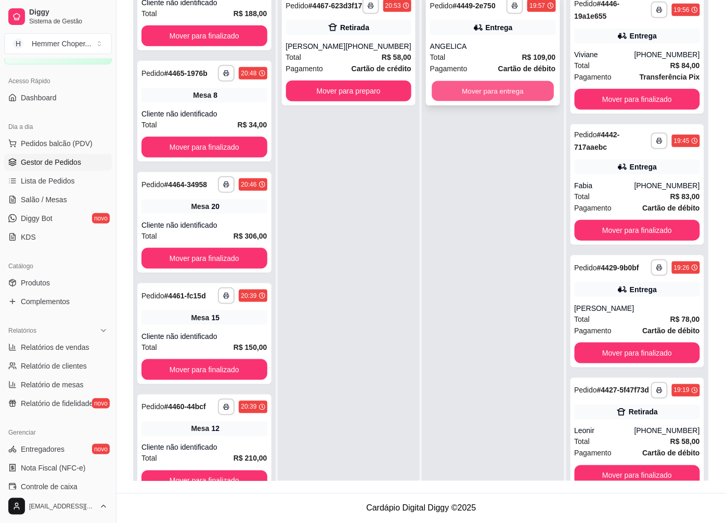
click at [476, 92] on button "Mover para entrega" at bounding box center [493, 91] width 122 height 20
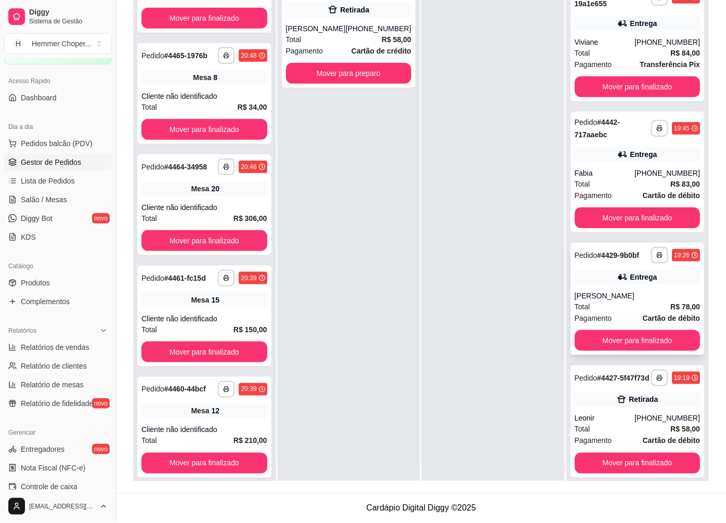
scroll to position [29, 0]
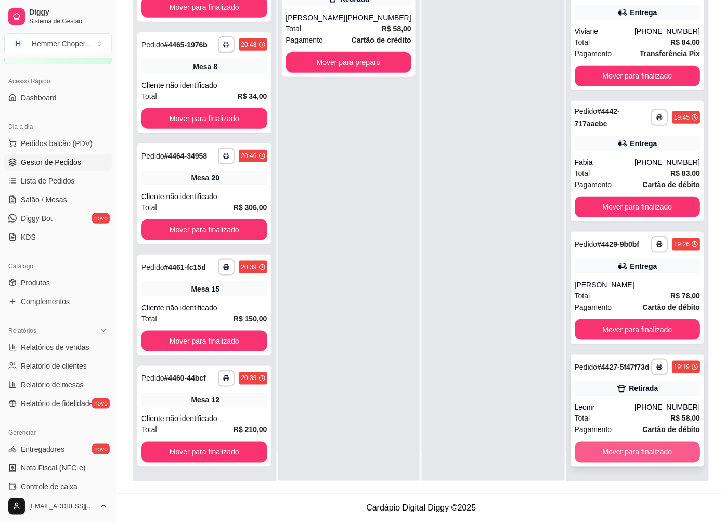
click at [614, 456] on button "Mover para finalizado" at bounding box center [638, 452] width 126 height 21
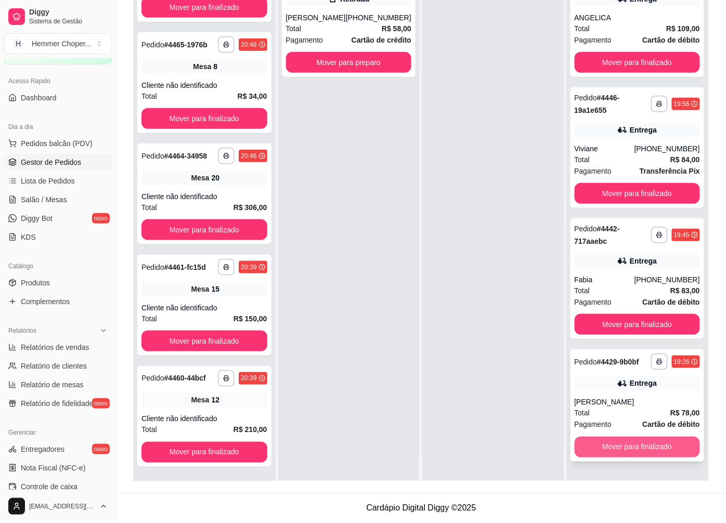
click at [626, 458] on button "Mover para finalizado" at bounding box center [638, 447] width 126 height 21
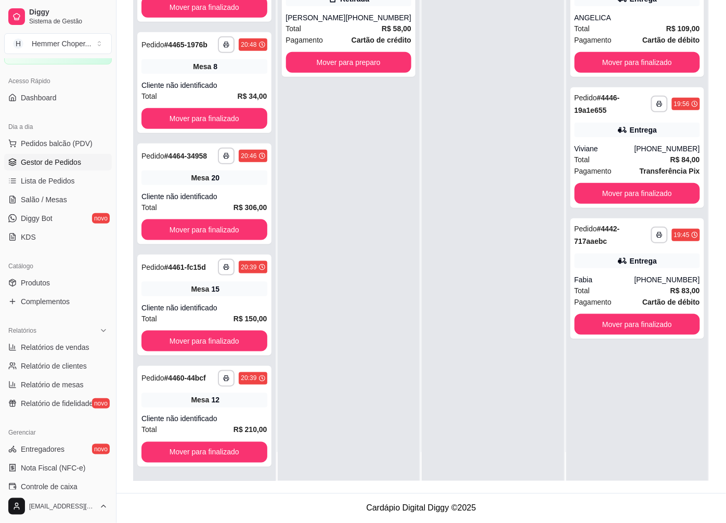
scroll to position [0, 0]
click at [607, 328] on button "Mover para finalizado" at bounding box center [637, 325] width 122 height 20
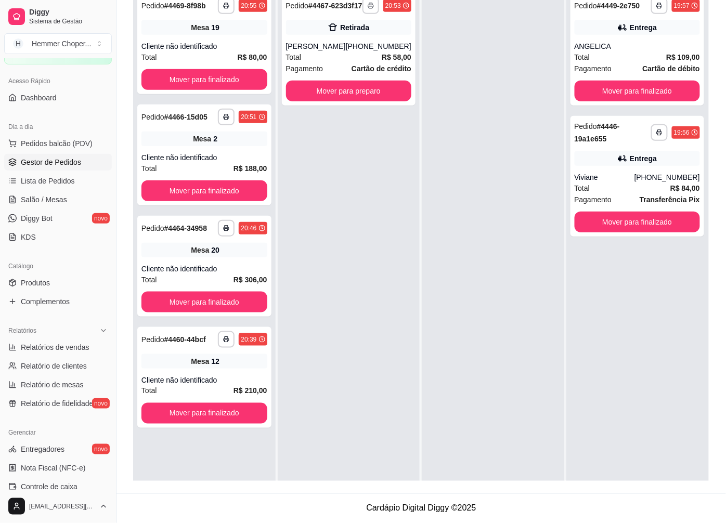
scroll to position [101, 0]
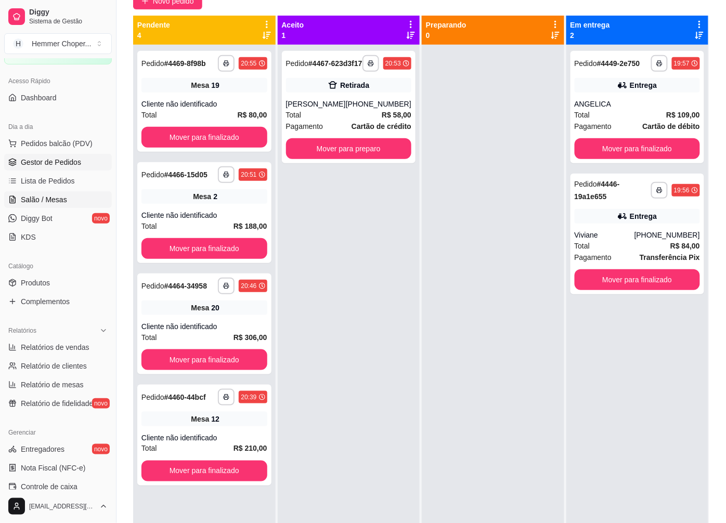
click at [60, 204] on span "Salão / Mesas" at bounding box center [44, 199] width 46 height 10
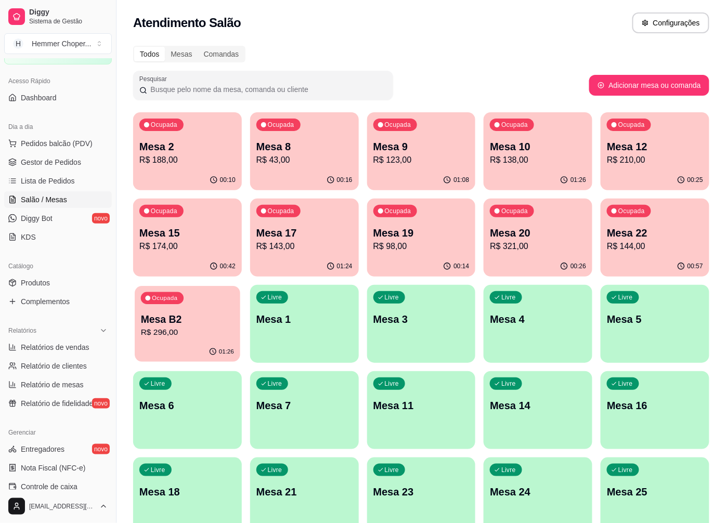
click at [203, 317] on p "Mesa B2" at bounding box center [187, 320] width 93 height 14
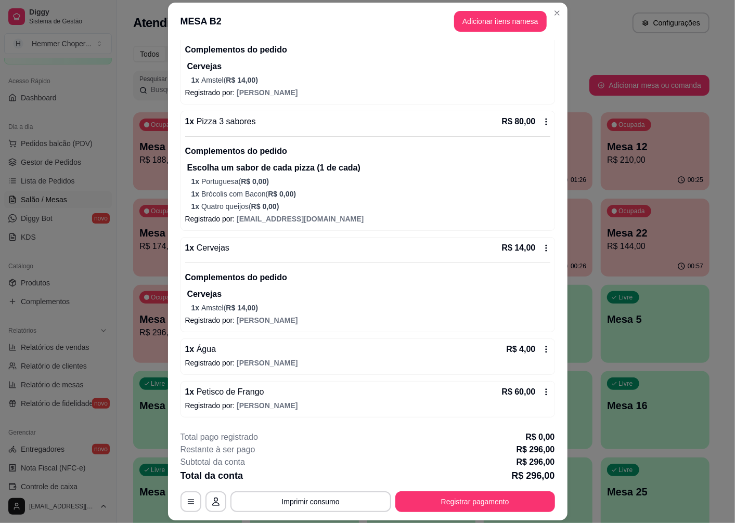
scroll to position [173, 0]
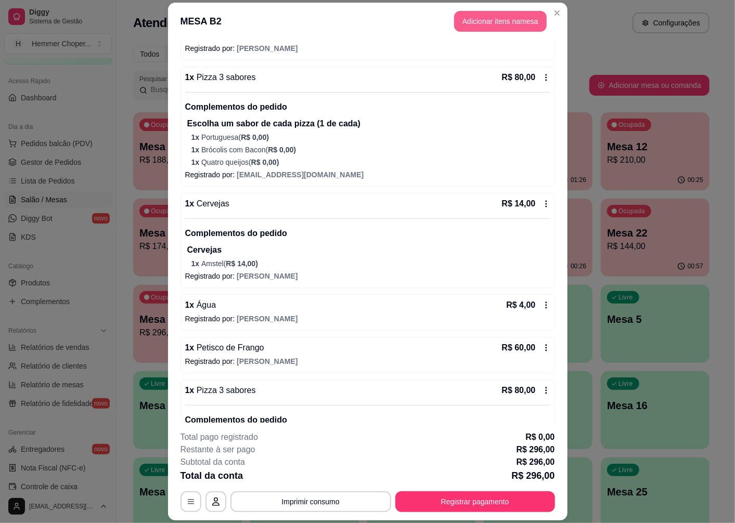
click at [464, 23] on button "Adicionar itens na mesa" at bounding box center [500, 21] width 93 height 21
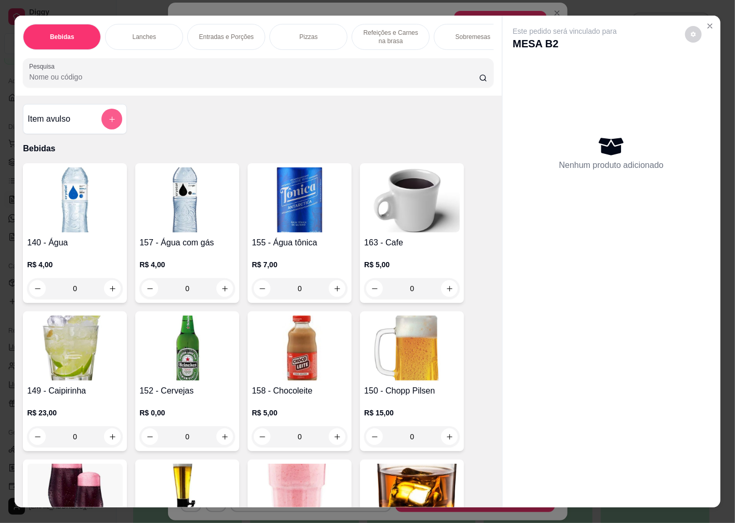
click at [109, 119] on button "add-separate-item" at bounding box center [111, 119] width 21 height 21
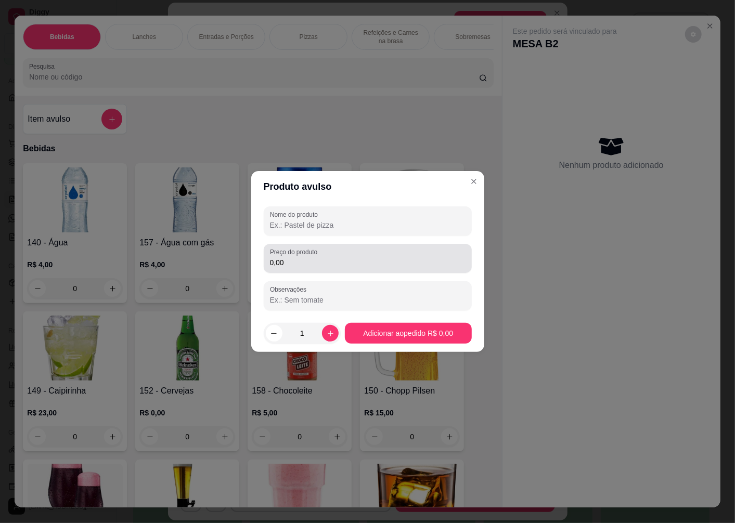
click at [309, 259] on input "0,00" at bounding box center [368, 262] width 196 height 10
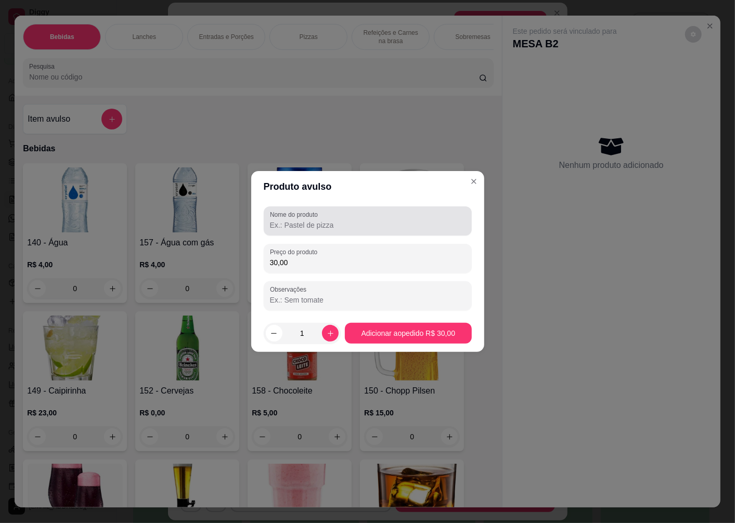
type input "30,00"
click at [310, 224] on input "Nome do produto" at bounding box center [368, 225] width 196 height 10
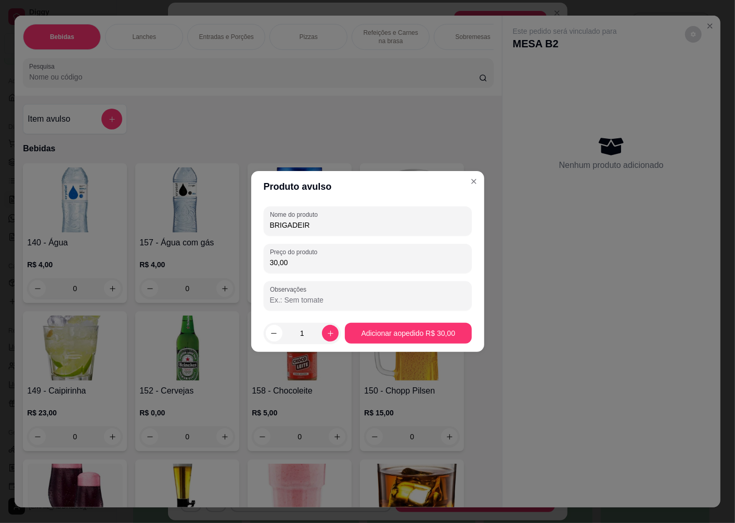
type input "BRIGADEIRO"
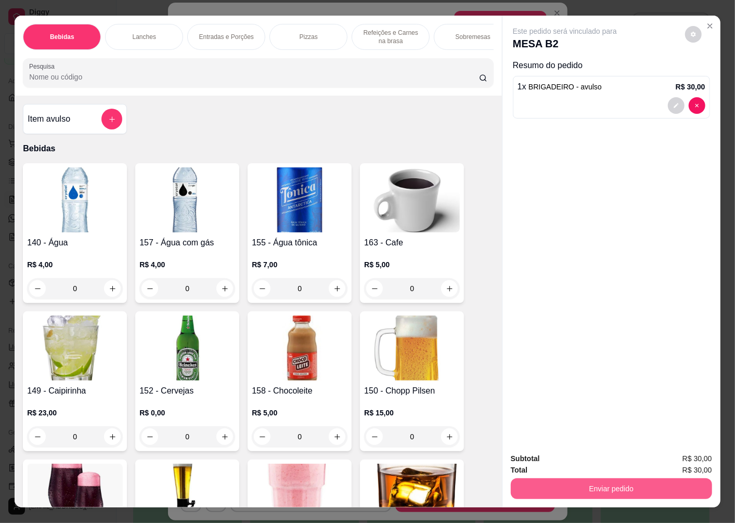
click at [564, 489] on button "Enviar pedido" at bounding box center [611, 488] width 201 height 21
click at [552, 464] on button "Não registrar e enviar pedido" at bounding box center [576, 458] width 105 height 19
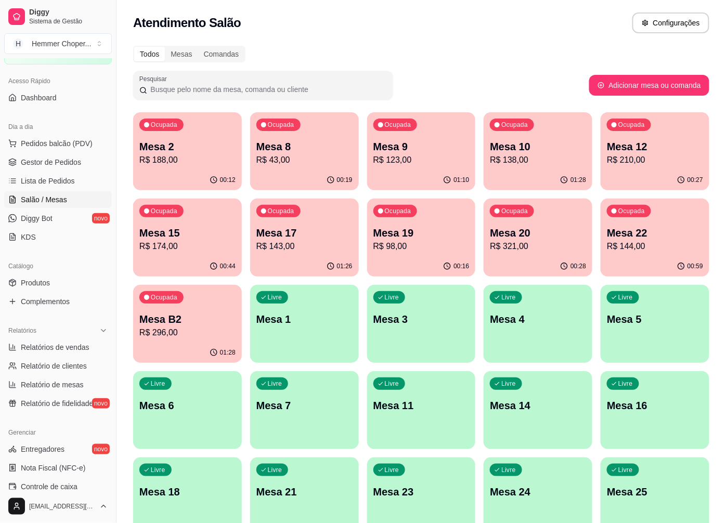
click at [651, 252] on div "Ocupada Mesa 22 R$ 144,00" at bounding box center [655, 228] width 109 height 58
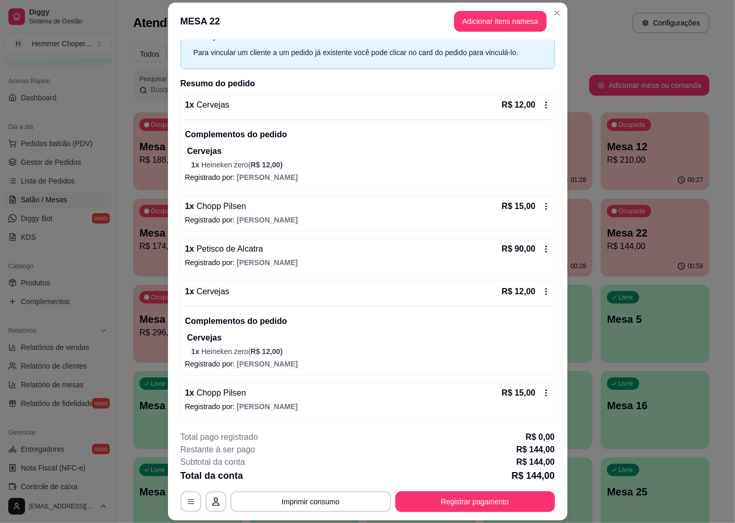
scroll to position [30, 0]
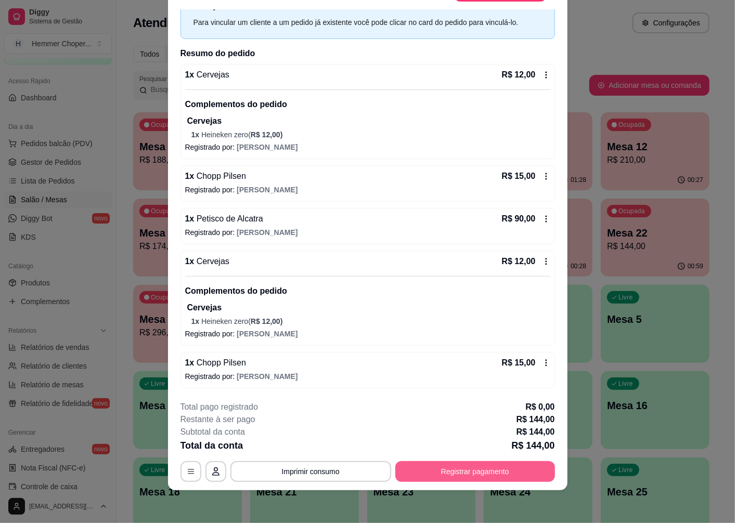
click at [477, 476] on button "Registrar pagamento" at bounding box center [475, 471] width 160 height 21
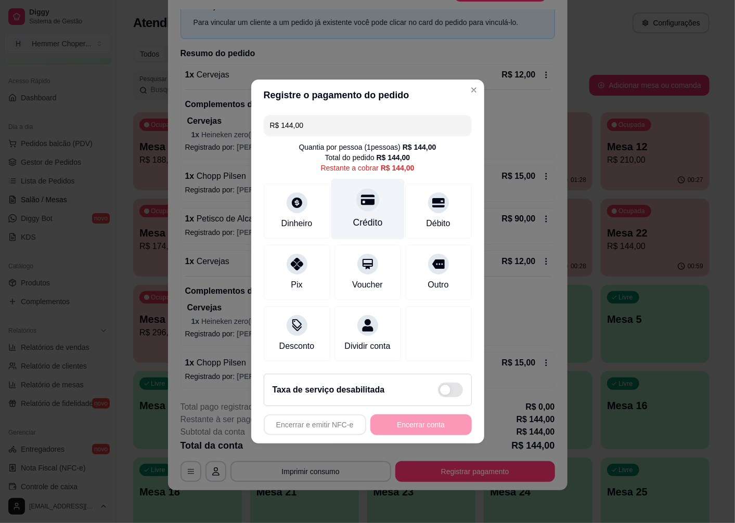
click at [362, 200] on icon at bounding box center [367, 200] width 14 height 14
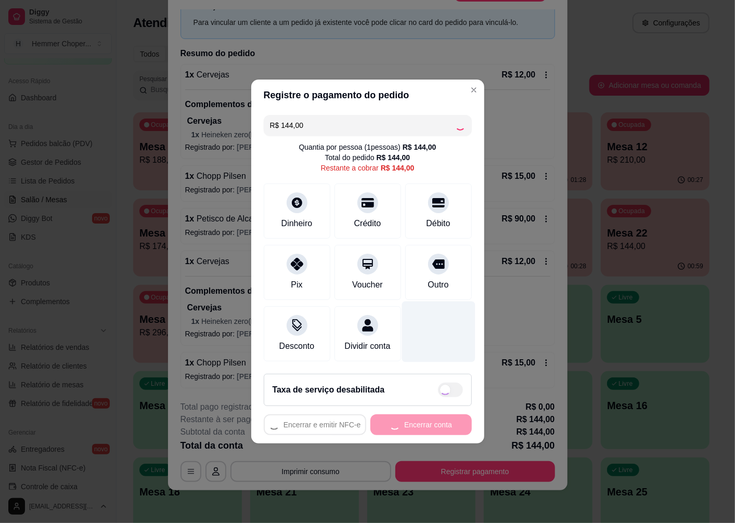
type input "R$ 0,00"
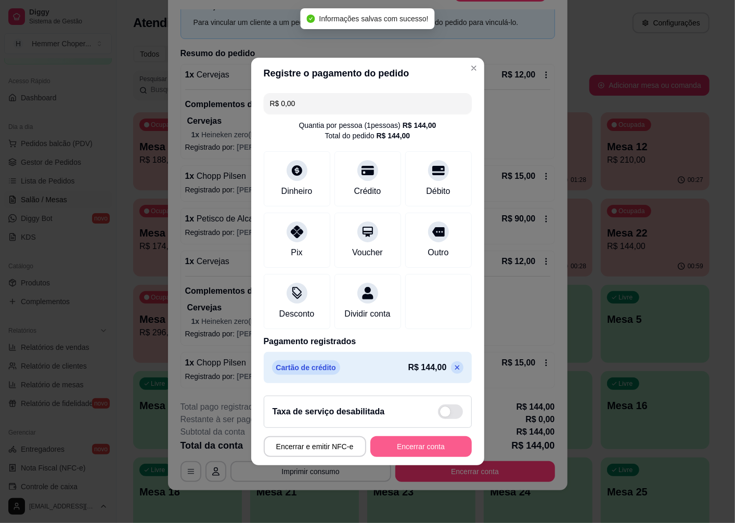
click at [420, 450] on button "Encerrar conta" at bounding box center [420, 446] width 101 height 21
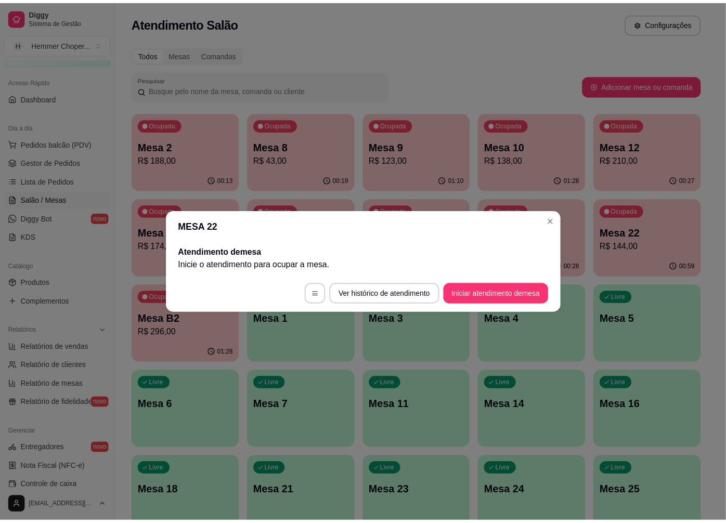
scroll to position [0, 0]
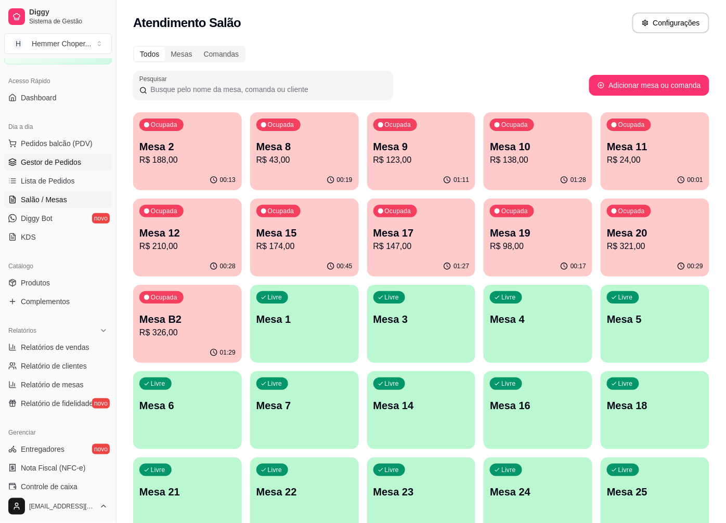
click at [33, 161] on span "Gestor de Pedidos" at bounding box center [51, 162] width 60 height 10
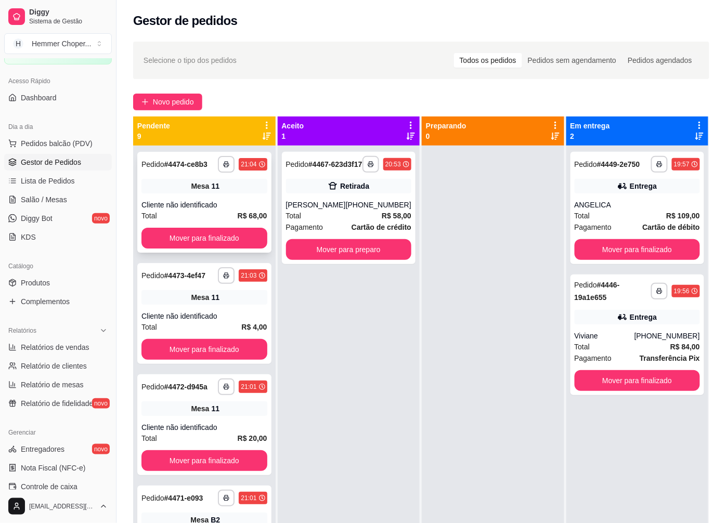
click at [206, 210] on div "Cliente não identificado" at bounding box center [204, 205] width 126 height 10
click at [212, 303] on div "11" at bounding box center [215, 297] width 8 height 10
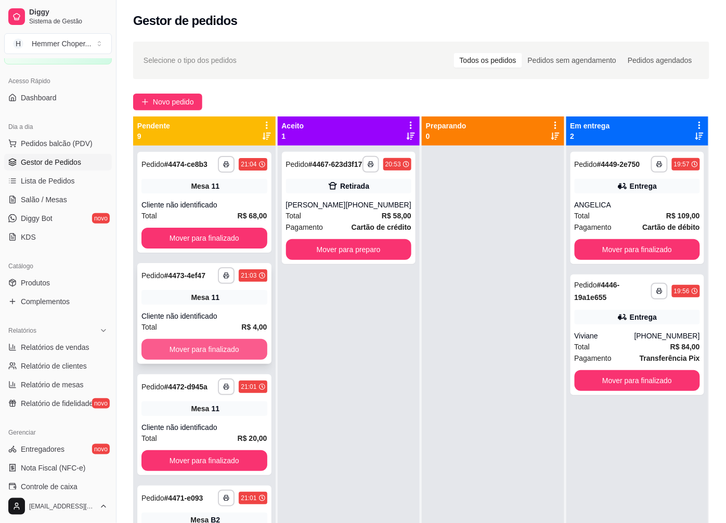
click at [199, 352] on button "Mover para finalizado" at bounding box center [204, 349] width 126 height 21
click at [205, 321] on div "Cliente não identificado" at bounding box center [204, 316] width 126 height 10
click at [203, 355] on button "Mover para finalizado" at bounding box center [204, 349] width 126 height 21
click at [204, 360] on button "Mover para finalizado" at bounding box center [204, 349] width 126 height 21
click at [203, 321] on div "Cliente não identificado" at bounding box center [204, 316] width 126 height 10
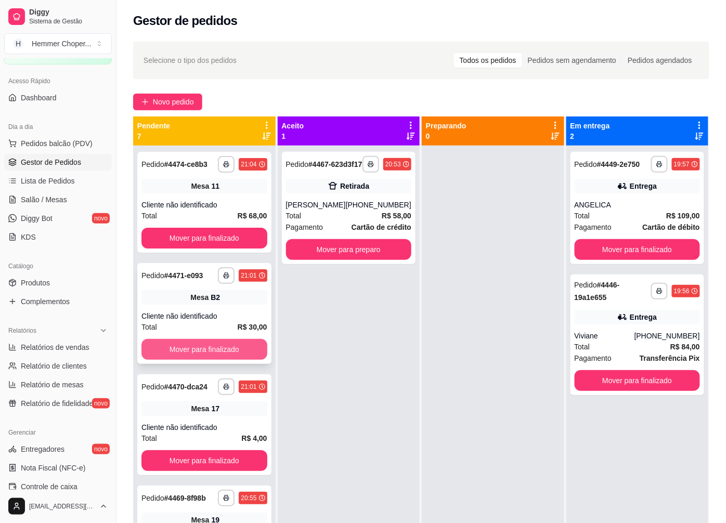
click at [199, 356] on button "Mover para finalizado" at bounding box center [204, 349] width 126 height 21
click at [204, 321] on div "Cliente não identificado" at bounding box center [204, 316] width 126 height 10
click at [201, 354] on button "Mover para finalizado" at bounding box center [204, 349] width 126 height 21
click at [203, 333] on div "Total R$ 80,00" at bounding box center [204, 326] width 126 height 11
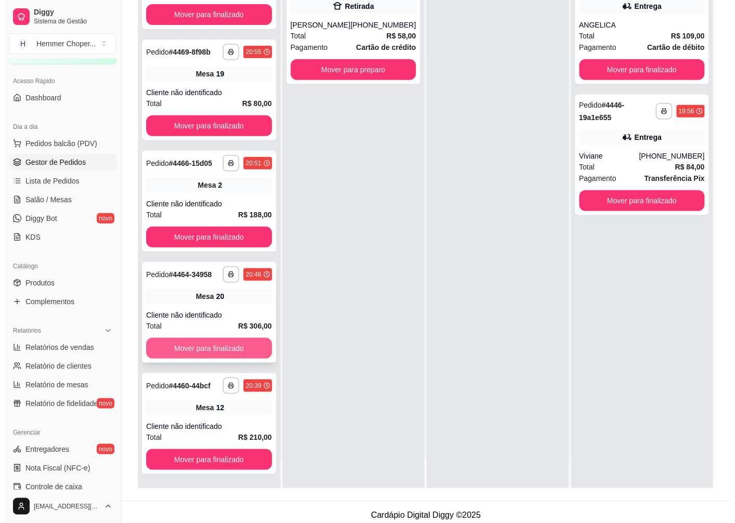
scroll to position [159, 0]
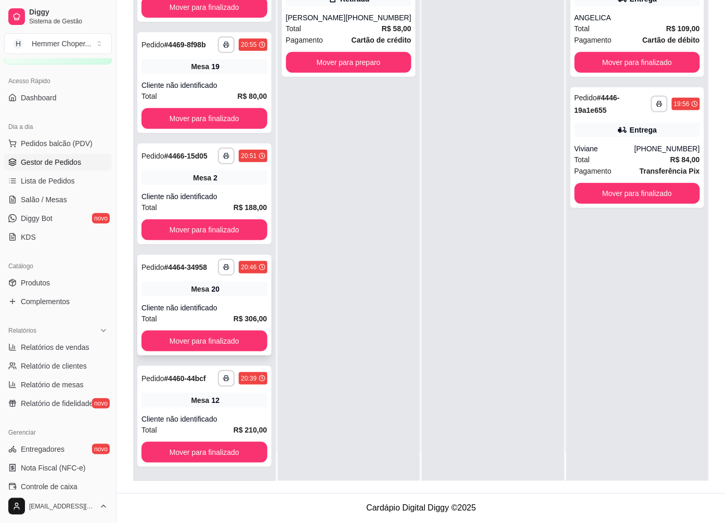
click at [213, 316] on div "Total R$ 306,00" at bounding box center [204, 318] width 126 height 11
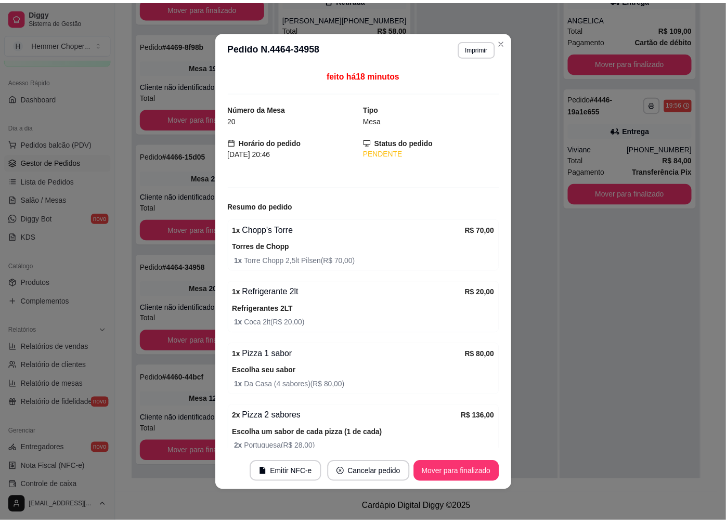
scroll to position [63, 0]
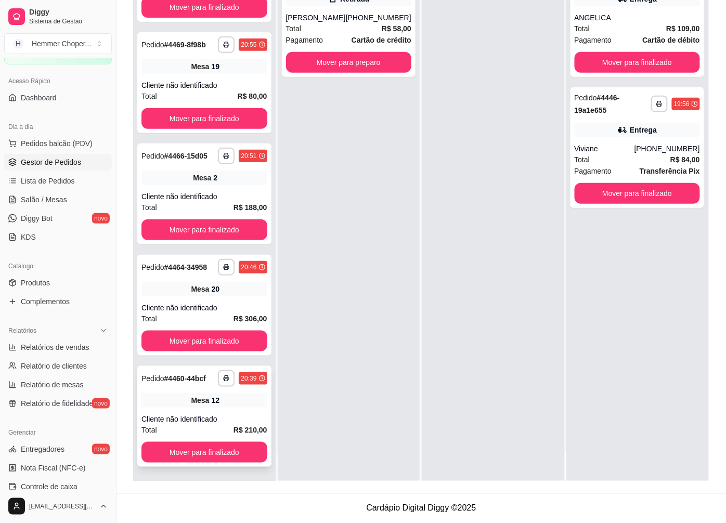
click at [194, 409] on div "**********" at bounding box center [204, 416] width 134 height 101
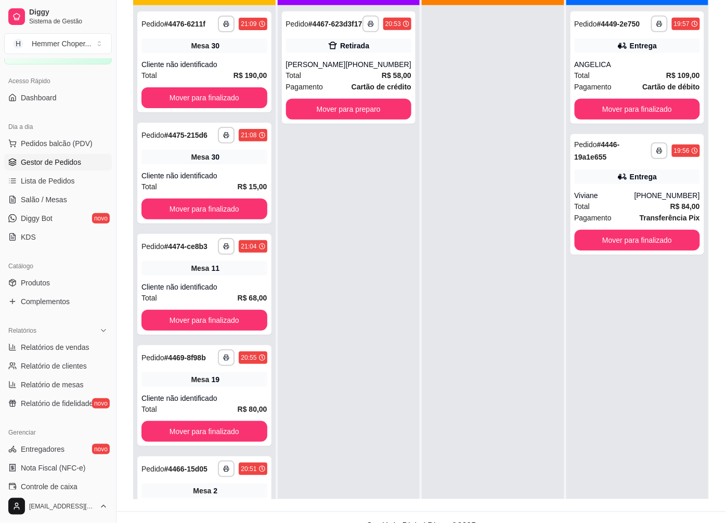
scroll to position [101, 0]
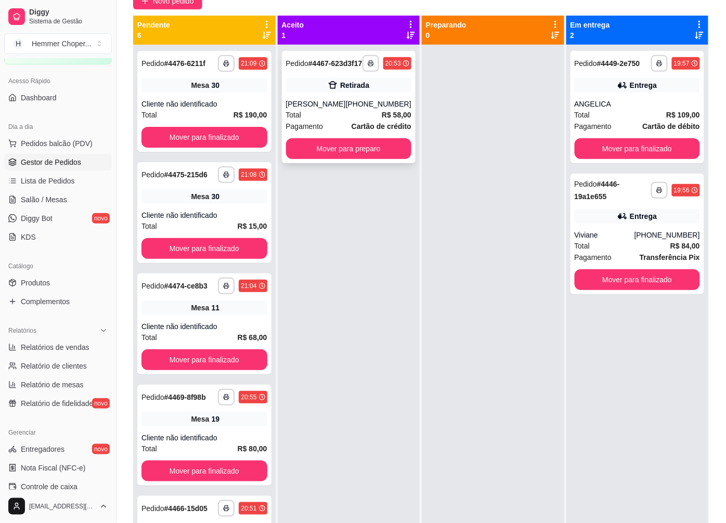
click at [337, 109] on div "[PERSON_NAME]" at bounding box center [316, 104] width 60 height 10
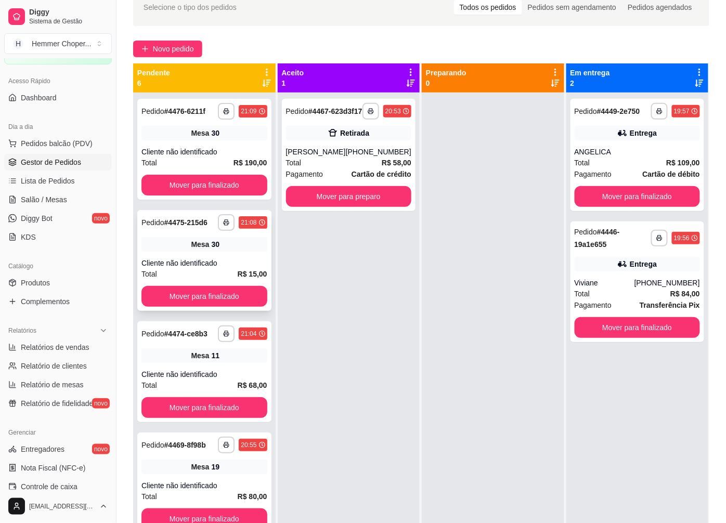
scroll to position [43, 0]
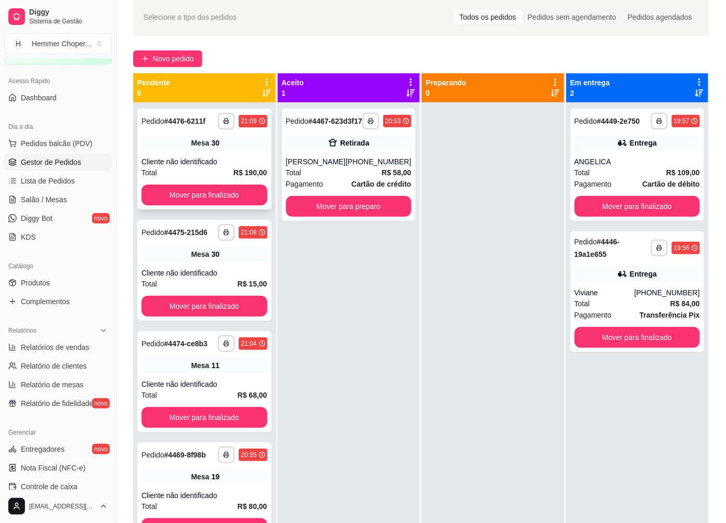
click at [195, 155] on div "**********" at bounding box center [204, 159] width 134 height 101
click at [210, 267] on div "**********" at bounding box center [204, 270] width 134 height 101
click at [200, 303] on button "Mover para finalizado" at bounding box center [205, 306] width 122 height 20
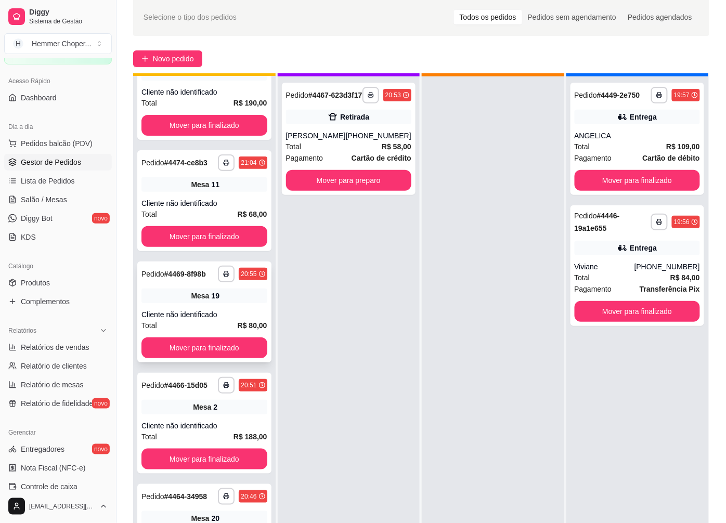
scroll to position [29, 0]
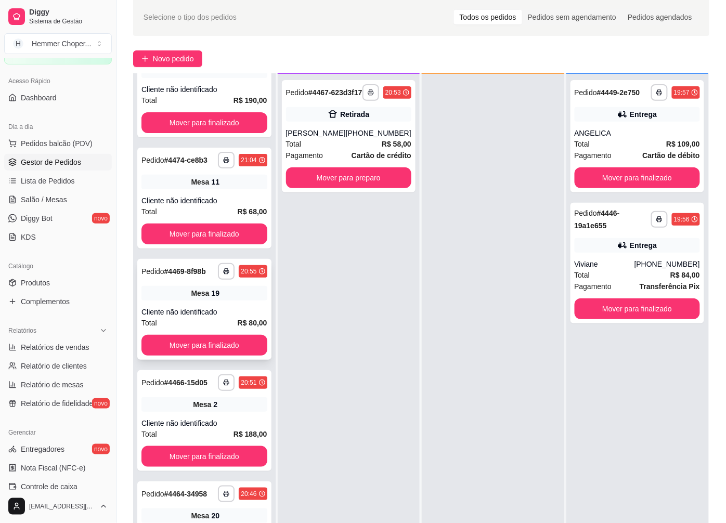
click at [209, 307] on div "Cliente não identificado" at bounding box center [204, 312] width 126 height 10
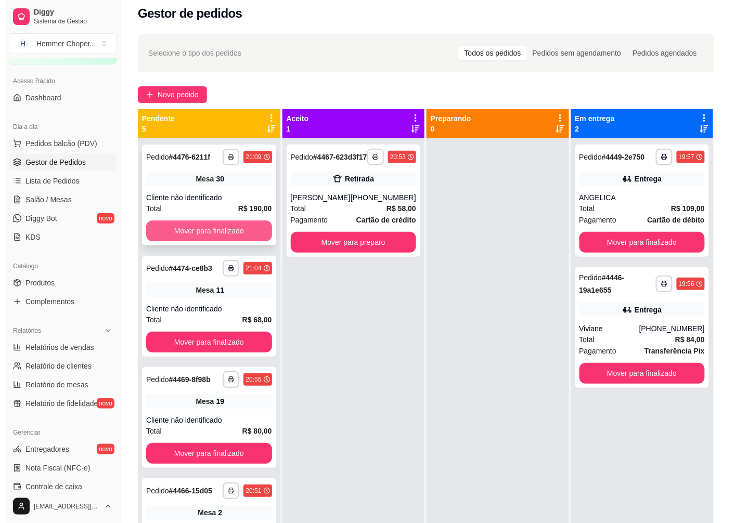
scroll to position [0, 0]
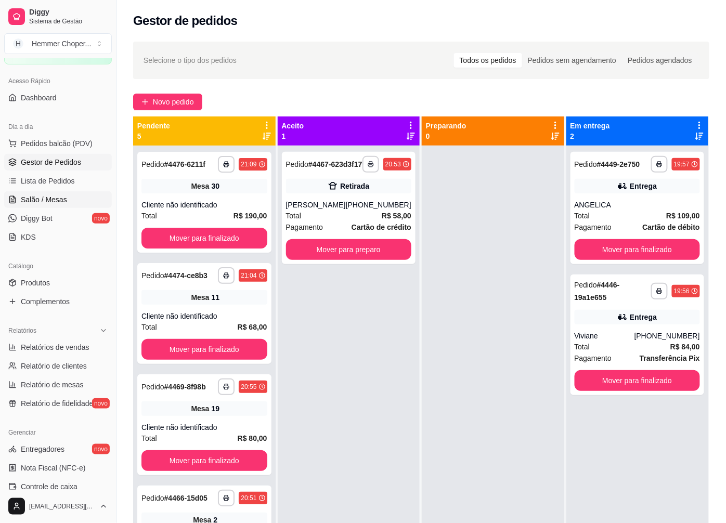
click at [33, 197] on span "Salão / Mesas" at bounding box center [44, 199] width 46 height 10
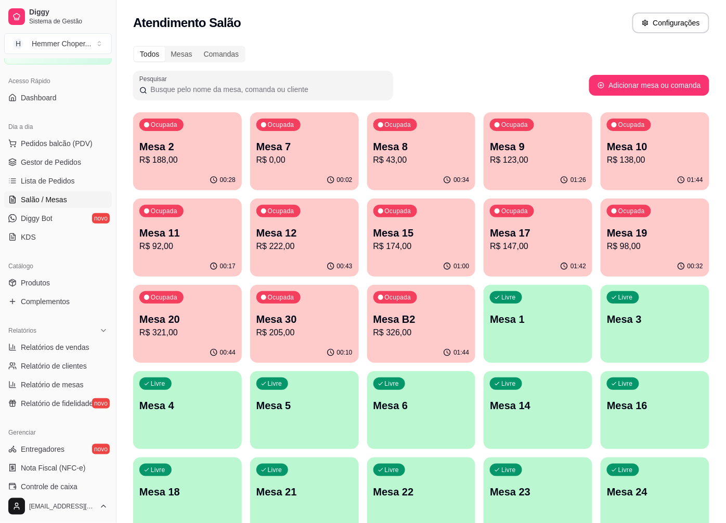
click at [433, 329] on p "R$ 326,00" at bounding box center [421, 333] width 96 height 12
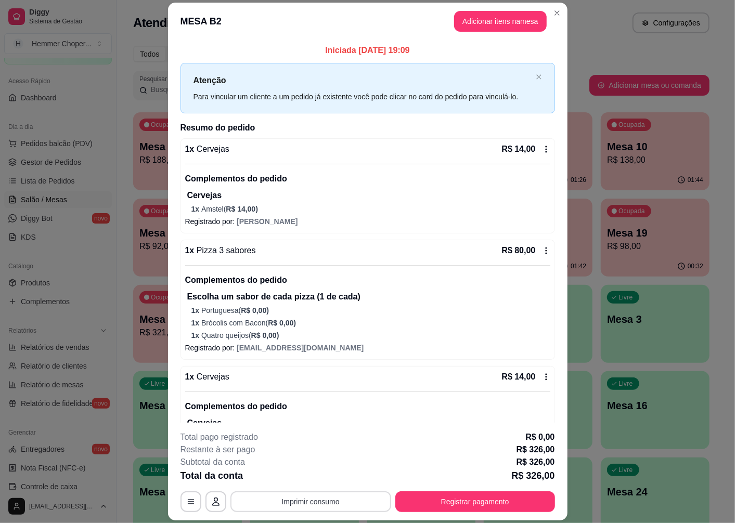
click at [308, 505] on button "Imprimir consumo" at bounding box center [310, 501] width 161 height 21
click at [301, 479] on button "Cozinha" at bounding box center [309, 478] width 73 height 16
click at [468, 504] on button "Registrar pagamento" at bounding box center [474, 502] width 155 height 20
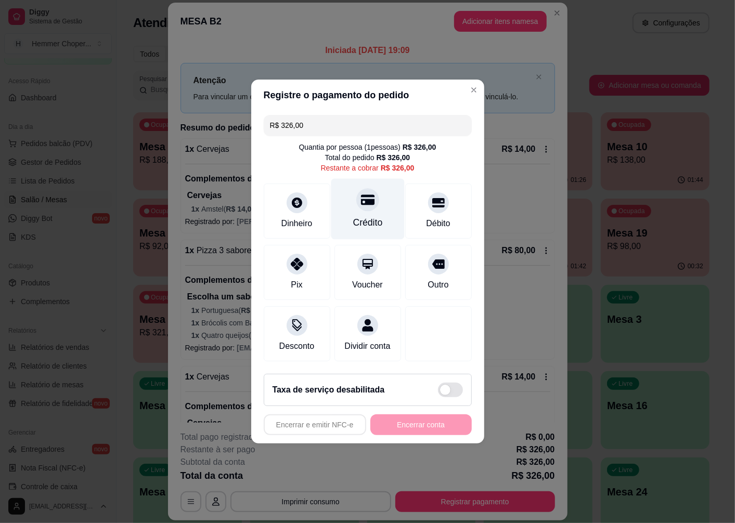
click at [360, 201] on div at bounding box center [367, 199] width 23 height 23
type input "R$ 0,00"
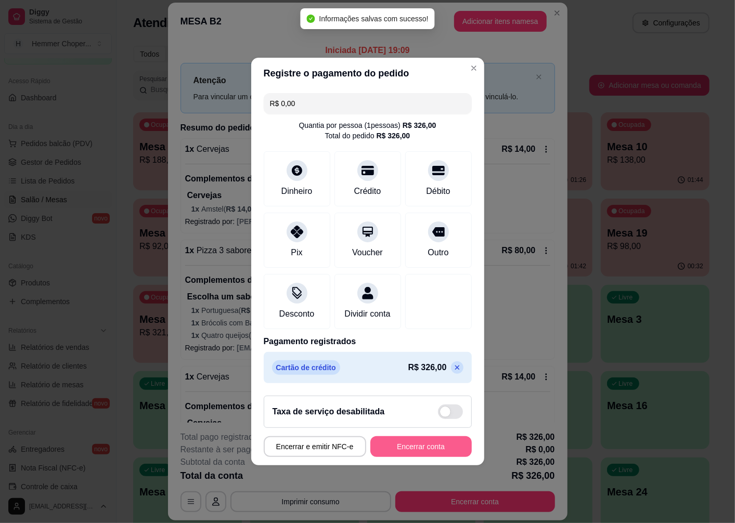
click at [434, 457] on button "Encerrar conta" at bounding box center [420, 446] width 101 height 21
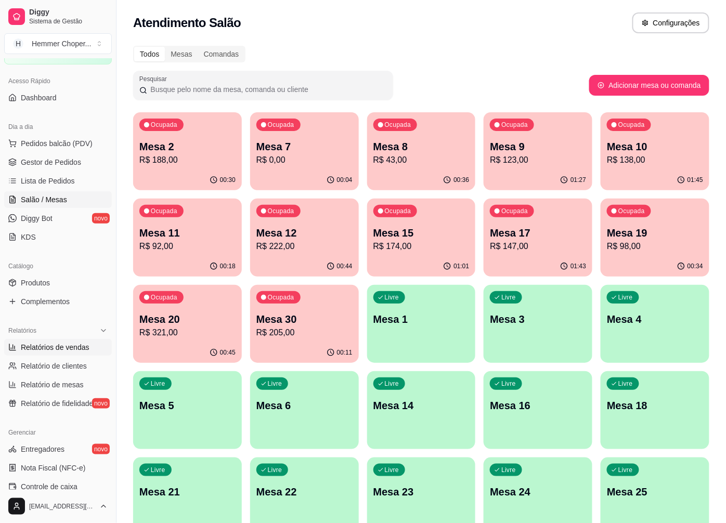
click at [59, 347] on span "Relatórios de vendas" at bounding box center [55, 347] width 69 height 10
select select "ALL"
select select "0"
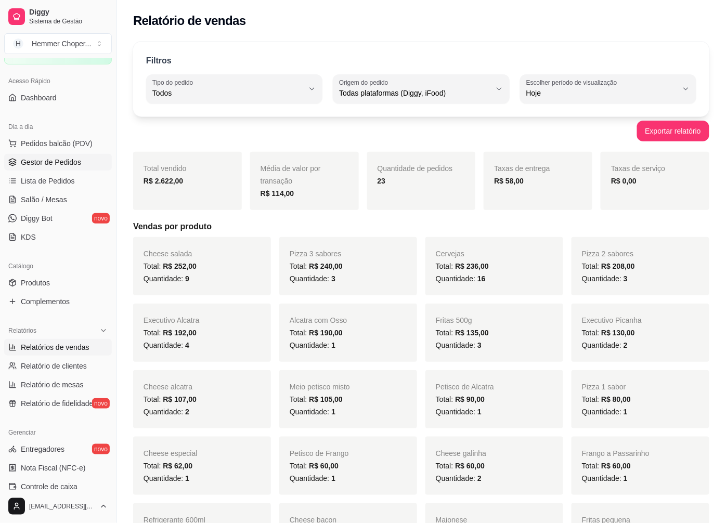
click at [62, 162] on span "Gestor de Pedidos" at bounding box center [51, 162] width 60 height 10
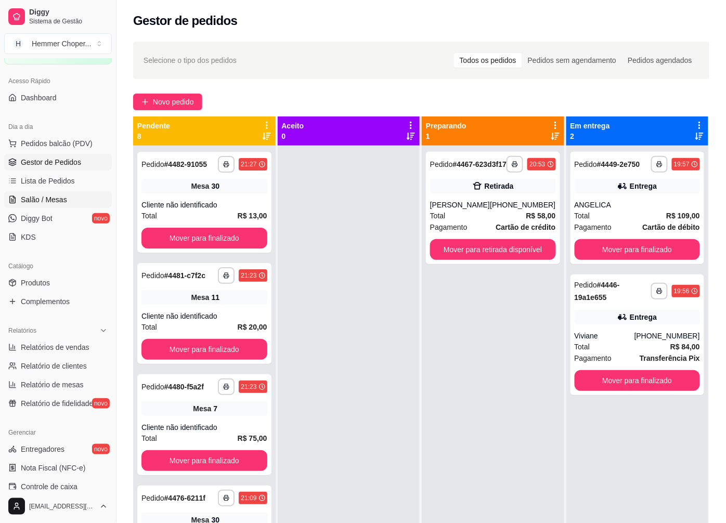
click at [55, 198] on span "Salão / Mesas" at bounding box center [44, 199] width 46 height 10
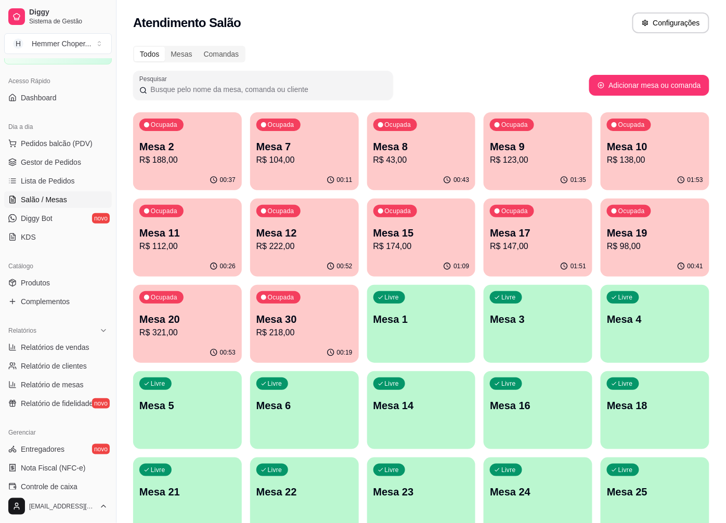
click at [540, 245] on p "R$ 147,00" at bounding box center [538, 246] width 96 height 12
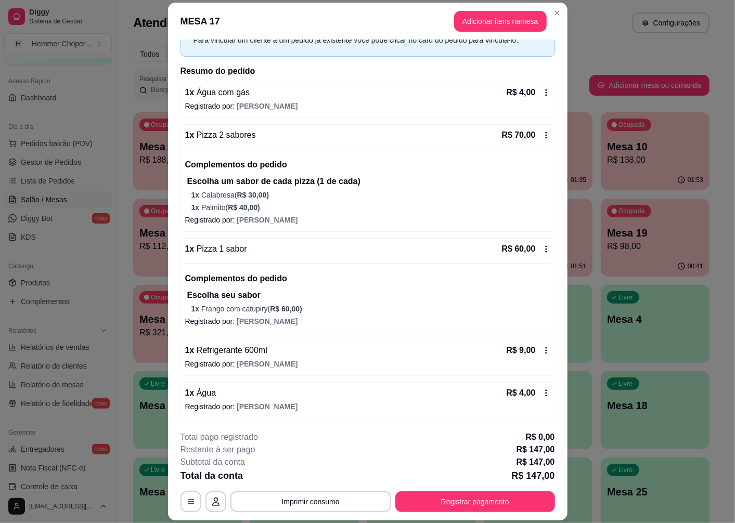
scroll to position [30, 0]
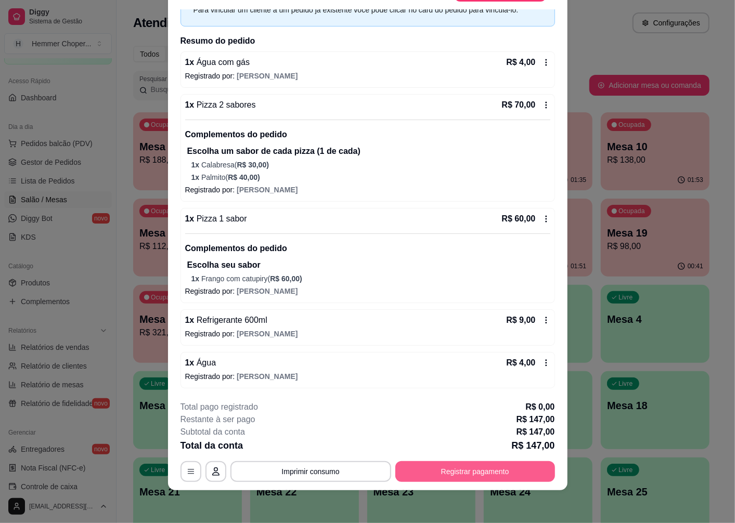
click at [458, 470] on button "Registrar pagamento" at bounding box center [475, 471] width 160 height 21
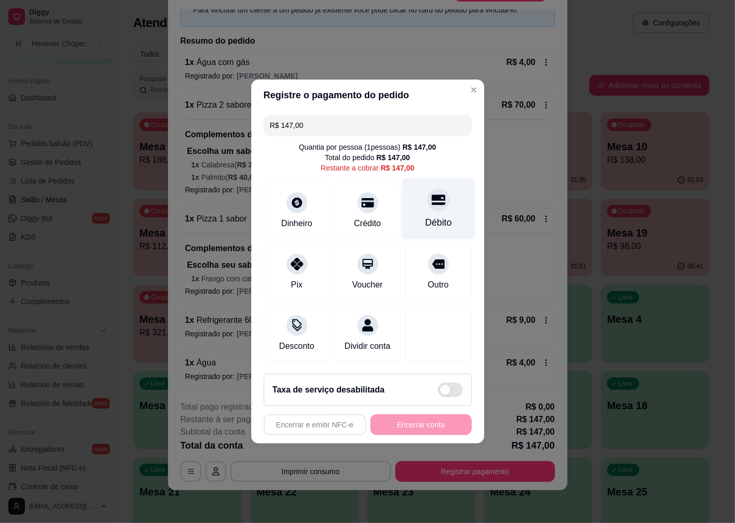
click at [430, 205] on div "Débito" at bounding box center [437, 209] width 73 height 61
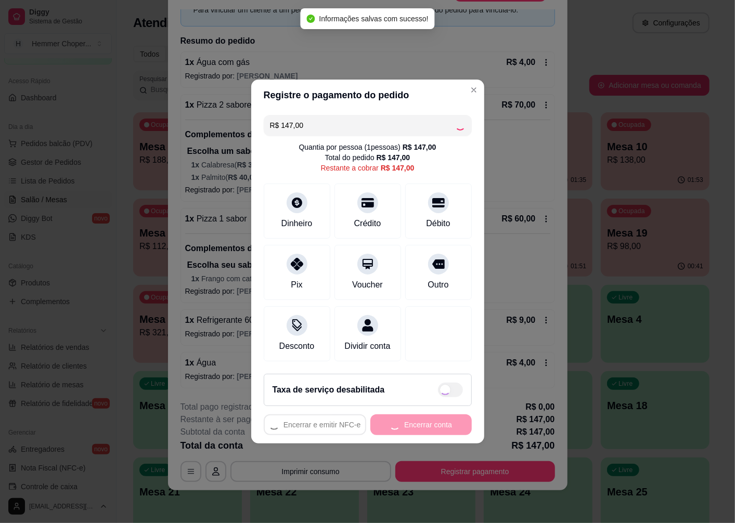
type input "R$ 0,00"
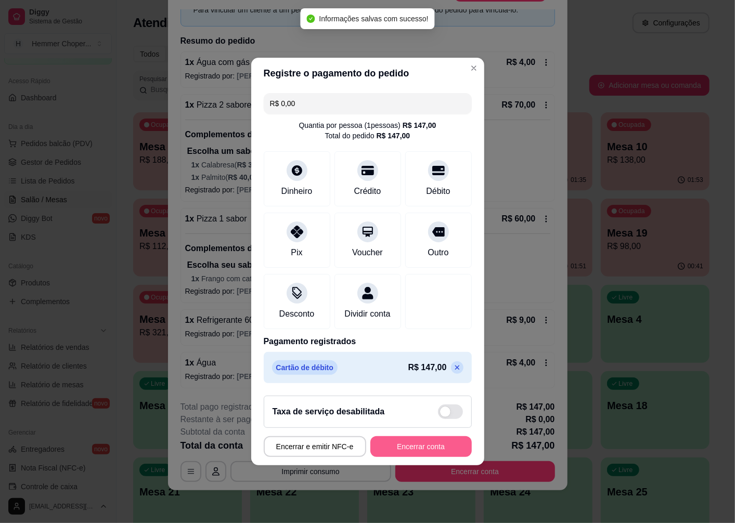
click at [427, 456] on button "Encerrar conta" at bounding box center [420, 446] width 101 height 21
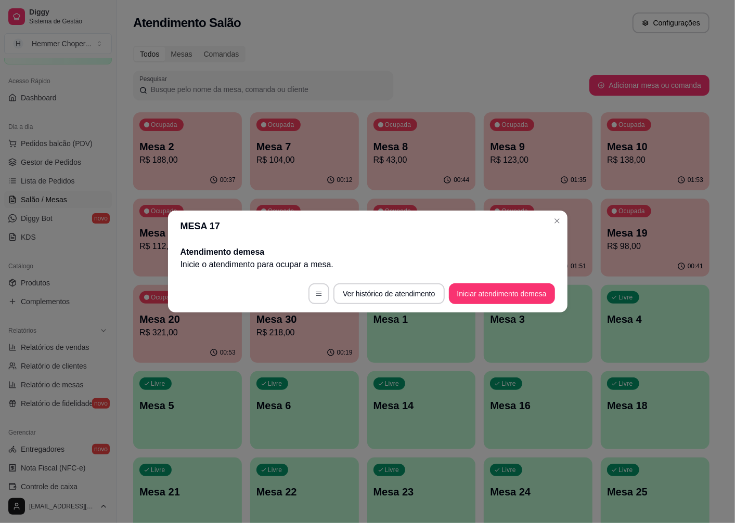
scroll to position [0, 0]
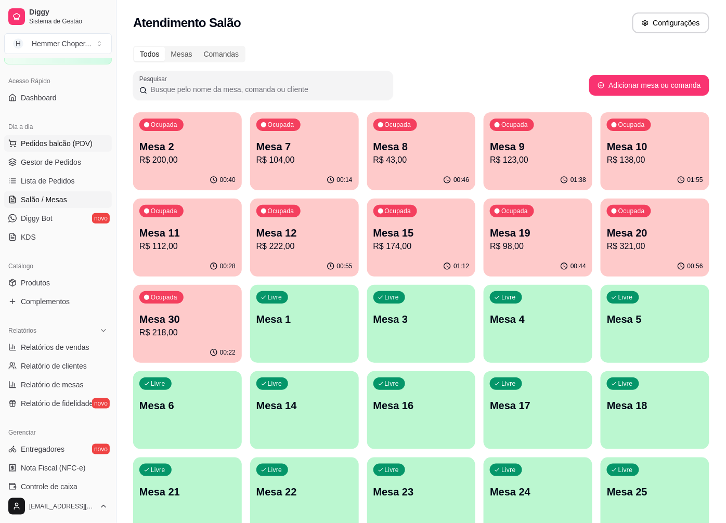
click at [56, 142] on span "Pedidos balcão (PDV)" at bounding box center [57, 143] width 72 height 10
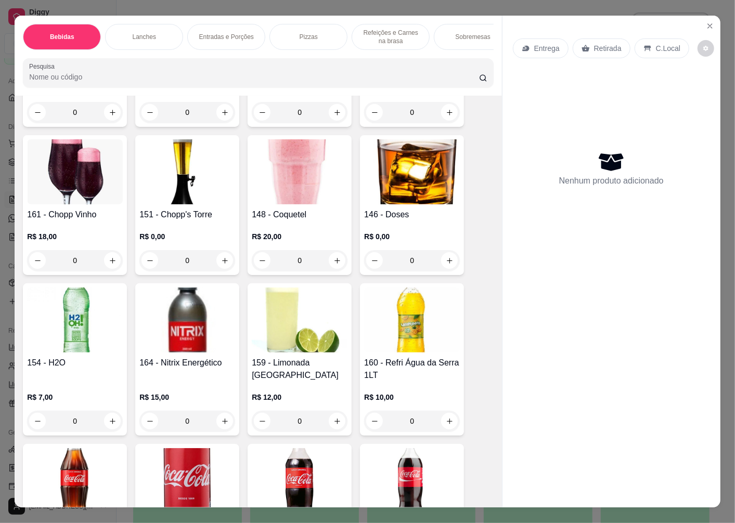
scroll to position [520, 0]
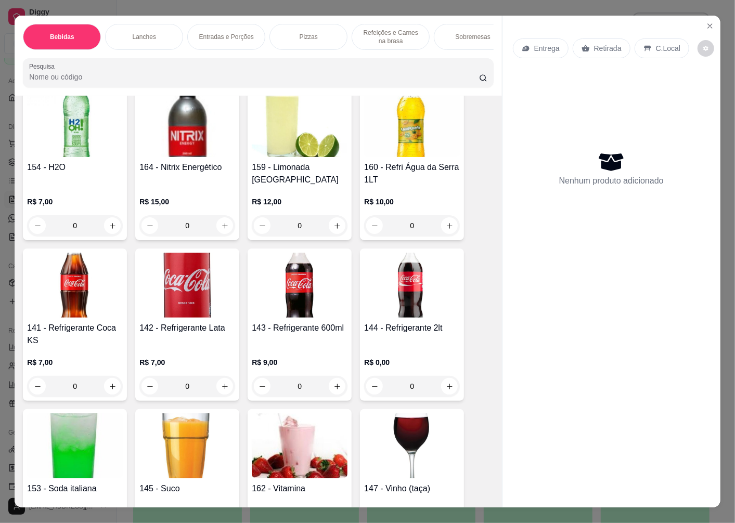
click at [305, 306] on img at bounding box center [300, 285] width 96 height 65
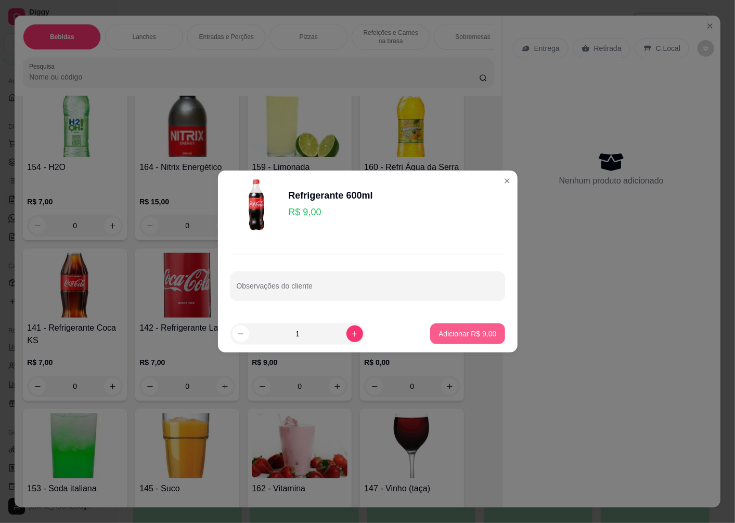
click at [449, 335] on p "Adicionar R$ 9,00" at bounding box center [467, 334] width 58 height 10
type input "1"
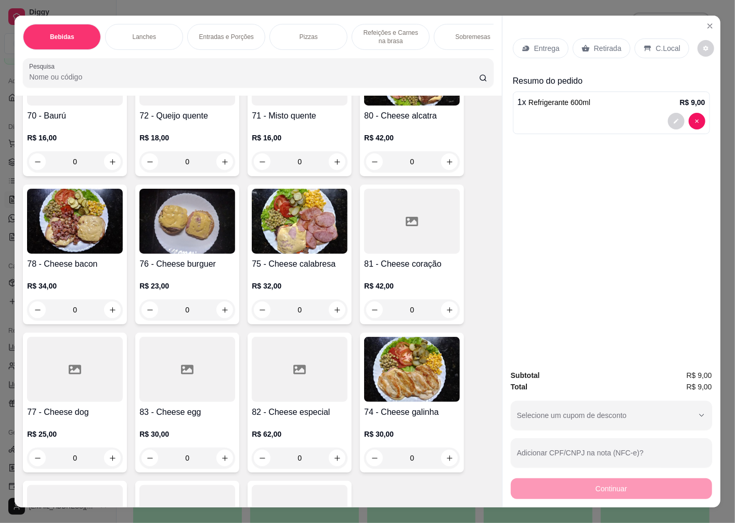
scroll to position [1560, 0]
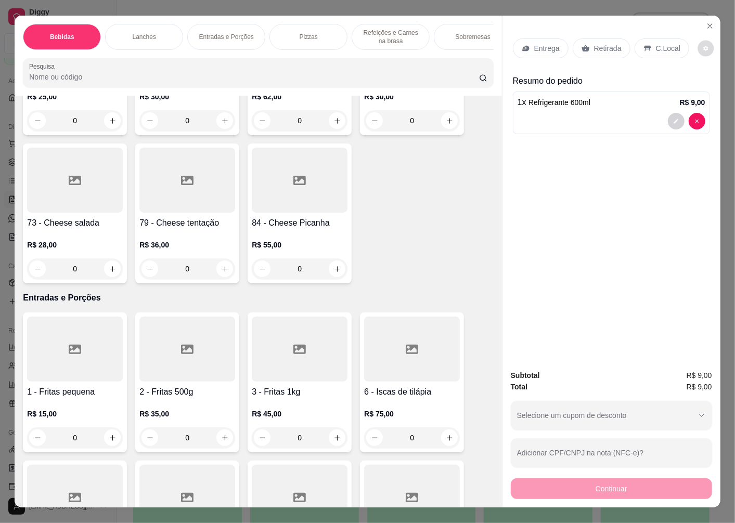
click at [703, 46] on icon "decrease-product-quantity" at bounding box center [705, 48] width 5 height 5
click at [600, 44] on p "Retirada" at bounding box center [608, 48] width 28 height 10
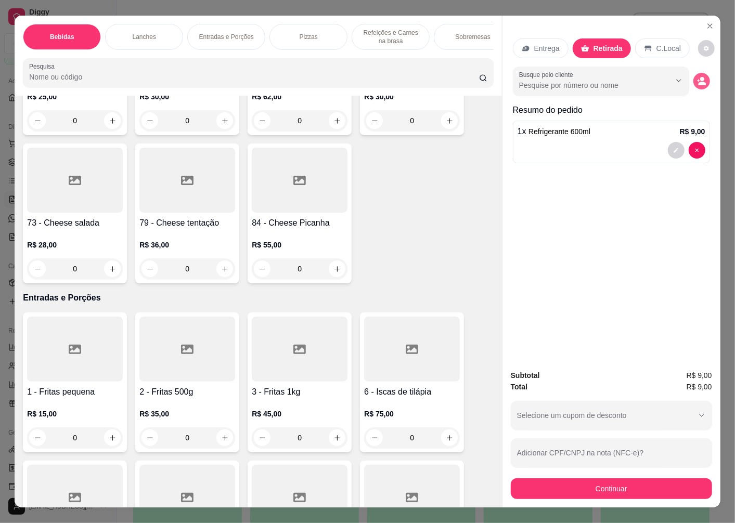
click at [702, 74] on button "decrease-product-quantity" at bounding box center [701, 81] width 17 height 17
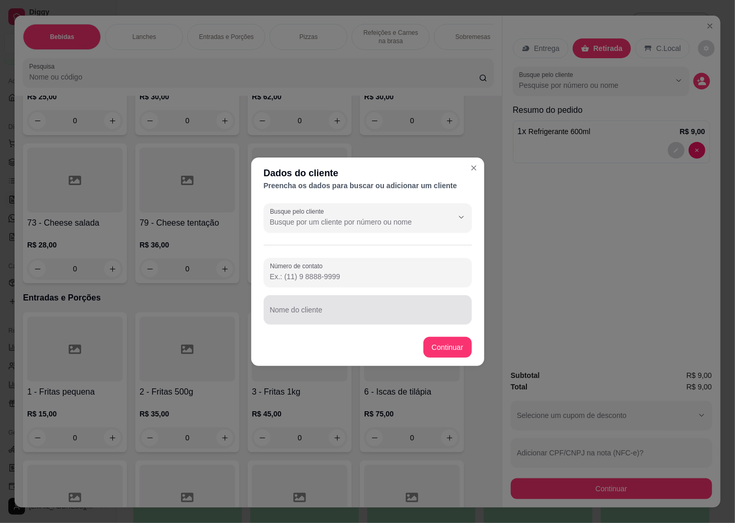
click at [316, 314] on input "Nome do cliente" at bounding box center [368, 314] width 196 height 10
type input "VIGILANTE"
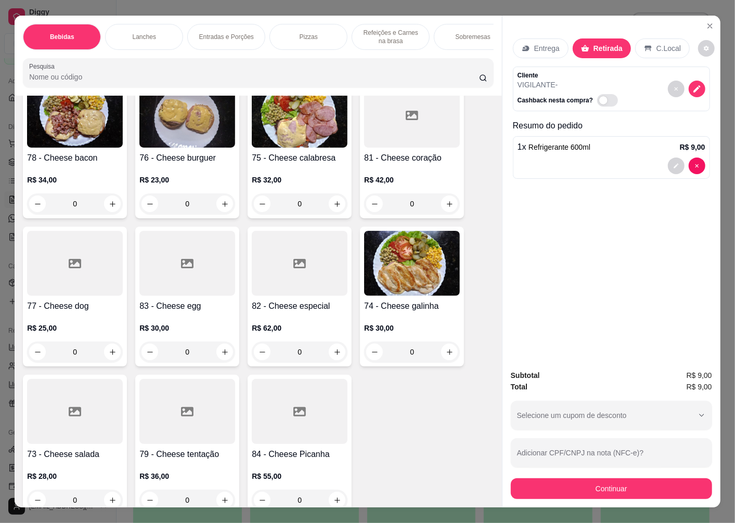
scroll to position [1213, 0]
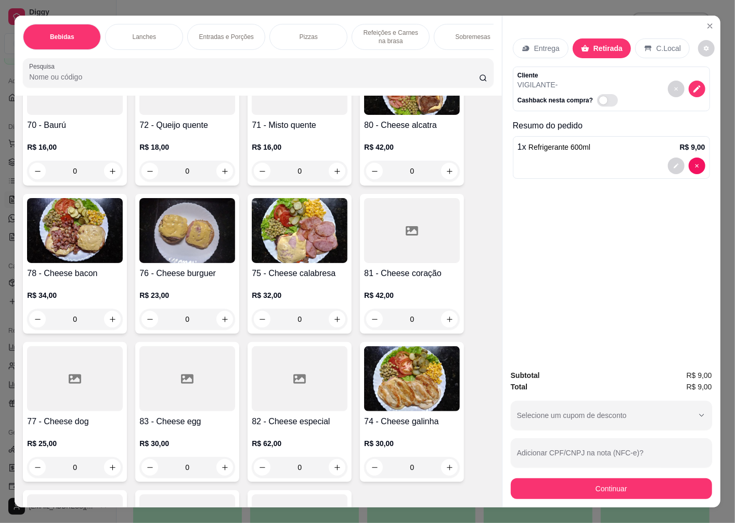
click at [70, 147] on p "R$ 16,00" at bounding box center [75, 147] width 96 height 10
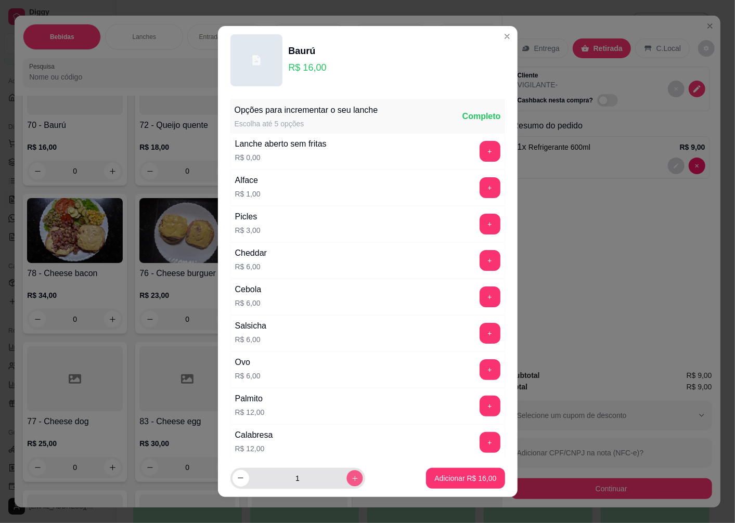
click at [350, 482] on icon "increase-product-quantity" at bounding box center [354, 478] width 8 height 8
type input "2"
click at [441, 482] on p "Adicionar R$ 32,00" at bounding box center [465, 478] width 62 height 10
type input "2"
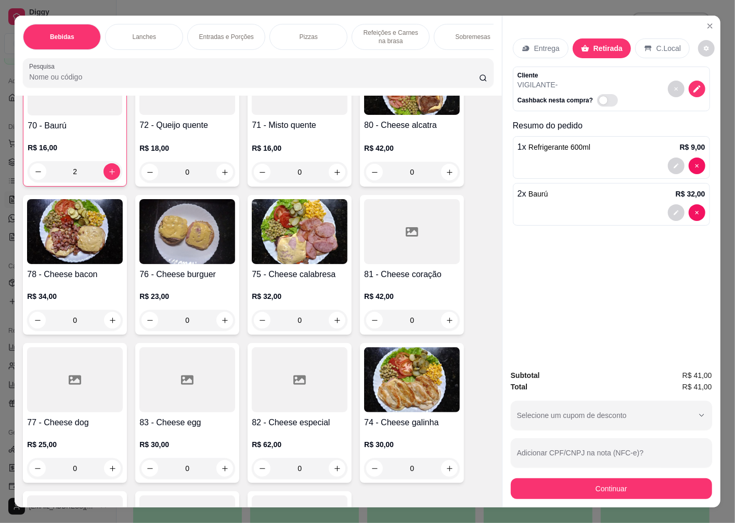
scroll to position [1214, 0]
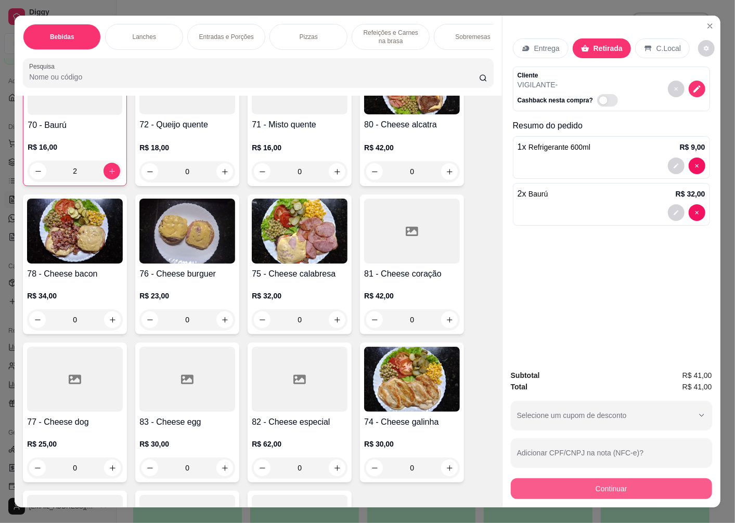
click at [603, 488] on button "Continuar" at bounding box center [611, 488] width 201 height 21
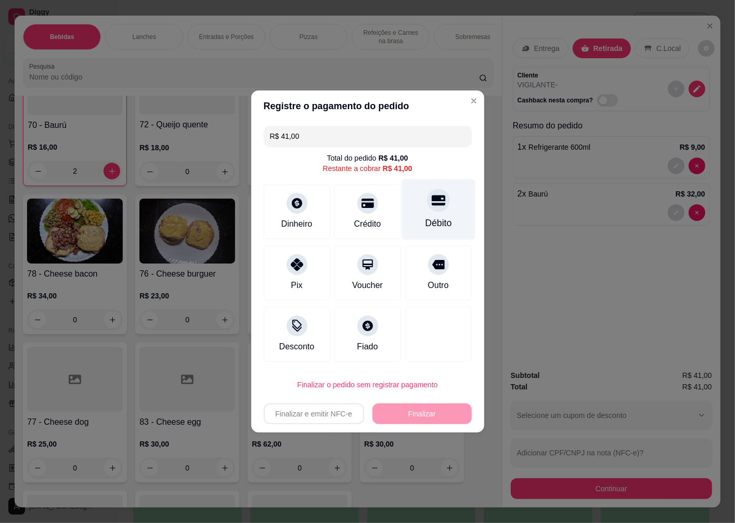
click at [432, 212] on div "Débito" at bounding box center [437, 209] width 73 height 61
type input "R$ 0,00"
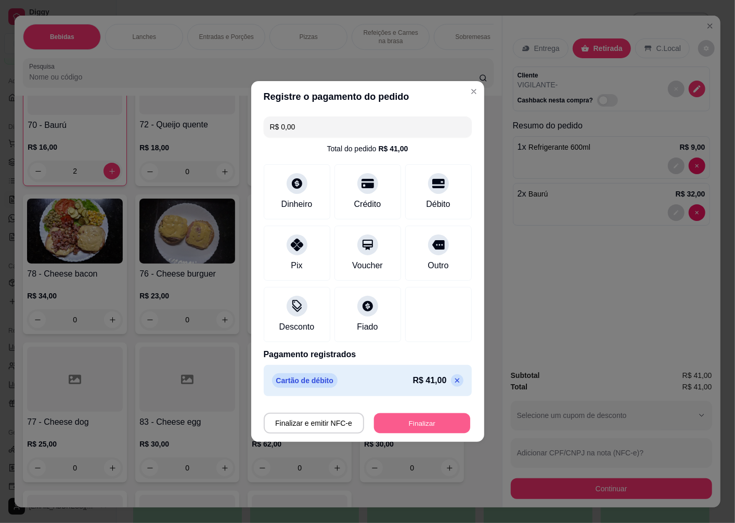
click at [402, 422] on button "Finalizar" at bounding box center [422, 423] width 96 height 20
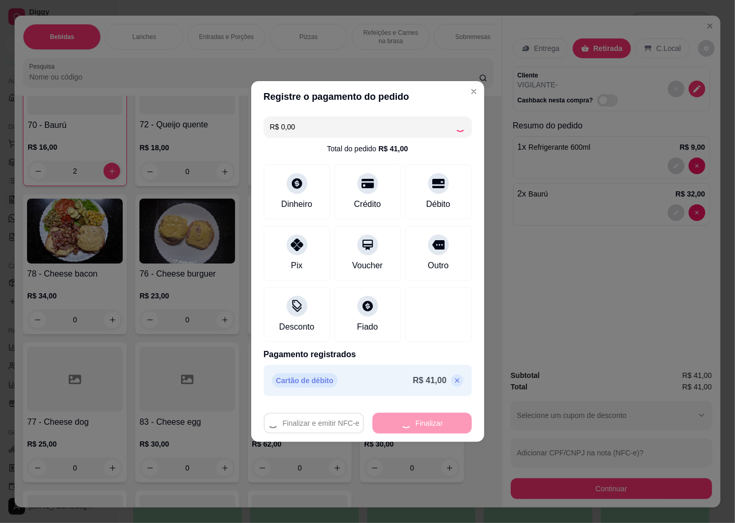
type input "0"
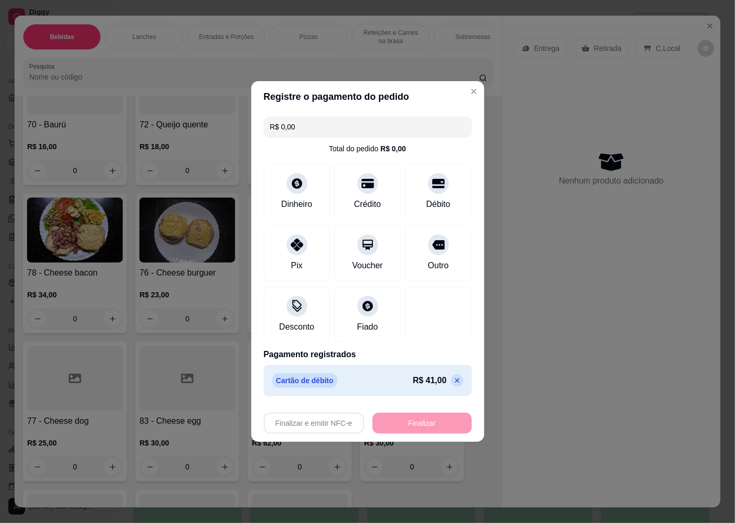
type input "-R$ 41,00"
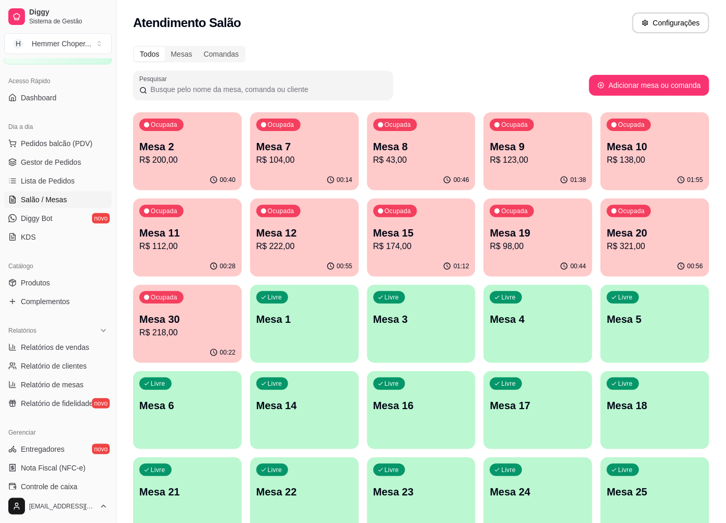
click at [50, 201] on span "Salão / Mesas" at bounding box center [44, 199] width 46 height 10
click at [266, 243] on p "R$ 222,00" at bounding box center [304, 246] width 96 height 12
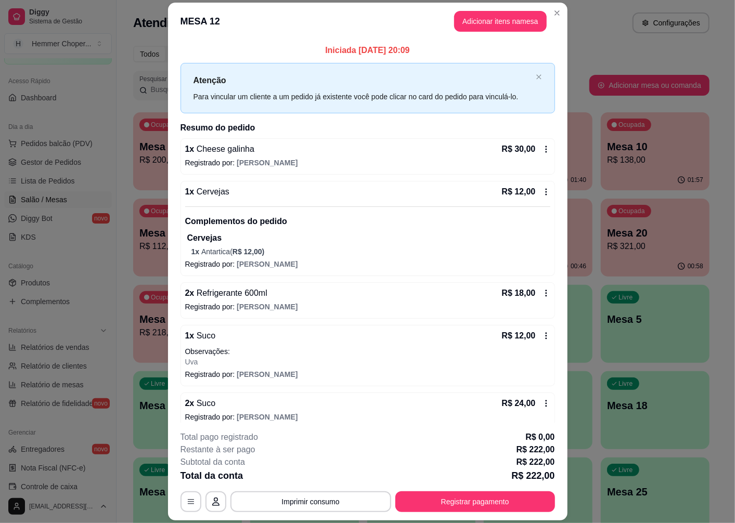
click at [213, 194] on span "Cervejas" at bounding box center [211, 191] width 35 height 9
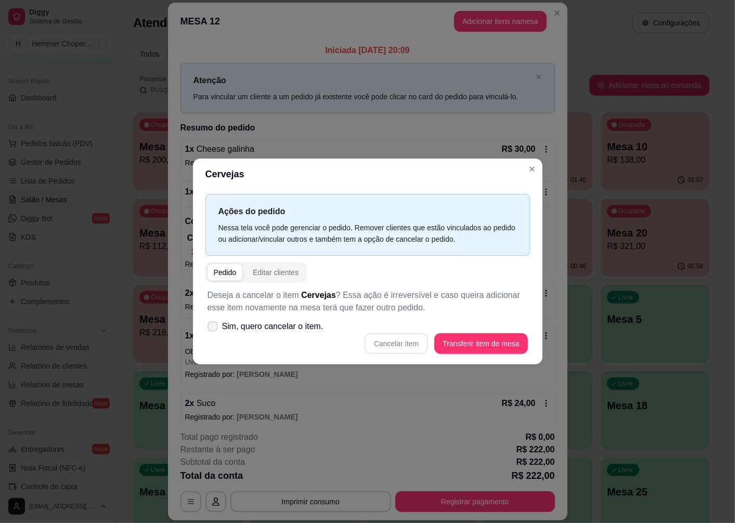
click at [303, 326] on span "Sim, quero cancelar o item." at bounding box center [272, 326] width 101 height 12
click at [214, 329] on input "Sim, quero cancelar o item." at bounding box center [210, 332] width 7 height 7
checkbox input "true"
click at [402, 345] on button "Cancelar item" at bounding box center [396, 343] width 63 height 21
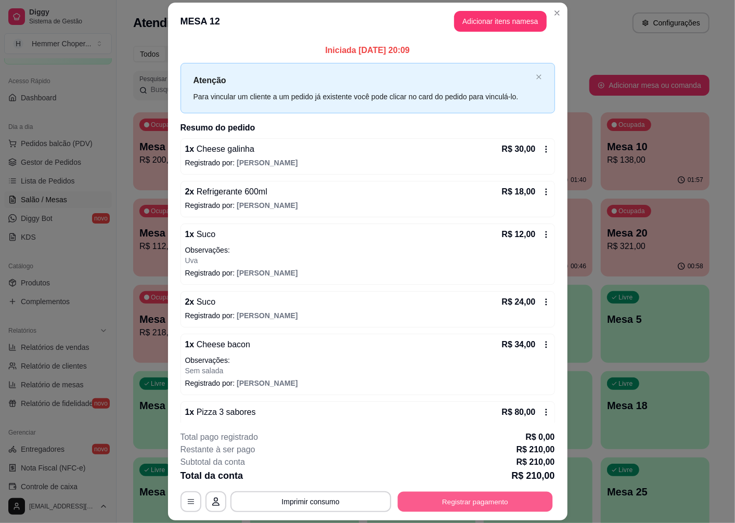
click at [464, 505] on button "Registrar pagamento" at bounding box center [474, 502] width 155 height 20
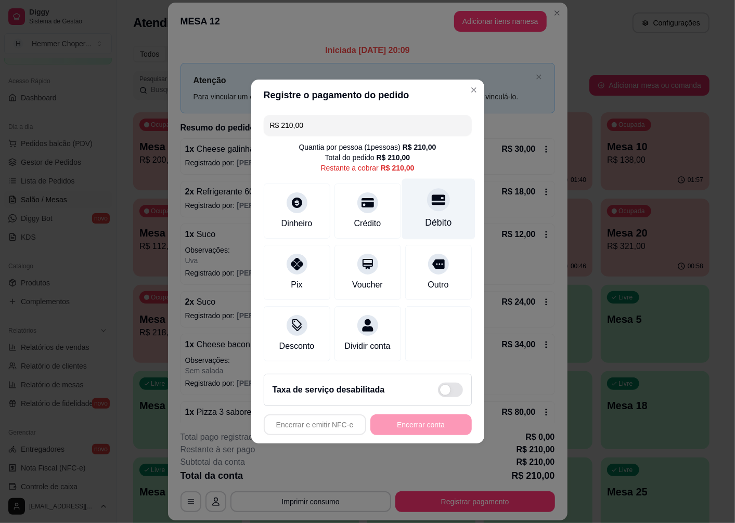
click at [424, 205] on div "Débito" at bounding box center [437, 209] width 73 height 61
type input "R$ 0,00"
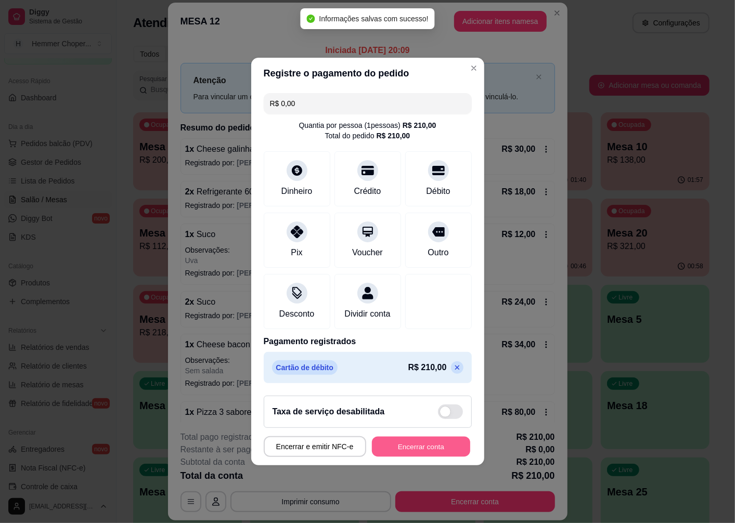
click at [409, 450] on button "Encerrar conta" at bounding box center [421, 447] width 98 height 20
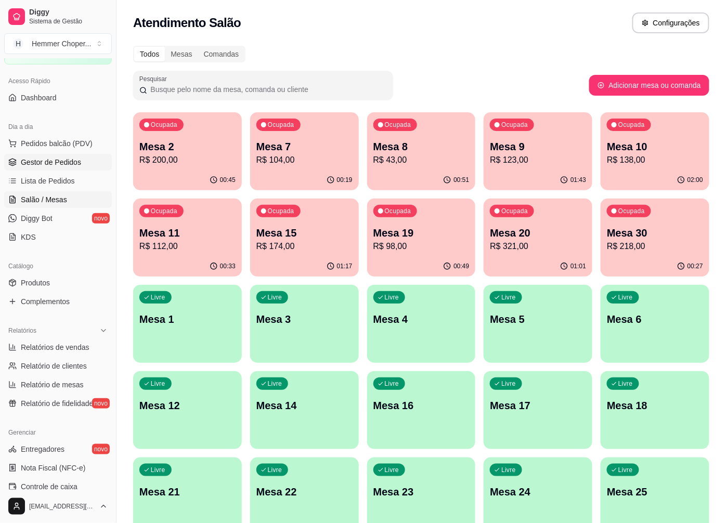
click at [66, 168] on link "Gestor de Pedidos" at bounding box center [58, 162] width 108 height 17
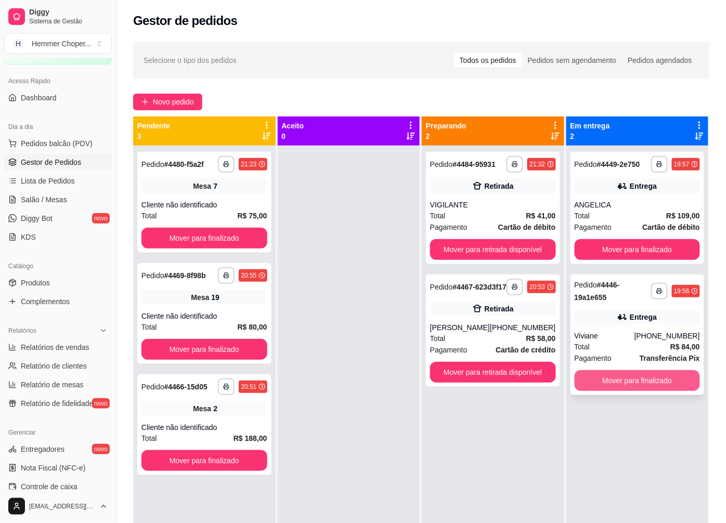
click at [621, 382] on button "Mover para finalizado" at bounding box center [638, 380] width 126 height 21
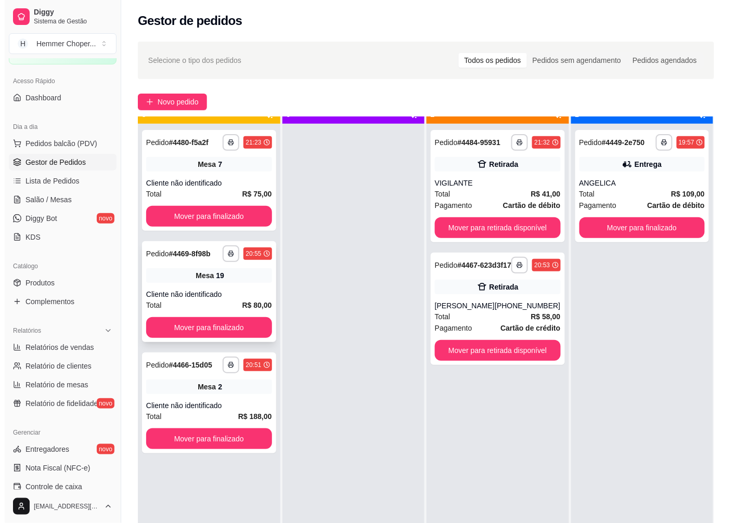
scroll to position [29, 0]
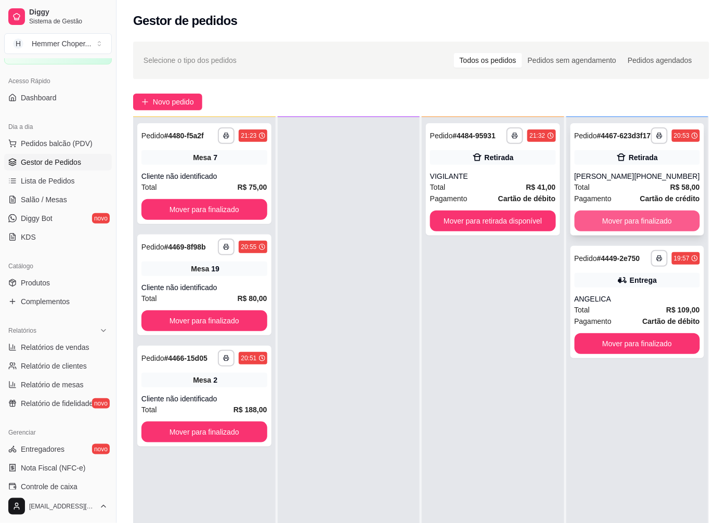
click at [619, 228] on button "Mover para finalizado" at bounding box center [638, 221] width 126 height 21
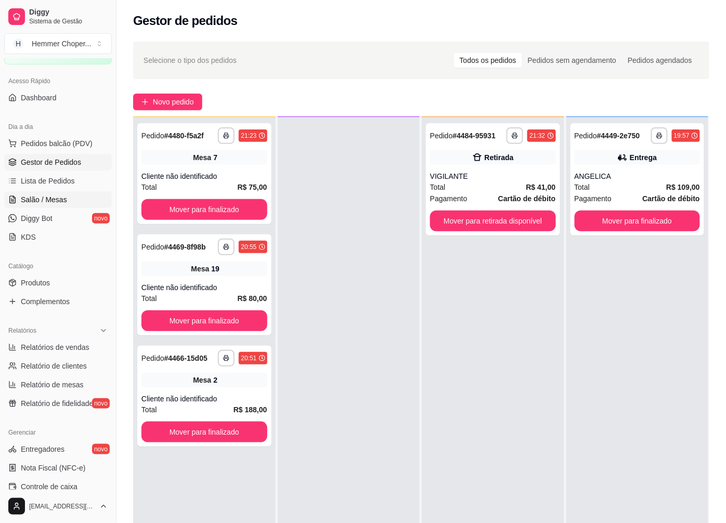
click at [61, 194] on span "Salão / Mesas" at bounding box center [44, 199] width 46 height 10
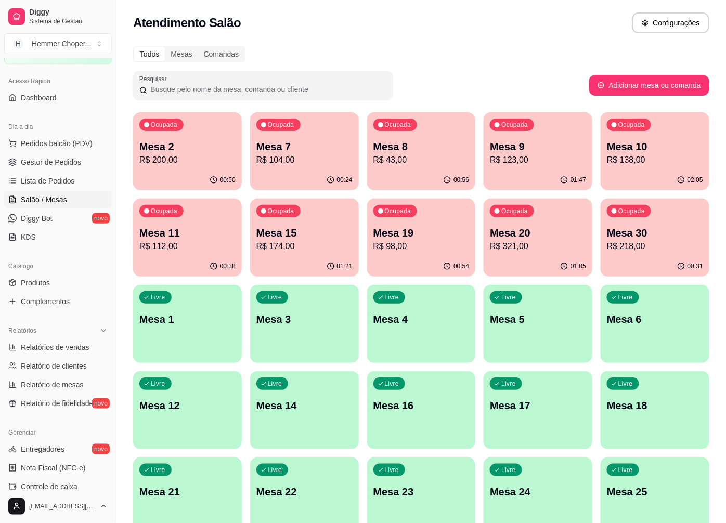
click at [549, 159] on p "R$ 123,00" at bounding box center [538, 160] width 96 height 12
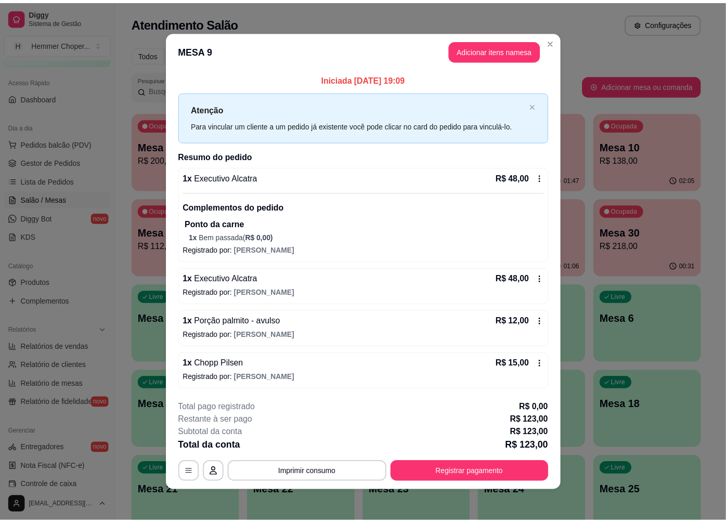
scroll to position [2, 0]
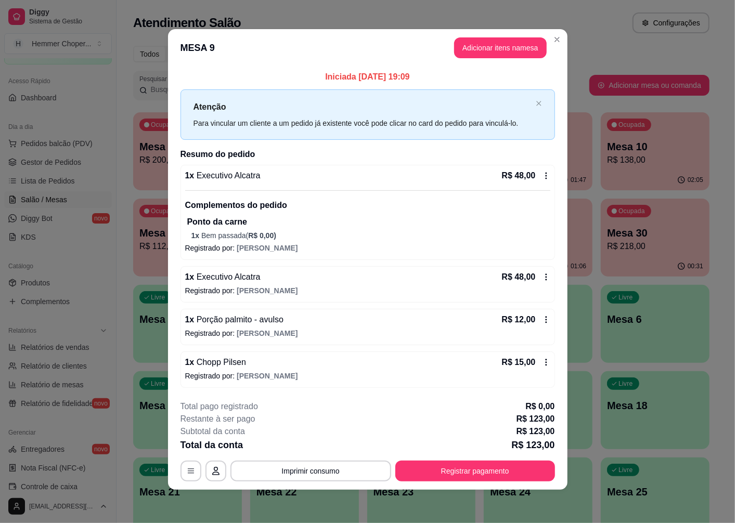
click at [238, 289] on span "[PERSON_NAME]" at bounding box center [267, 291] width 61 height 8
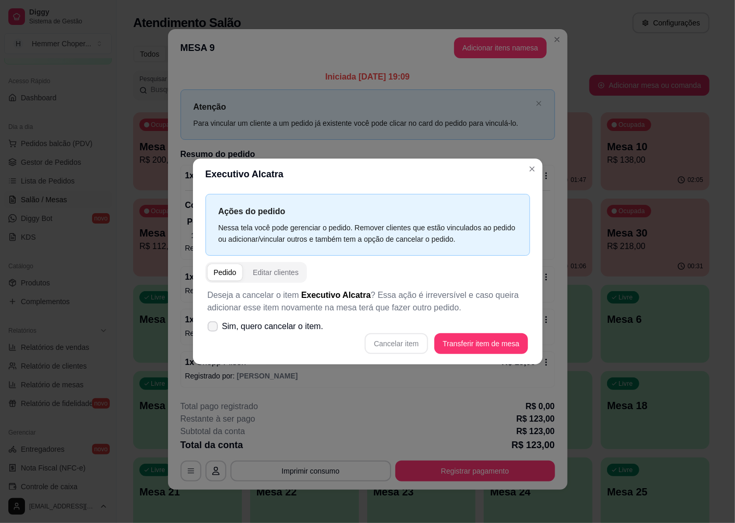
click at [272, 330] on span "Sim, quero cancelar o item." at bounding box center [272, 326] width 101 height 12
click at [214, 330] on input "Sim, quero cancelar o item." at bounding box center [210, 332] width 7 height 7
checkbox input "true"
click at [393, 344] on button "Cancelar item" at bounding box center [396, 343] width 63 height 21
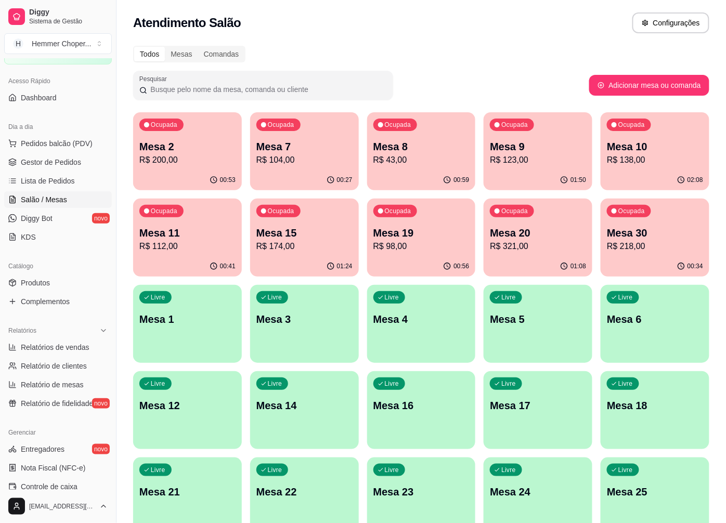
click at [42, 166] on span "Gestor de Pedidos" at bounding box center [51, 162] width 60 height 10
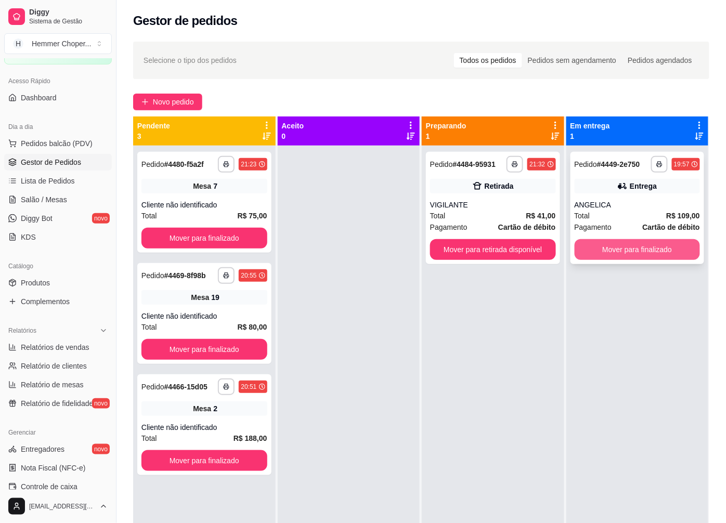
click at [627, 253] on button "Mover para finalizado" at bounding box center [638, 249] width 126 height 21
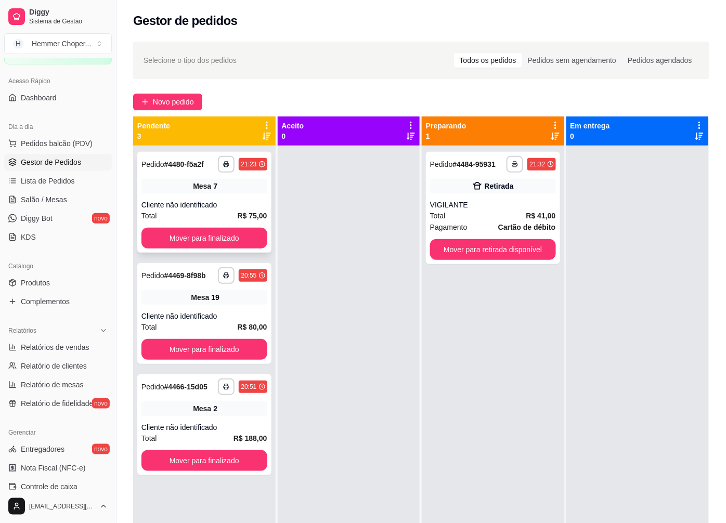
click at [182, 193] on div "Mesa 7" at bounding box center [204, 186] width 126 height 15
click at [205, 292] on span "Mesa" at bounding box center [200, 297] width 18 height 10
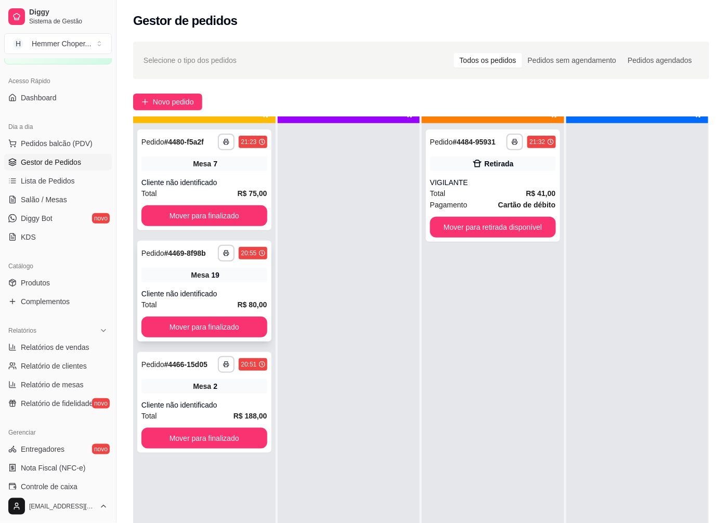
scroll to position [29, 0]
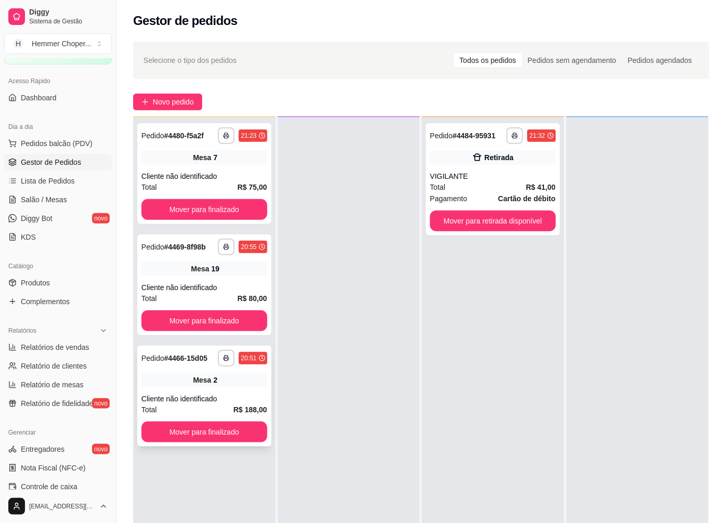
click at [196, 375] on span "Mesa" at bounding box center [202, 380] width 18 height 10
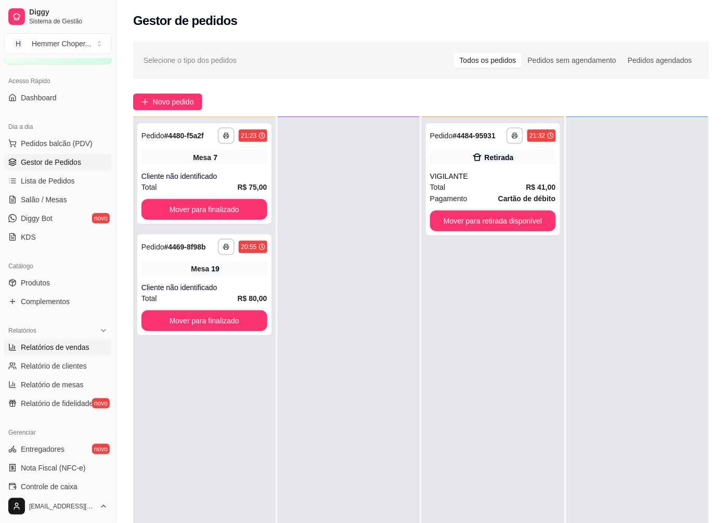
click at [70, 349] on span "Relatórios de vendas" at bounding box center [55, 347] width 69 height 10
select select "ALL"
select select "0"
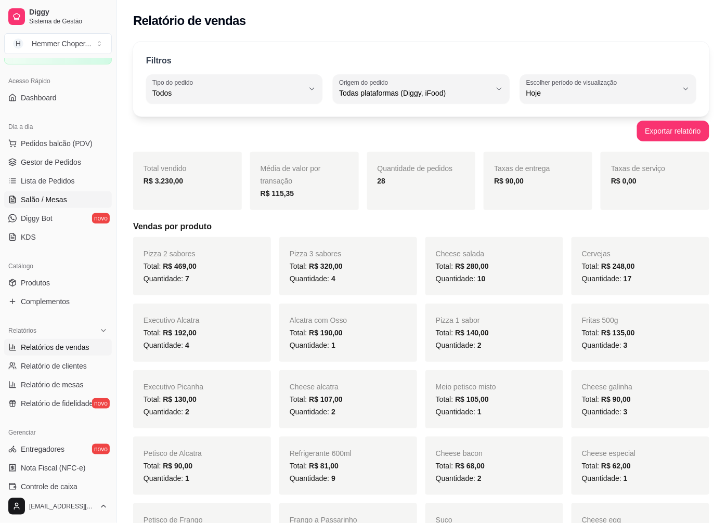
click at [49, 199] on span "Salão / Mesas" at bounding box center [44, 199] width 46 height 10
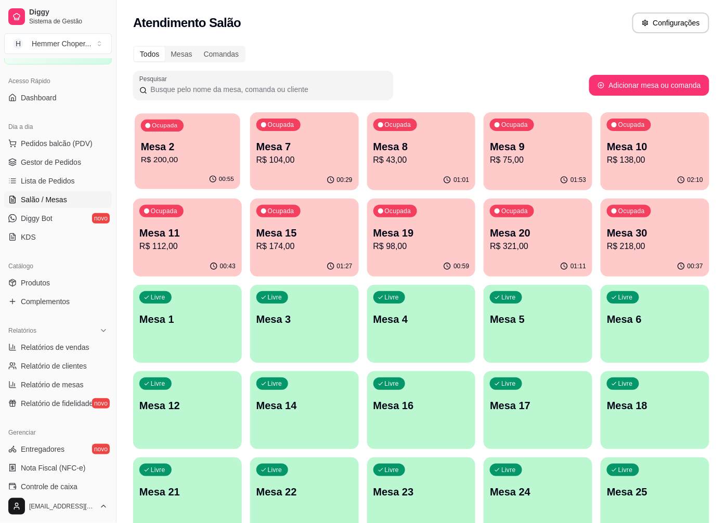
click at [190, 162] on p "R$ 200,00" at bounding box center [187, 160] width 93 height 12
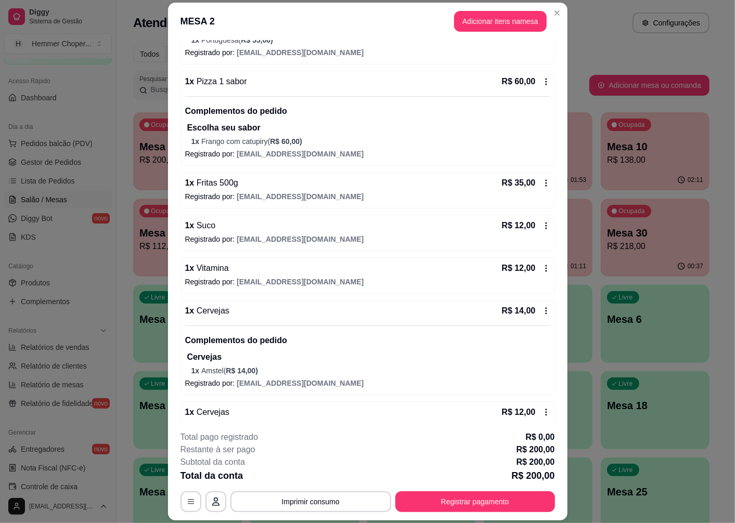
scroll to position [173, 0]
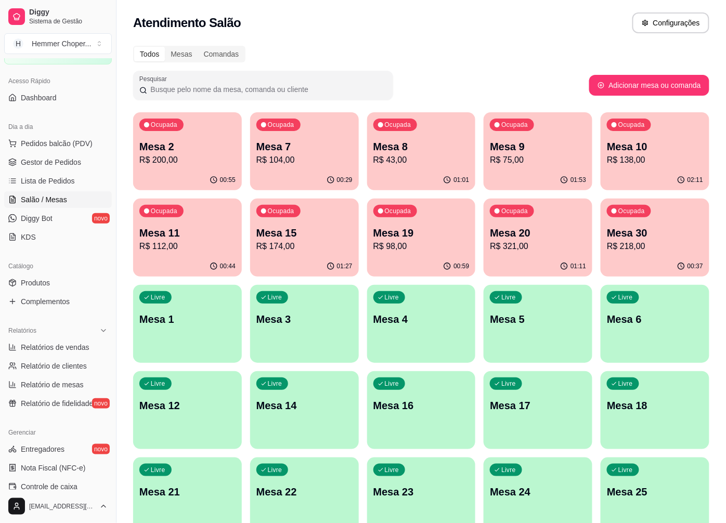
click at [168, 244] on p "R$ 112,00" at bounding box center [187, 246] width 96 height 12
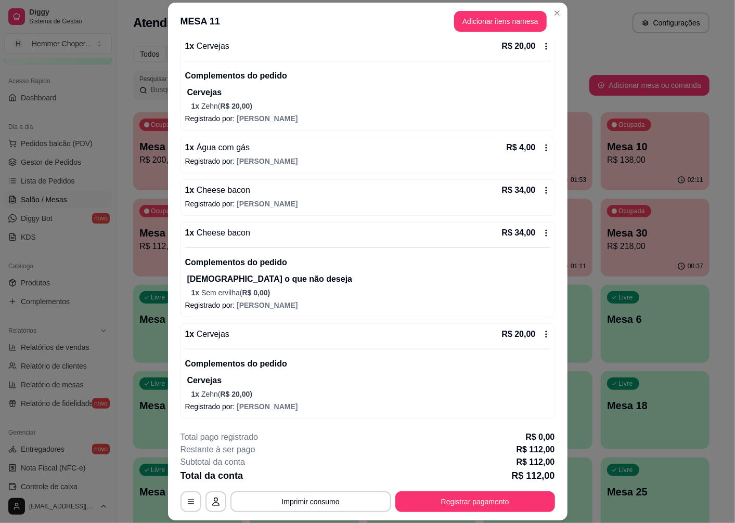
scroll to position [30, 0]
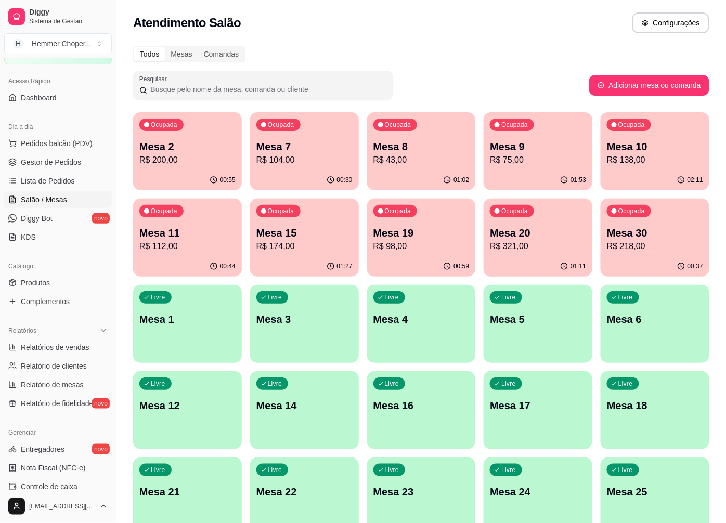
click at [639, 161] on p "R$ 138,00" at bounding box center [655, 160] width 96 height 12
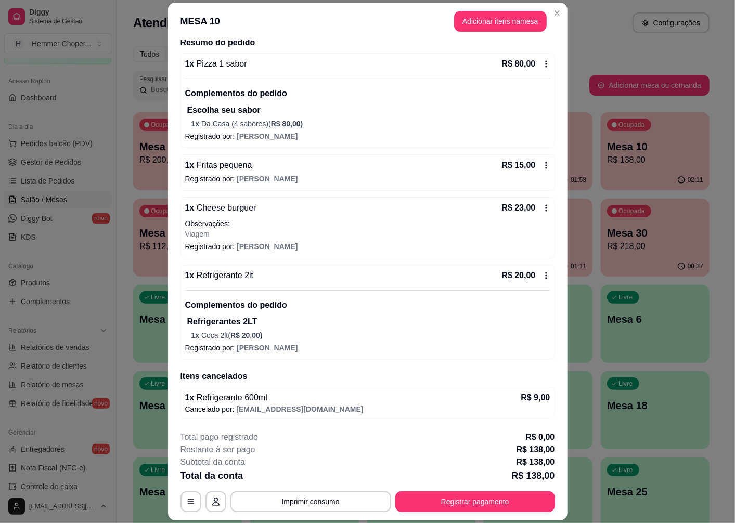
scroll to position [86, 0]
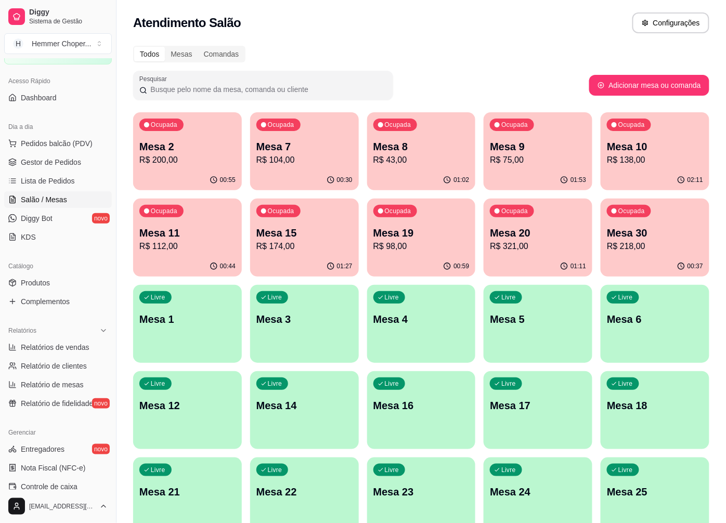
click at [653, 230] on p "Mesa 30" at bounding box center [655, 233] width 96 height 15
click at [424, 238] on p "Mesa 19" at bounding box center [421, 233] width 96 height 15
click at [433, 158] on p "R$ 43,00" at bounding box center [421, 160] width 96 height 12
click at [434, 169] on div "Ocupada Mesa 8 R$ 43,00" at bounding box center [421, 141] width 109 height 58
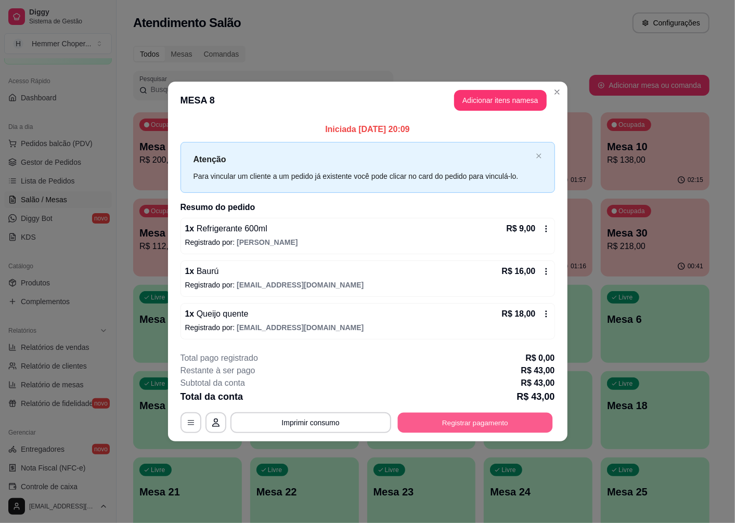
click at [476, 424] on button "Registrar pagamento" at bounding box center [474, 422] width 155 height 20
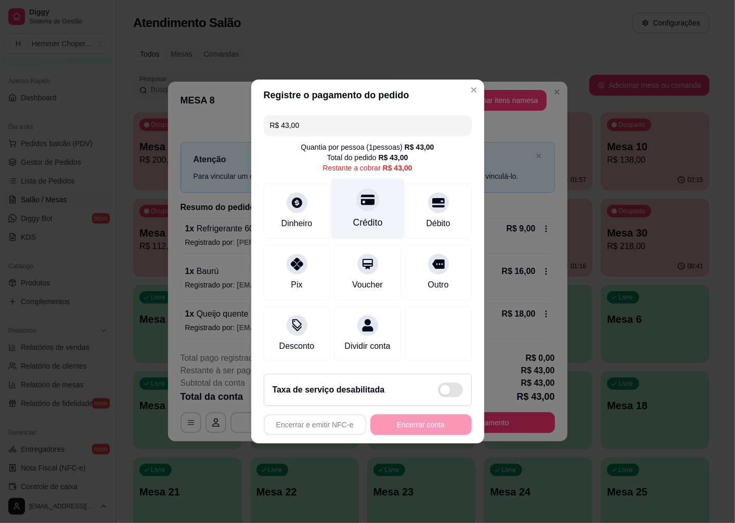
click at [362, 216] on div "Crédito" at bounding box center [368, 223] width 30 height 14
type input "R$ 0,00"
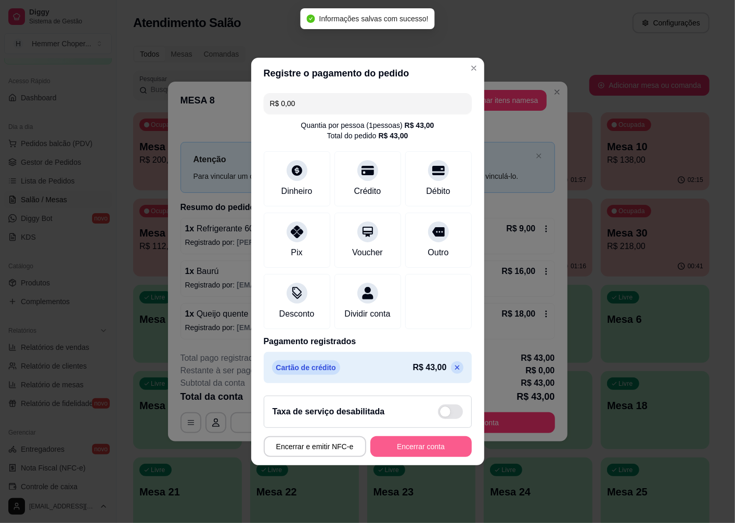
click at [417, 456] on button "Encerrar conta" at bounding box center [420, 446] width 101 height 21
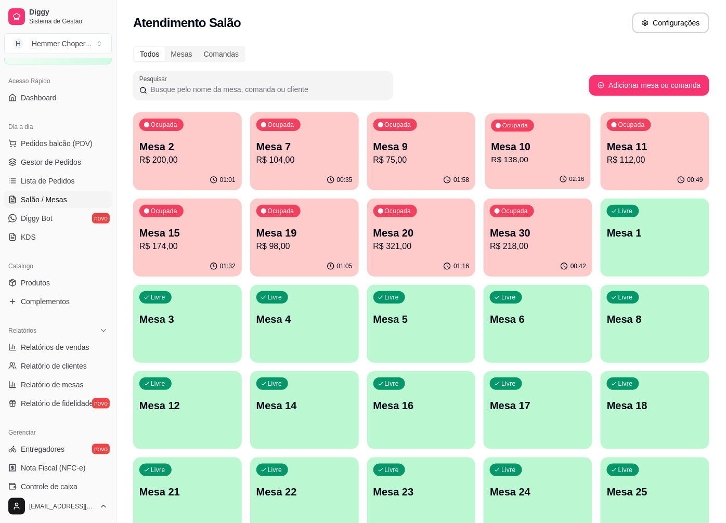
click at [542, 168] on div "Ocupada Mesa 10 R$ 138,00" at bounding box center [539, 141] width 106 height 56
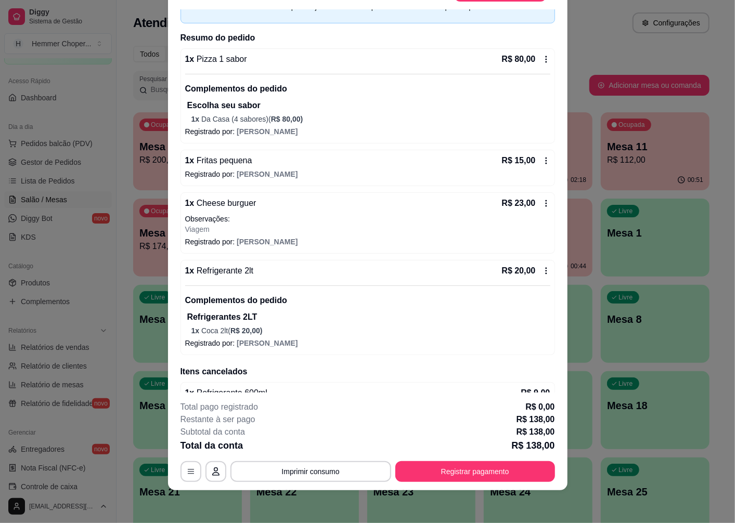
scroll to position [0, 0]
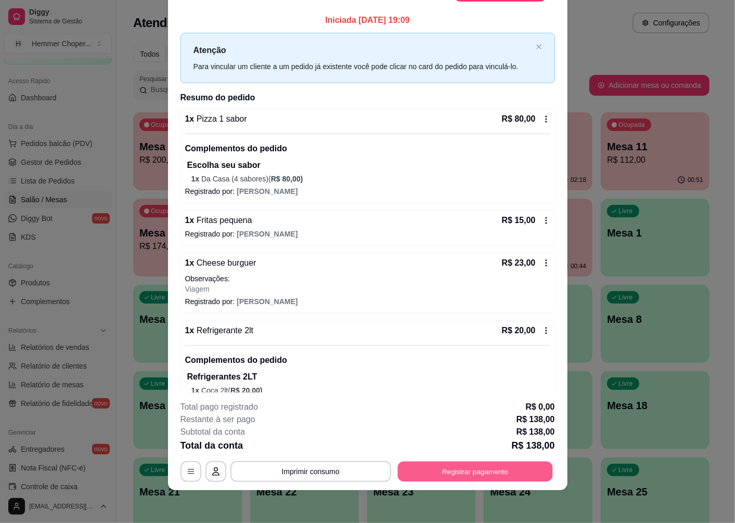
click at [453, 474] on button "Registrar pagamento" at bounding box center [474, 472] width 155 height 20
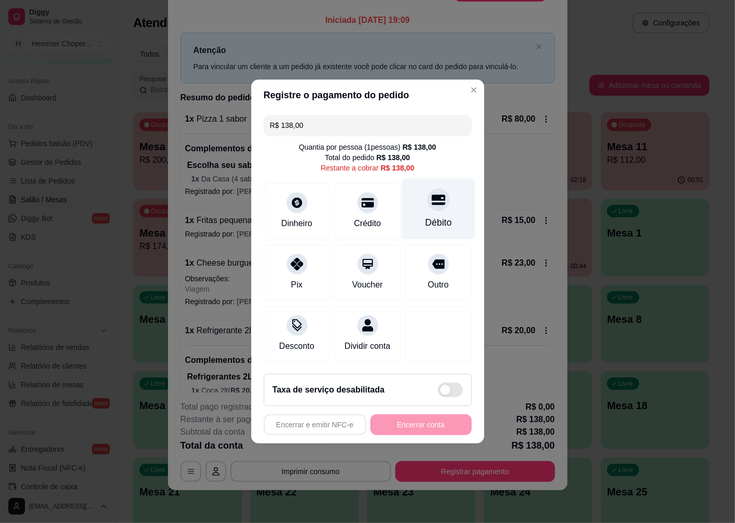
click at [435, 204] on div "Débito" at bounding box center [437, 209] width 73 height 61
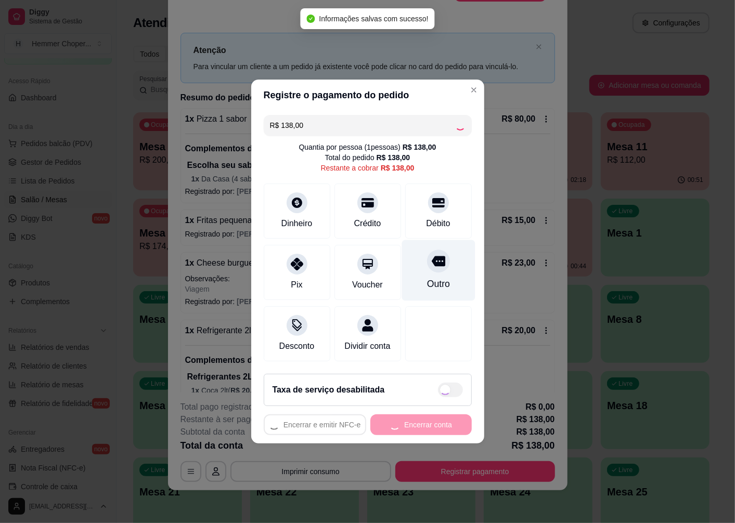
type input "R$ 0,00"
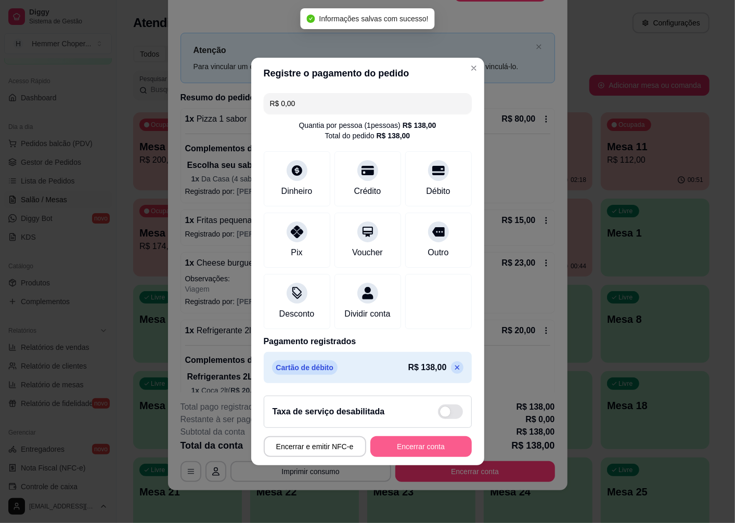
click at [423, 452] on button "Encerrar conta" at bounding box center [420, 446] width 101 height 21
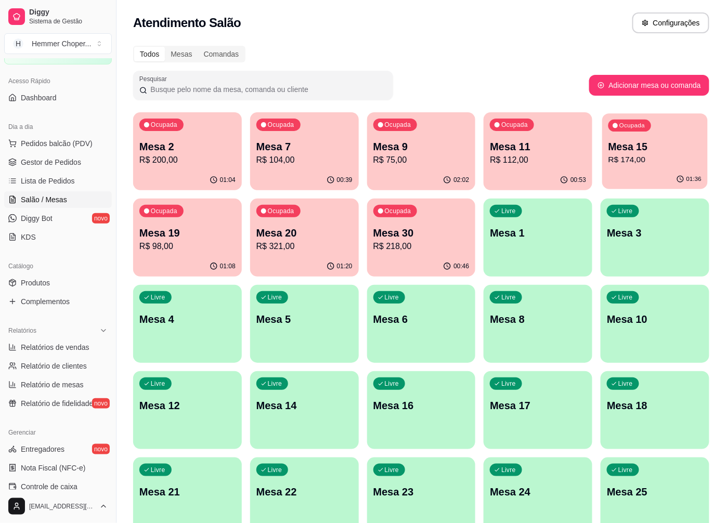
click at [648, 169] on div "Ocupada Mesa 15 R$ 174,00" at bounding box center [655, 141] width 106 height 56
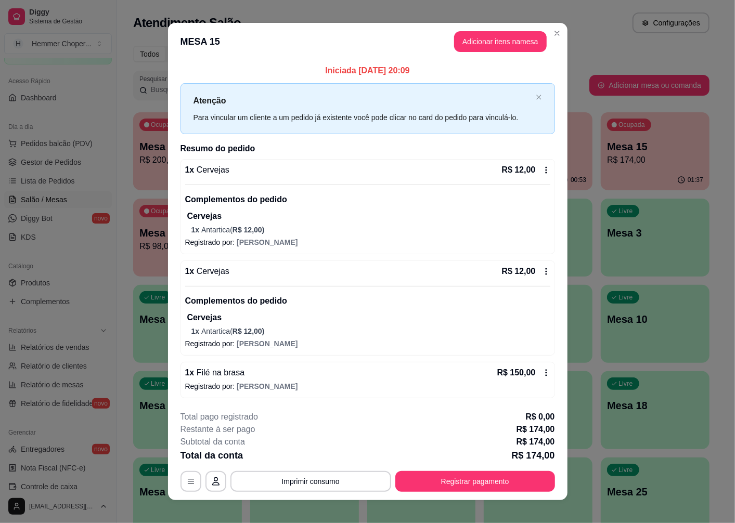
scroll to position [10, 0]
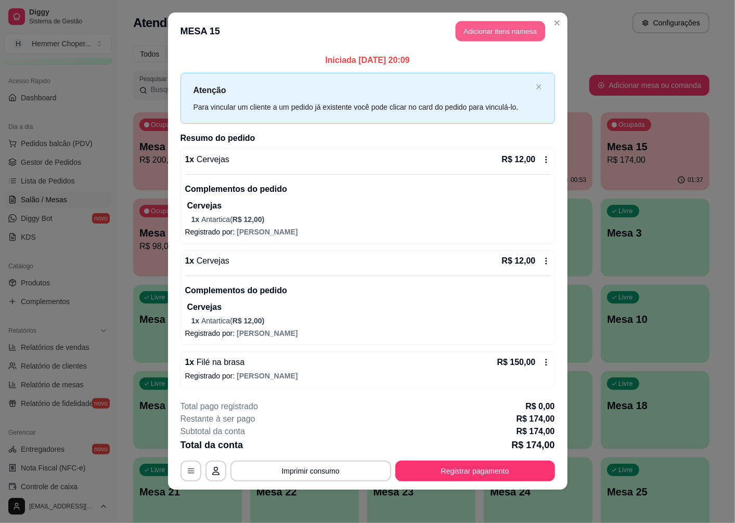
click at [495, 33] on button "Adicionar itens na mesa" at bounding box center [500, 31] width 89 height 20
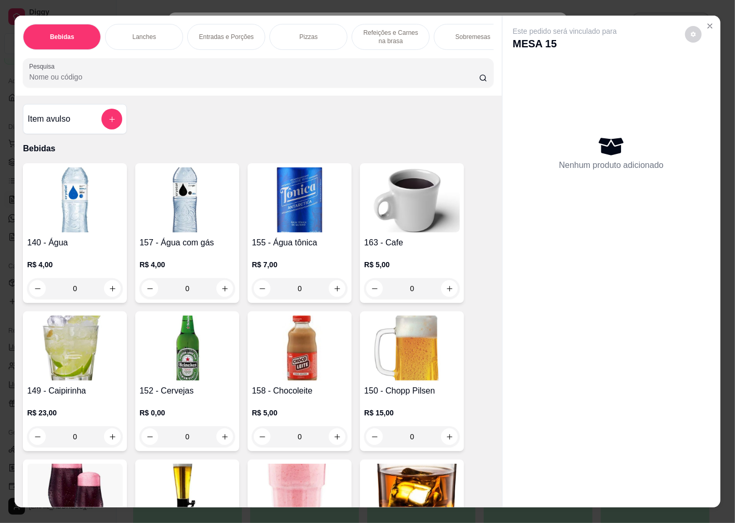
scroll to position [173, 0]
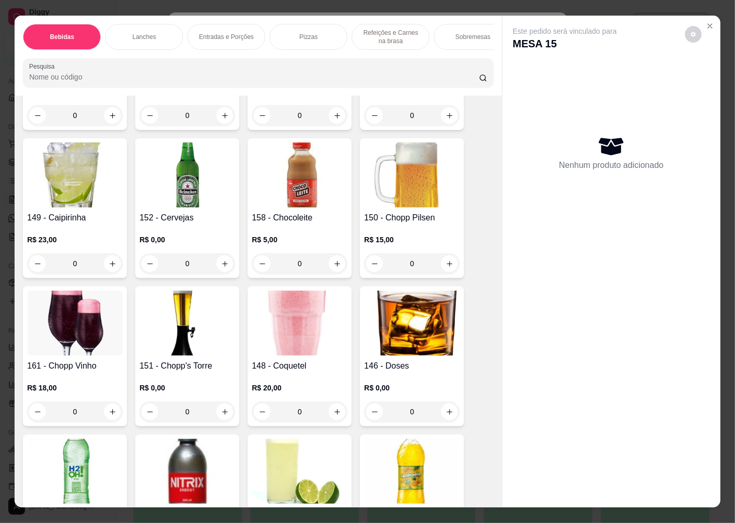
click at [177, 207] on img at bounding box center [187, 174] width 96 height 65
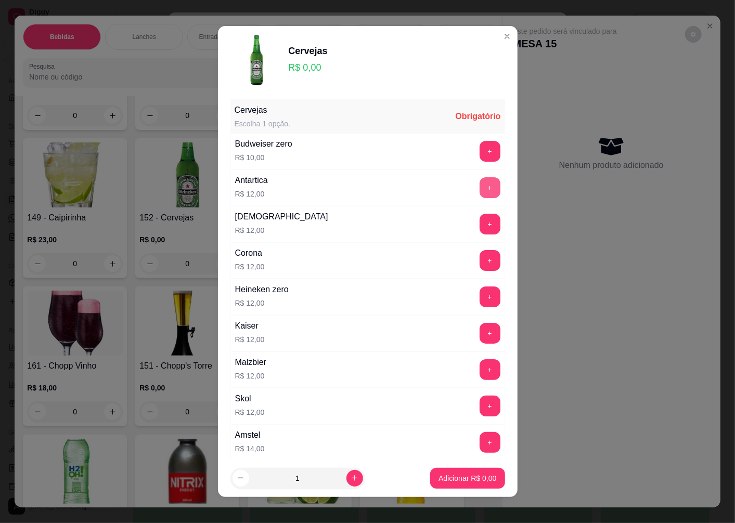
click at [479, 186] on button "+" at bounding box center [489, 187] width 21 height 21
click at [450, 484] on button "Adicionar R$ 12,00" at bounding box center [465, 478] width 76 height 20
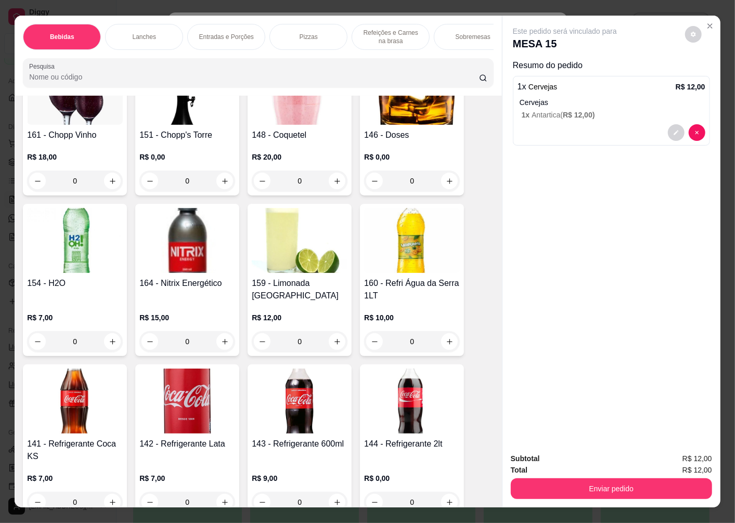
scroll to position [520, 0]
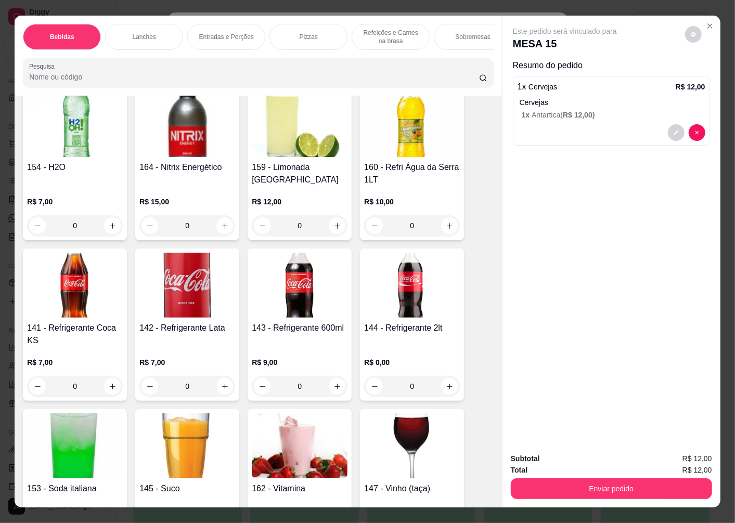
click at [187, 307] on img at bounding box center [187, 285] width 96 height 65
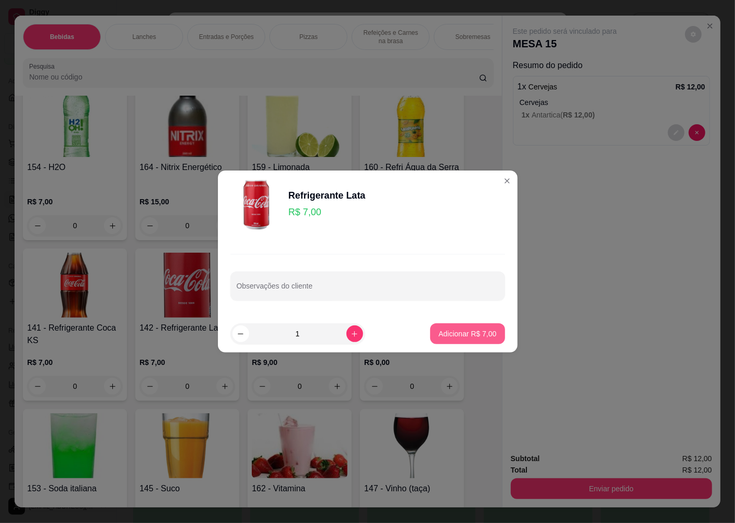
click at [453, 334] on p "Adicionar R$ 7,00" at bounding box center [467, 334] width 58 height 10
type input "1"
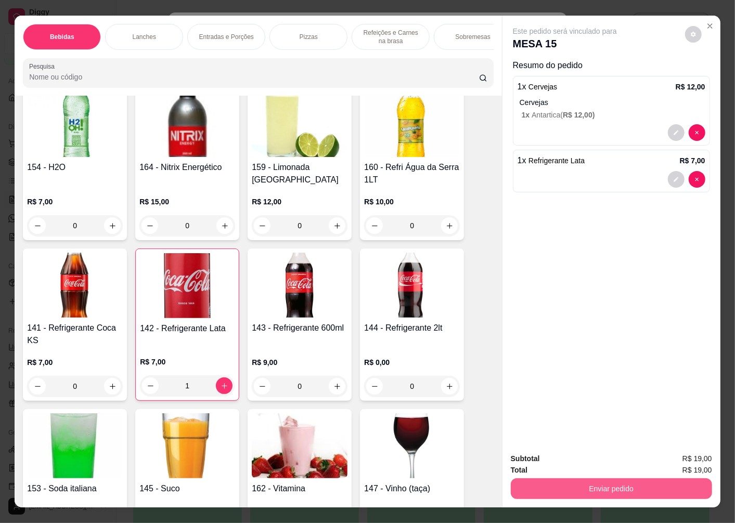
click at [589, 484] on button "Enviar pedido" at bounding box center [611, 488] width 201 height 21
click at [534, 461] on button "Não registrar e enviar pedido" at bounding box center [576, 458] width 105 height 19
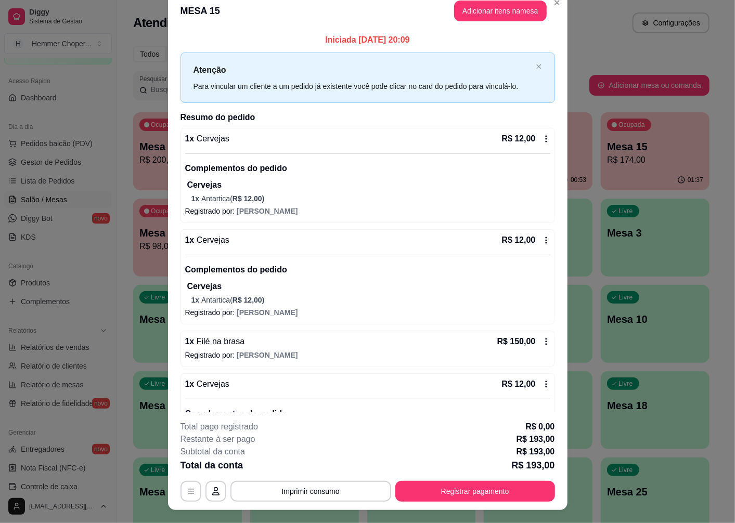
scroll to position [0, 0]
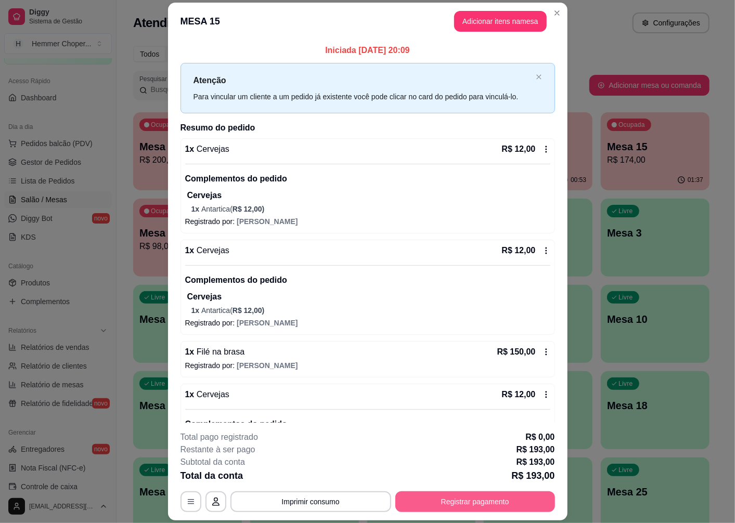
click at [453, 503] on button "Registrar pagamento" at bounding box center [475, 501] width 160 height 21
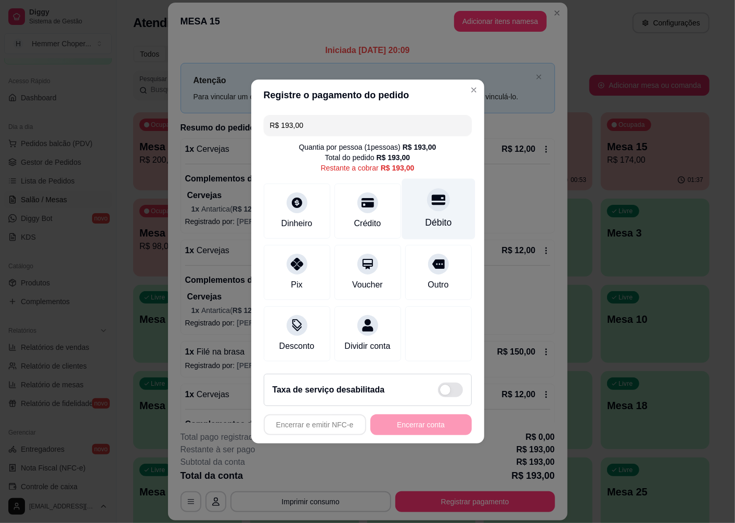
click at [427, 205] on div "Débito" at bounding box center [437, 209] width 73 height 61
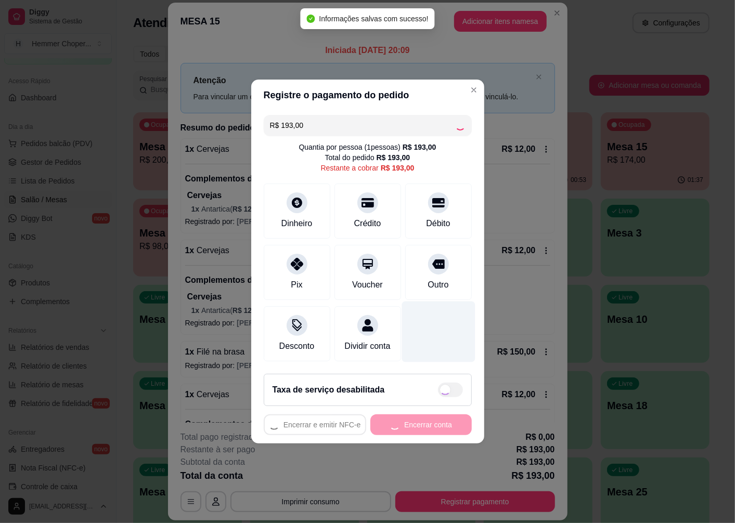
type input "R$ 0,00"
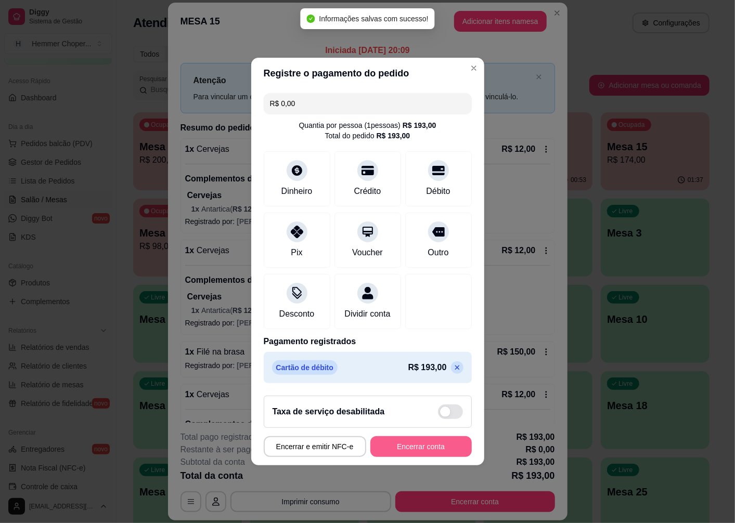
click at [401, 453] on button "Encerrar conta" at bounding box center [420, 446] width 101 height 21
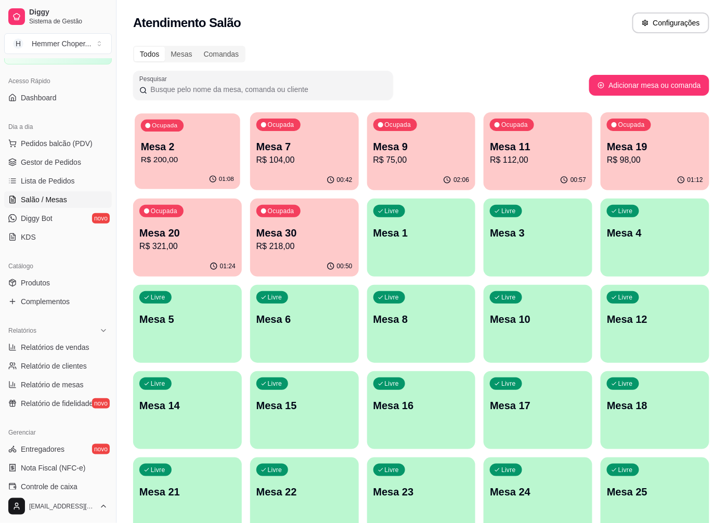
click at [186, 162] on p "R$ 200,00" at bounding box center [187, 160] width 93 height 12
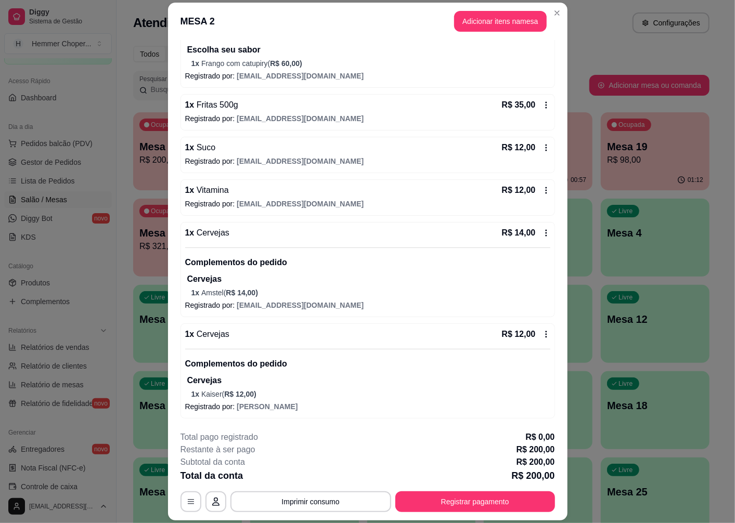
scroll to position [30, 0]
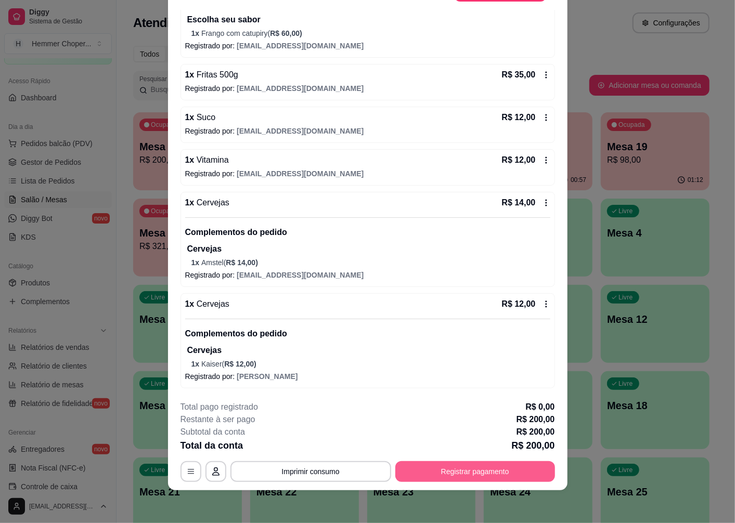
click at [433, 474] on button "Registrar pagamento" at bounding box center [475, 471] width 160 height 21
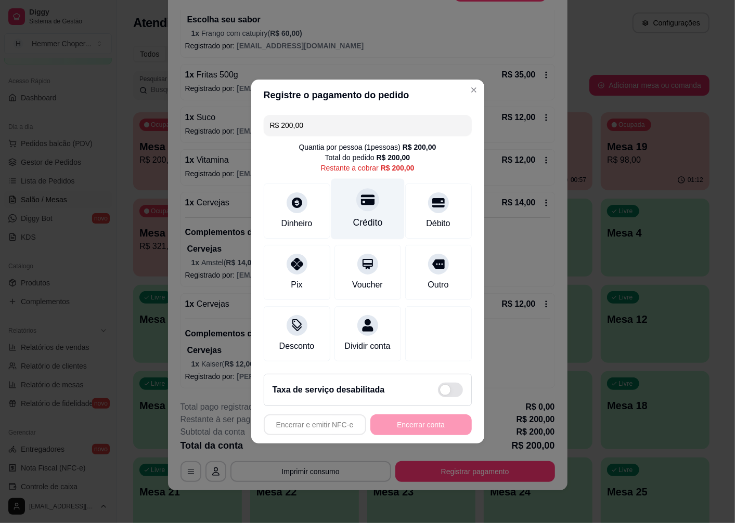
click at [367, 198] on icon at bounding box center [367, 200] width 14 height 10
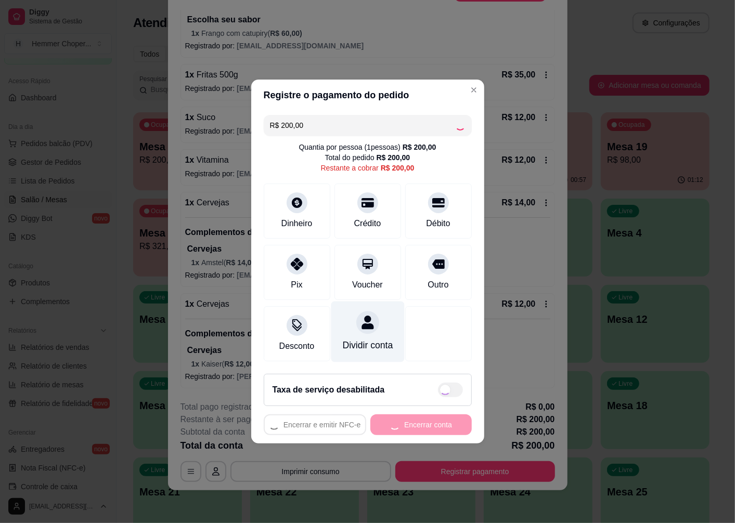
type input "R$ 0,00"
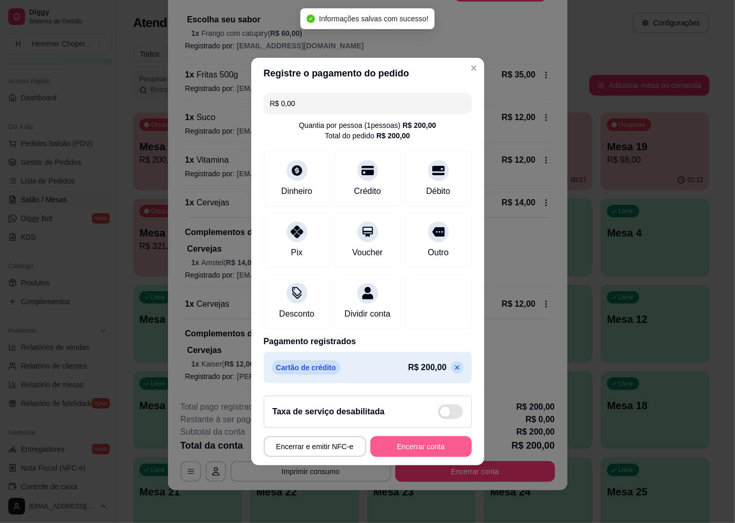
click at [401, 455] on button "Encerrar conta" at bounding box center [420, 446] width 101 height 21
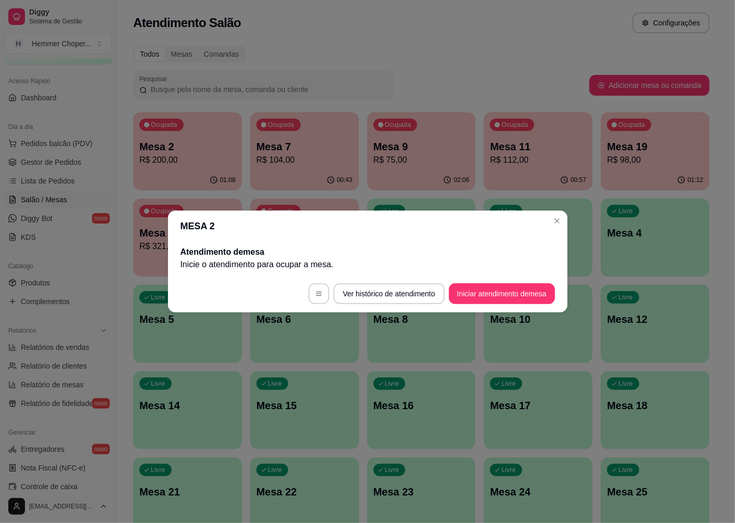
scroll to position [0, 0]
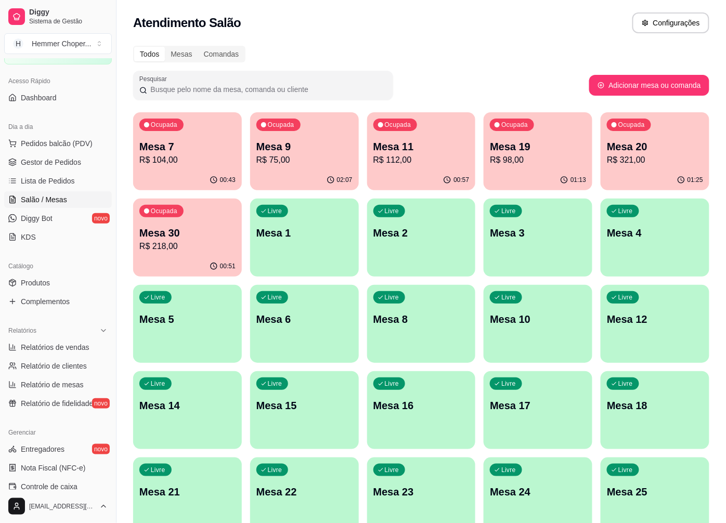
click at [411, 164] on p "R$ 112,00" at bounding box center [421, 160] width 96 height 12
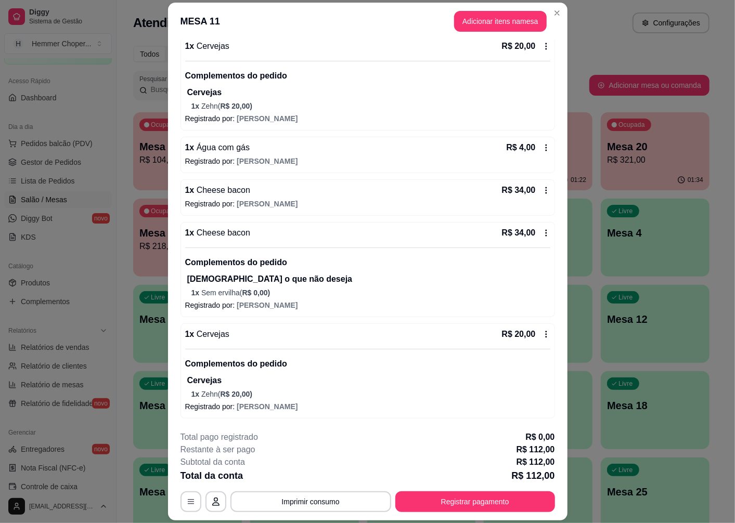
scroll to position [30, 0]
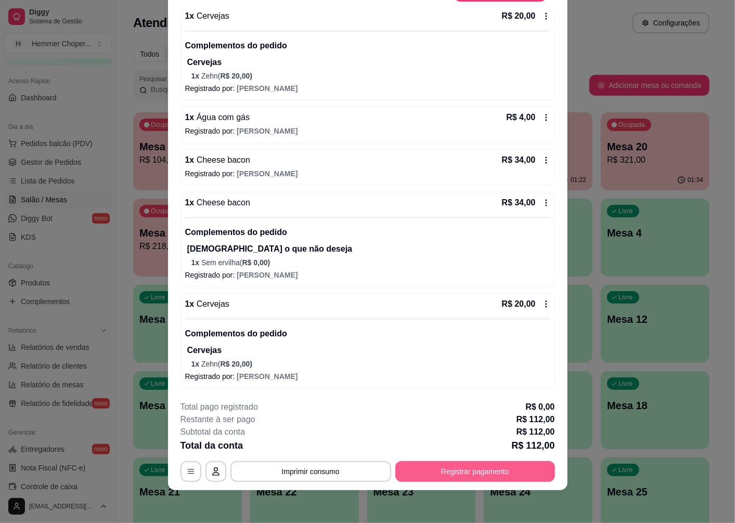
click at [460, 476] on button "Registrar pagamento" at bounding box center [475, 471] width 160 height 21
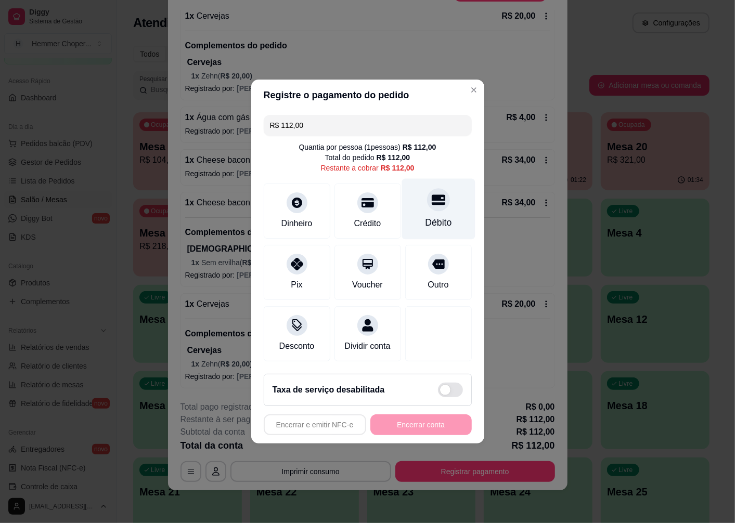
click at [425, 216] on div "Débito" at bounding box center [438, 223] width 27 height 14
type input "R$ 0,00"
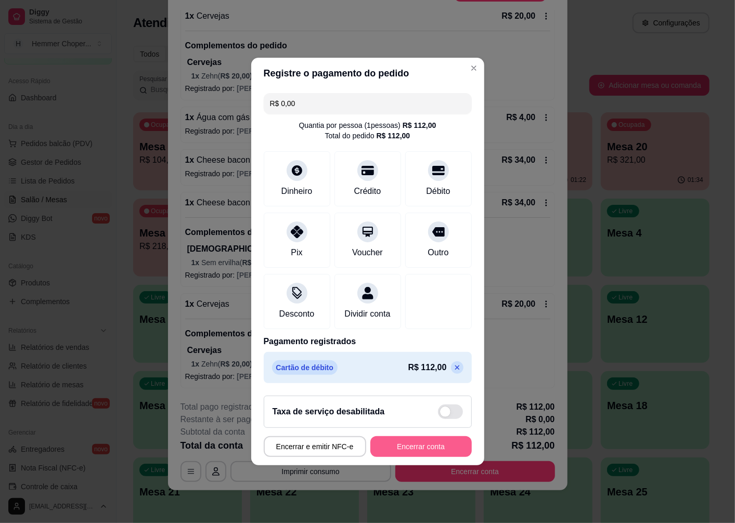
click at [407, 454] on button "Encerrar conta" at bounding box center [420, 446] width 101 height 21
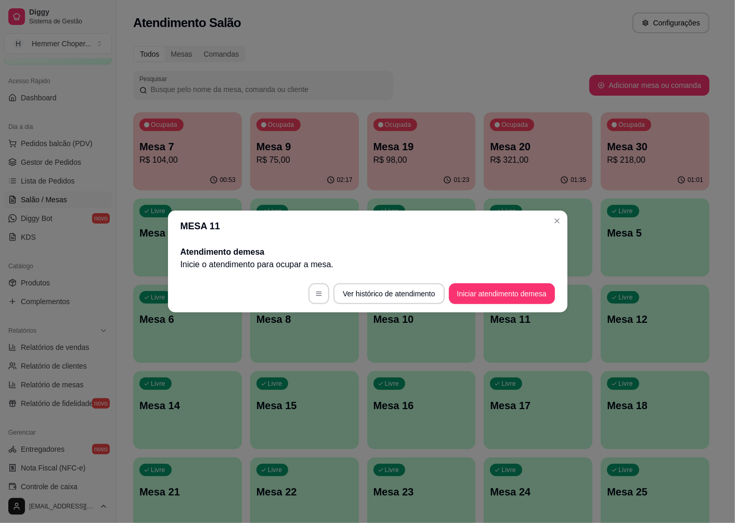
scroll to position [0, 0]
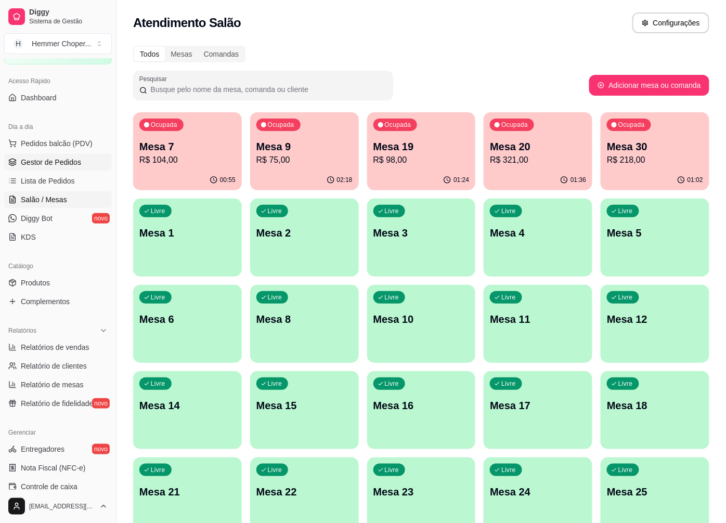
click at [64, 165] on span "Gestor de Pedidos" at bounding box center [51, 162] width 60 height 10
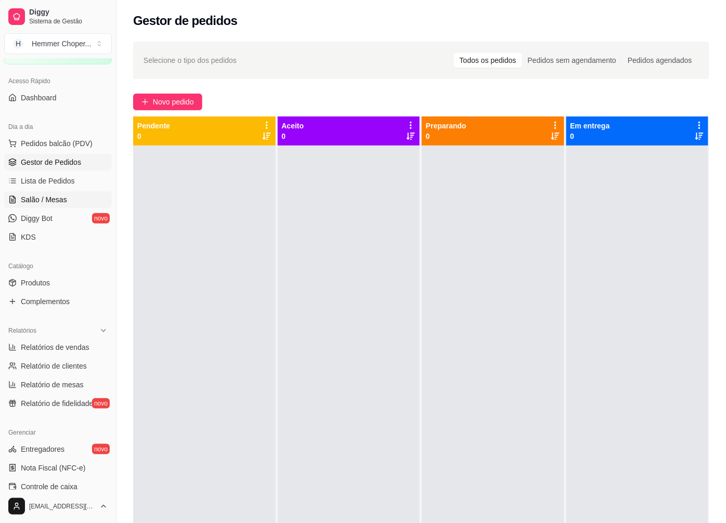
click at [52, 202] on span "Salão / Mesas" at bounding box center [44, 199] width 46 height 10
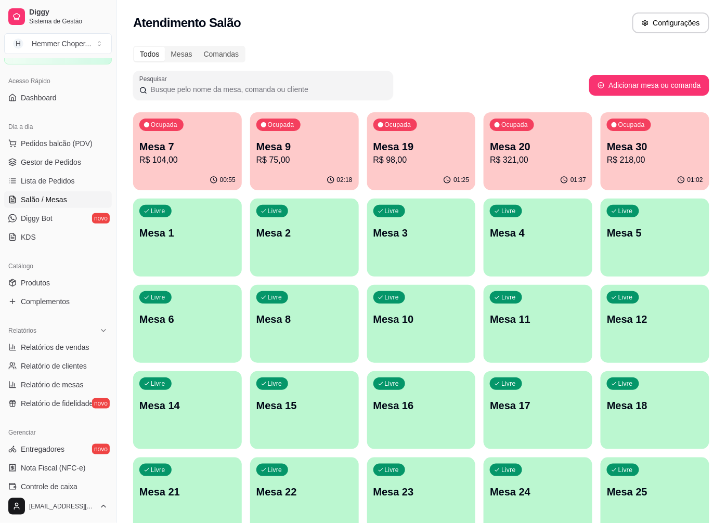
click at [412, 155] on p "R$ 98,00" at bounding box center [421, 160] width 96 height 12
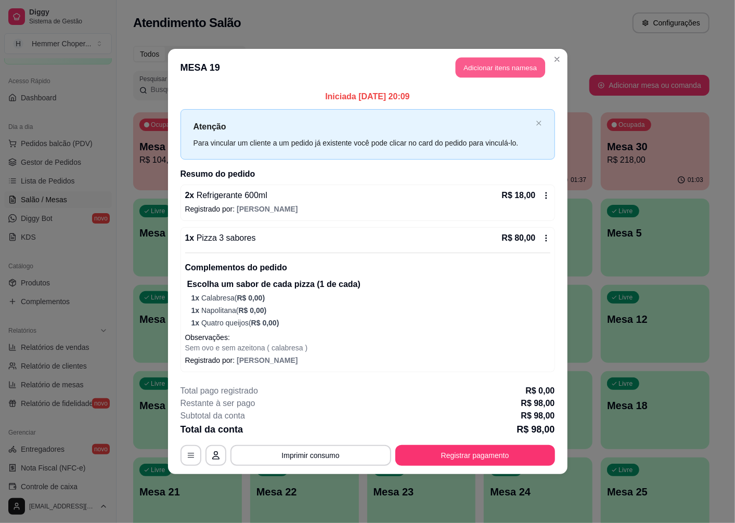
click at [474, 63] on button "Adicionar itens na mesa" at bounding box center [500, 68] width 89 height 20
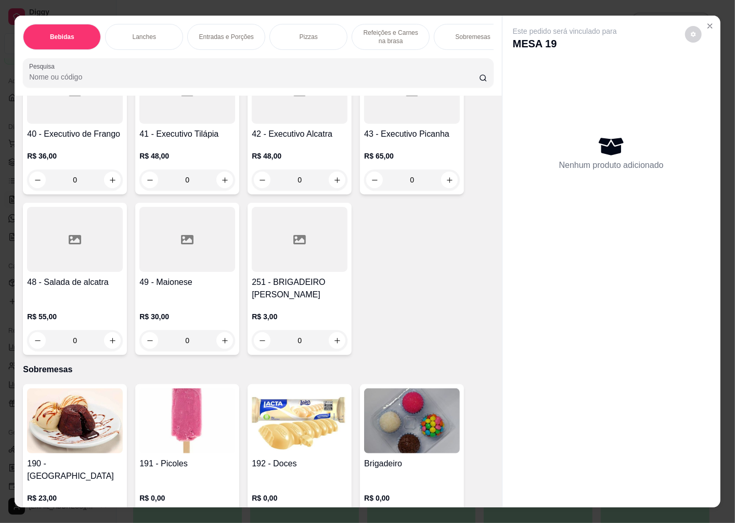
scroll to position [2807, 0]
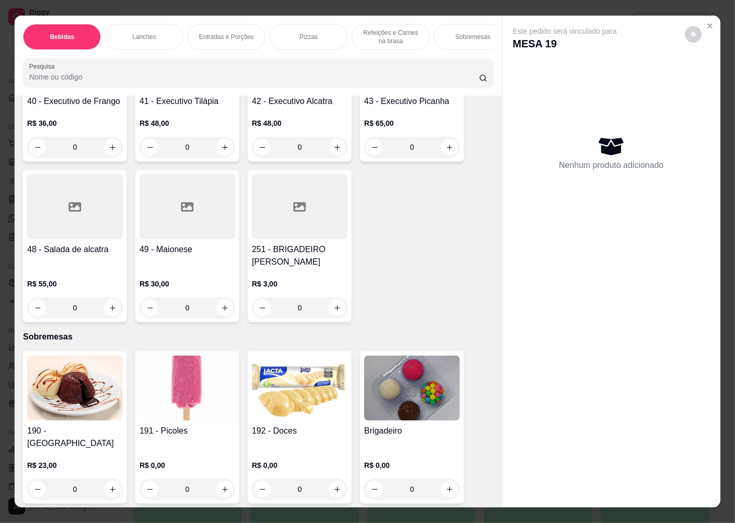
click at [414, 421] on img at bounding box center [412, 388] width 96 height 65
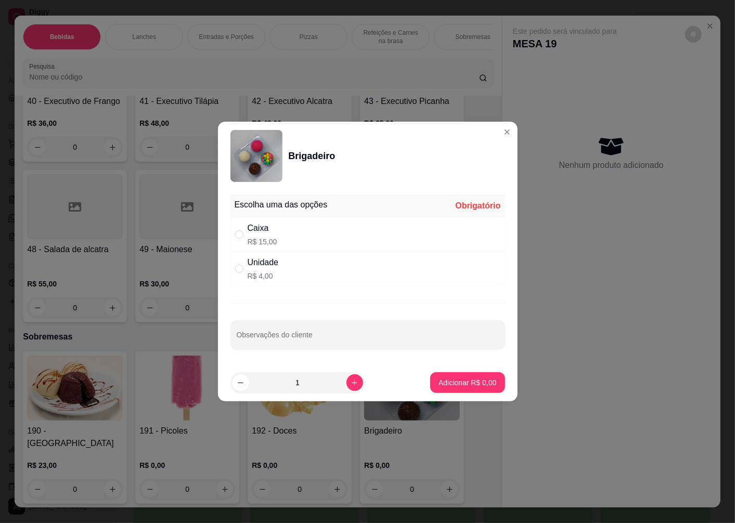
click at [284, 234] on div "Caixa R$ 15,00" at bounding box center [367, 234] width 275 height 34
radio input "true"
click at [445, 382] on p "Adicionar R$ 15,00" at bounding box center [465, 383] width 62 height 10
type input "1"
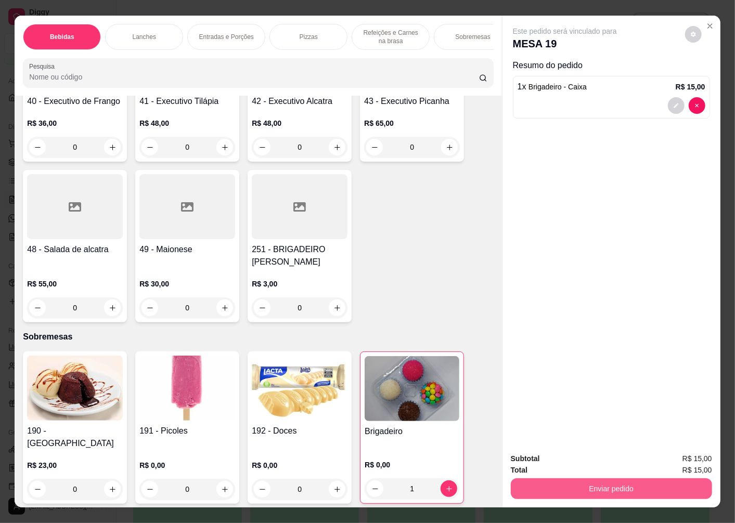
click at [550, 494] on button "Enviar pedido" at bounding box center [611, 488] width 201 height 21
click at [541, 460] on button "Não registrar e enviar pedido" at bounding box center [576, 458] width 105 height 19
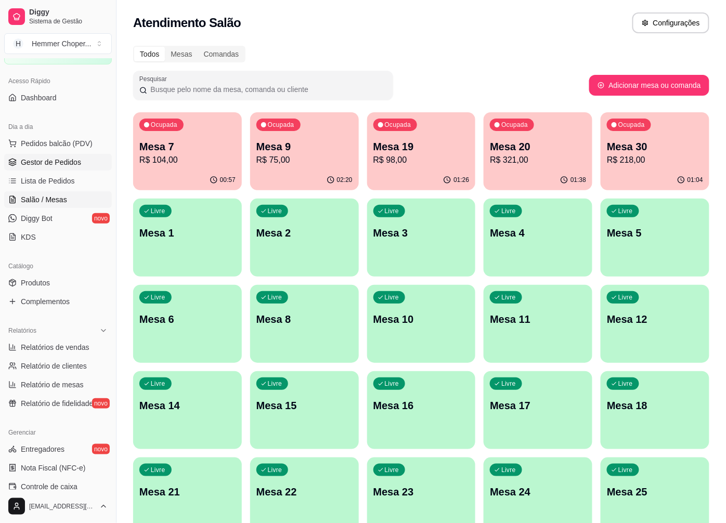
click at [61, 163] on span "Gestor de Pedidos" at bounding box center [51, 162] width 60 height 10
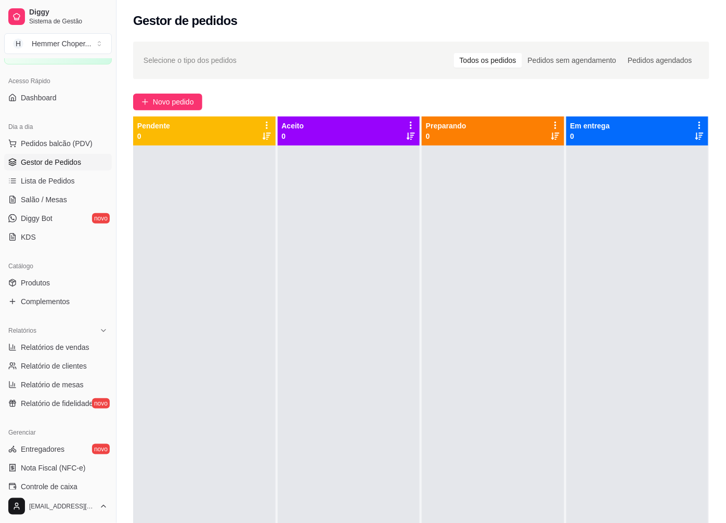
click at [67, 160] on span "Gestor de Pedidos" at bounding box center [51, 162] width 60 height 10
click at [59, 198] on span "Salão / Mesas" at bounding box center [44, 199] width 46 height 10
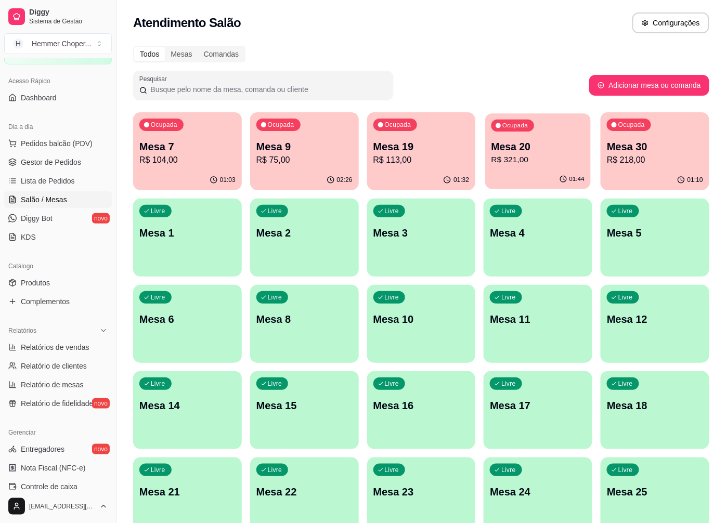
click at [524, 168] on div "Ocupada Mesa 20 R$ 321,00" at bounding box center [539, 141] width 106 height 56
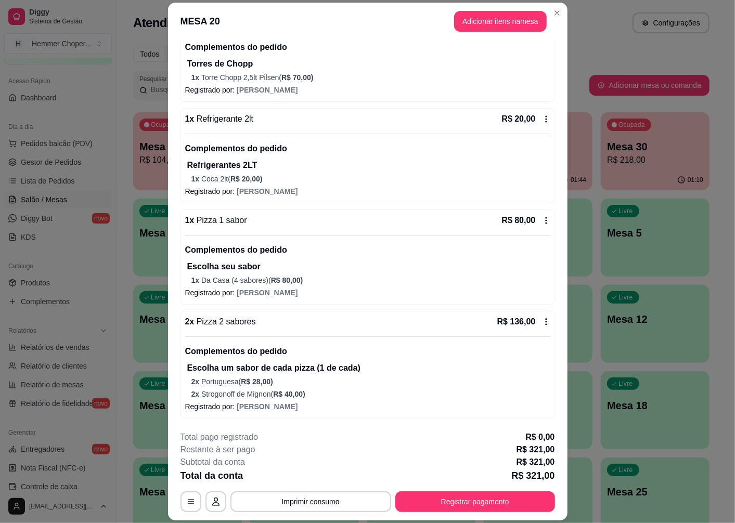
scroll to position [30, 0]
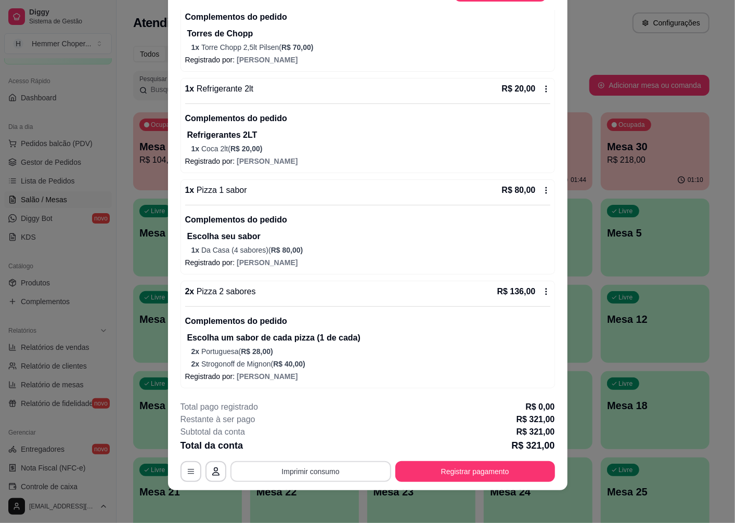
click at [289, 472] on button "Imprimir consumo" at bounding box center [310, 471] width 161 height 21
click at [300, 449] on button "Cozinha" at bounding box center [309, 447] width 73 height 16
click at [476, 476] on button "Registrar pagamento" at bounding box center [475, 471] width 160 height 21
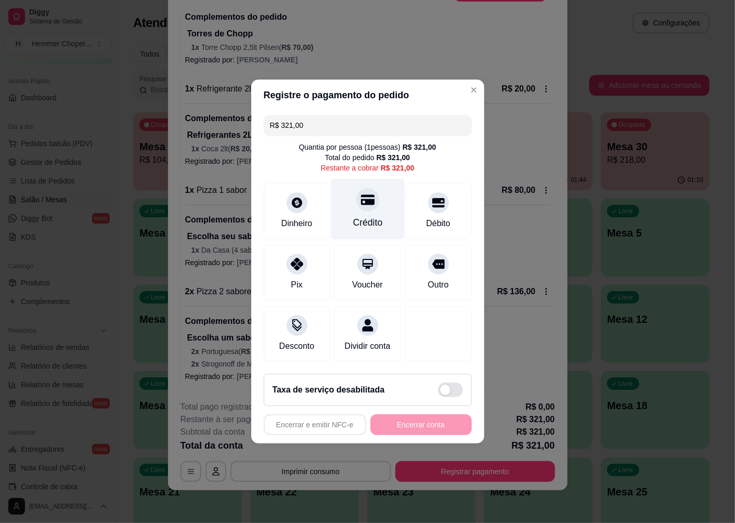
click at [365, 196] on icon at bounding box center [367, 200] width 14 height 10
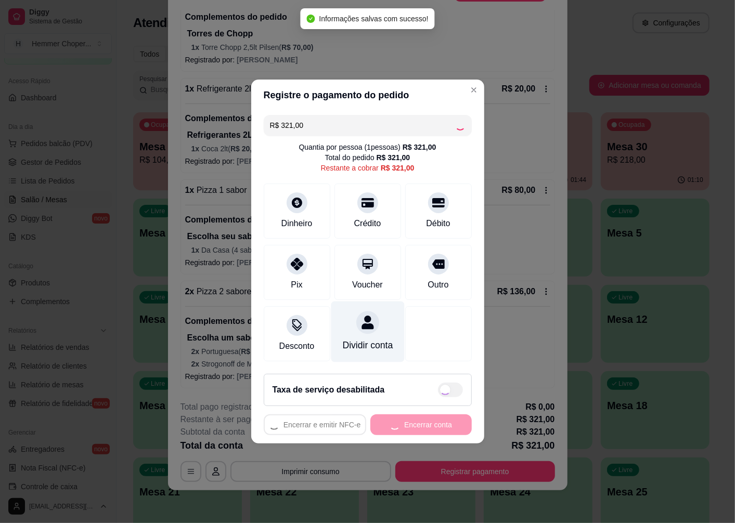
type input "R$ 0,00"
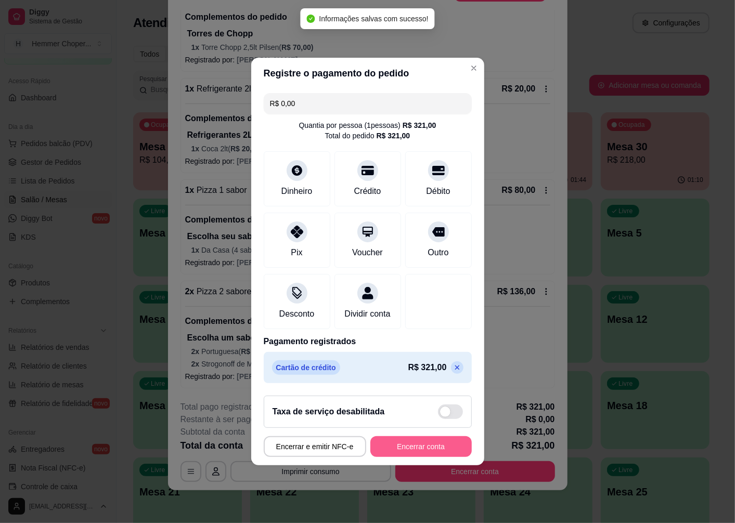
click at [409, 450] on button "Encerrar conta" at bounding box center [420, 446] width 101 height 21
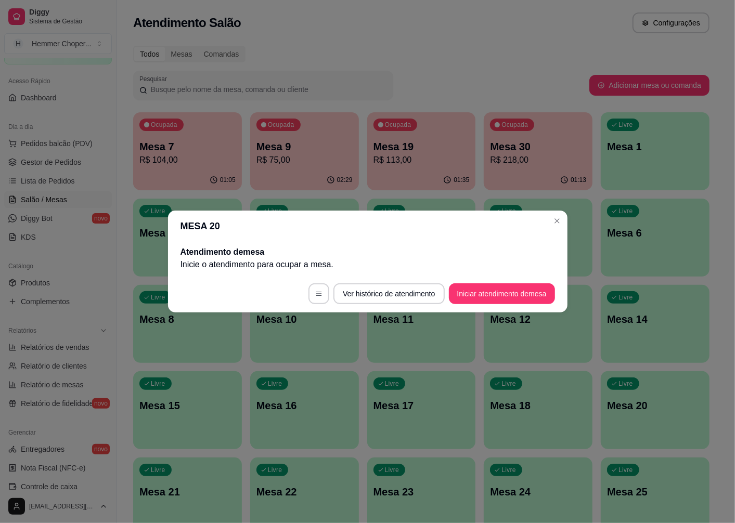
scroll to position [0, 0]
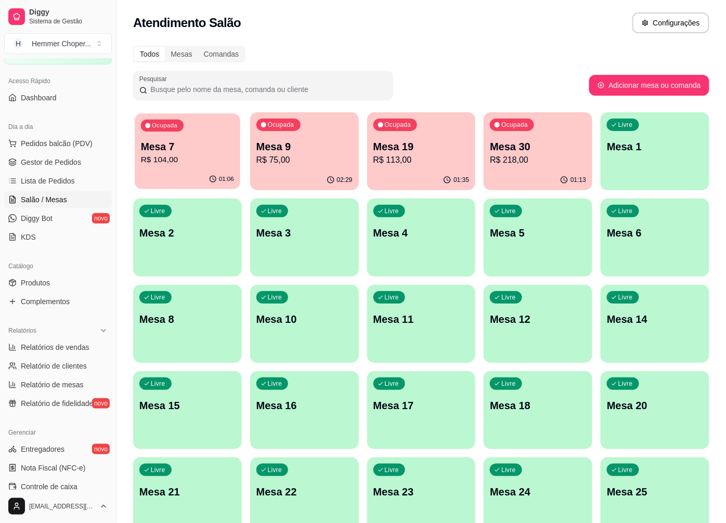
click at [181, 149] on p "Mesa 7" at bounding box center [187, 147] width 93 height 14
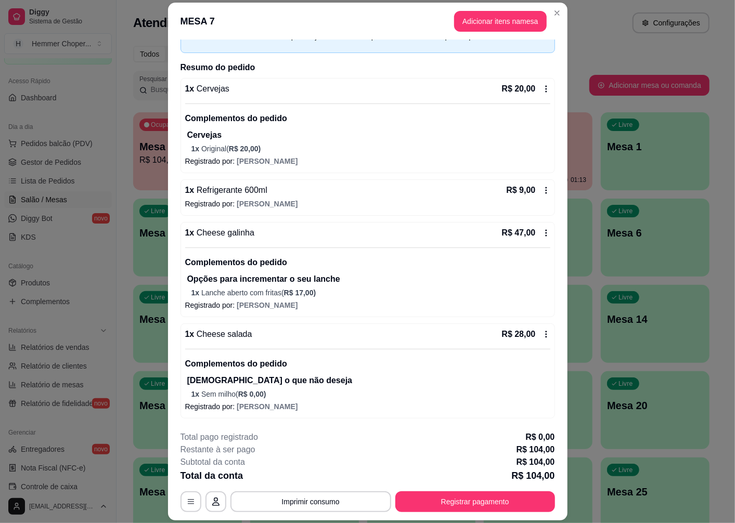
scroll to position [30, 0]
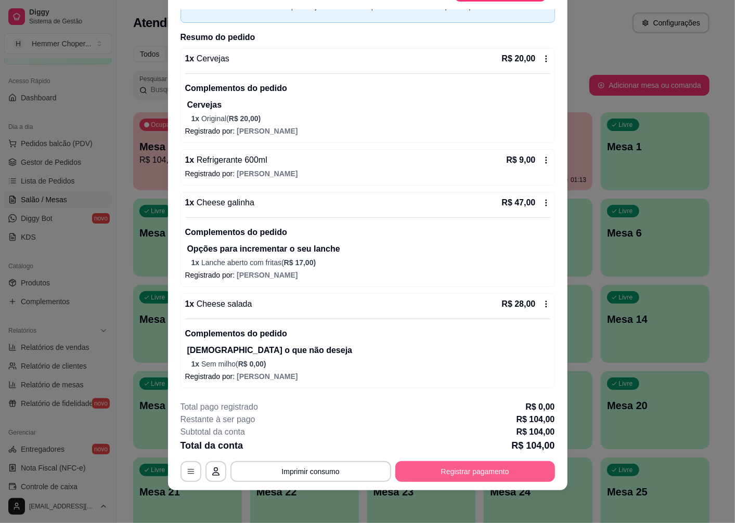
click at [448, 477] on button "Registrar pagamento" at bounding box center [475, 471] width 160 height 21
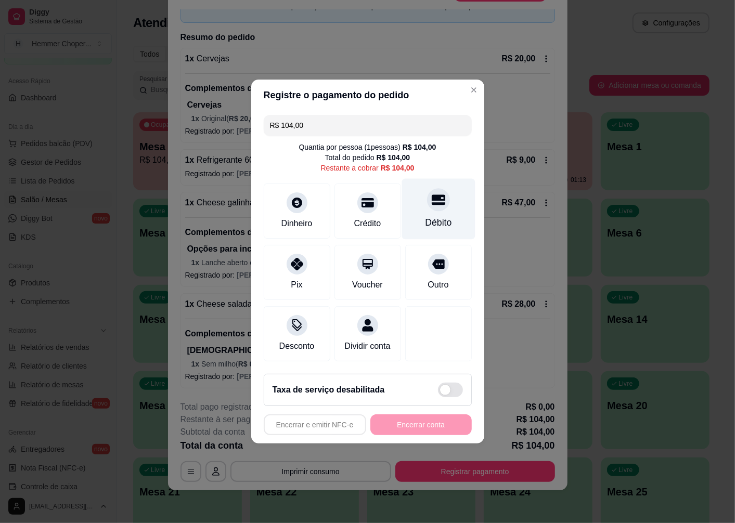
click at [428, 206] on div "Débito" at bounding box center [437, 209] width 73 height 61
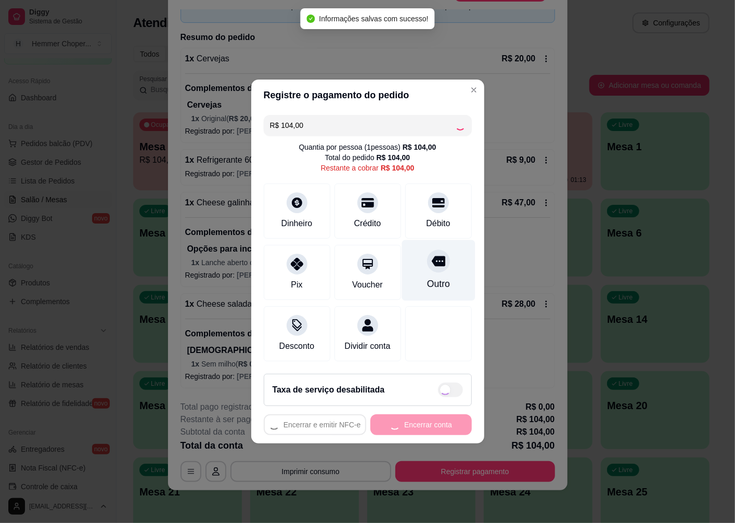
type input "R$ 0,00"
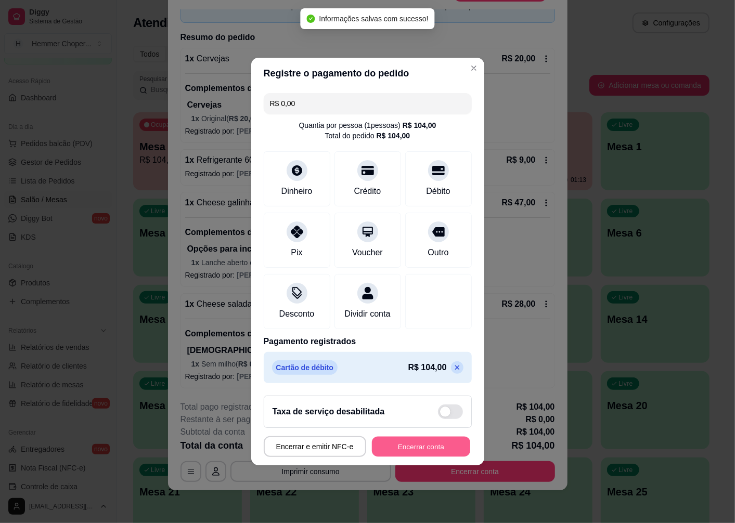
click at [382, 452] on button "Encerrar conta" at bounding box center [421, 447] width 98 height 20
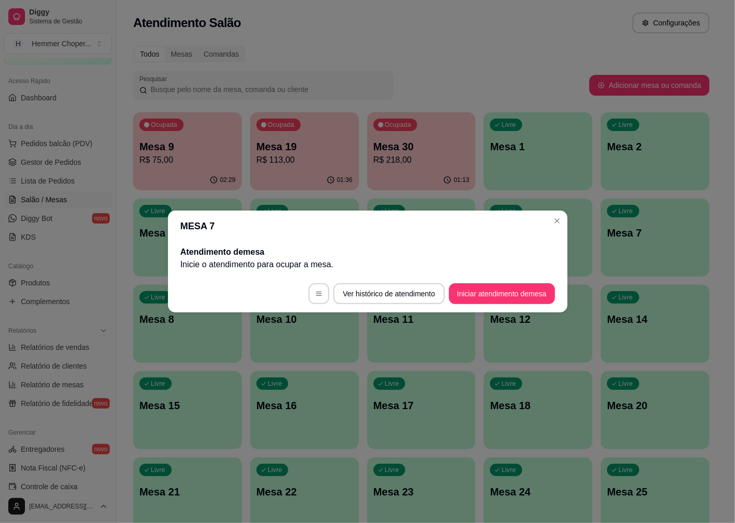
scroll to position [0, 0]
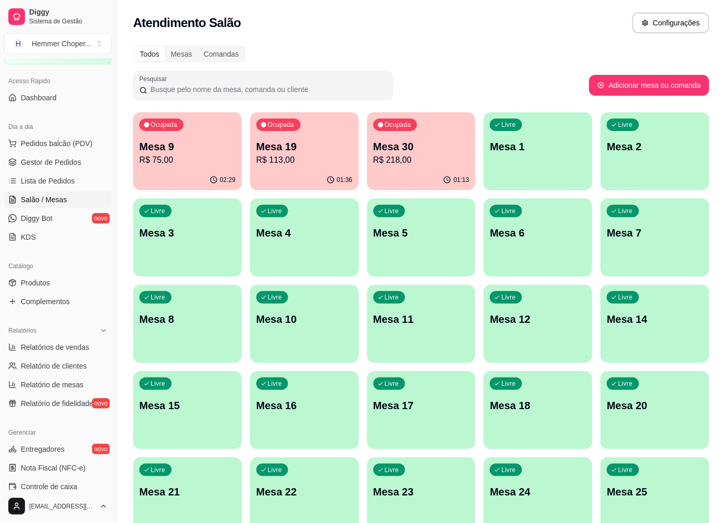
click at [222, 172] on div "02:29" at bounding box center [187, 180] width 109 height 20
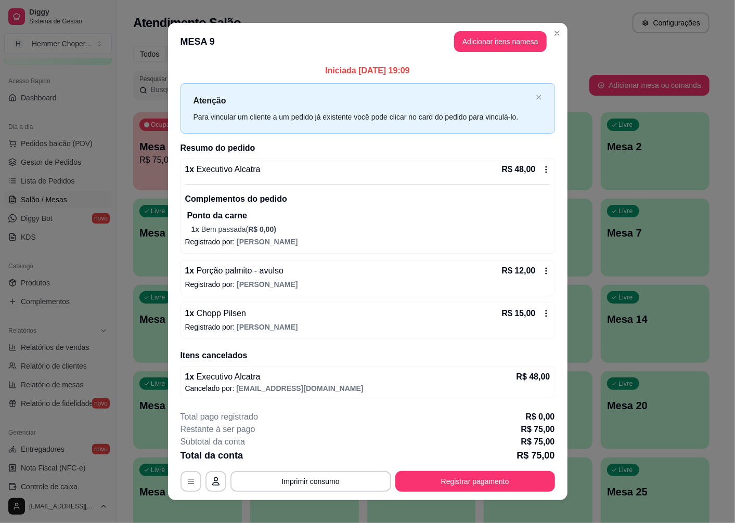
scroll to position [10, 0]
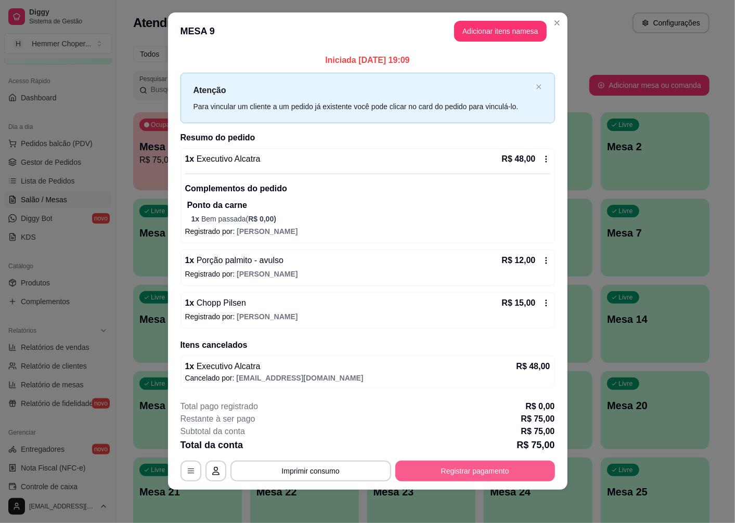
click at [479, 479] on button "Registrar pagamento" at bounding box center [475, 471] width 160 height 21
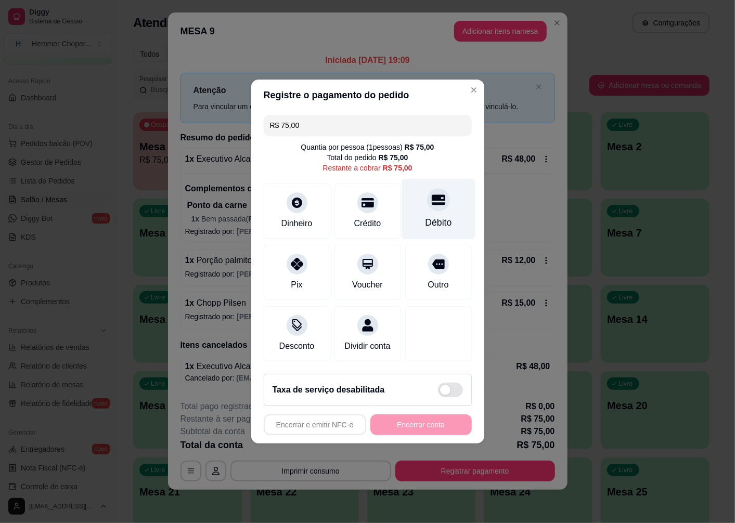
click at [433, 201] on div at bounding box center [438, 199] width 23 height 23
type input "R$ 0,00"
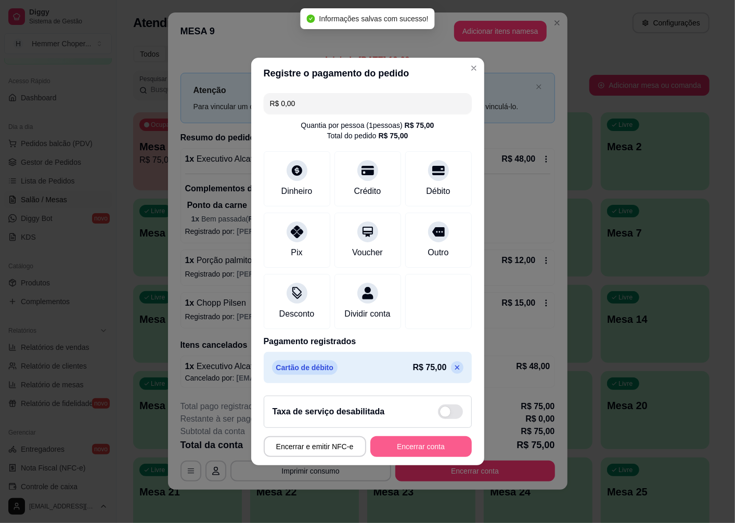
click at [409, 452] on button "Encerrar conta" at bounding box center [420, 446] width 101 height 21
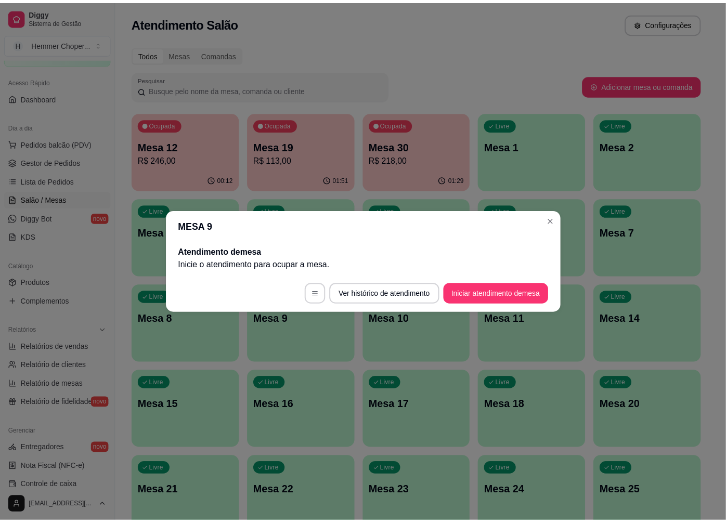
scroll to position [0, 0]
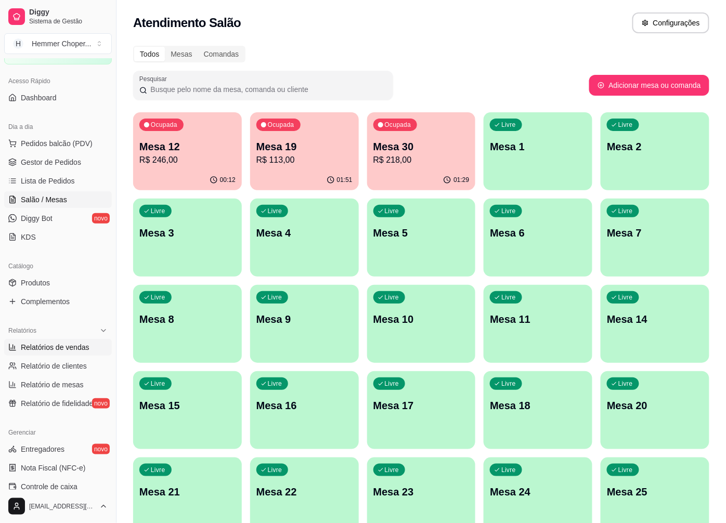
click at [59, 345] on span "Relatórios de vendas" at bounding box center [55, 347] width 69 height 10
select select "ALL"
select select "0"
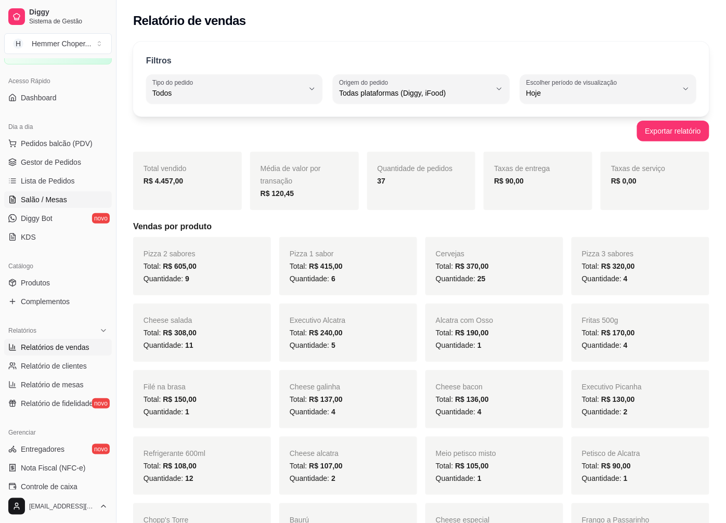
click at [54, 202] on span "Salão / Mesas" at bounding box center [44, 199] width 46 height 10
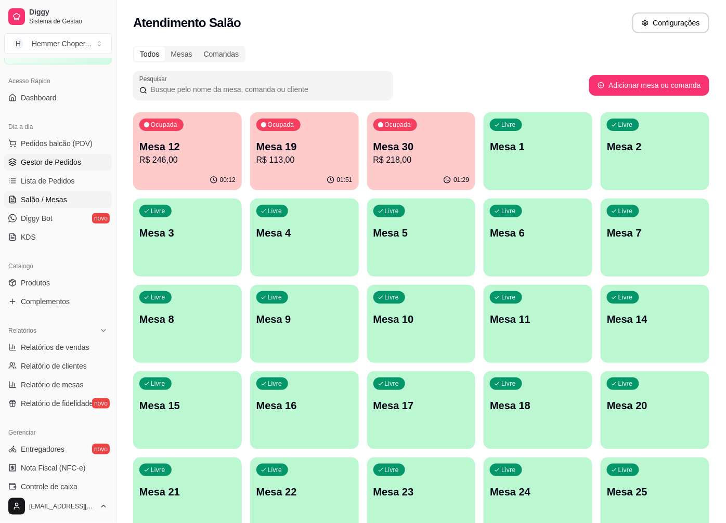
click at [76, 164] on span "Gestor de Pedidos" at bounding box center [51, 162] width 60 height 10
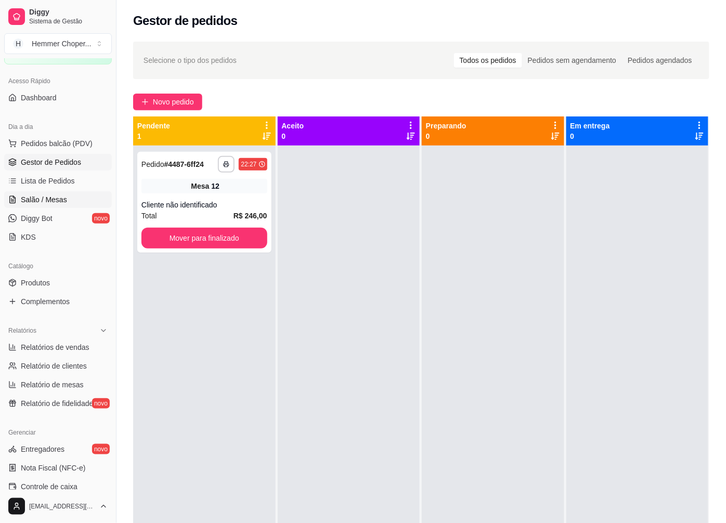
click at [63, 198] on span "Salão / Mesas" at bounding box center [44, 199] width 46 height 10
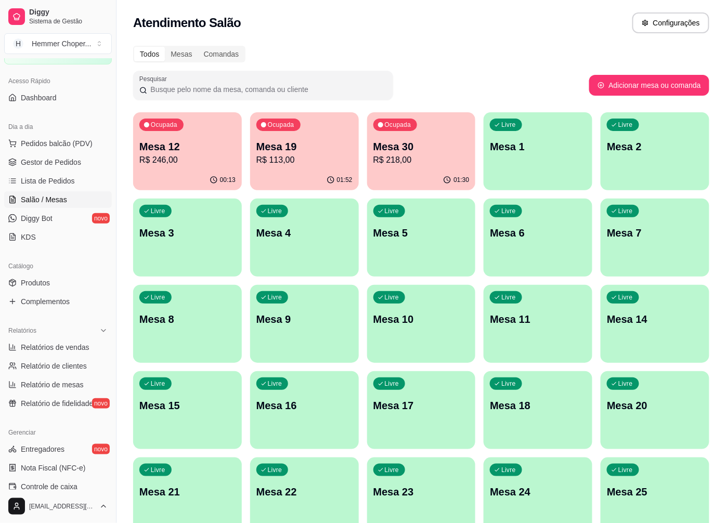
click at [308, 172] on div "01:52" at bounding box center [304, 180] width 109 height 20
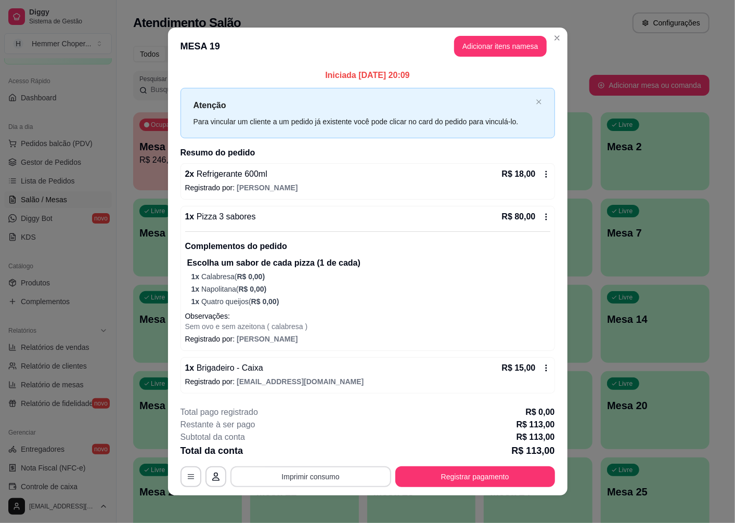
click at [290, 480] on button "Imprimir consumo" at bounding box center [310, 476] width 161 height 21
click at [301, 453] on button "Cozinha" at bounding box center [309, 453] width 73 height 16
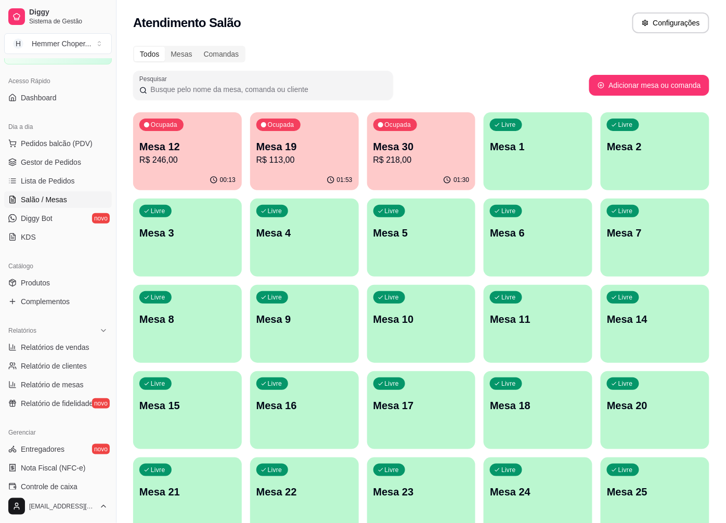
click at [423, 157] on p "R$ 218,00" at bounding box center [421, 160] width 96 height 12
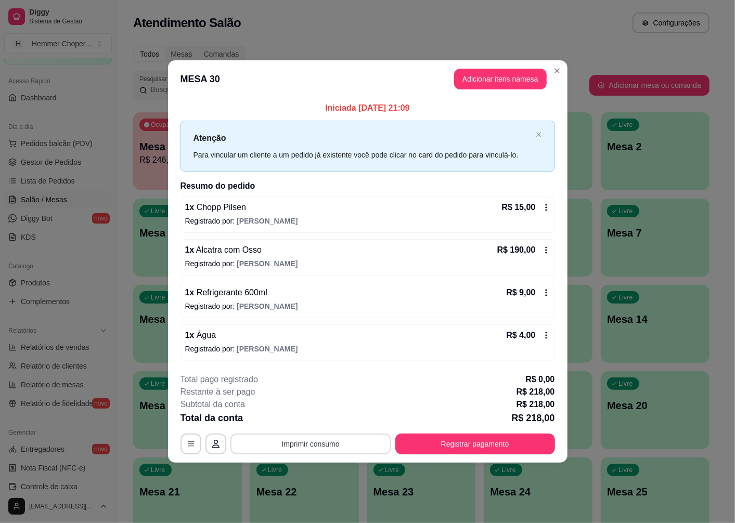
click at [306, 443] on button "Imprimir consumo" at bounding box center [310, 444] width 161 height 21
click at [309, 418] on button "Cozinha" at bounding box center [313, 420] width 73 height 16
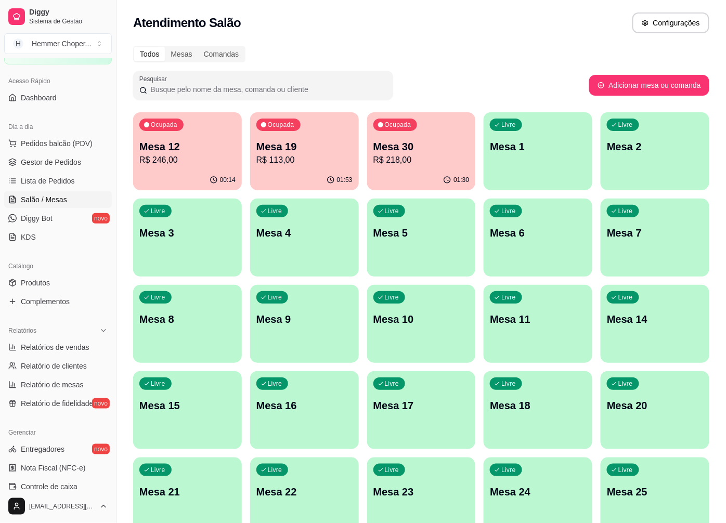
click at [405, 154] on p "R$ 218,00" at bounding box center [421, 160] width 96 height 12
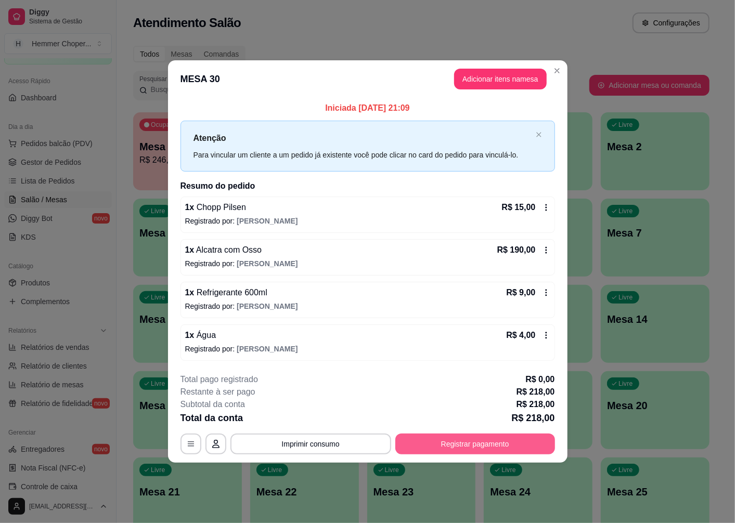
click at [444, 443] on button "Registrar pagamento" at bounding box center [475, 444] width 160 height 21
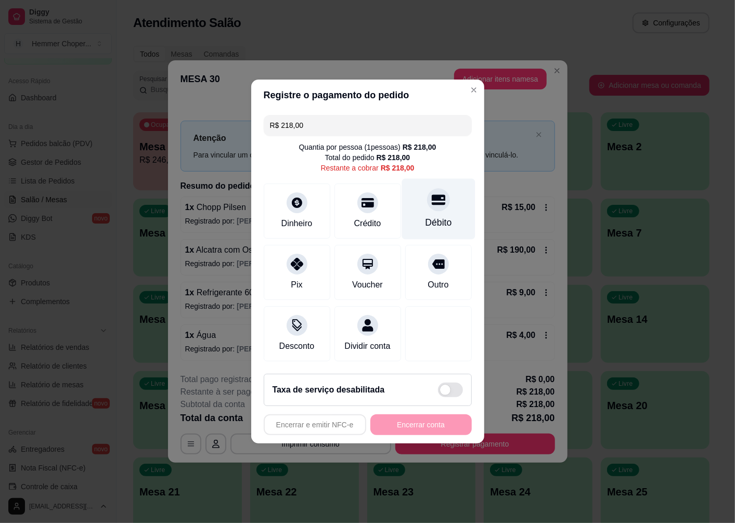
click at [434, 198] on icon at bounding box center [438, 200] width 14 height 10
type input "R$ 0,00"
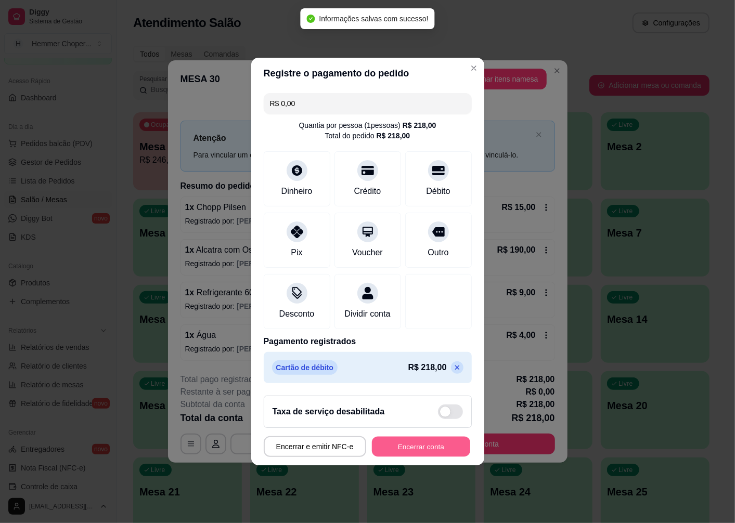
click at [401, 457] on button "Encerrar conta" at bounding box center [421, 447] width 98 height 20
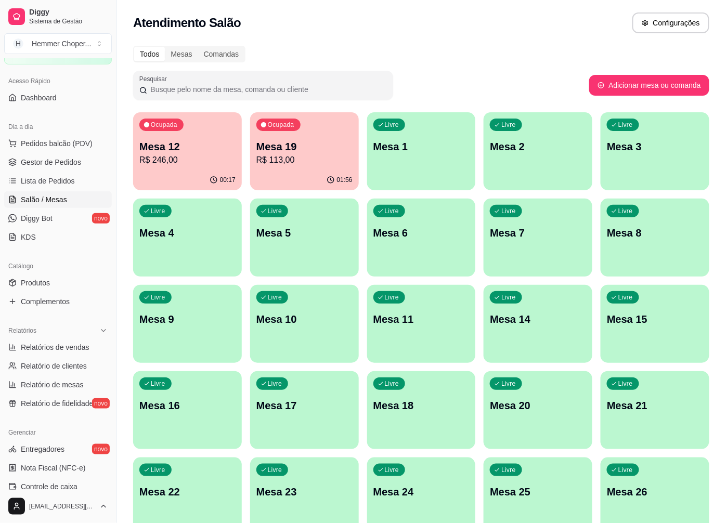
click at [298, 174] on div "01:56" at bounding box center [304, 180] width 109 height 20
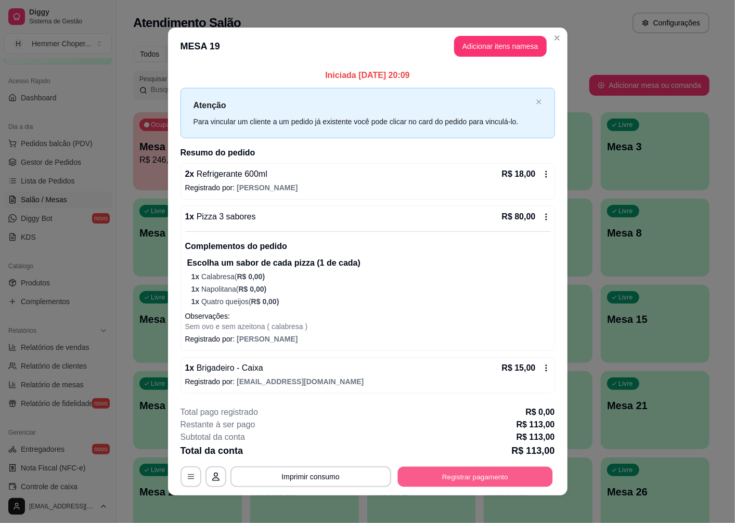
click at [439, 484] on button "Registrar pagamento" at bounding box center [474, 477] width 155 height 20
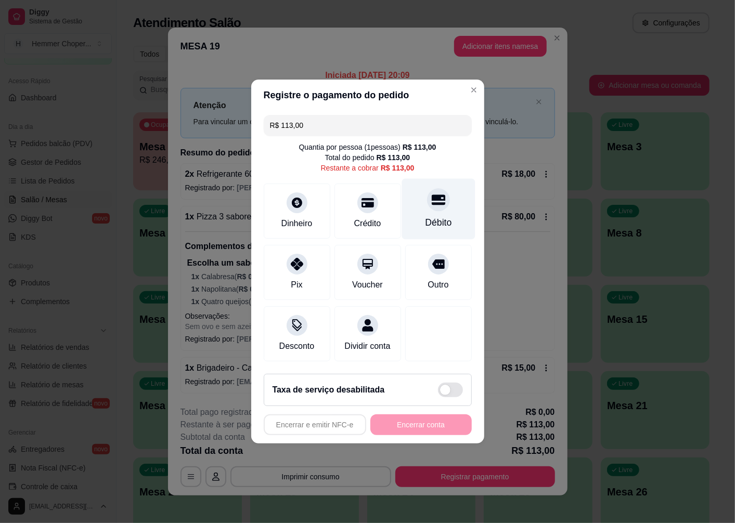
click at [434, 206] on div "Débito" at bounding box center [437, 209] width 73 height 61
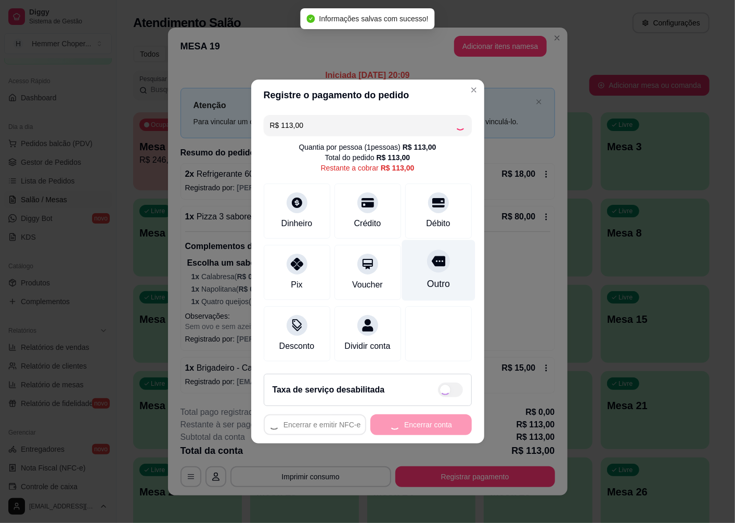
type input "R$ 0,00"
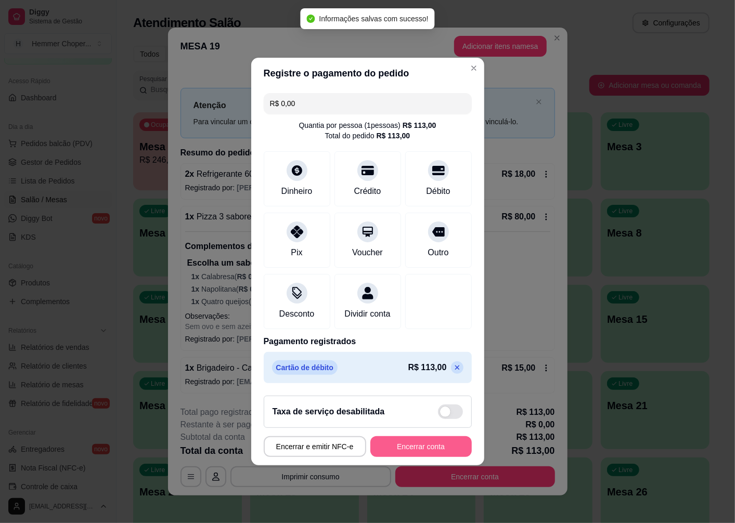
click at [413, 454] on button "Encerrar conta" at bounding box center [420, 446] width 101 height 21
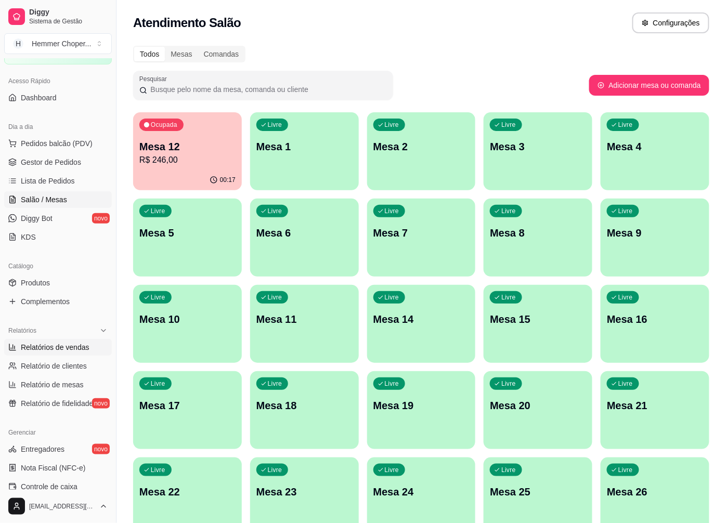
click at [67, 350] on span "Relatórios de vendas" at bounding box center [55, 347] width 69 height 10
select select "ALL"
select select "0"
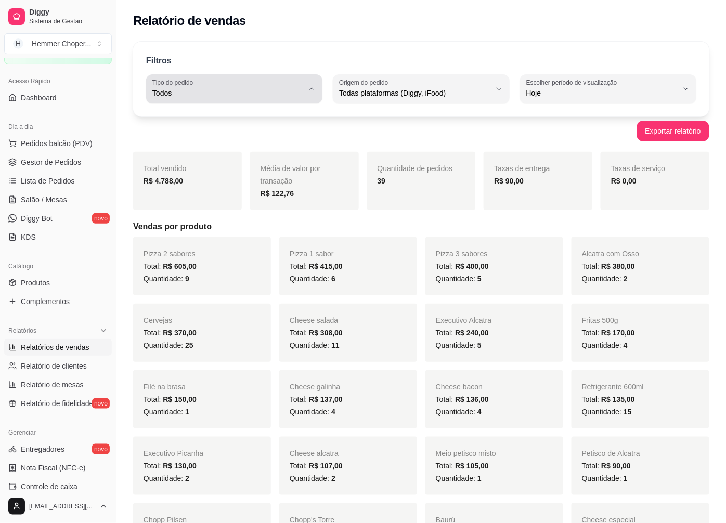
click at [189, 82] on label "Tipo do pedido" at bounding box center [174, 82] width 44 height 9
click at [181, 138] on span "Entrega" at bounding box center [230, 135] width 144 height 10
type input "DELIVERY"
select select "DELIVERY"
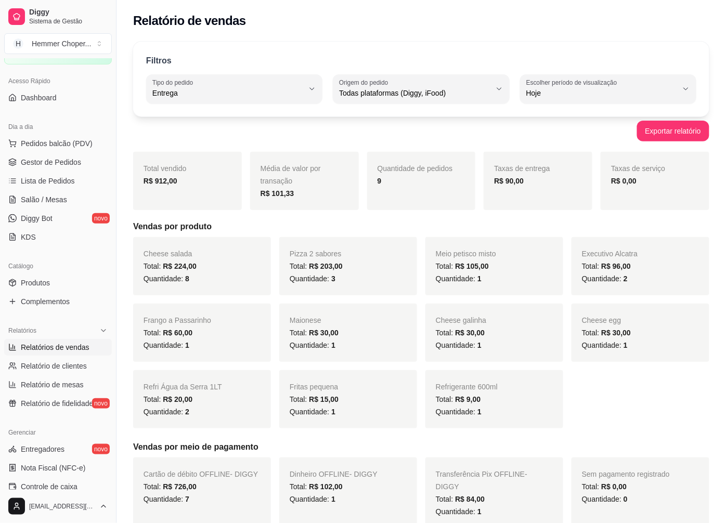
click at [67, 347] on span "Relatórios de vendas" at bounding box center [55, 347] width 69 height 10
click at [308, 92] on icon "button" at bounding box center [312, 89] width 8 height 8
click at [204, 118] on span "Todos" at bounding box center [230, 118] width 144 height 10
type input "ALL"
select select "ALL"
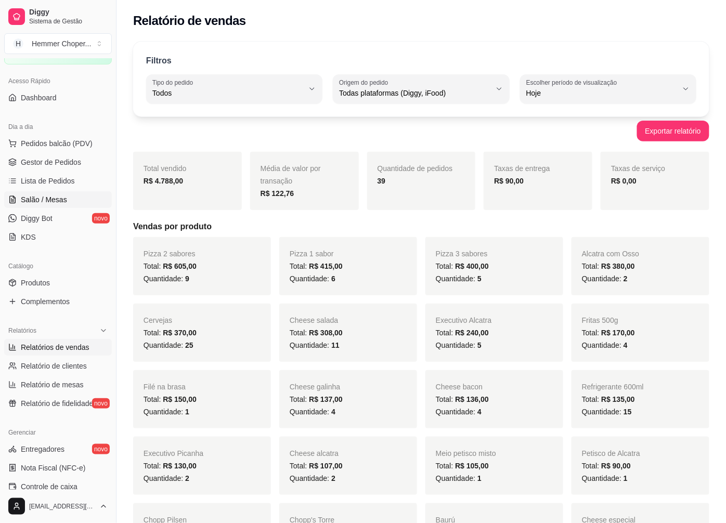
click at [59, 205] on link "Salão / Mesas" at bounding box center [58, 199] width 108 height 17
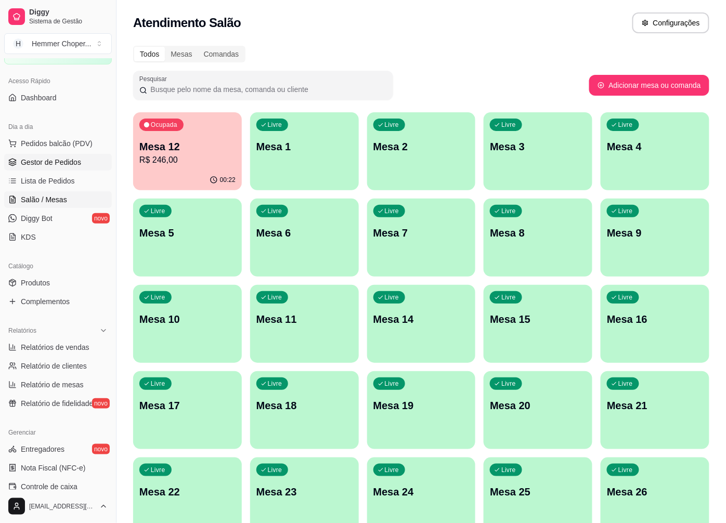
click at [54, 163] on span "Gestor de Pedidos" at bounding box center [51, 162] width 60 height 10
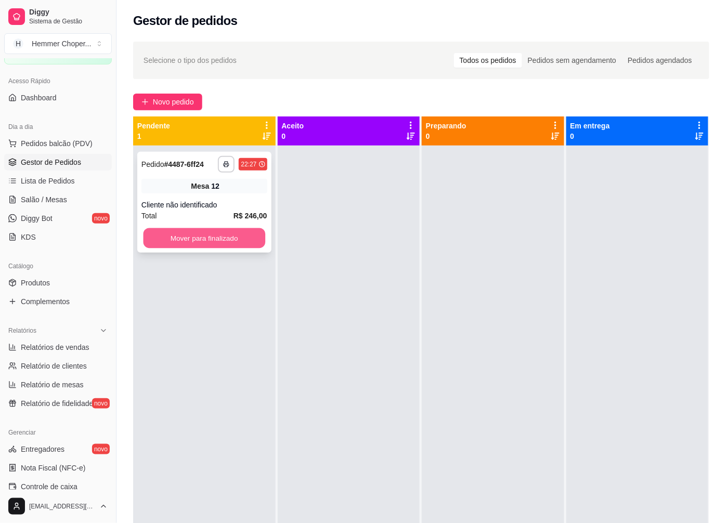
click at [196, 237] on button "Mover para finalizado" at bounding box center [205, 238] width 122 height 20
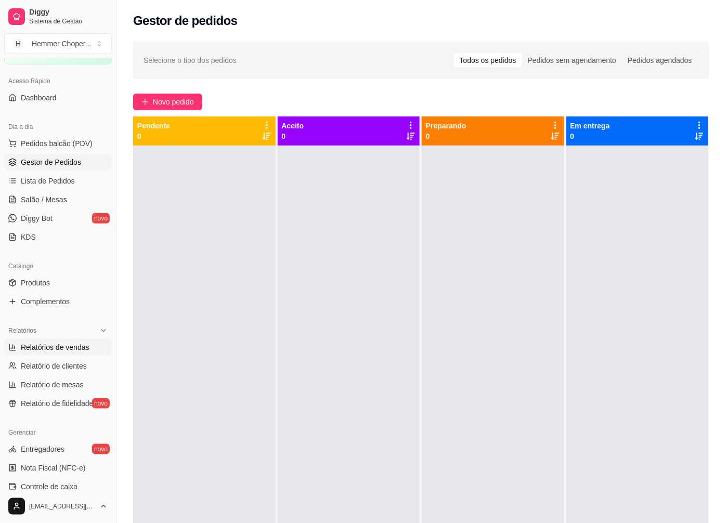
click at [54, 347] on span "Relatórios de vendas" at bounding box center [55, 347] width 69 height 10
select select "ALL"
select select "0"
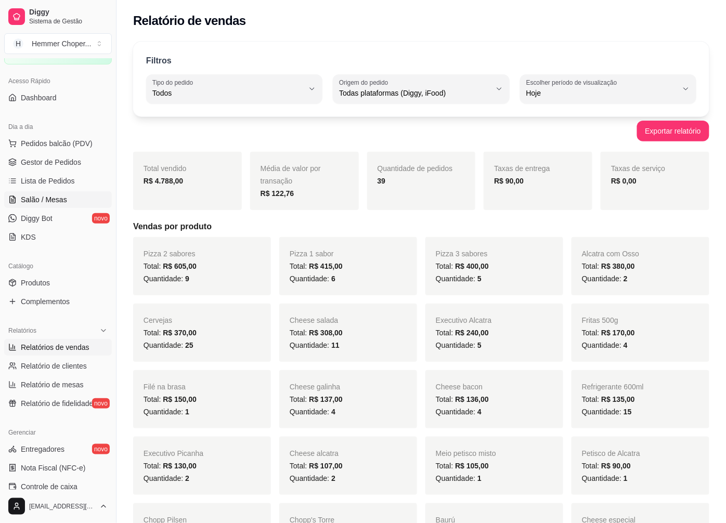
click at [52, 197] on span "Salão / Mesas" at bounding box center [44, 199] width 46 height 10
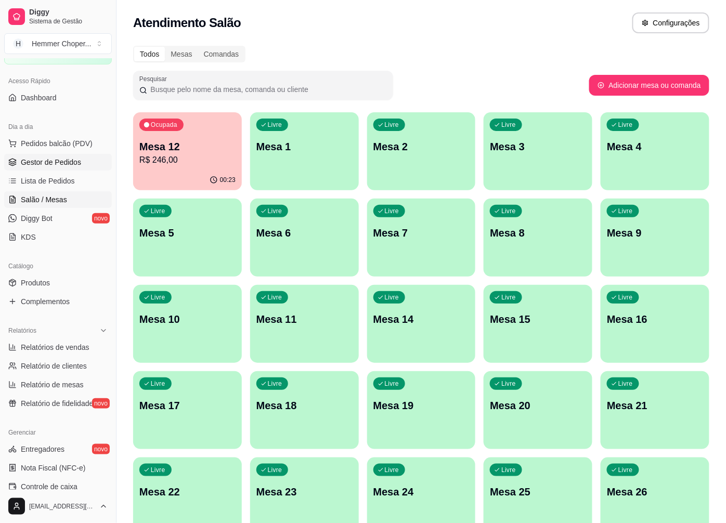
click at [56, 164] on span "Gestor de Pedidos" at bounding box center [51, 162] width 60 height 10
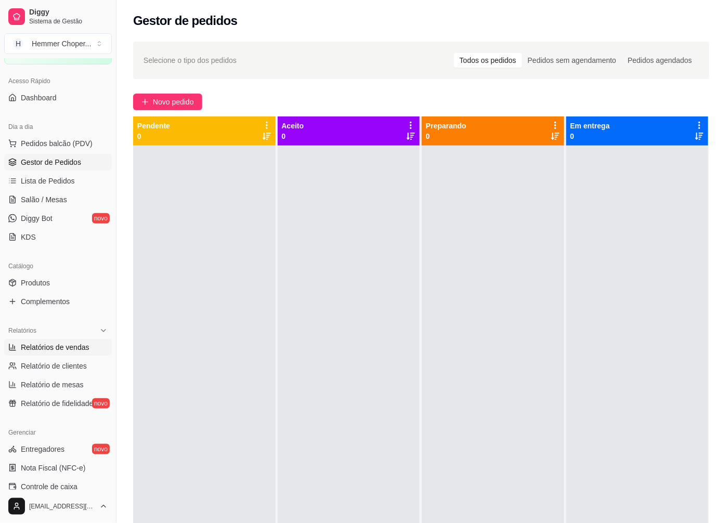
click at [58, 346] on span "Relatórios de vendas" at bounding box center [55, 347] width 69 height 10
select select "ALL"
select select "0"
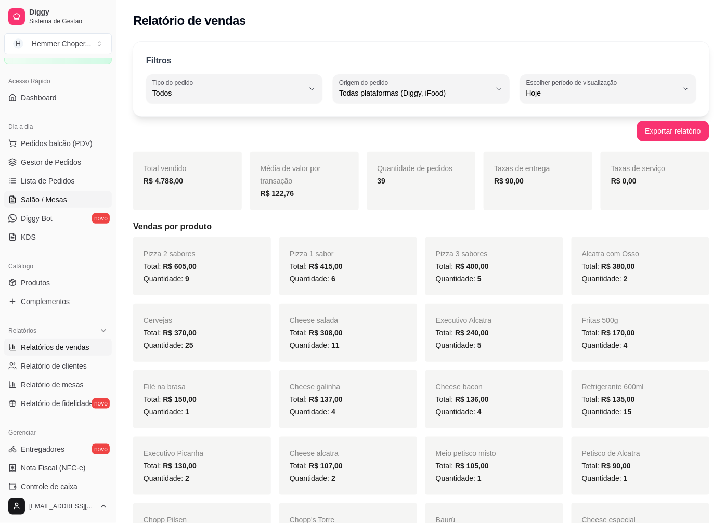
click at [44, 199] on span "Salão / Mesas" at bounding box center [44, 199] width 46 height 10
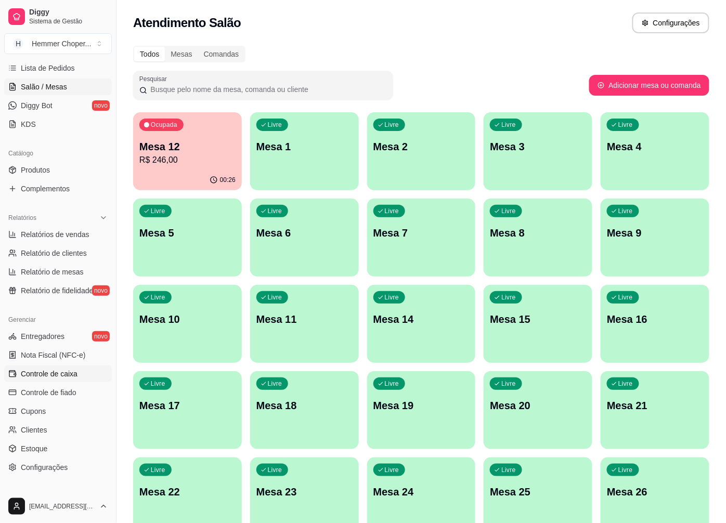
scroll to position [173, 0]
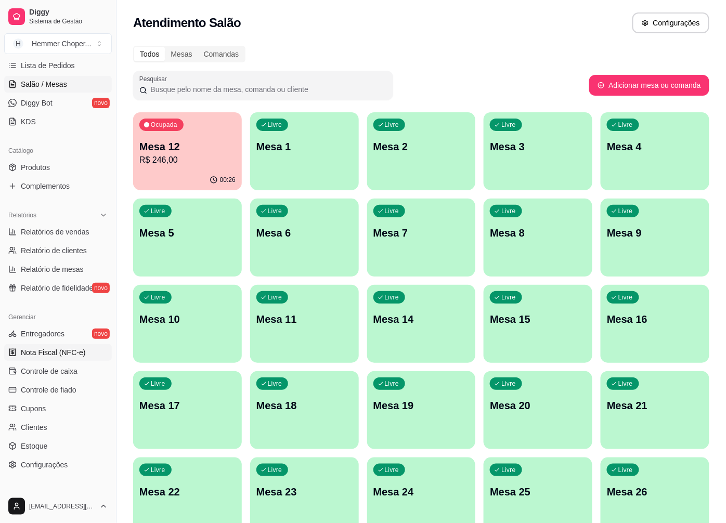
click at [63, 356] on span "Nota Fiscal (NFC-e)" at bounding box center [53, 352] width 64 height 10
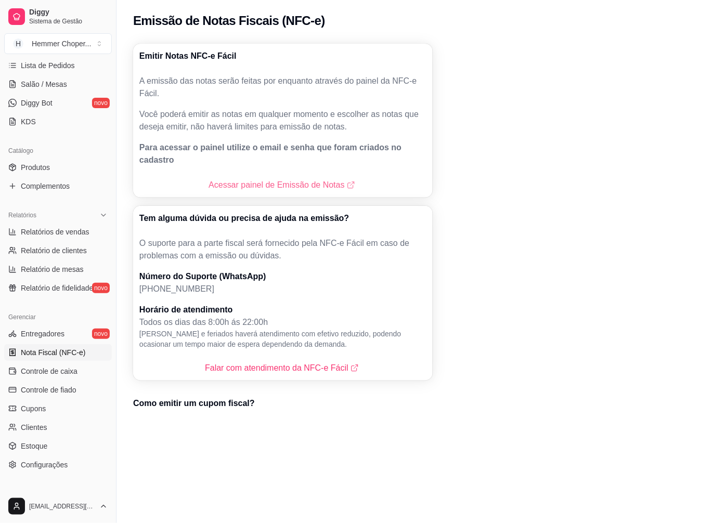
click at [246, 179] on link "Acessar painel de Emissão de Notas" at bounding box center [283, 185] width 148 height 12
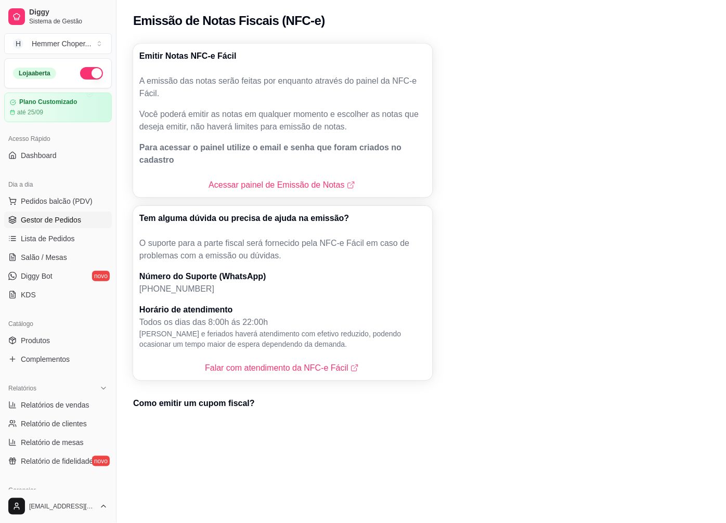
click at [60, 224] on span "Gestor de Pedidos" at bounding box center [51, 220] width 60 height 10
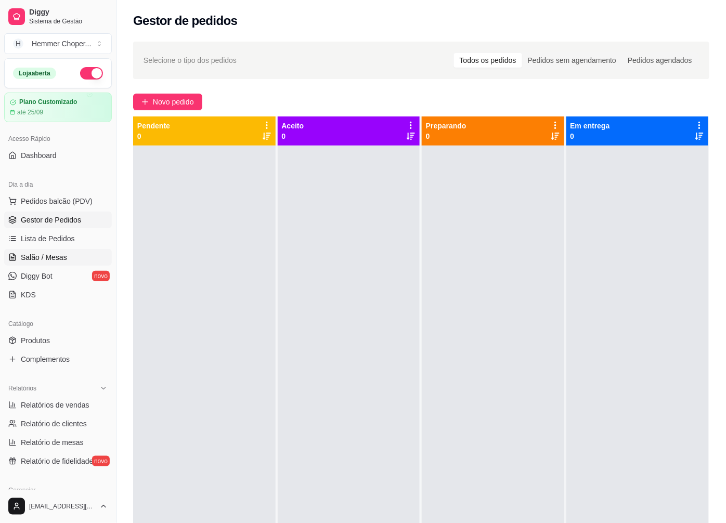
click at [48, 256] on span "Salão / Mesas" at bounding box center [44, 257] width 46 height 10
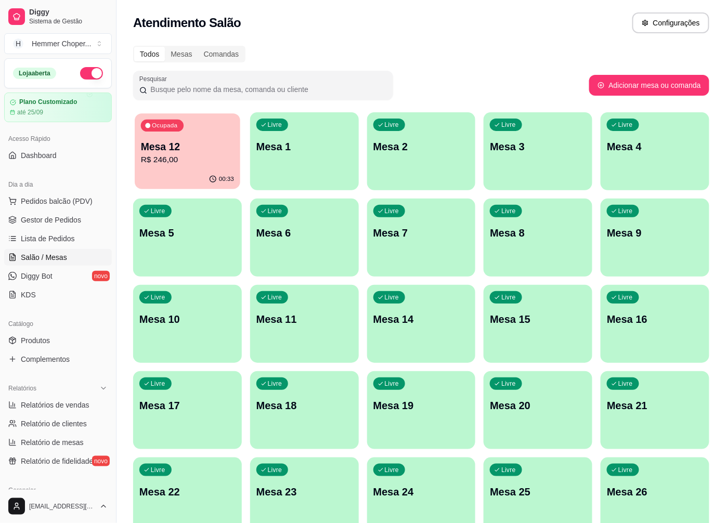
click at [171, 158] on p "R$ 246,00" at bounding box center [187, 160] width 93 height 12
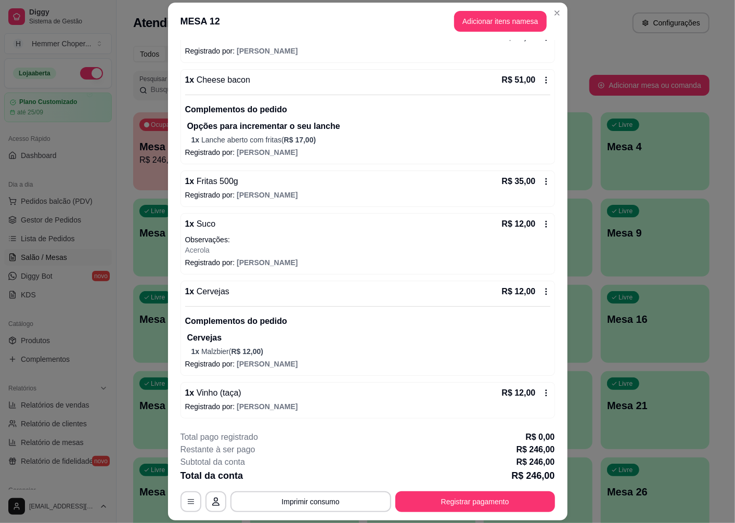
scroll to position [30, 0]
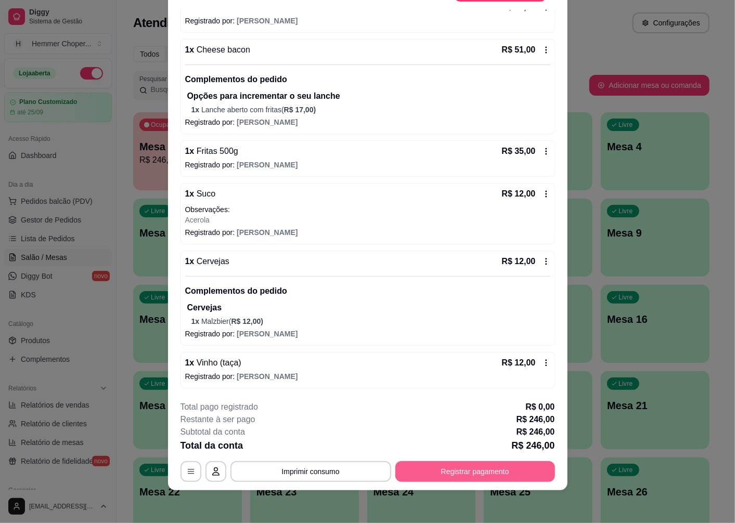
click at [448, 471] on button "Registrar pagamento" at bounding box center [475, 471] width 160 height 21
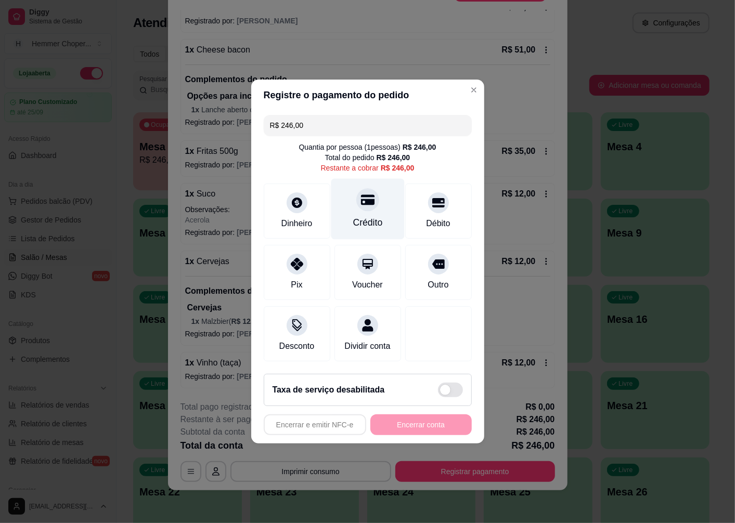
click at [358, 201] on div at bounding box center [367, 199] width 23 height 23
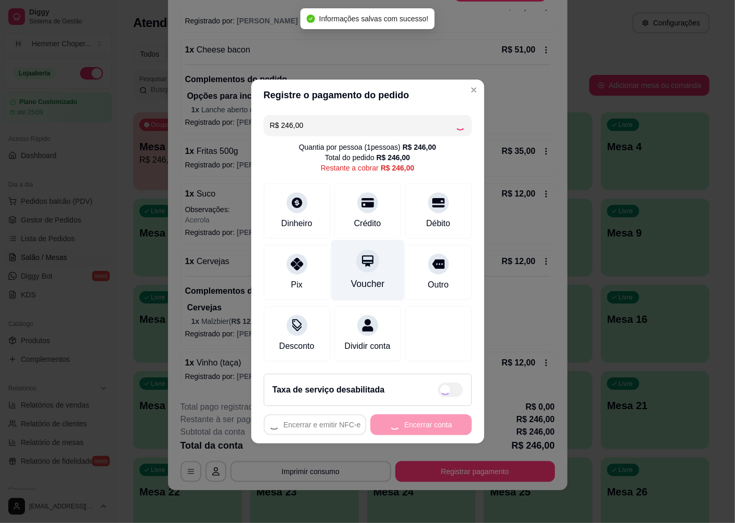
type input "R$ 0,00"
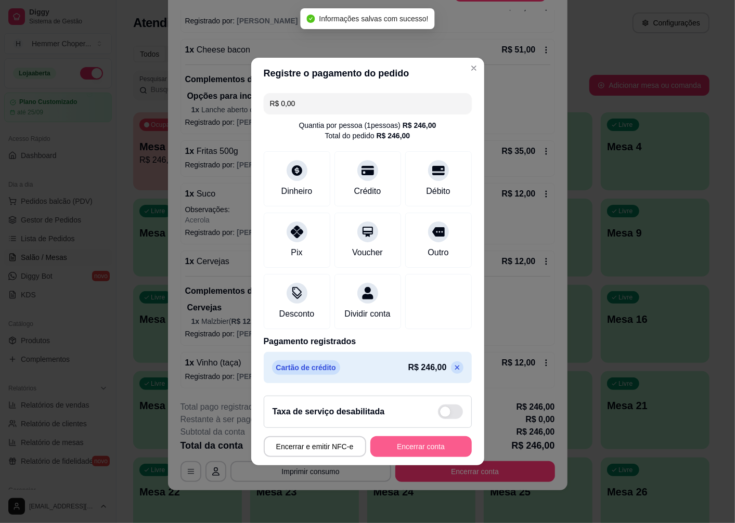
click at [393, 453] on button "Encerrar conta" at bounding box center [420, 446] width 101 height 21
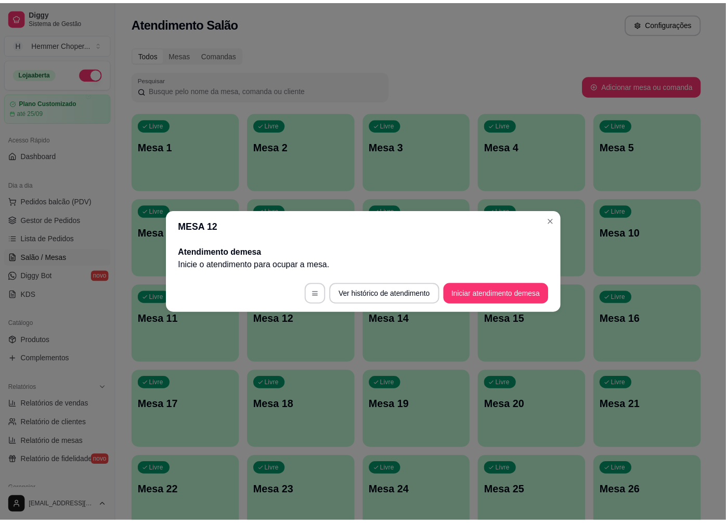
scroll to position [0, 0]
